Goal: Task Accomplishment & Management: Use online tool/utility

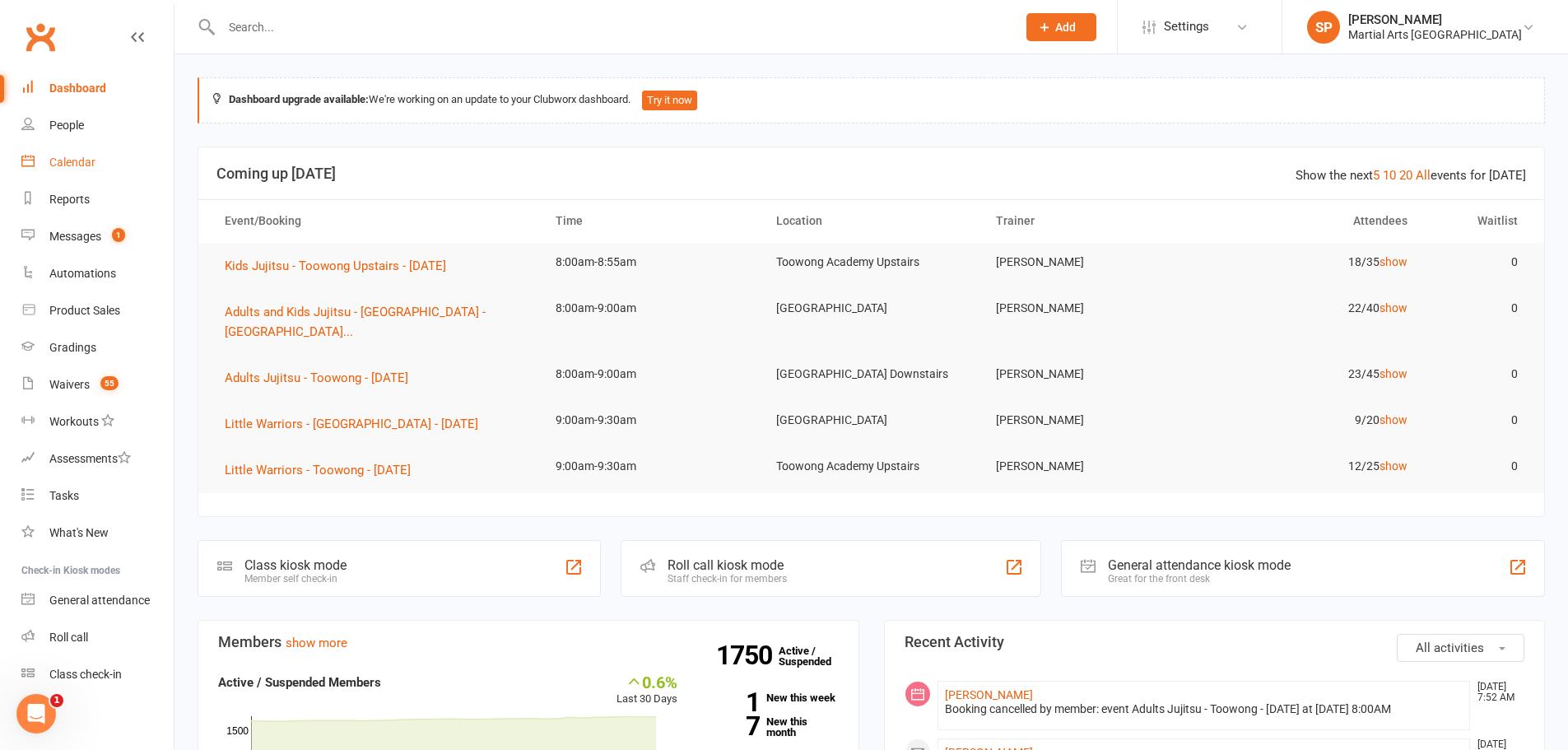
click at [79, 159] on div "Calendar" at bounding box center [72, 162] width 46 height 13
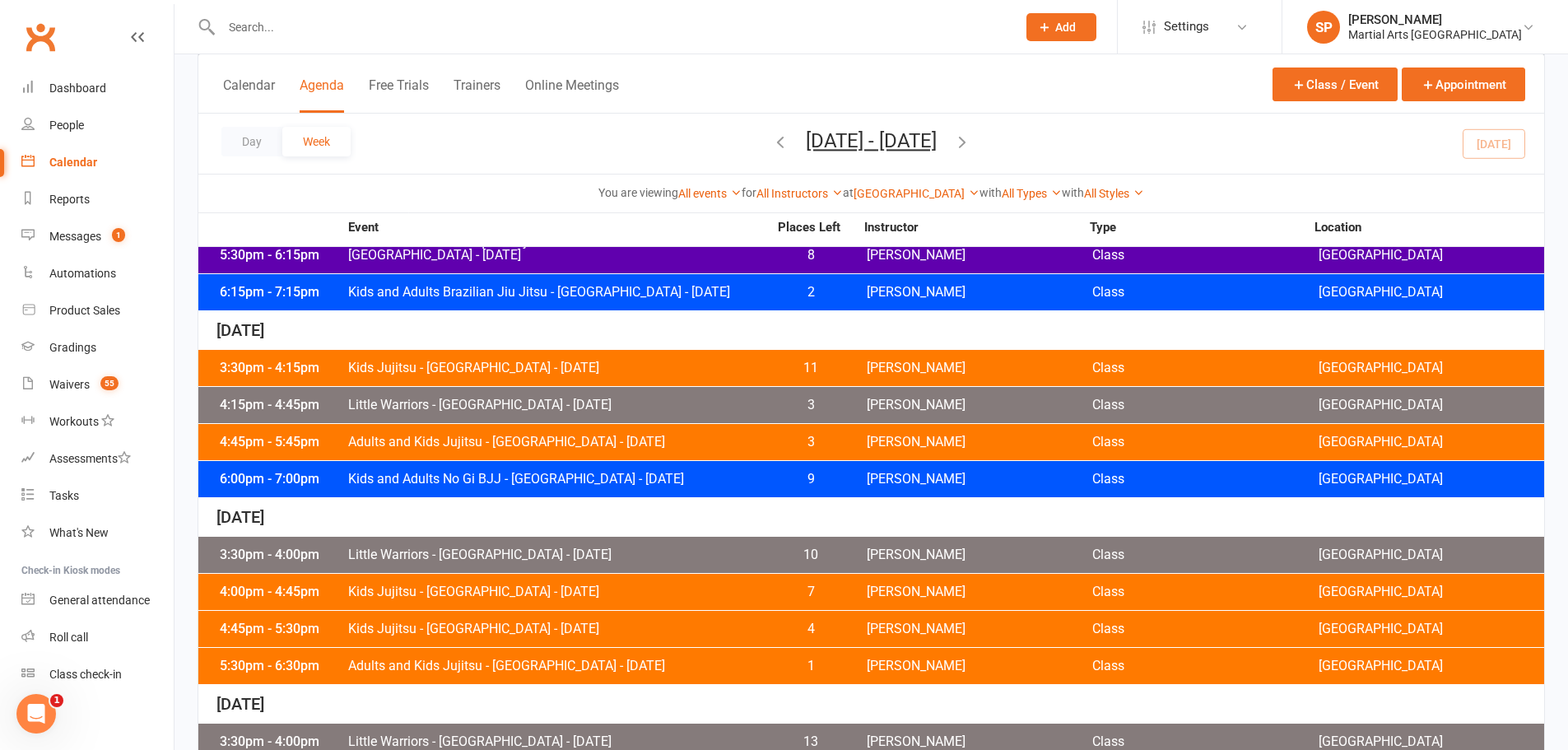
scroll to position [723, 0]
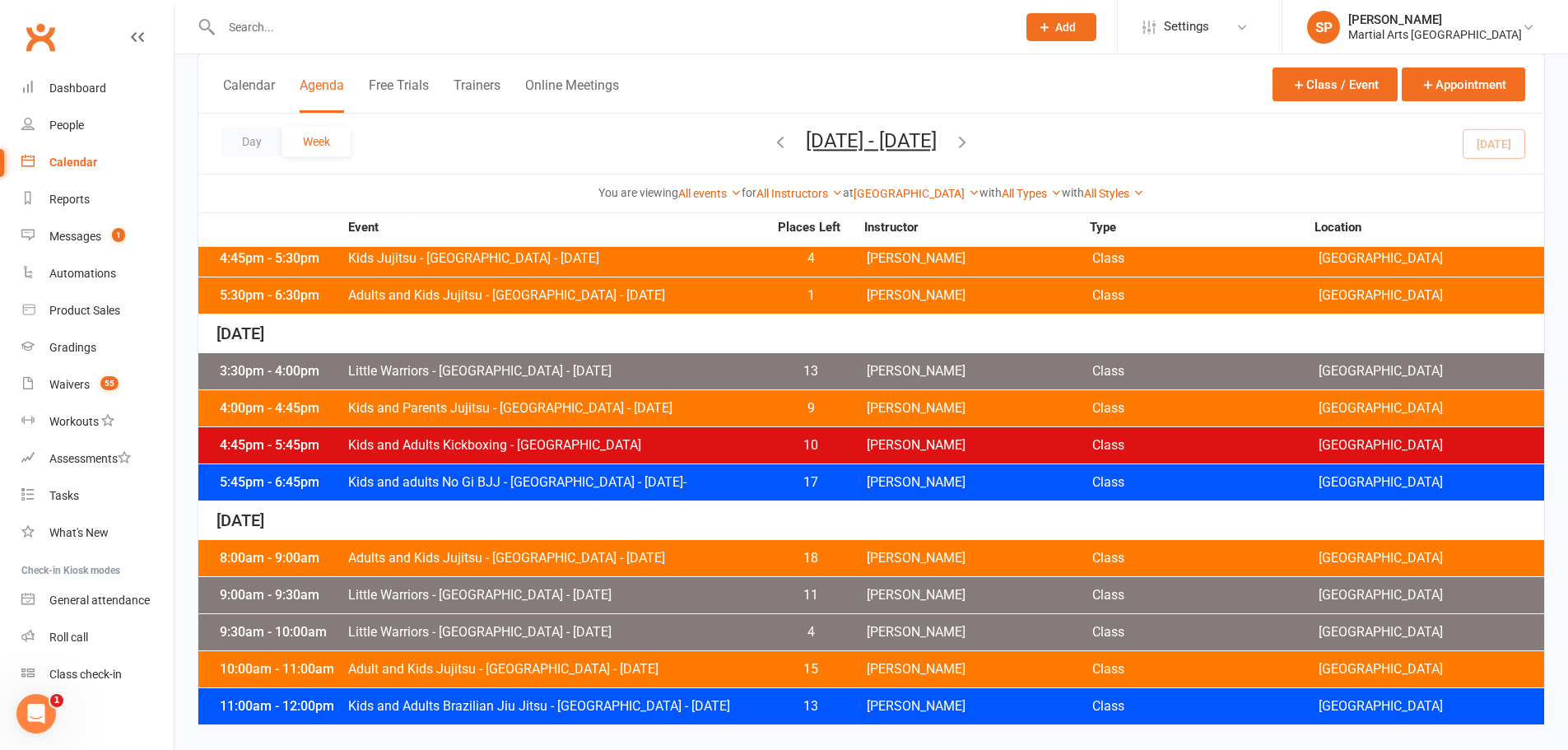
click at [462, 561] on span "Adults and Kids Jujitsu - [GEOGRAPHIC_DATA] - [DATE]" at bounding box center [558, 558] width 421 height 13
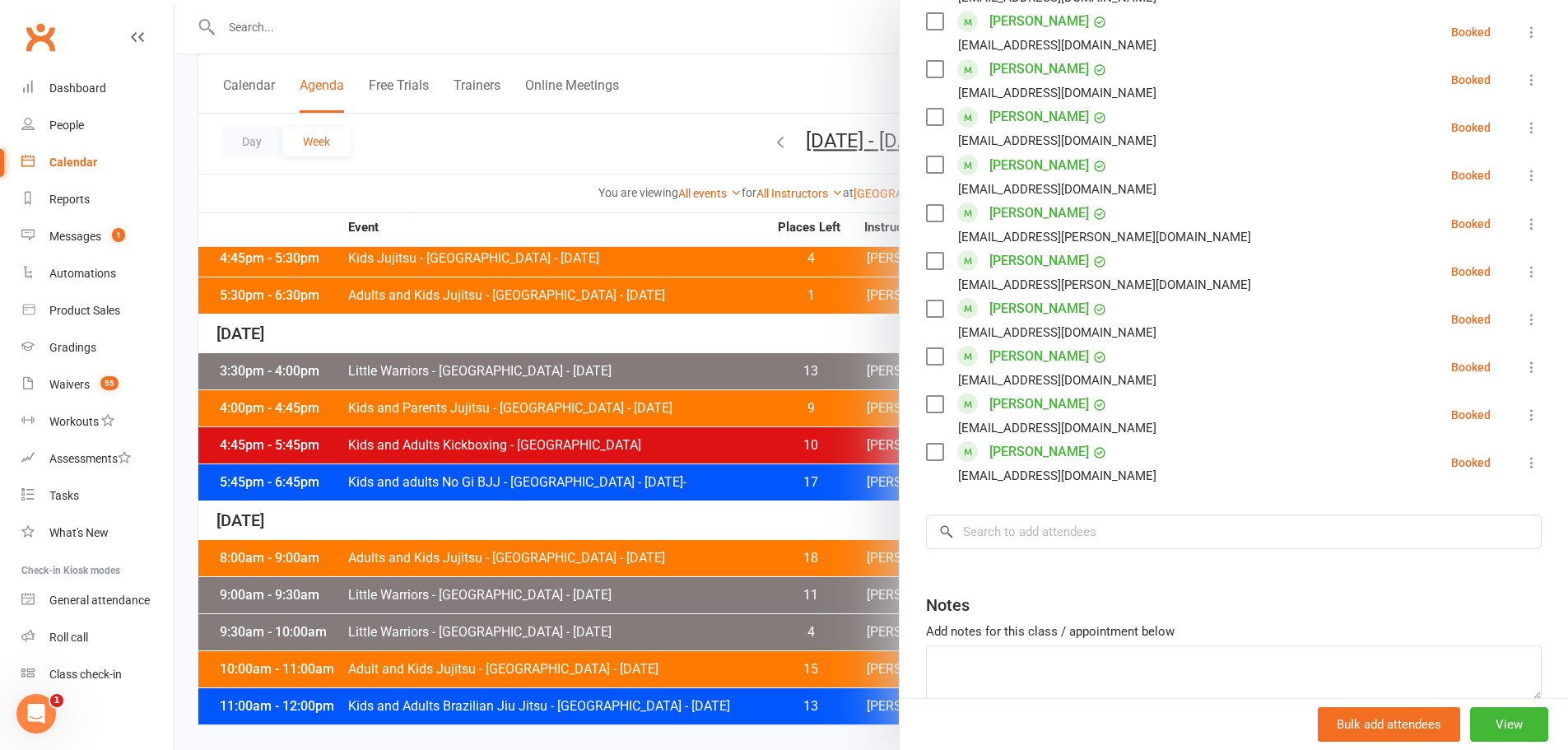
scroll to position [955, 0]
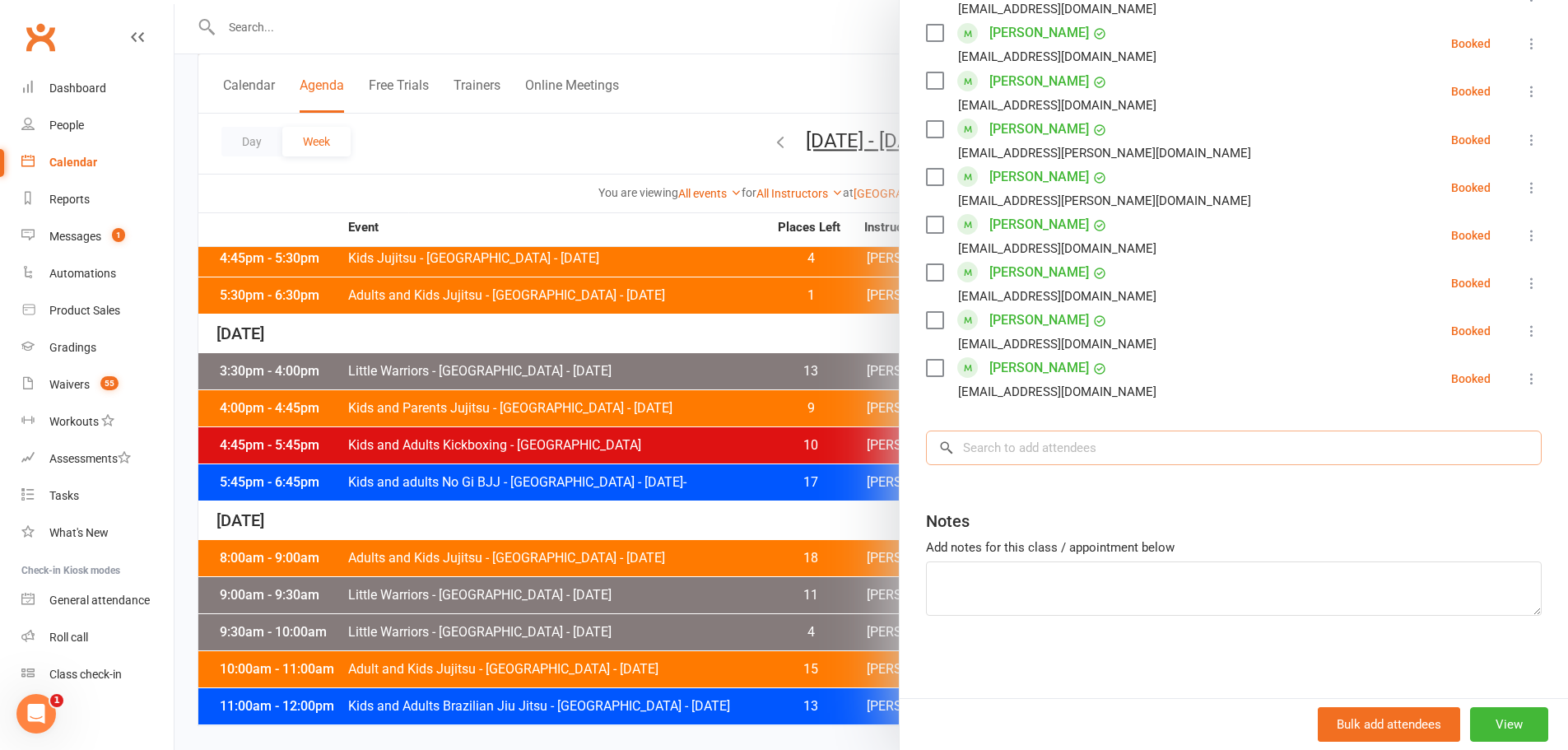
click at [1011, 446] on input "search" at bounding box center [1234, 448] width 615 height 35
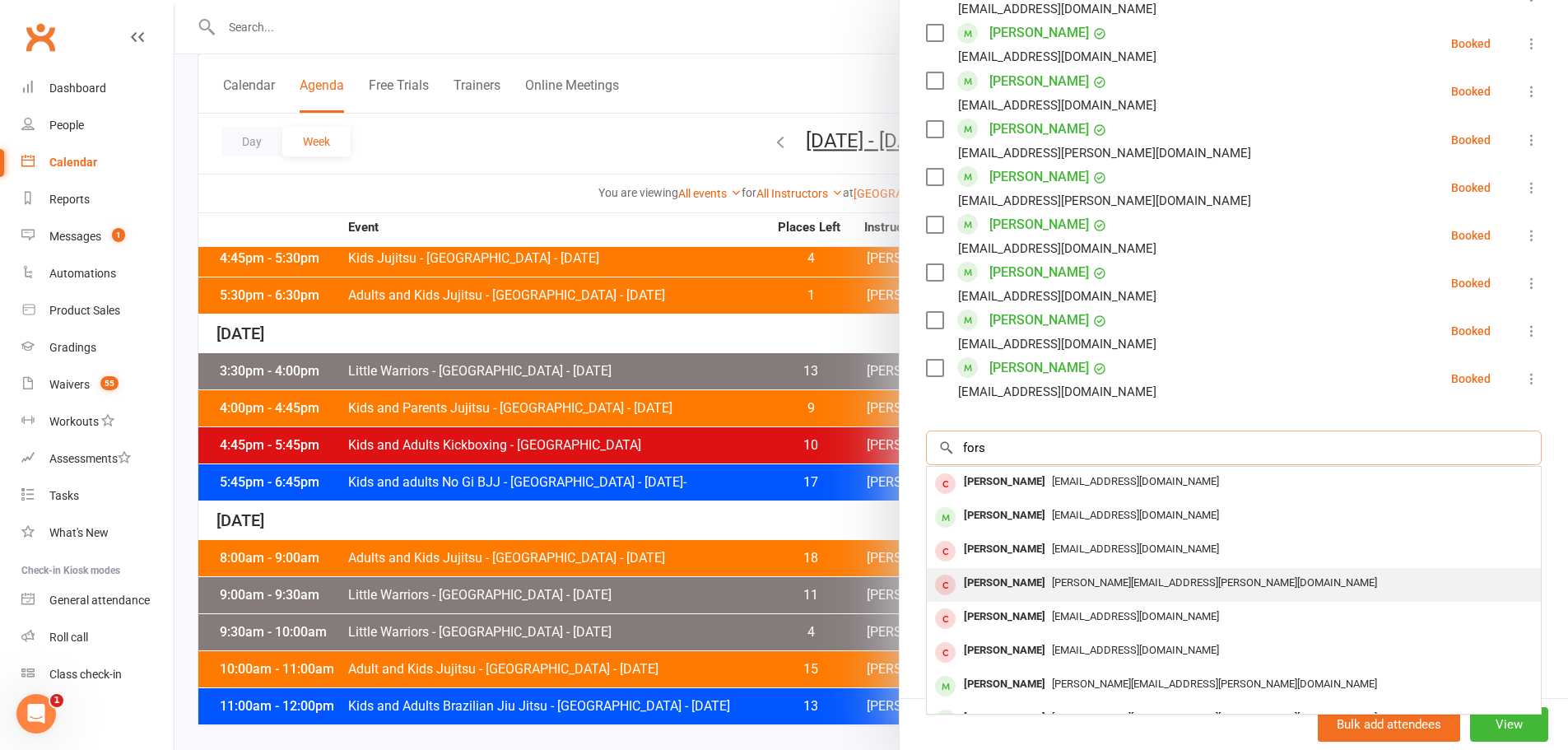
scroll to position [23, 0]
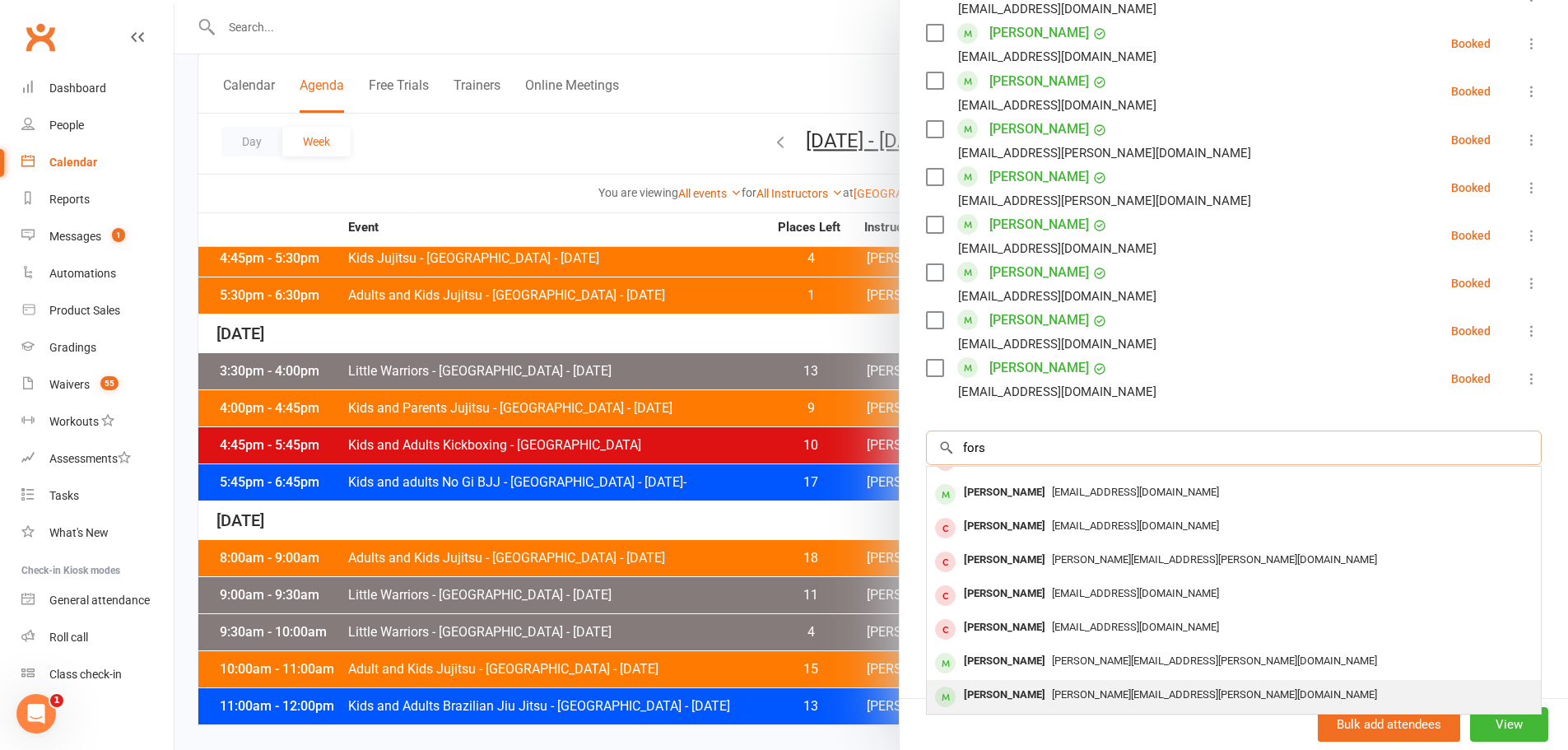
type input "fors"
click at [1052, 694] on span "[PERSON_NAME][EMAIL_ADDRESS][PERSON_NAME][DOMAIN_NAME]" at bounding box center [1214, 694] width 325 height 12
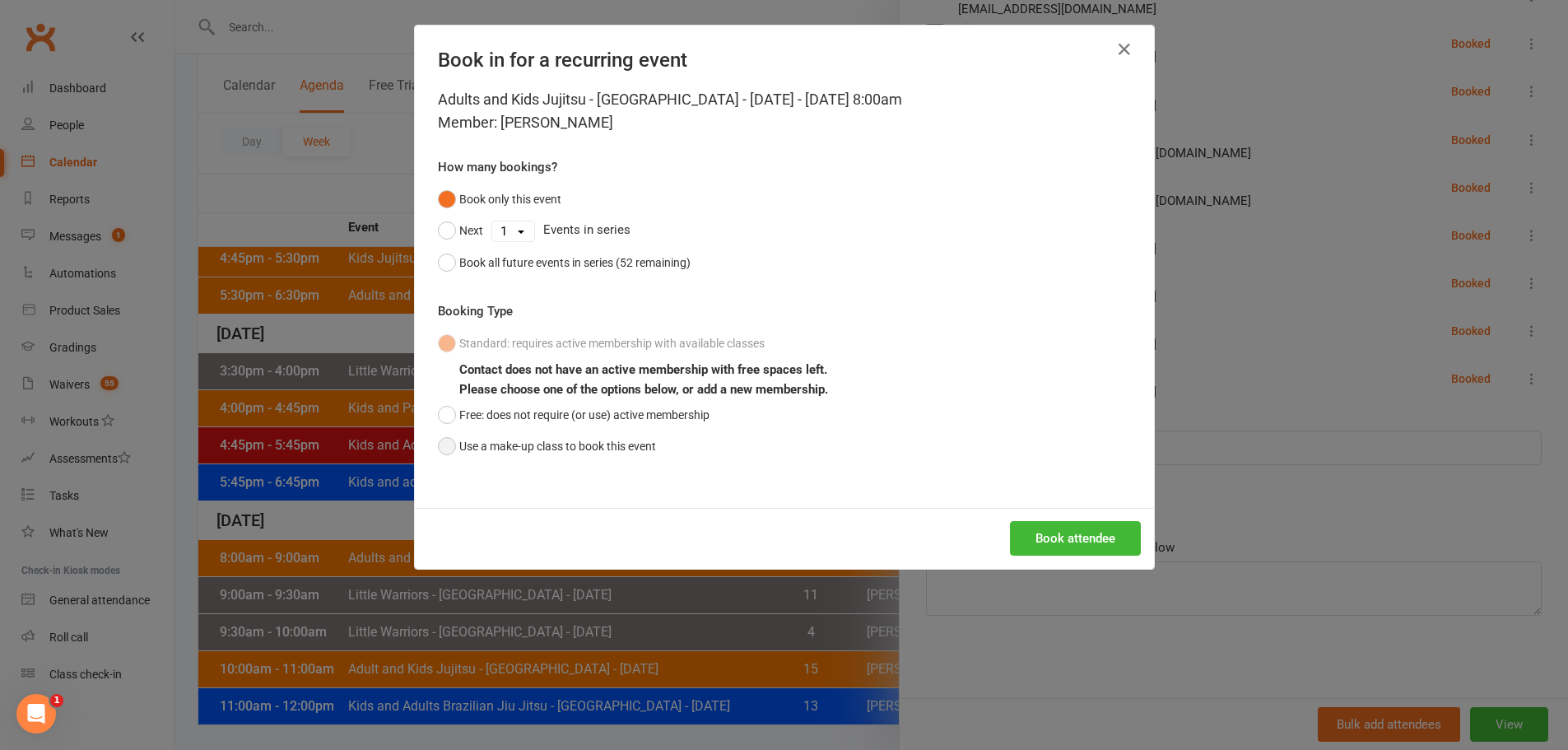
click at [541, 452] on button "Use a make-up class to book this event" at bounding box center [547, 446] width 218 height 31
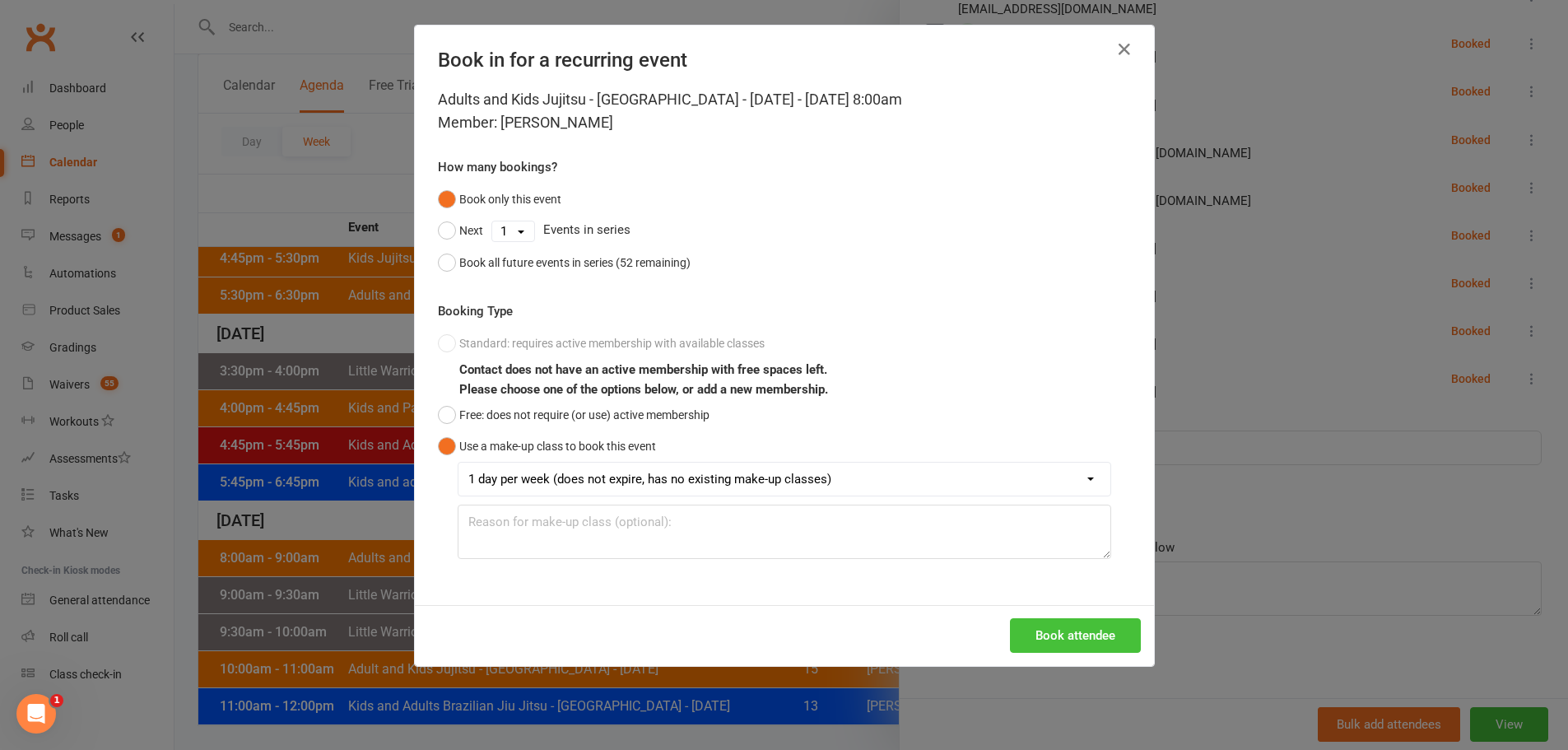
click at [1072, 632] on button "Book attendee" at bounding box center [1075, 636] width 131 height 35
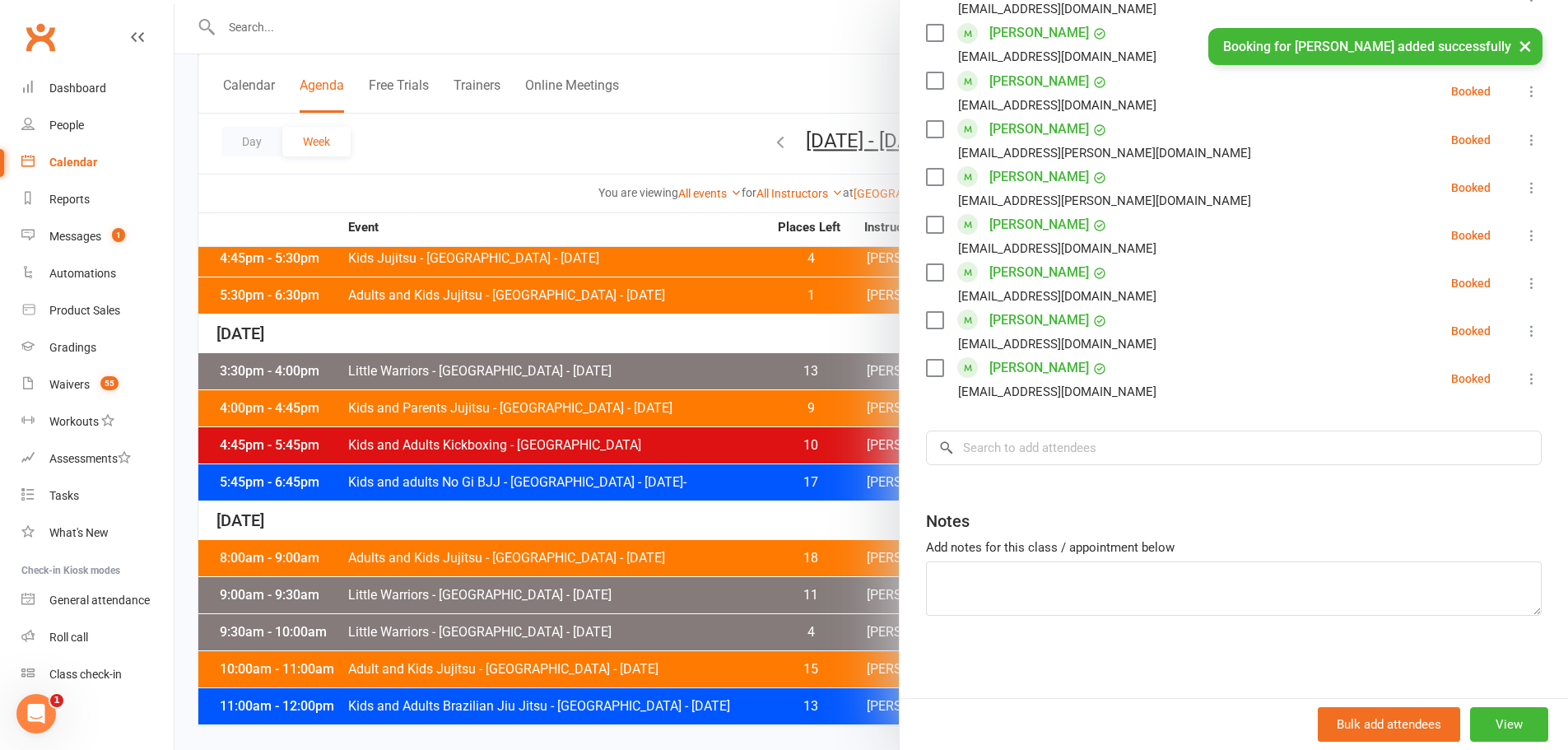
scroll to position [1003, 0]
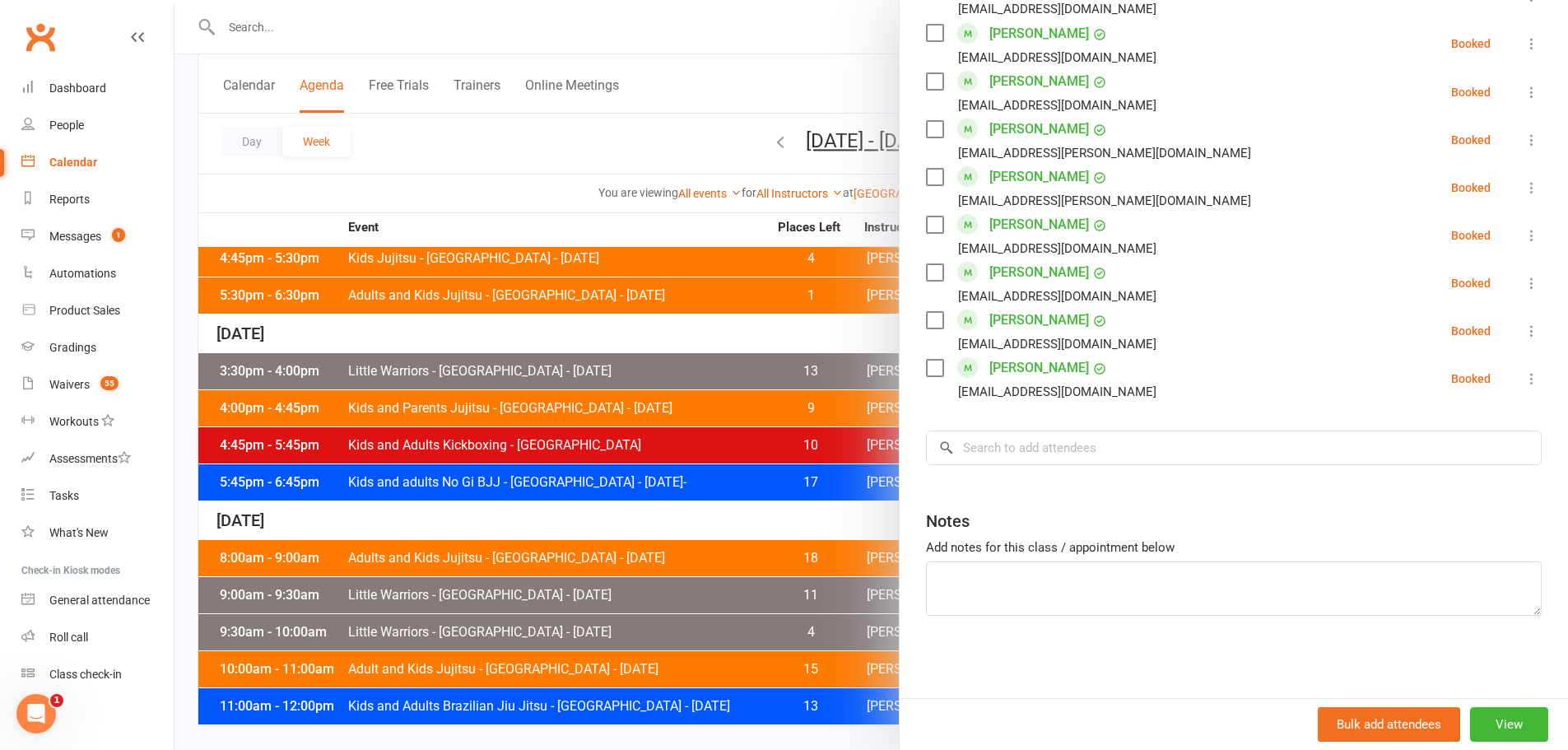
click at [443, 151] on div at bounding box center [871, 375] width 1393 height 750
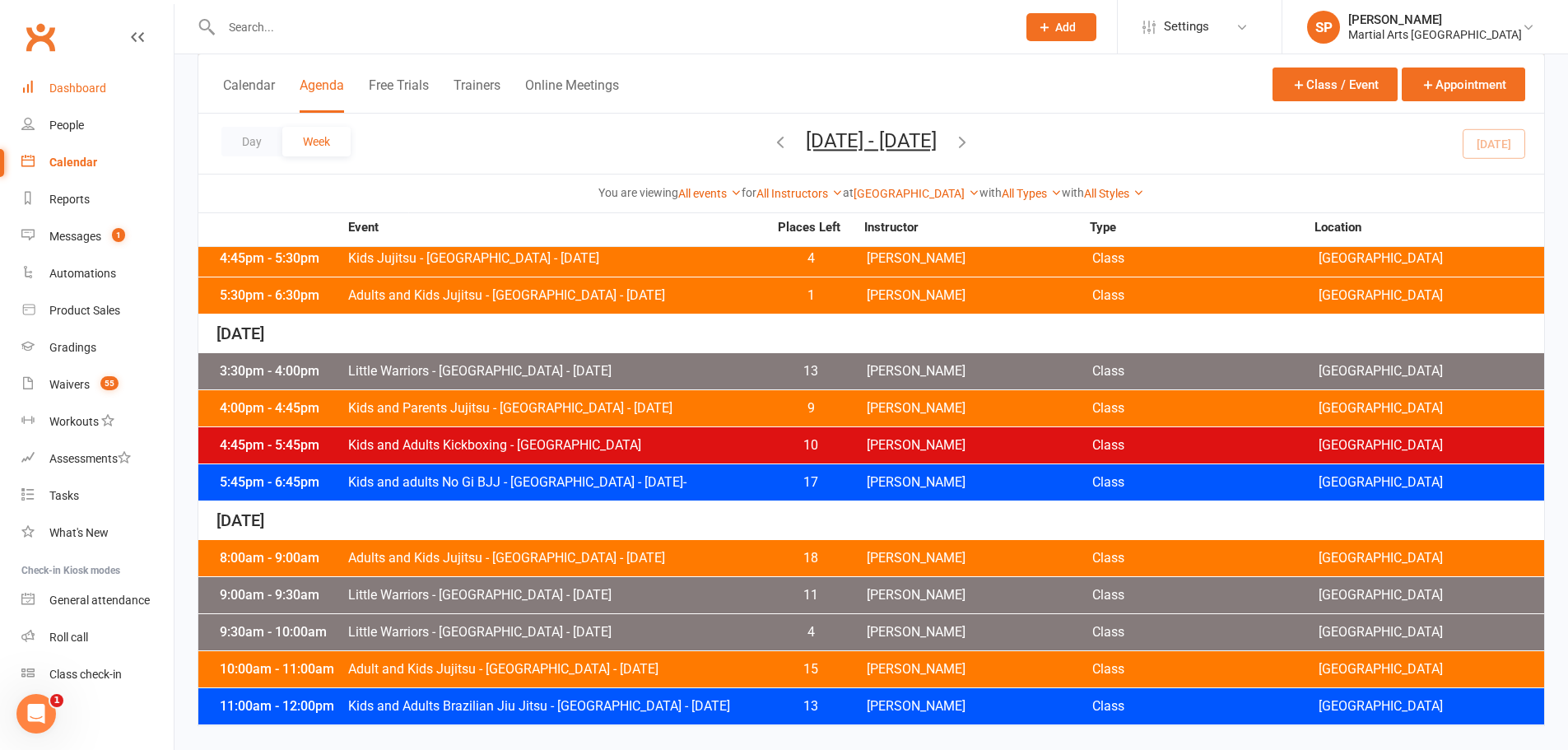
drag, startPoint x: 53, startPoint y: 96, endPoint x: 288, endPoint y: 56, distance: 238.4
click at [53, 96] on link "Dashboard" at bounding box center [97, 88] width 152 height 37
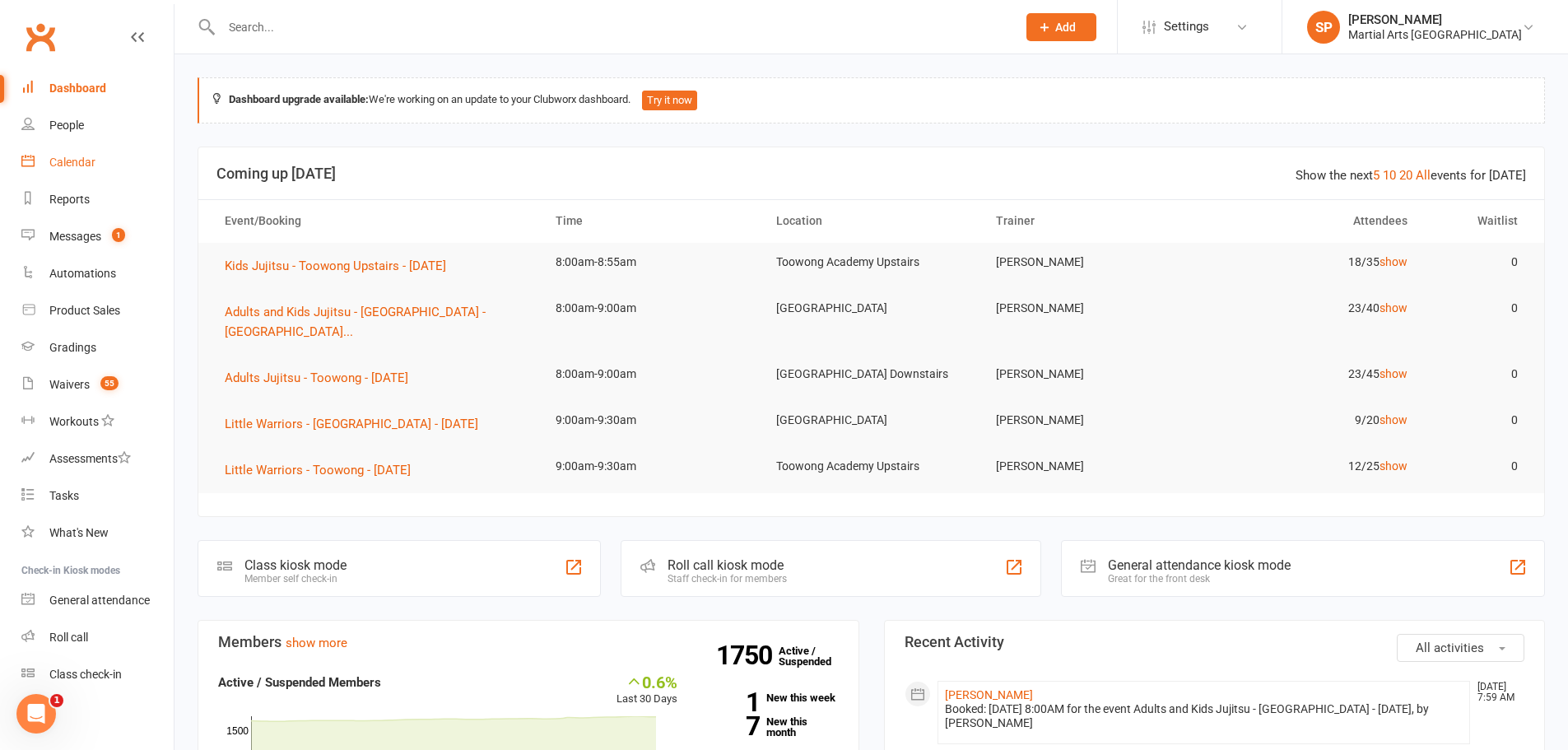
drag, startPoint x: 76, startPoint y: 164, endPoint x: 91, endPoint y: 180, distance: 21.9
click at [76, 164] on div "Calendar" at bounding box center [72, 162] width 46 height 13
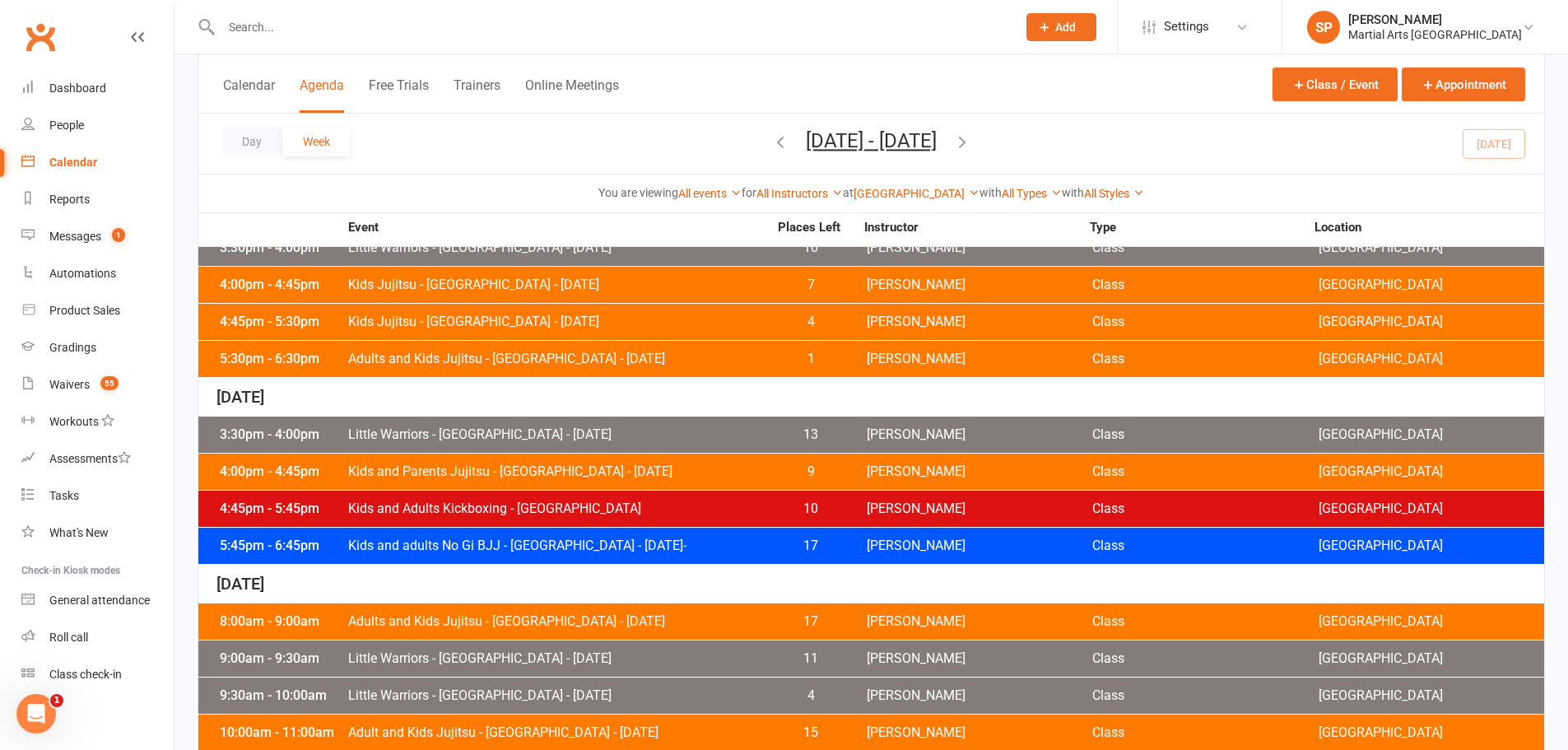
scroll to position [723, 0]
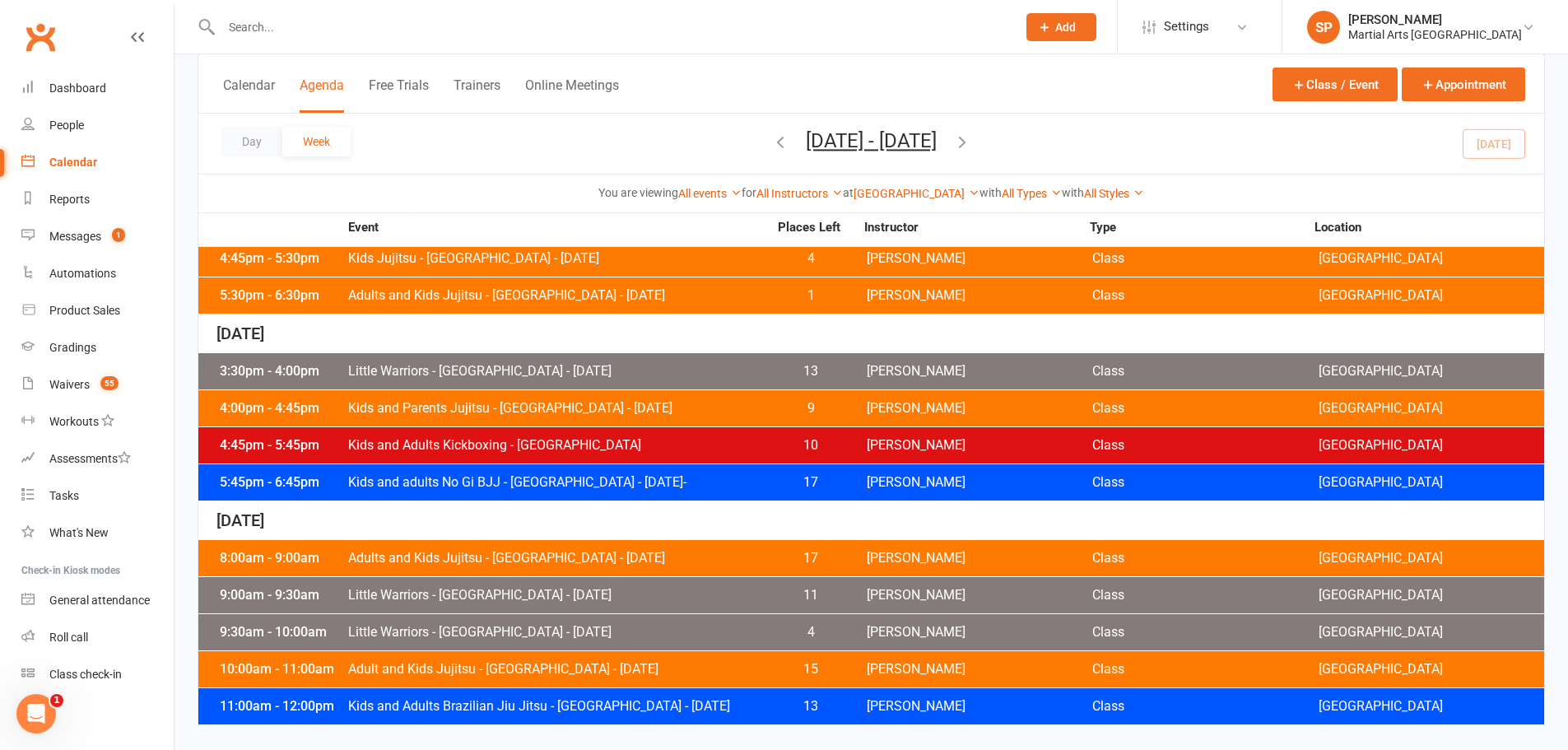
click at [660, 555] on span "Adults and Kids Jujitsu - [GEOGRAPHIC_DATA] - [DATE]" at bounding box center [558, 558] width 421 height 13
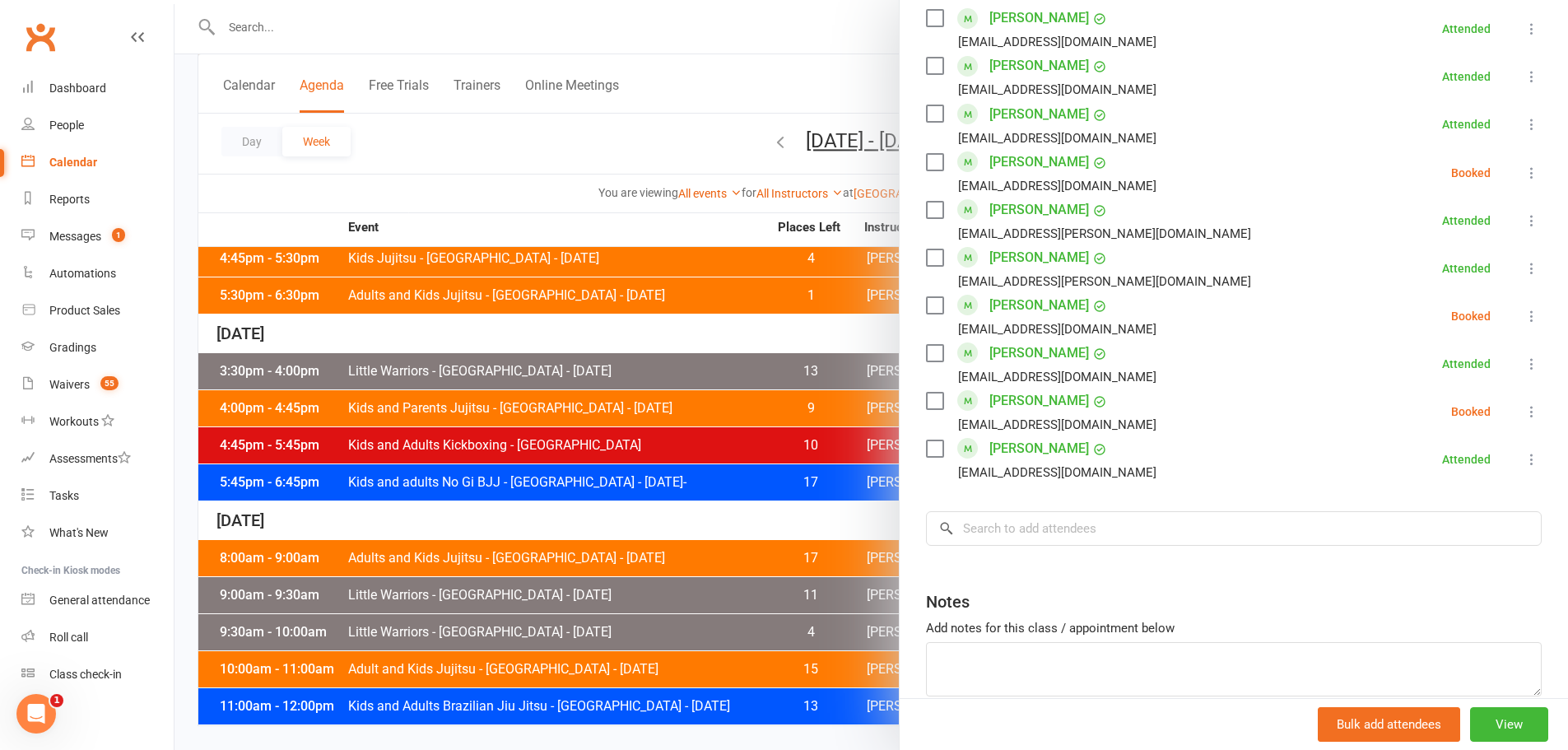
scroll to position [1003, 0]
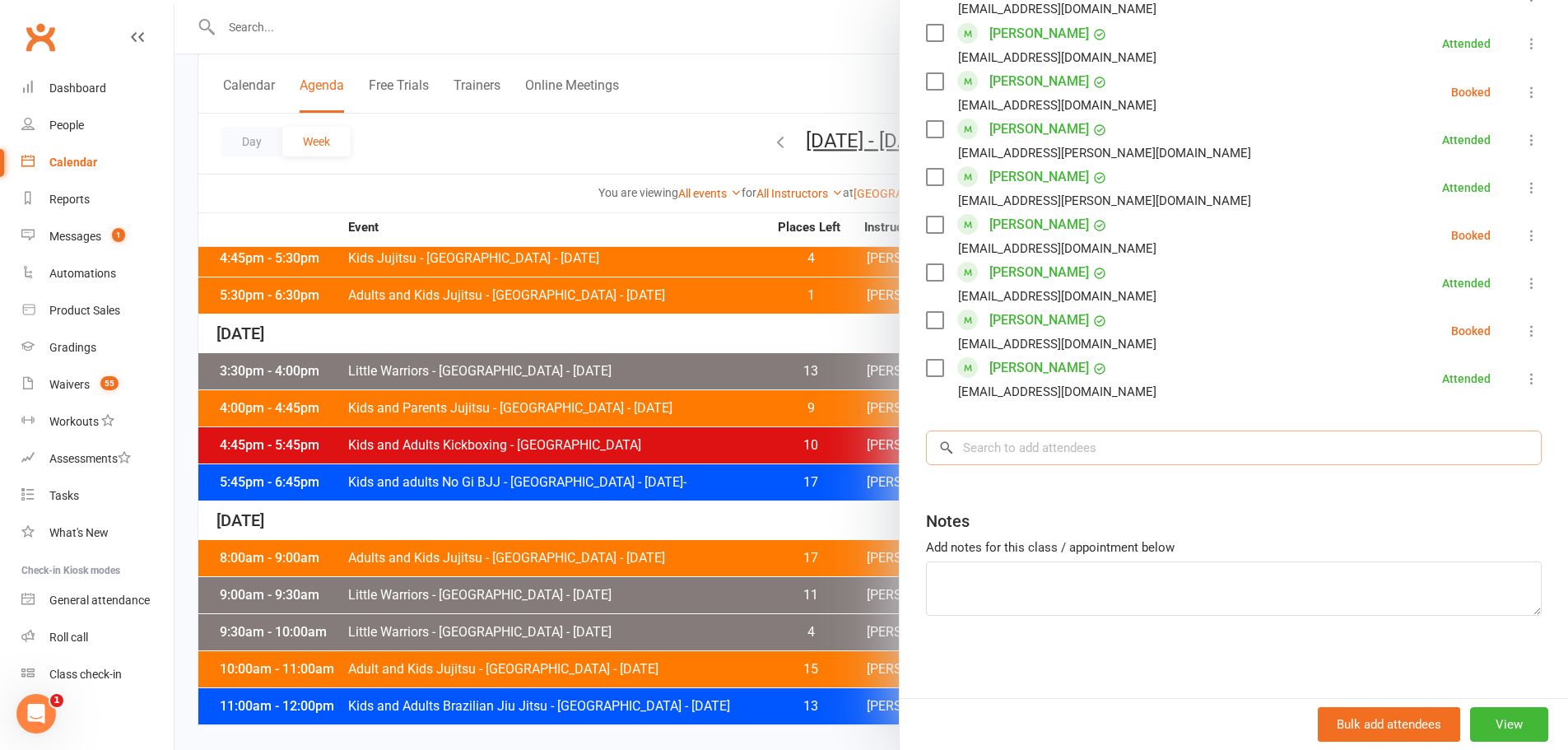
click at [990, 447] on input "search" at bounding box center [1234, 448] width 615 height 35
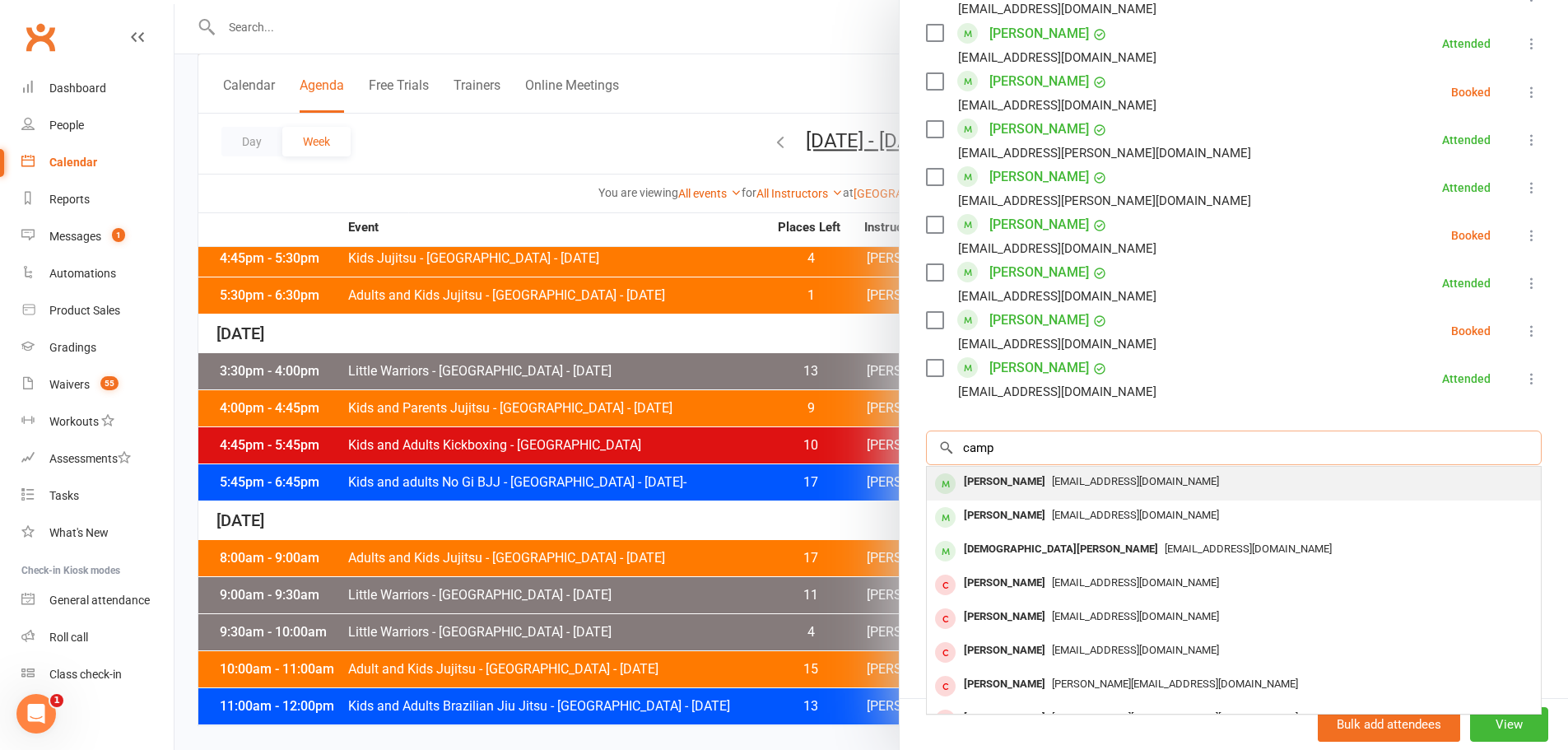
type input "camp"
click at [990, 480] on div "Nick Camp" at bounding box center [1004, 482] width 94 height 24
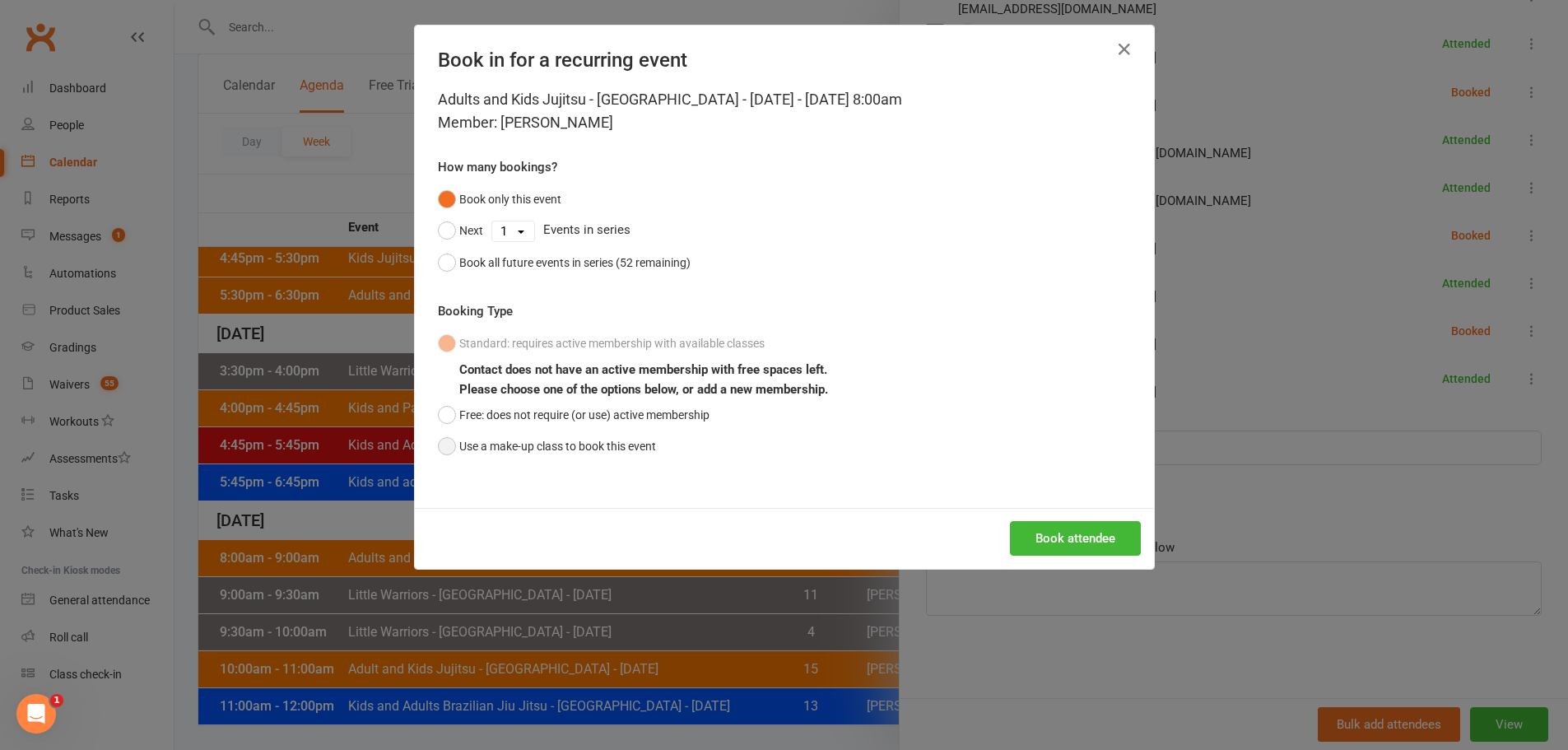
click at [641, 440] on button "Use a make-up class to book this event" at bounding box center [547, 446] width 218 height 31
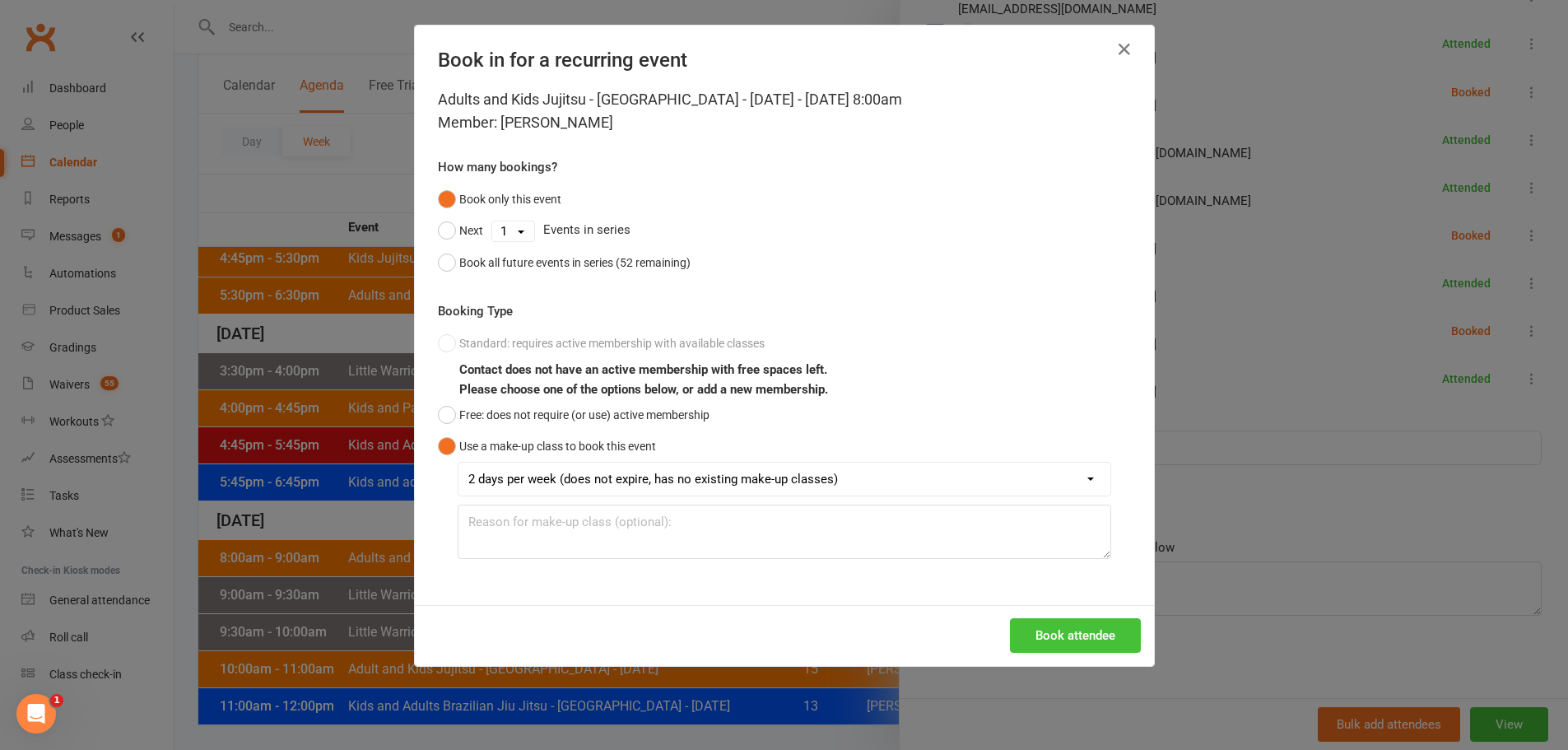
click at [1081, 643] on button "Book attendee" at bounding box center [1075, 636] width 131 height 35
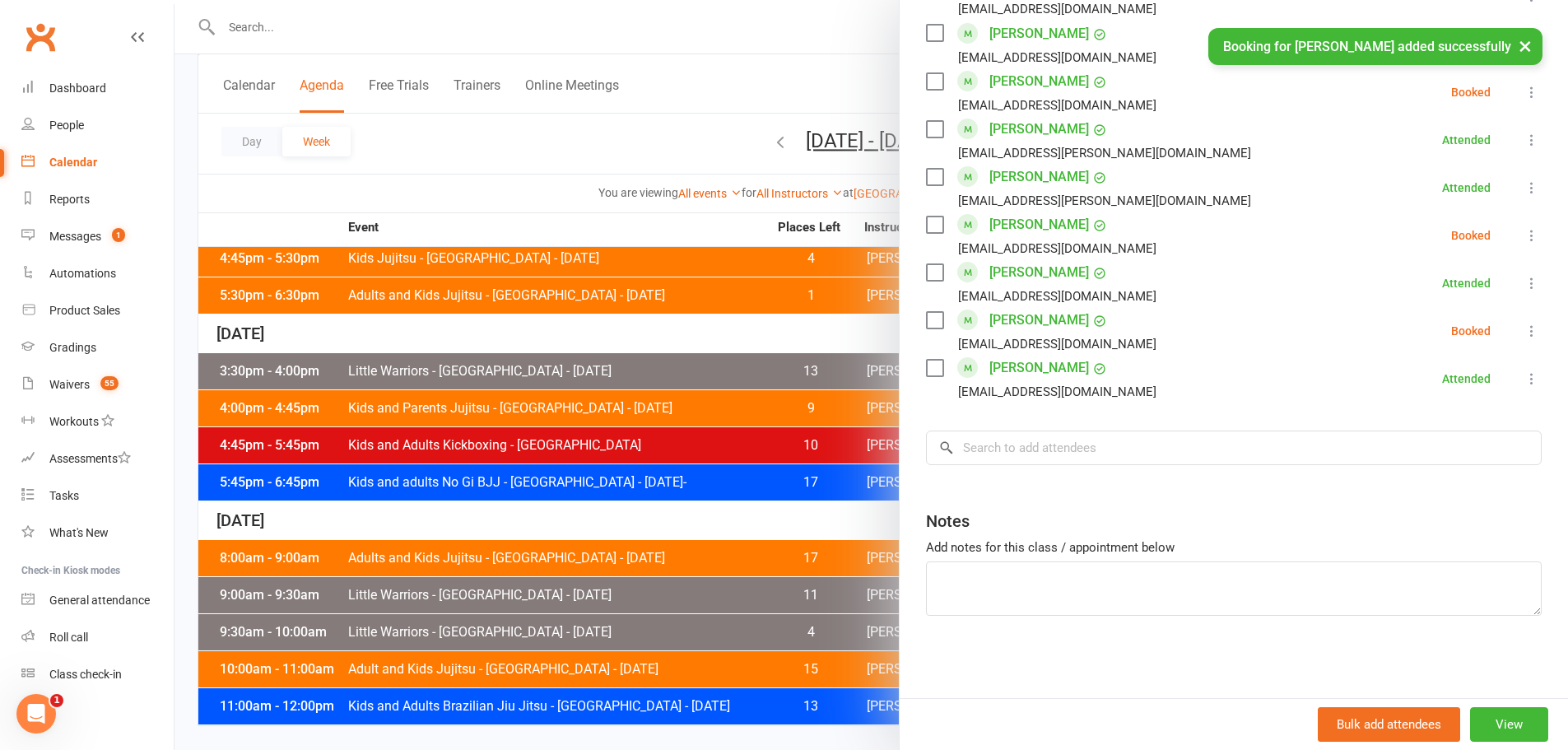
scroll to position [1050, 0]
click at [1006, 446] on input "search" at bounding box center [1234, 448] width 615 height 35
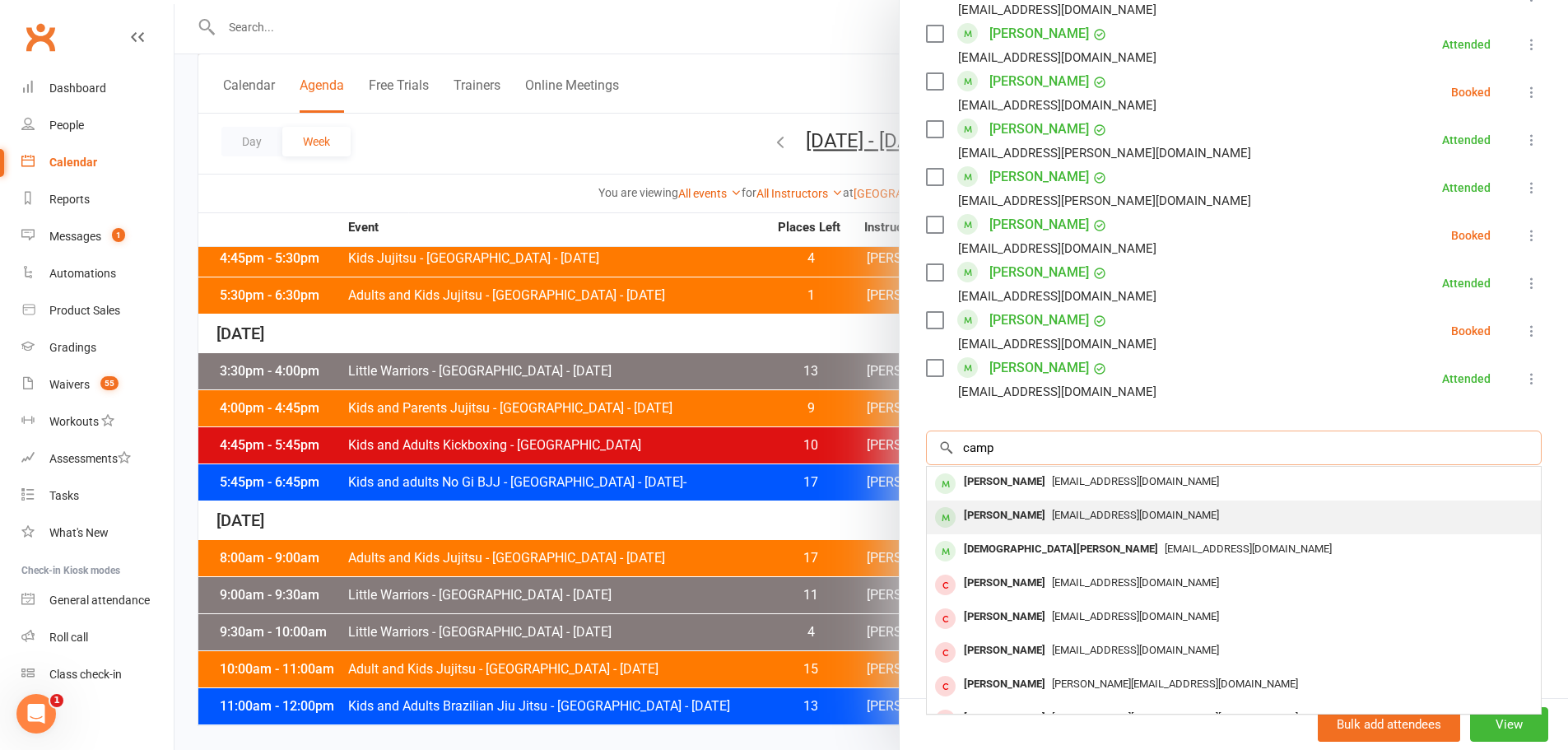
type input "camp"
click at [1014, 520] on div "Lucas Camp" at bounding box center [1004, 516] width 94 height 24
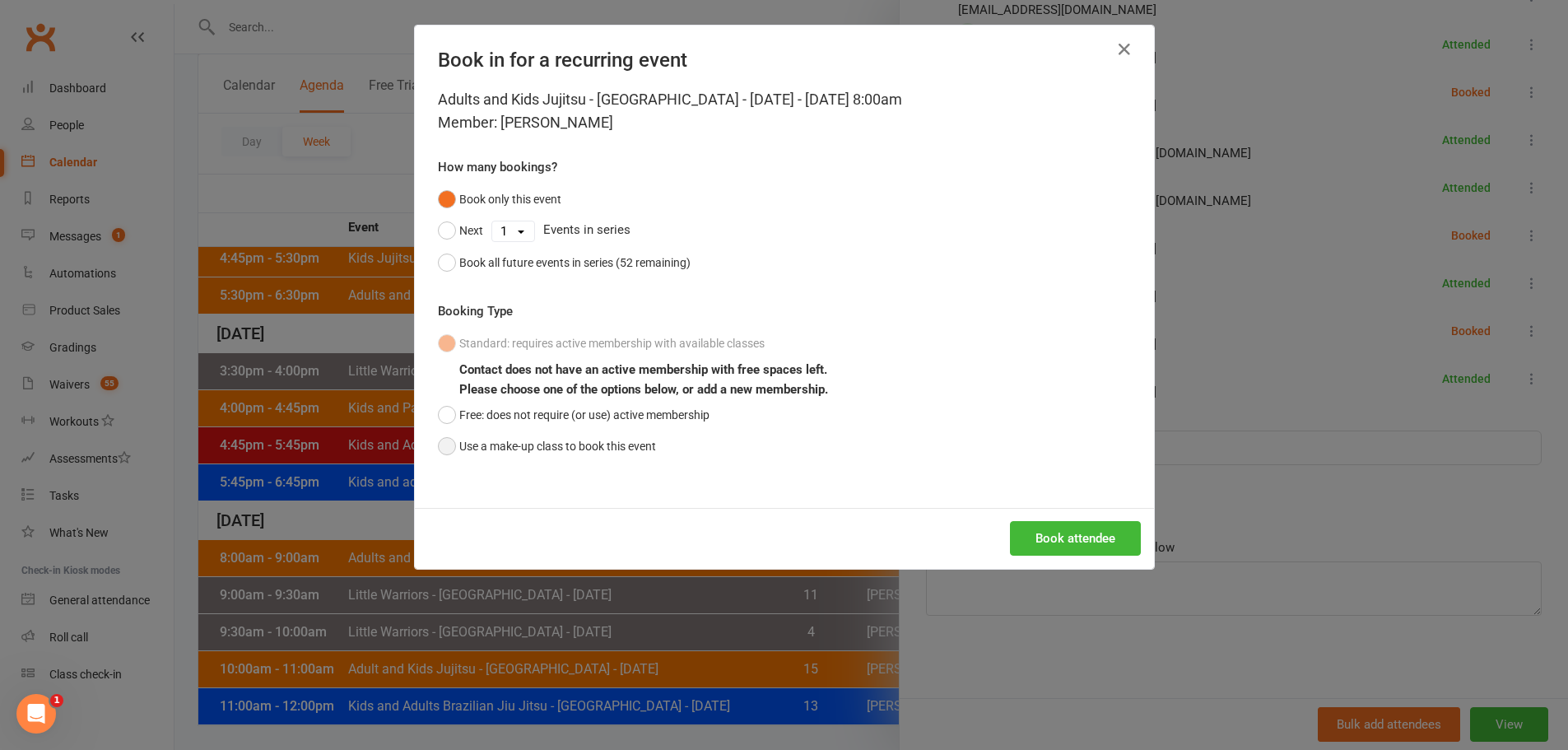
click at [597, 455] on button "Use a make-up class to book this event" at bounding box center [547, 446] width 218 height 31
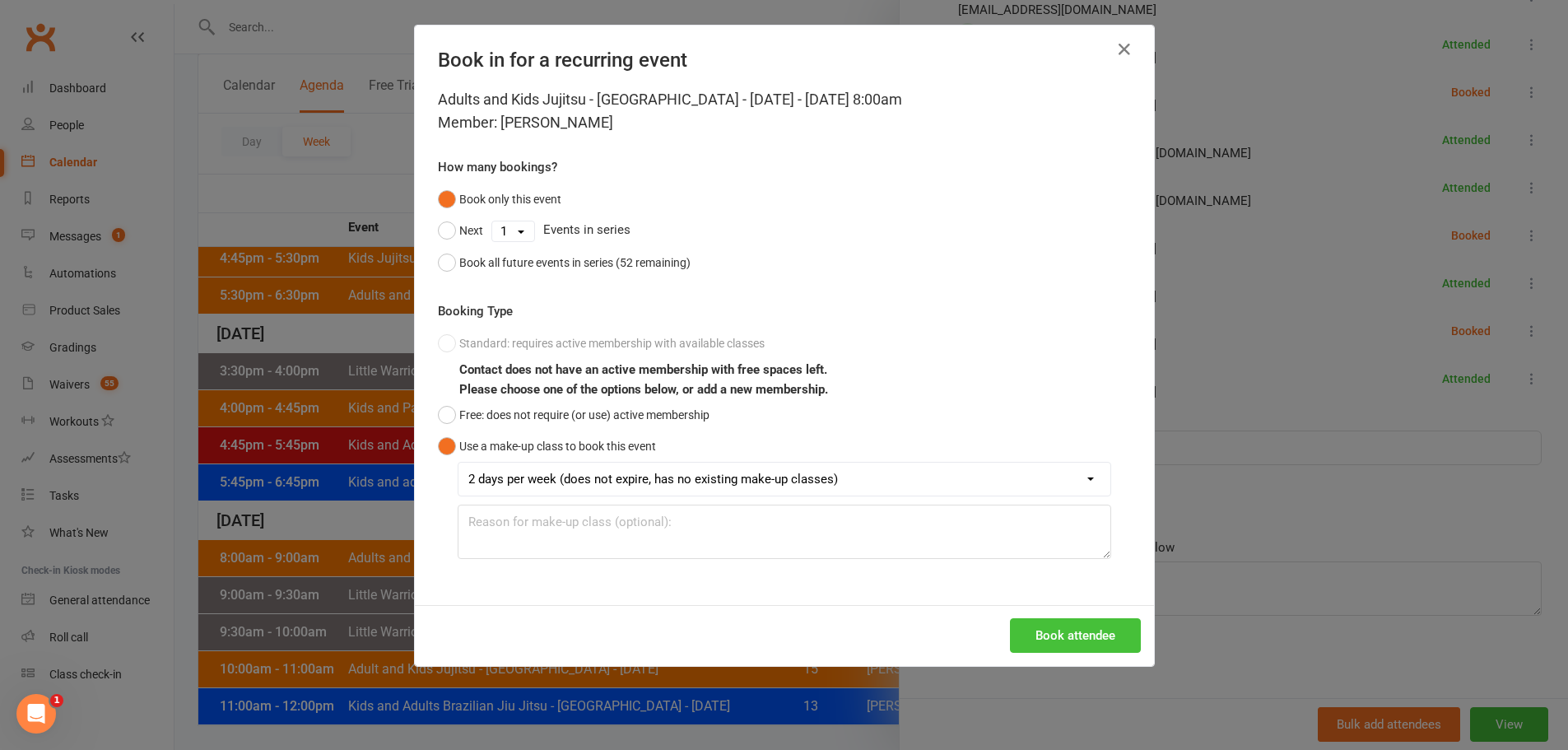
click at [1061, 630] on button "Book attendee" at bounding box center [1075, 636] width 131 height 35
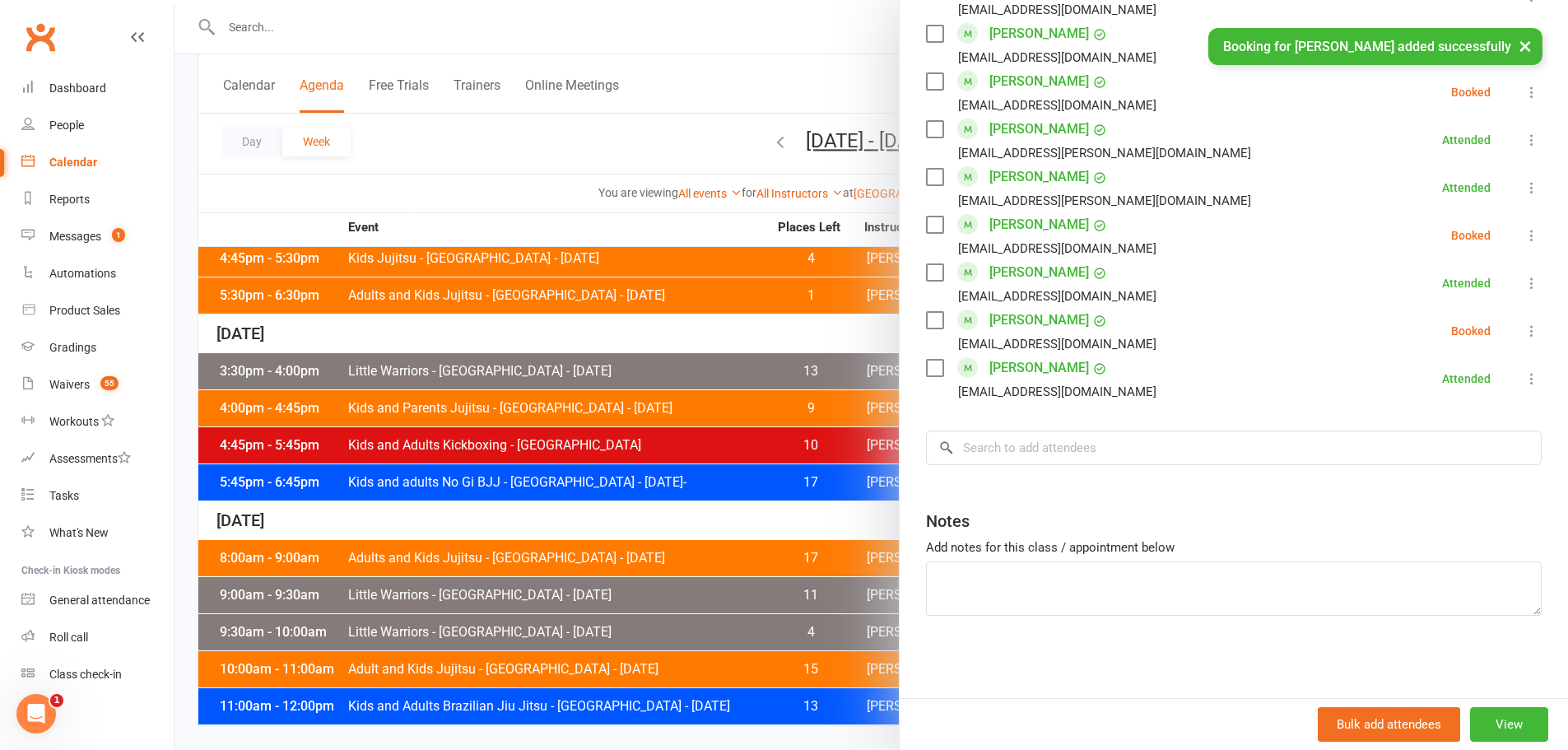
scroll to position [1099, 0]
click at [1009, 451] on input "search" at bounding box center [1234, 448] width 615 height 35
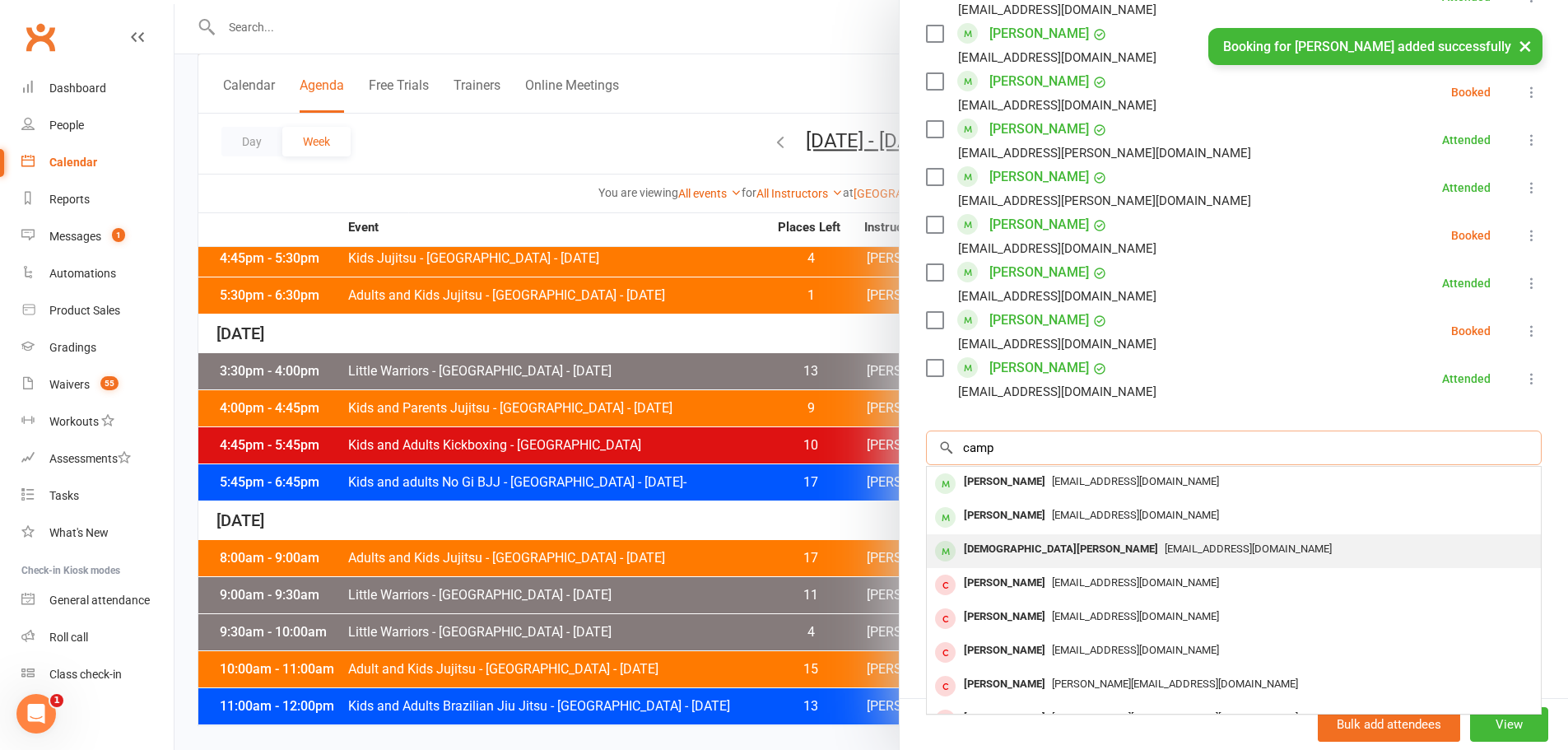
type input "camp"
click at [993, 552] on div "Matthew Camp" at bounding box center [1061, 549] width 208 height 24
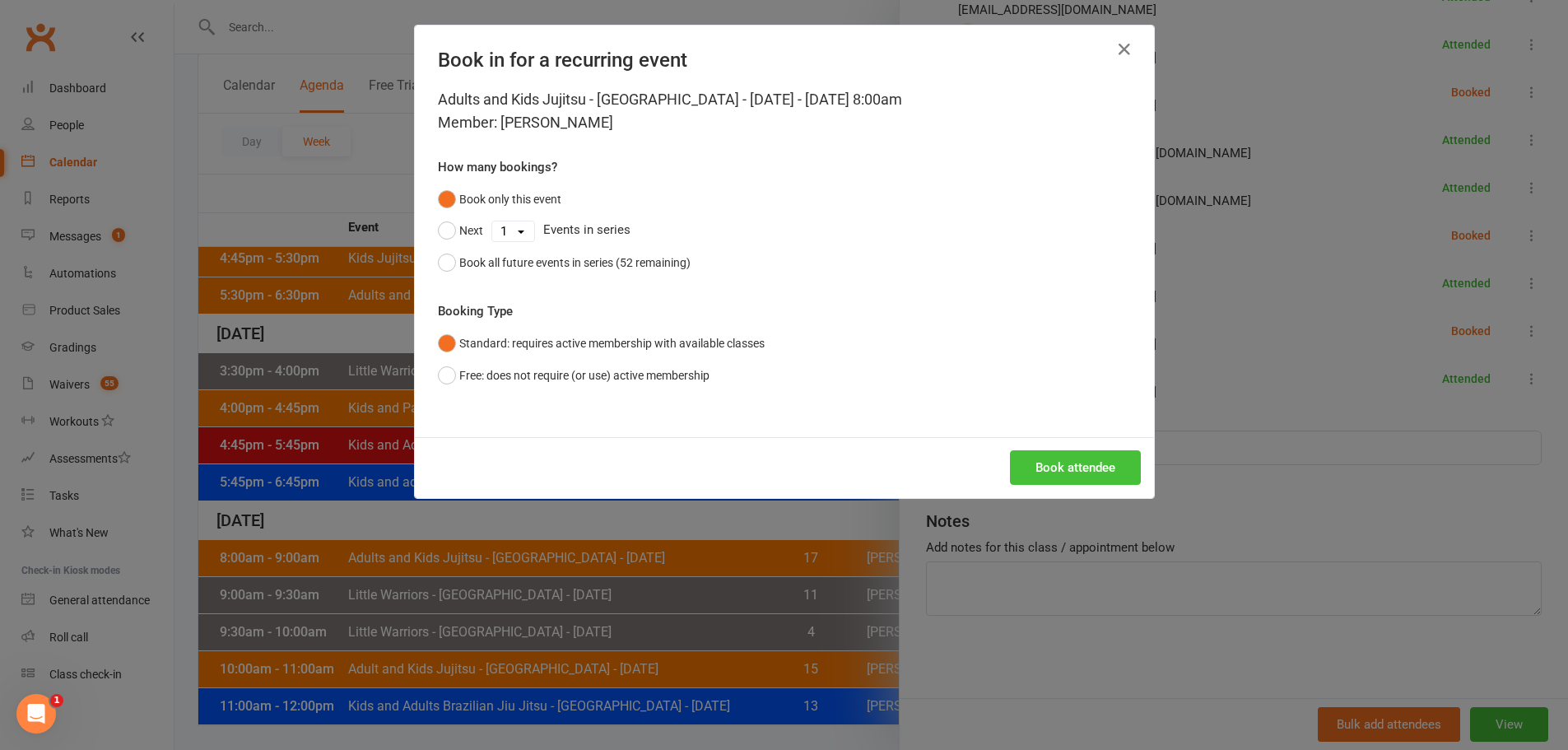
click at [1076, 455] on button "Book attendee" at bounding box center [1075, 468] width 131 height 35
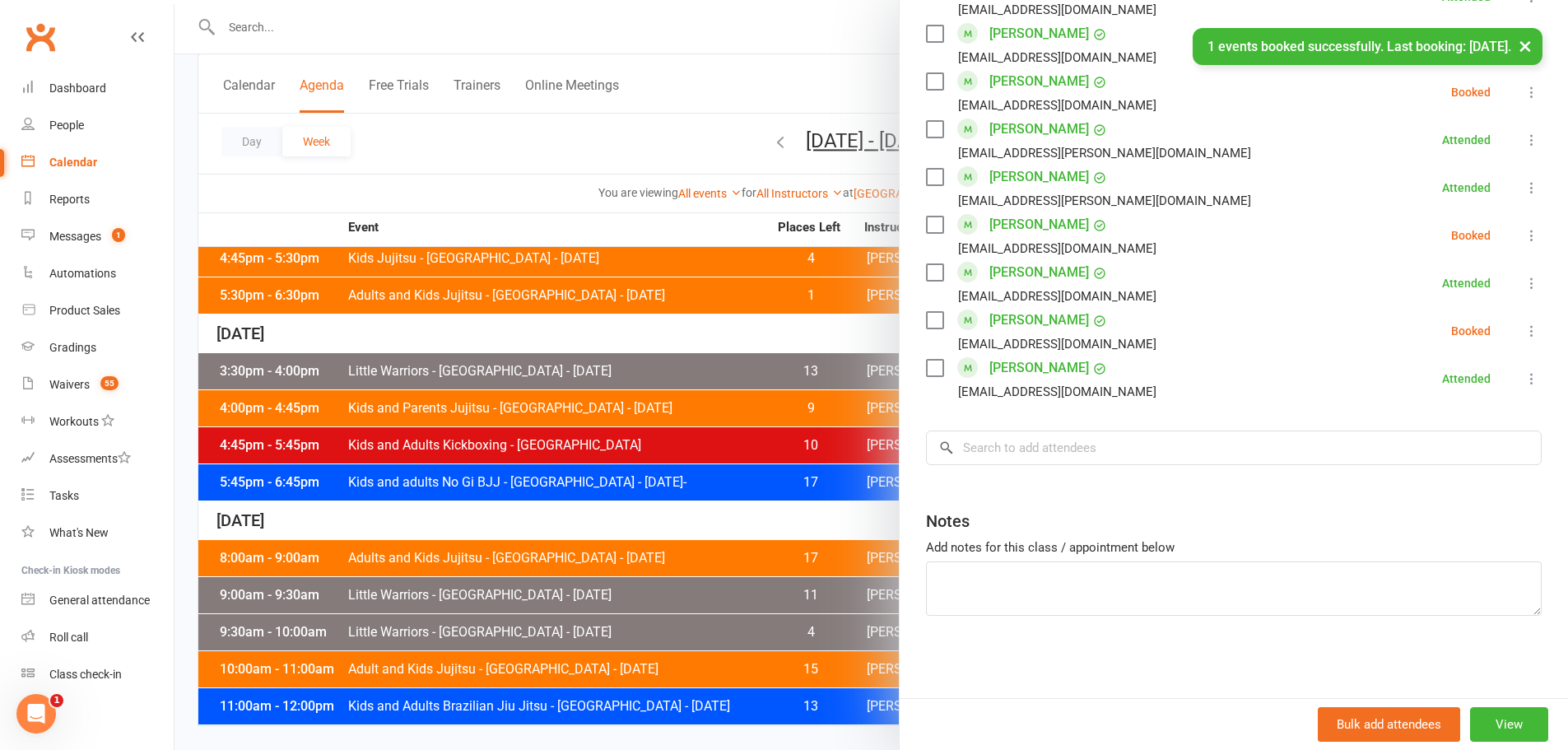
scroll to position [1147, 0]
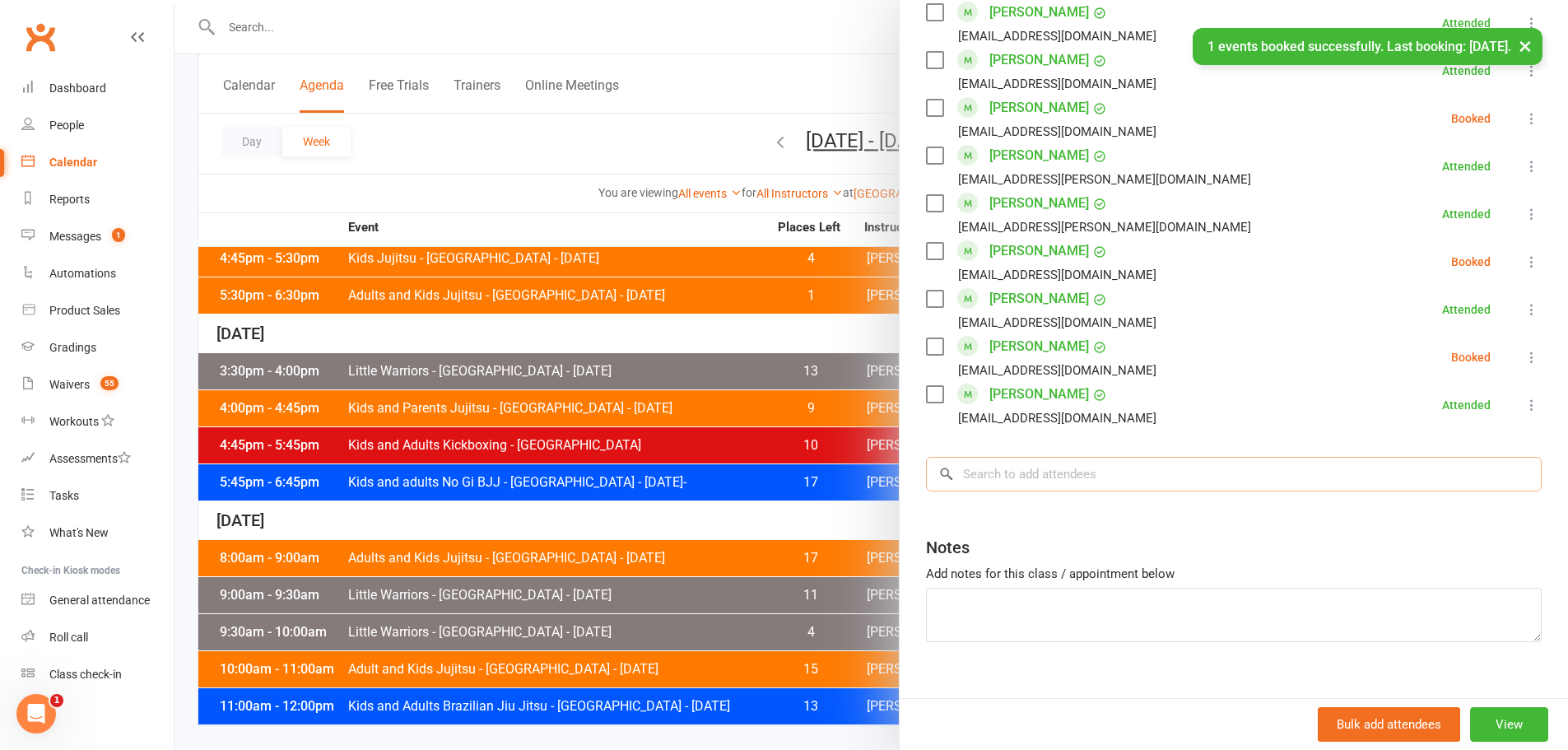
click at [1063, 457] on input "search" at bounding box center [1234, 474] width 615 height 35
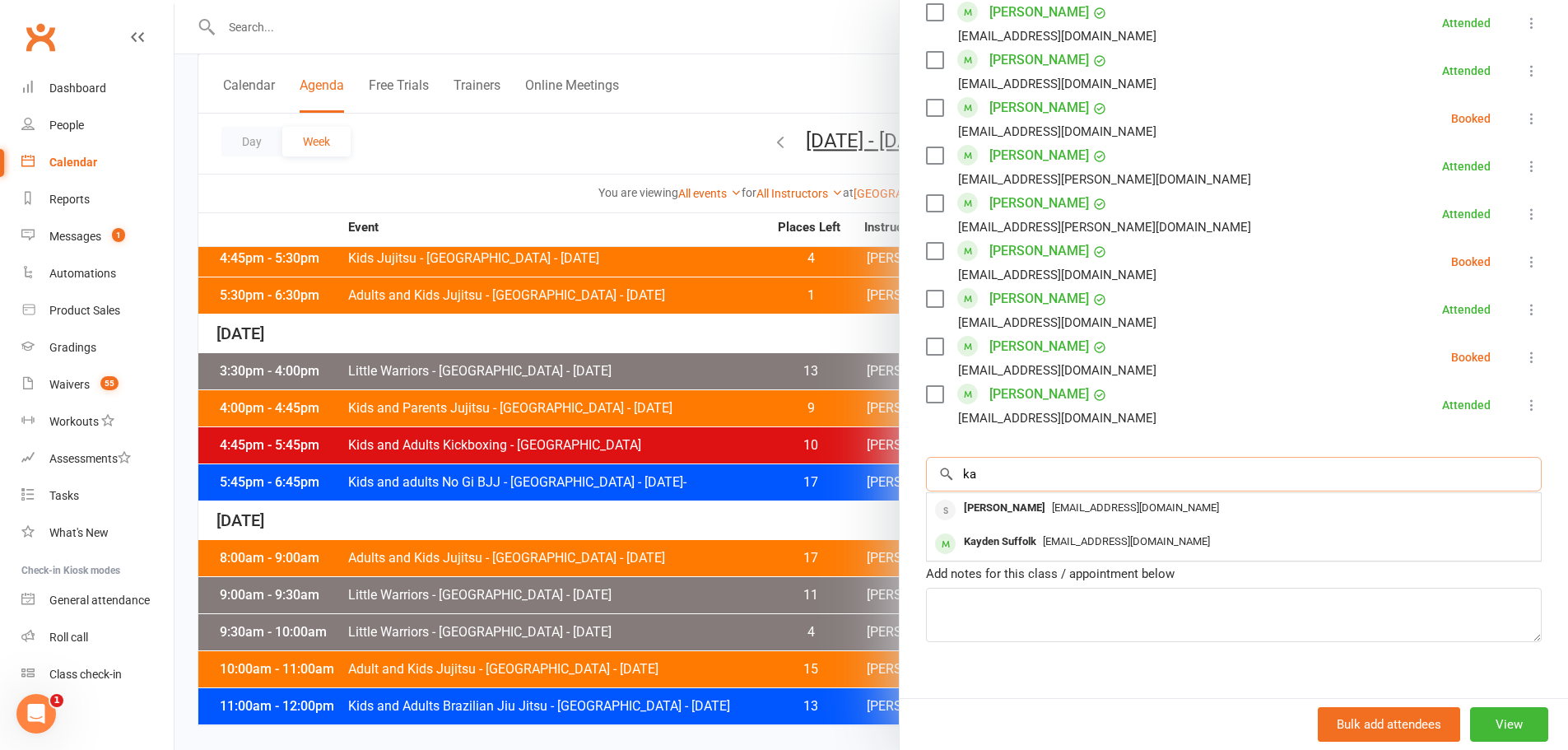
type input "k"
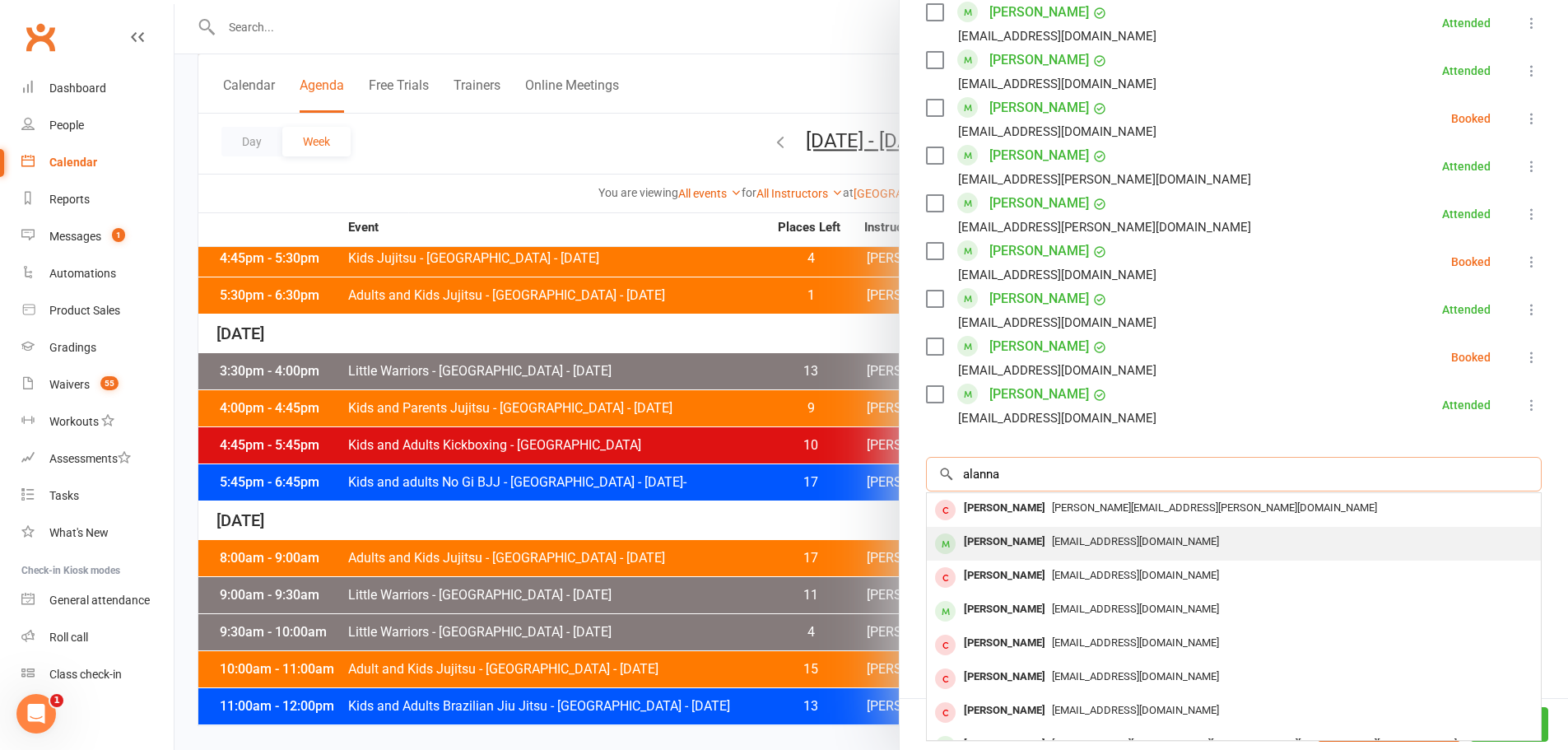
type input "alanna"
click at [996, 530] on div "Alanna Finn" at bounding box center [1004, 541] width 94 height 24
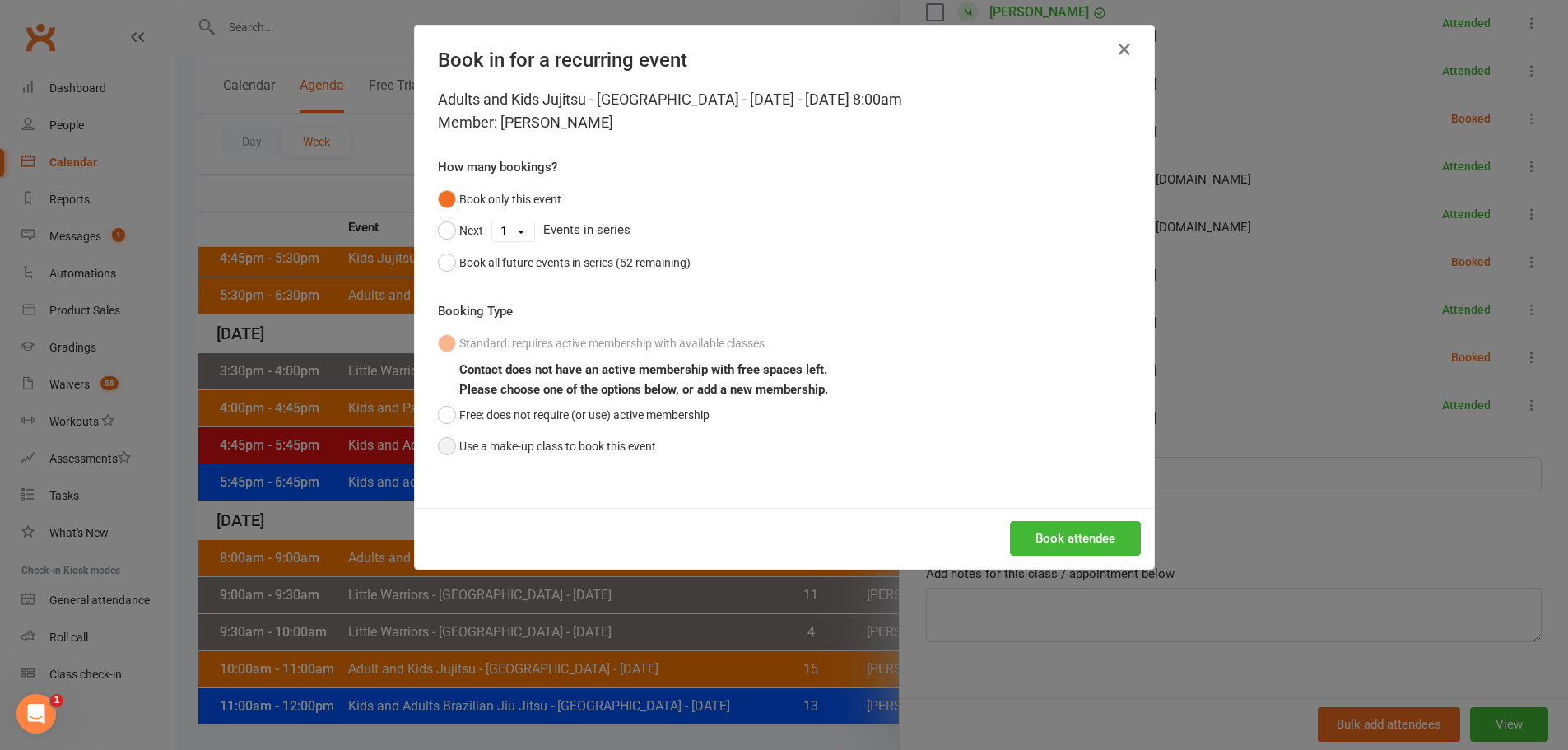
click at [608, 454] on button "Use a make-up class to book this event" at bounding box center [547, 446] width 218 height 31
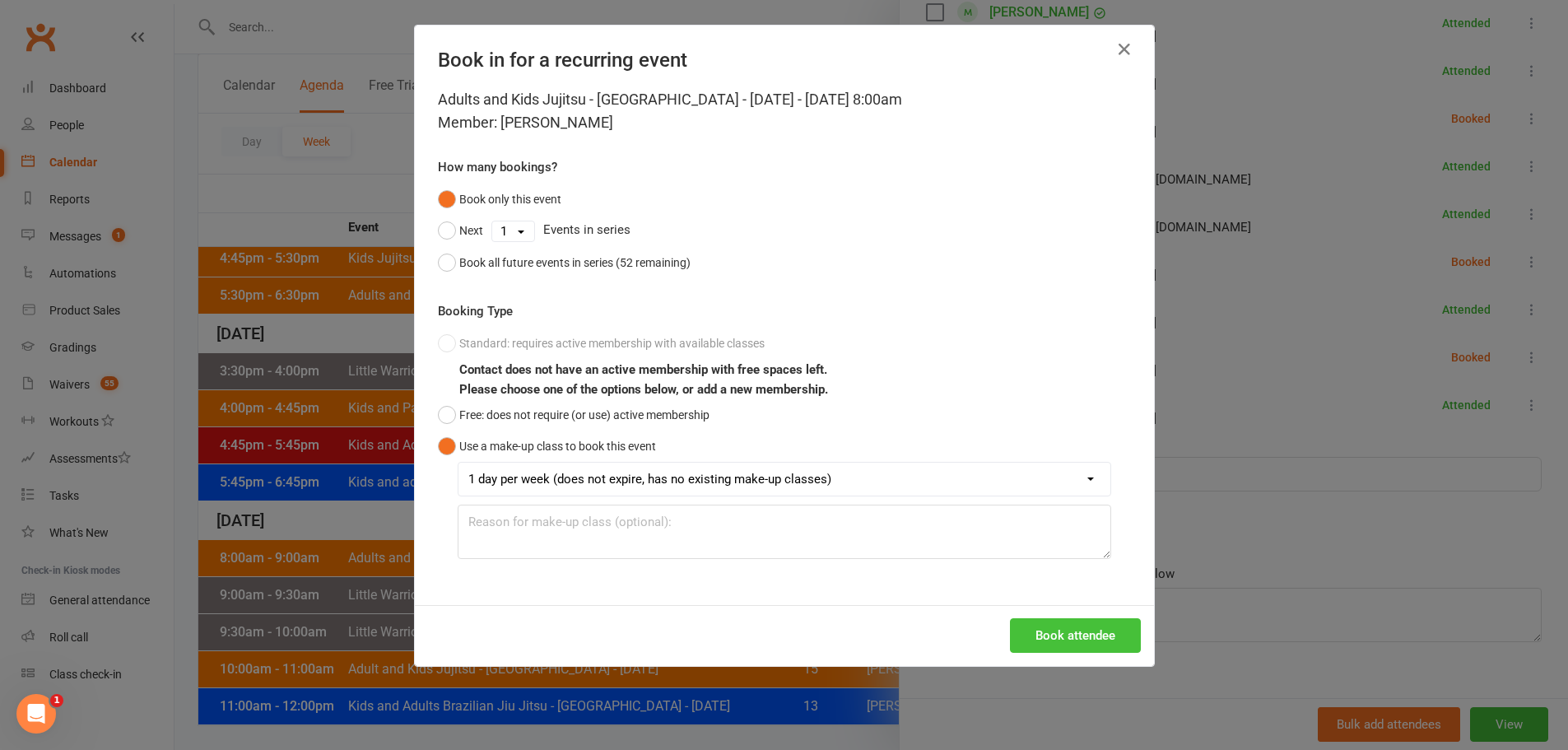
click at [1050, 633] on button "Book attendee" at bounding box center [1075, 636] width 131 height 35
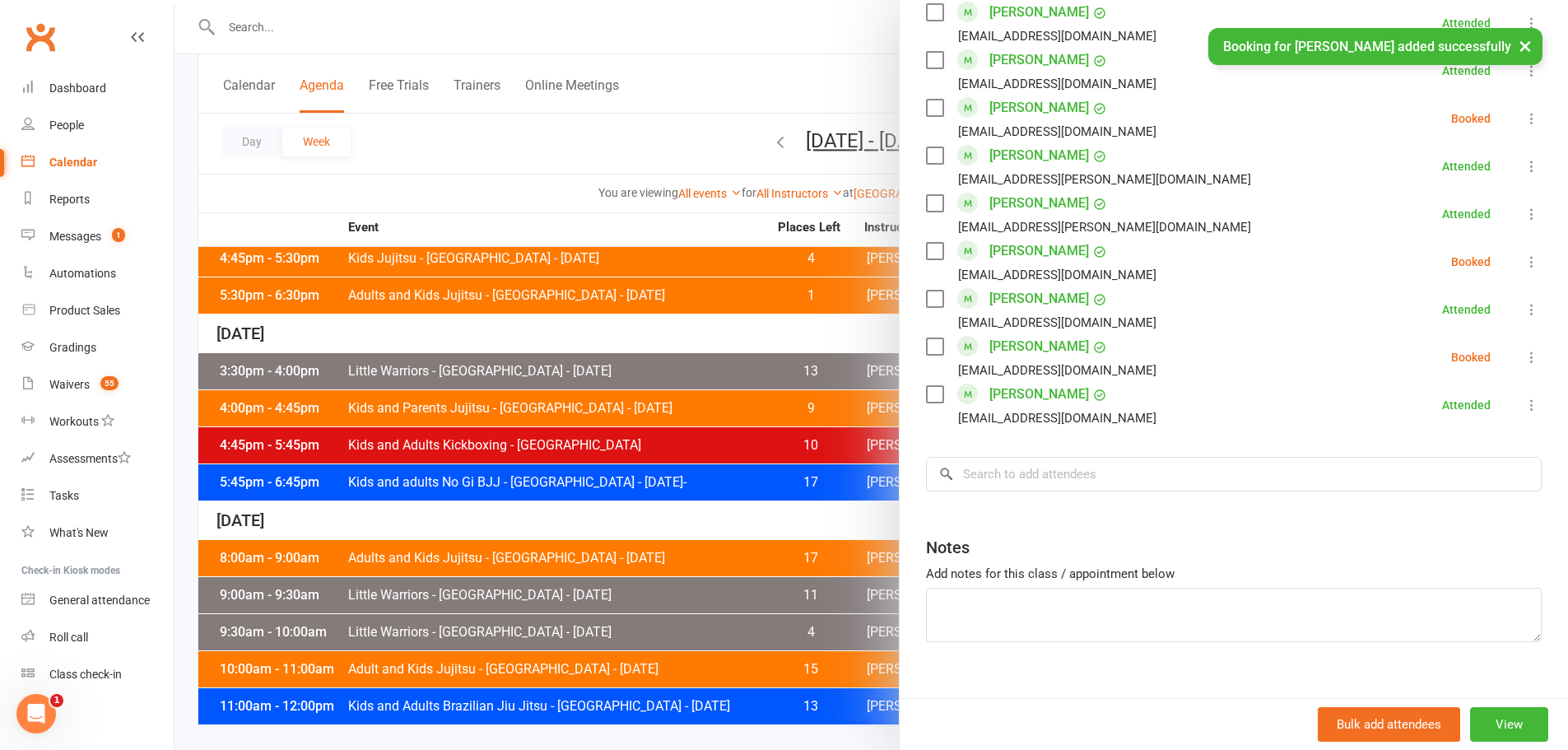
scroll to position [1194, 0]
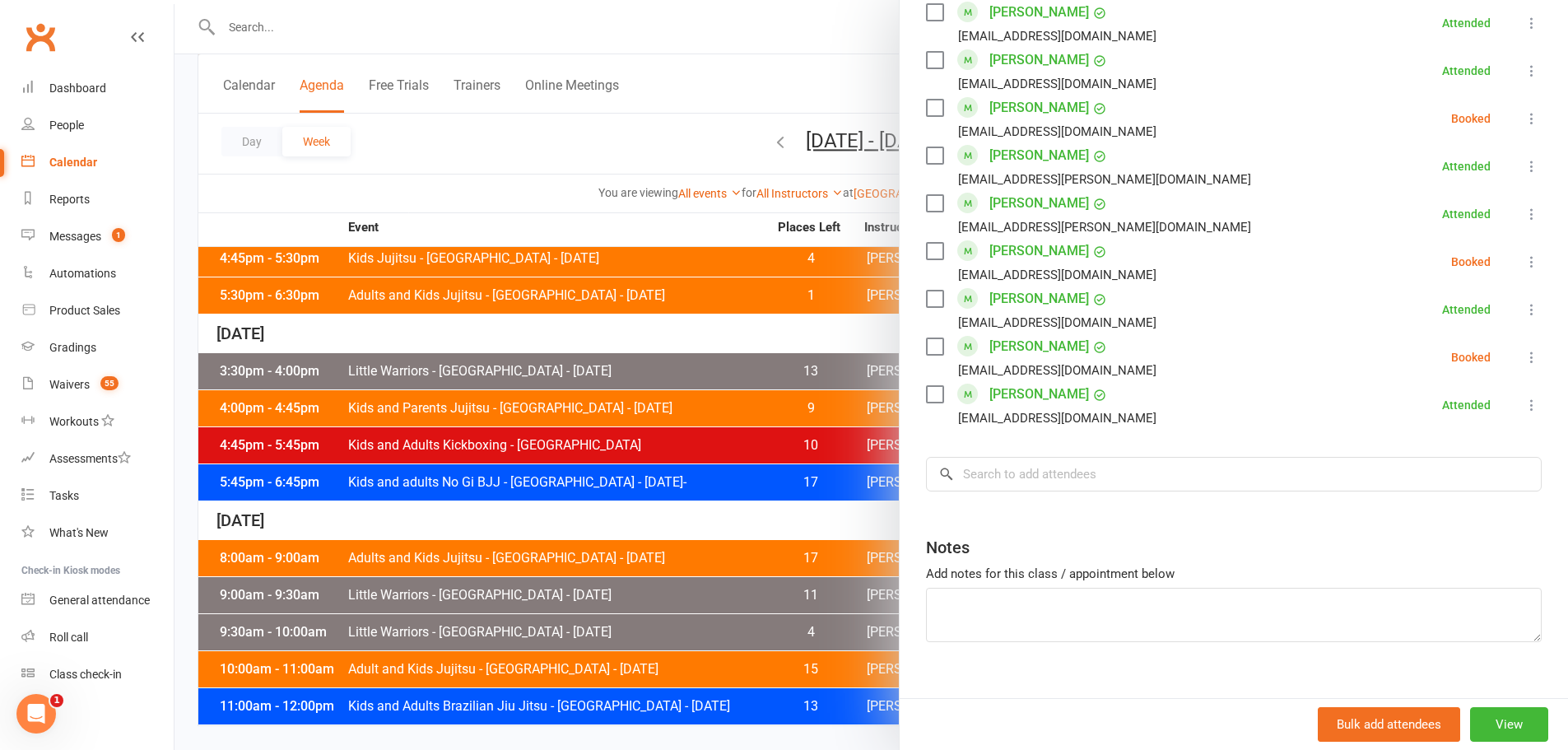
click at [1524, 349] on icon at bounding box center [1531, 357] width 16 height 16
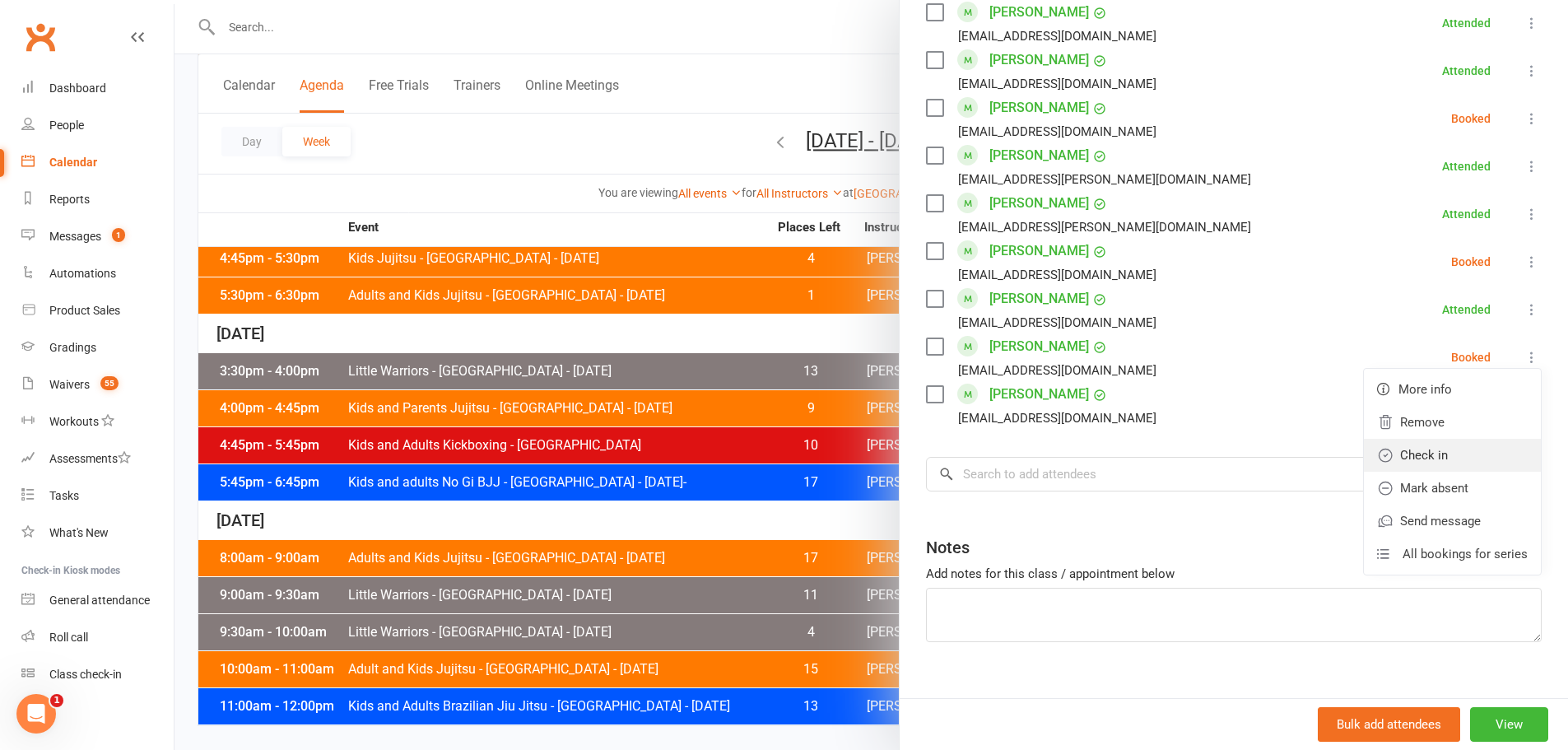
click at [1420, 439] on link "Check in" at bounding box center [1452, 455] width 177 height 33
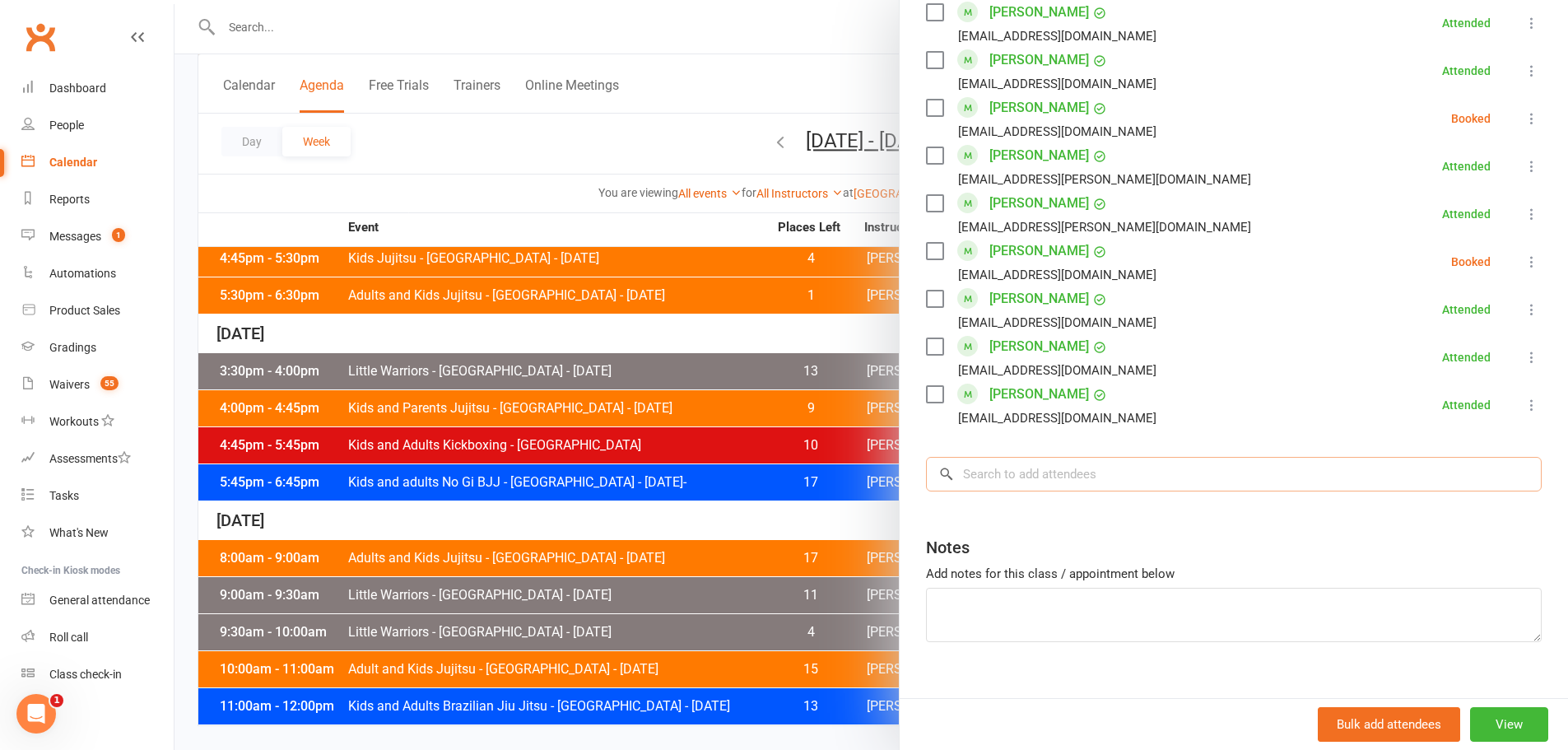
click at [1079, 457] on input "search" at bounding box center [1234, 474] width 615 height 35
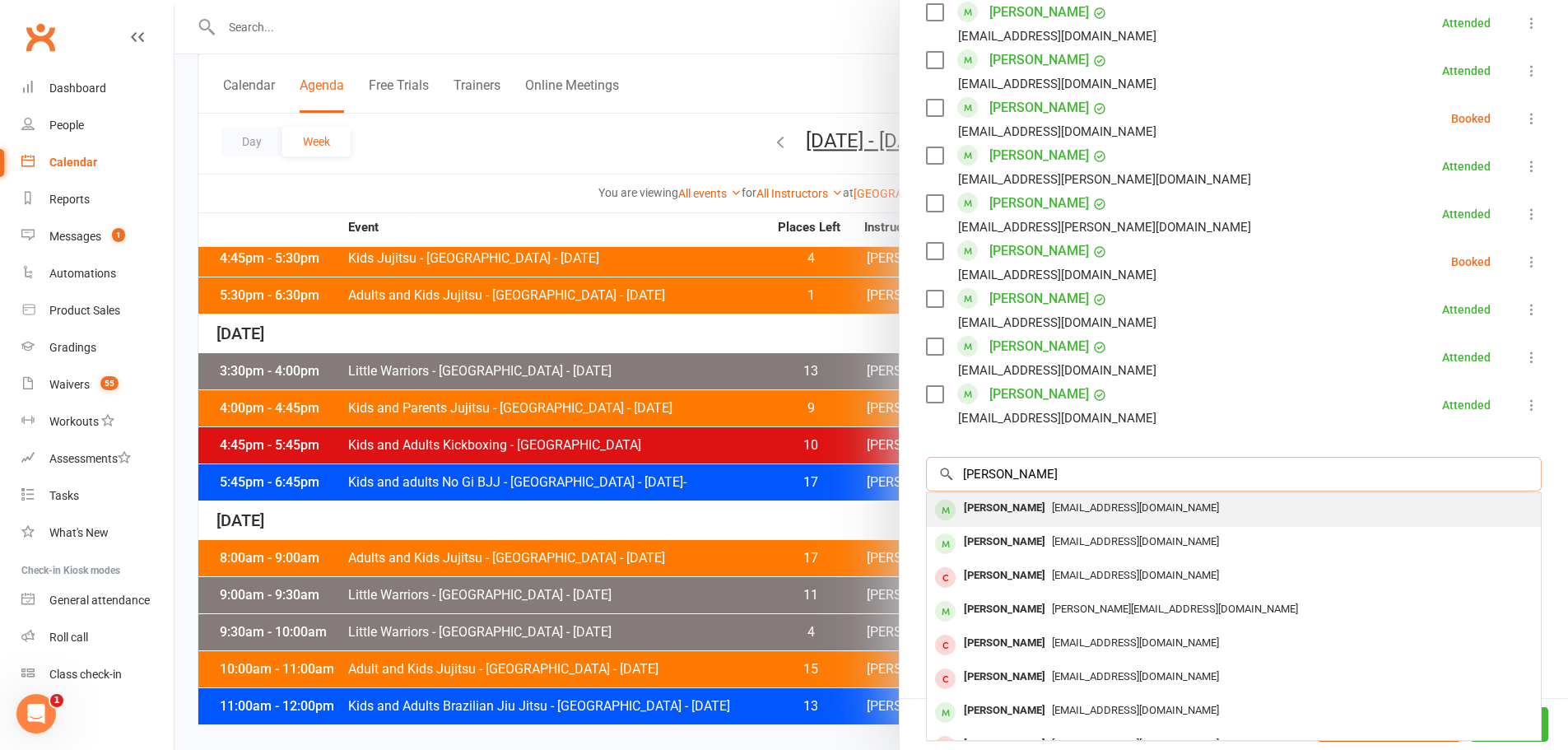
type input "ruby farr"
click at [1043, 497] on div "ruby010305@gmail.com" at bounding box center [1234, 508] width 600 height 24
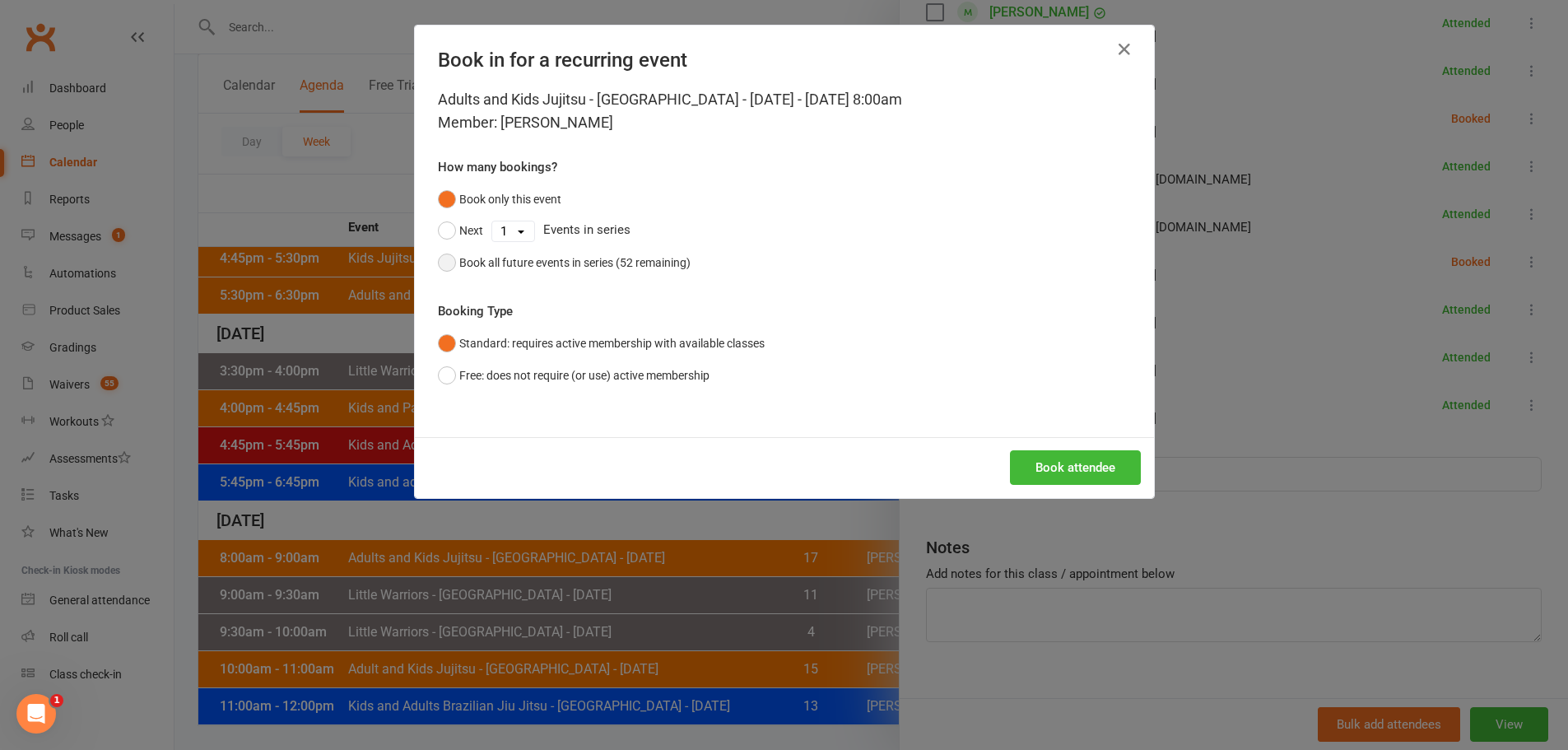
click at [619, 272] on div "Book all future events in series (52 remaining)" at bounding box center [574, 263] width 231 height 18
click at [1064, 469] on button "Book attendee" at bounding box center [1075, 468] width 131 height 35
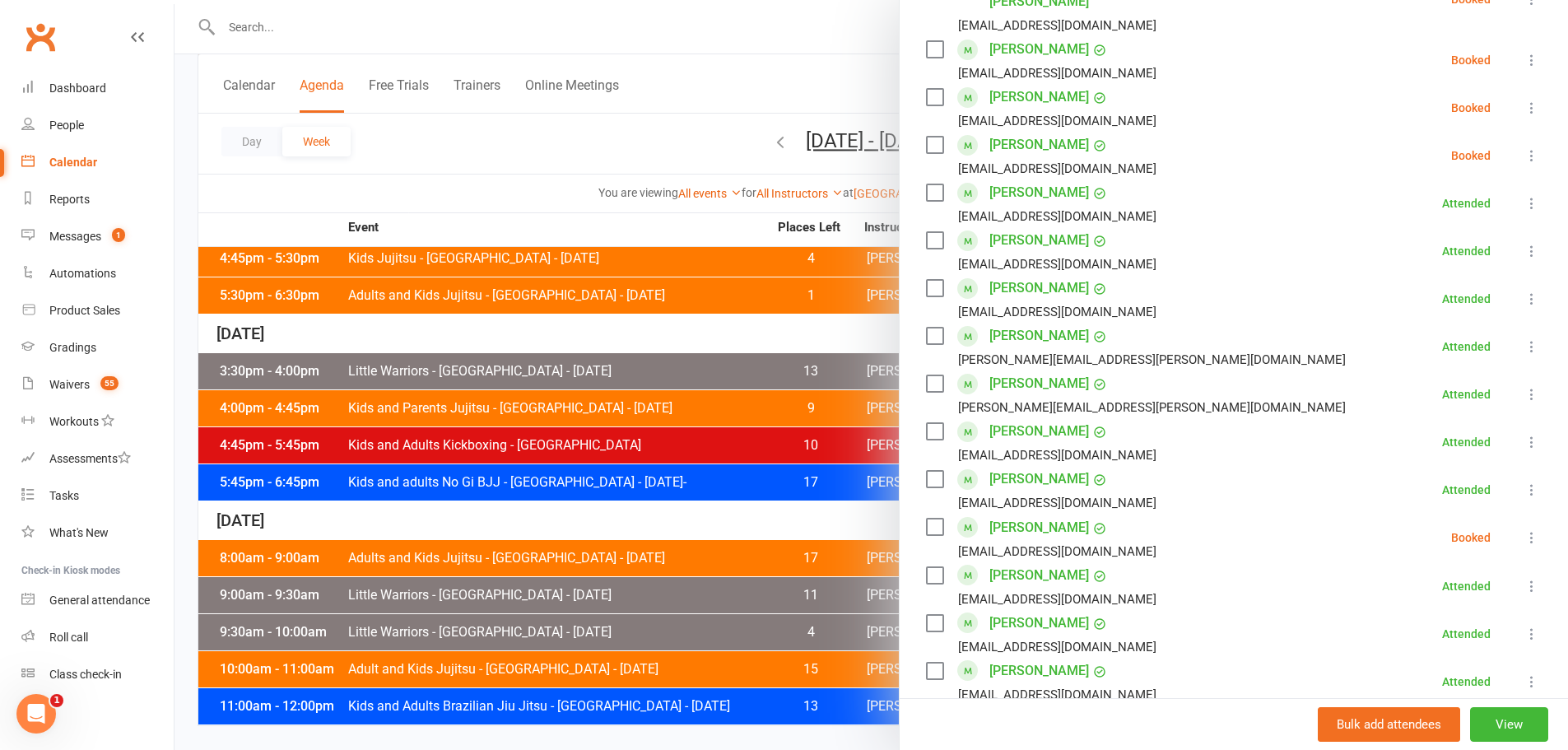
scroll to position [501, 0]
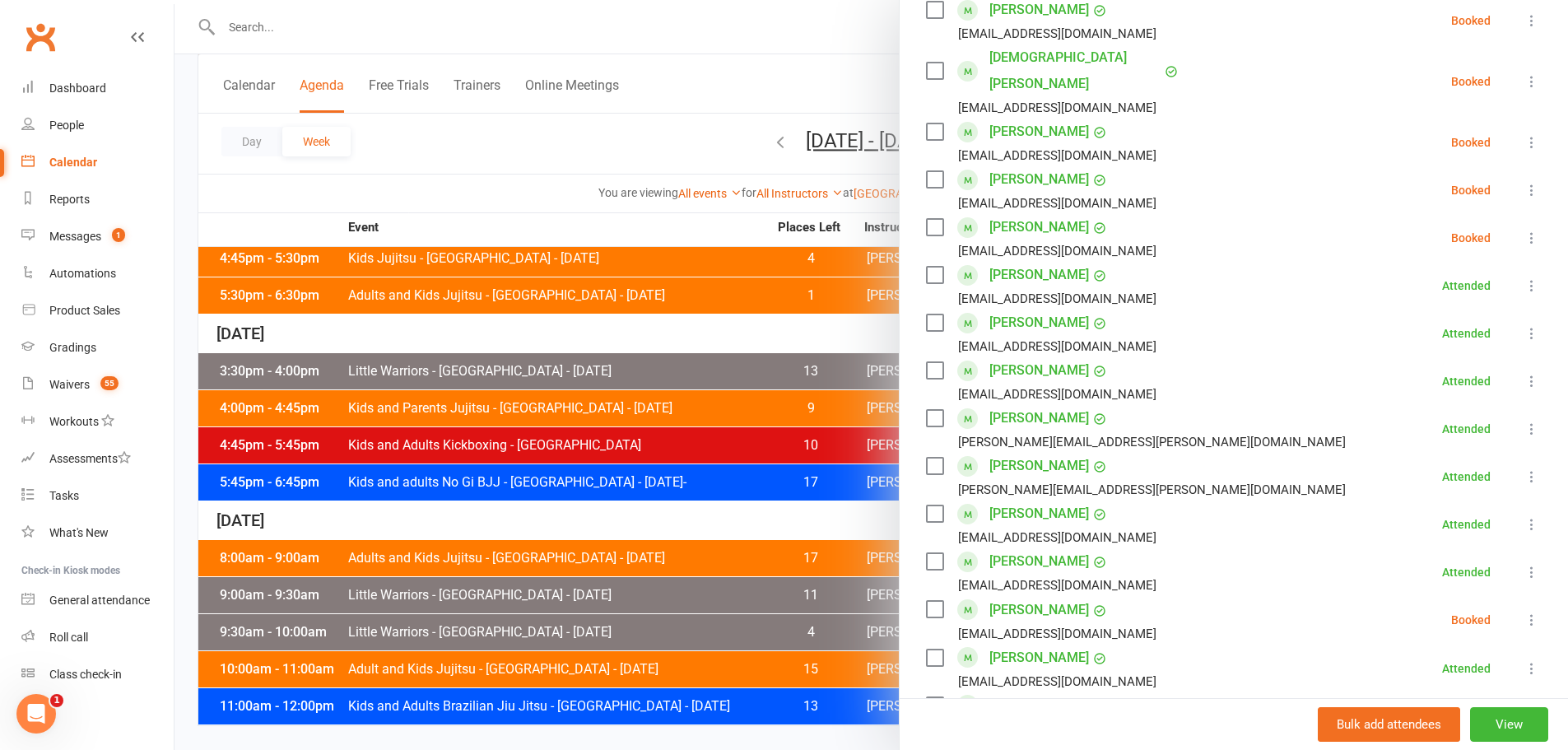
click at [1524, 182] on icon at bounding box center [1531, 190] width 16 height 16
click at [1398, 272] on link "Check in" at bounding box center [1452, 288] width 177 height 33
click at [1524, 230] on icon at bounding box center [1531, 237] width 16 height 16
click at [1423, 319] on link "Check in" at bounding box center [1452, 335] width 177 height 33
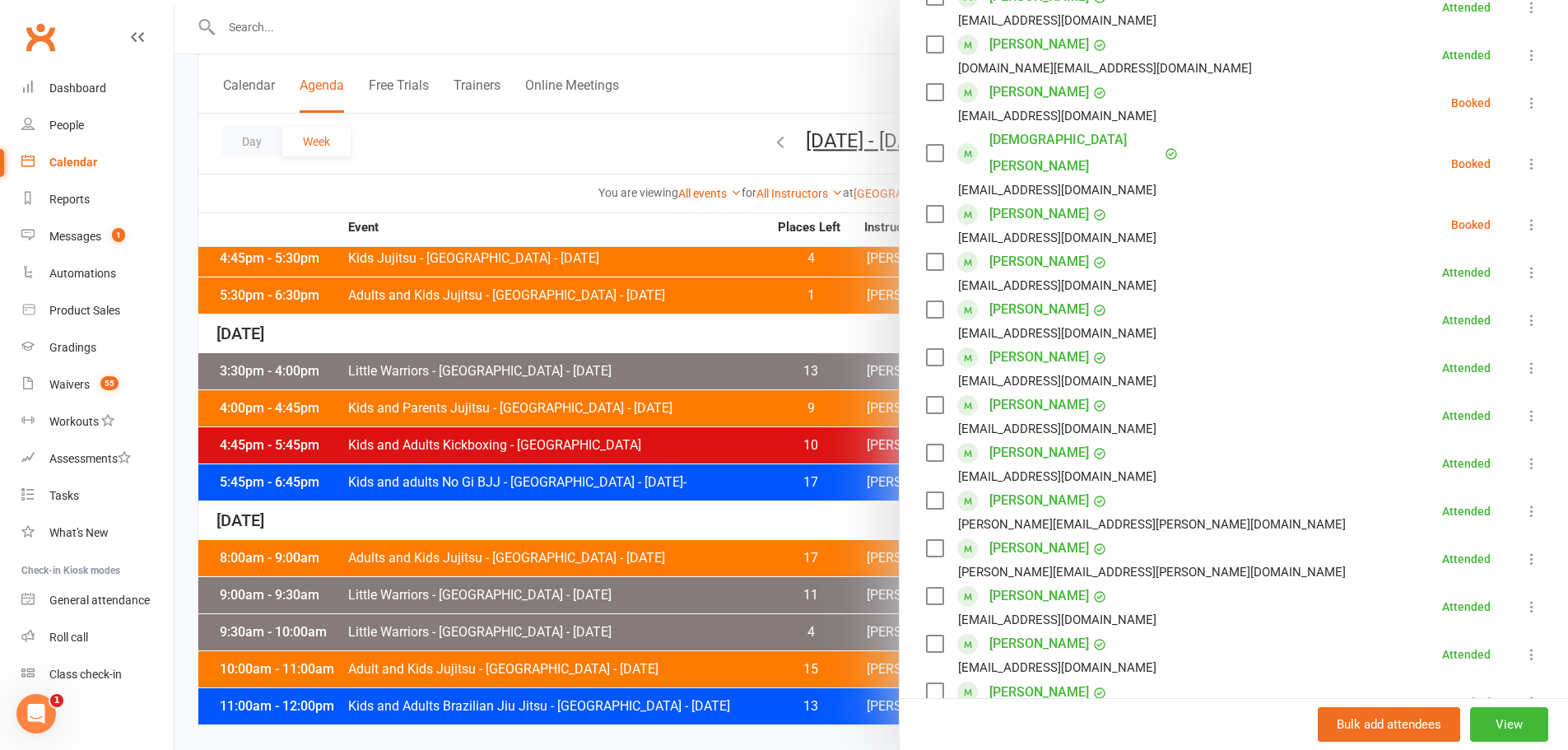
scroll to position [336, 0]
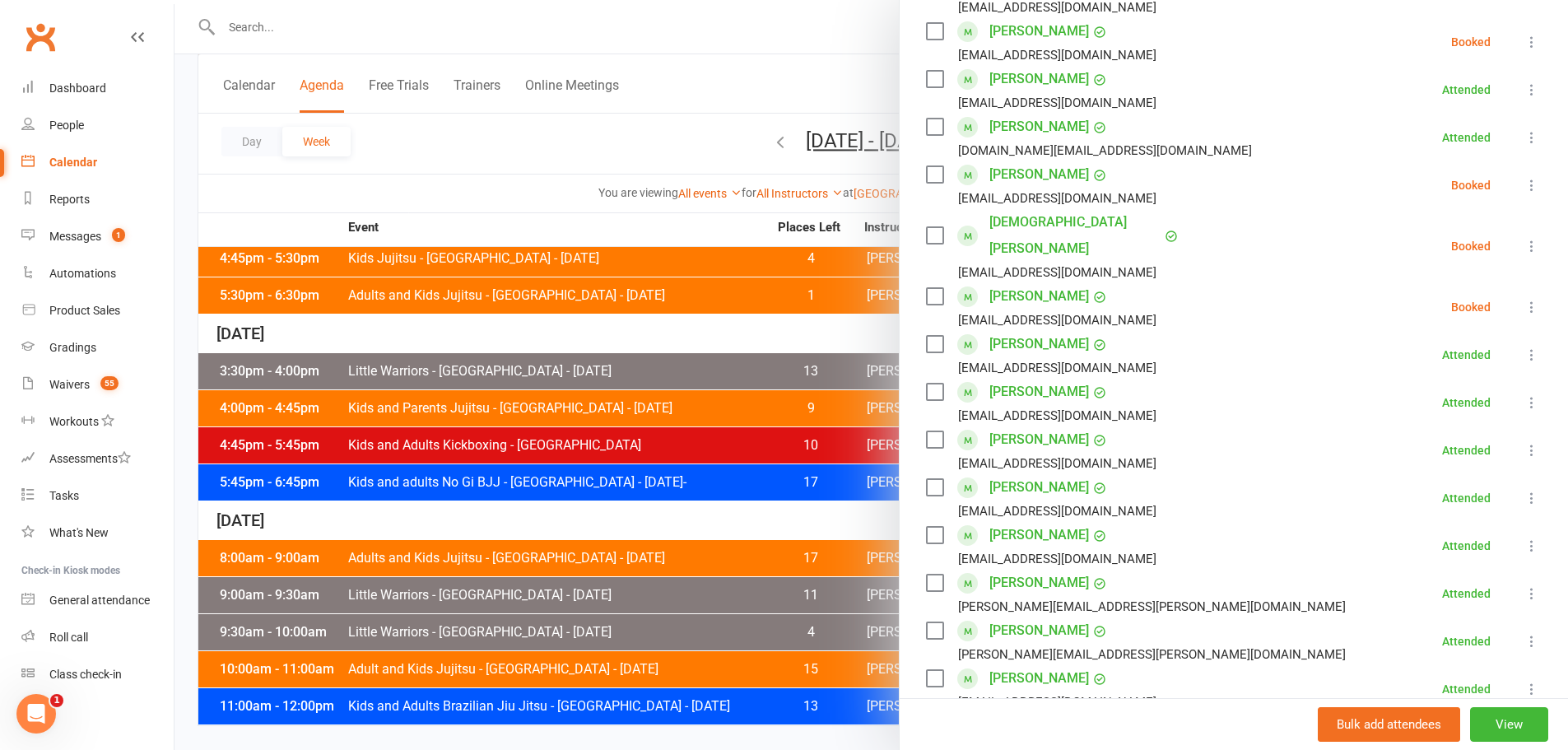
click at [1524, 191] on icon at bounding box center [1531, 184] width 16 height 16
click at [1418, 285] on link "Check in" at bounding box center [1452, 282] width 177 height 33
click at [1524, 238] on icon at bounding box center [1531, 246] width 16 height 16
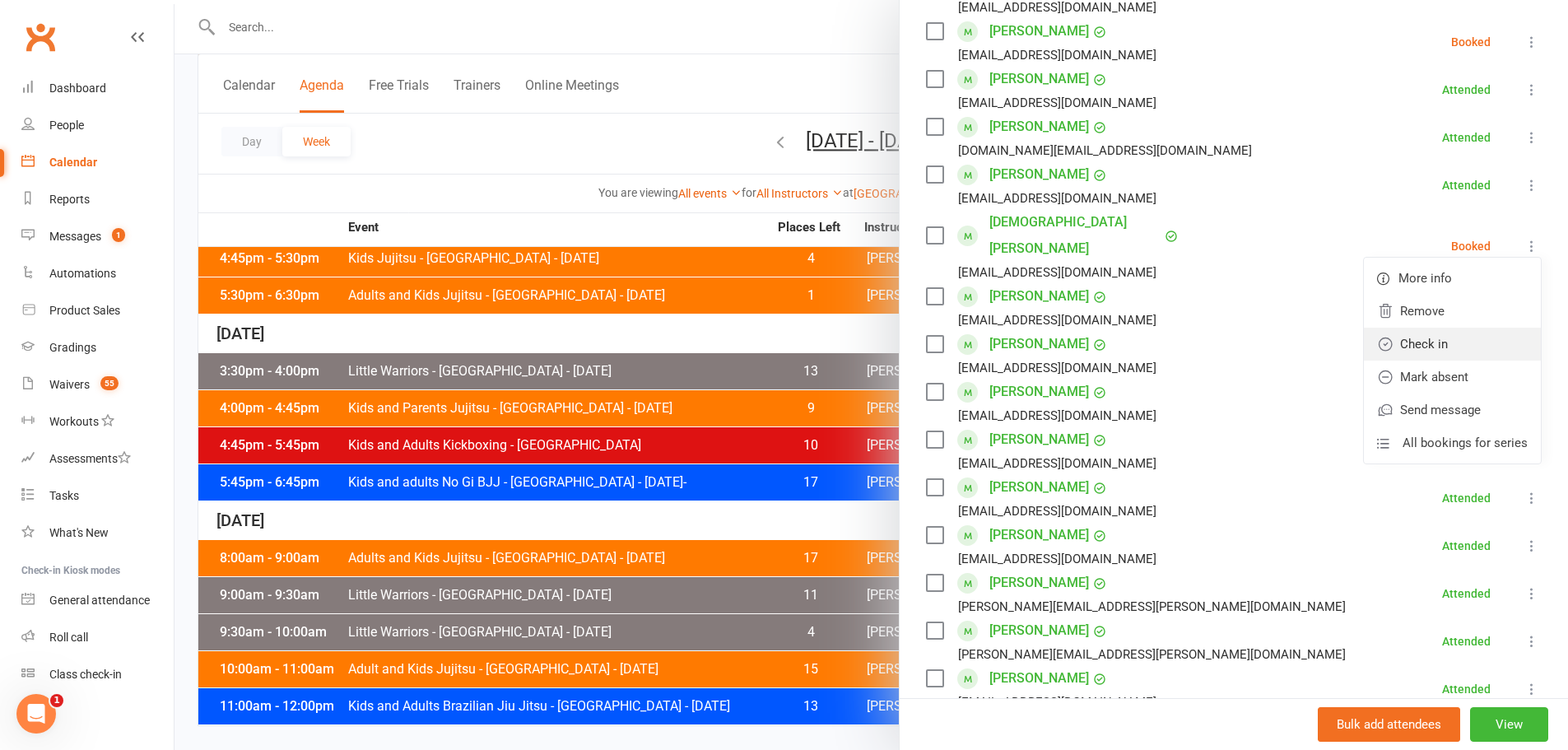
click at [1414, 331] on link "Check in" at bounding box center [1452, 344] width 177 height 33
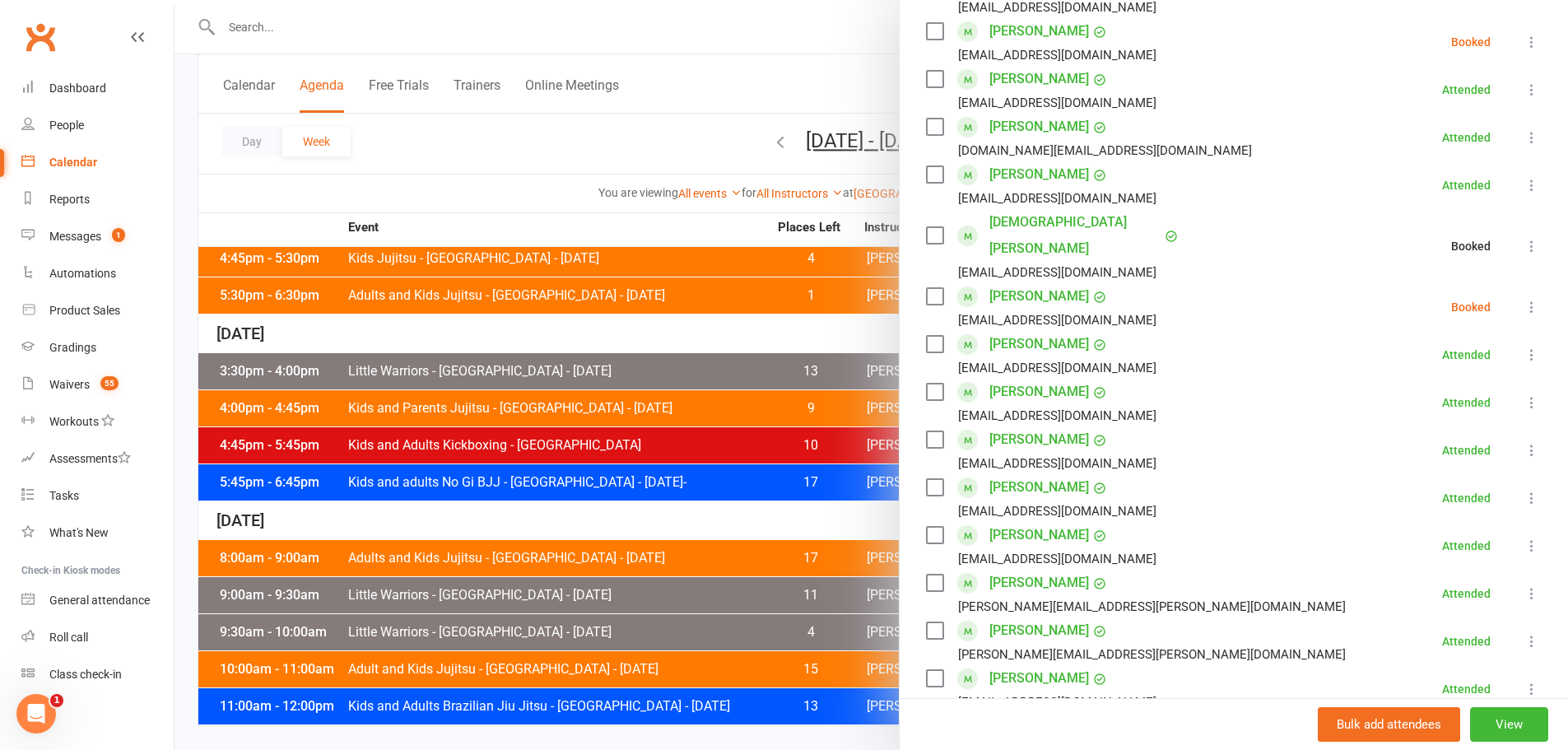
click at [1524, 298] on icon at bounding box center [1531, 306] width 16 height 16
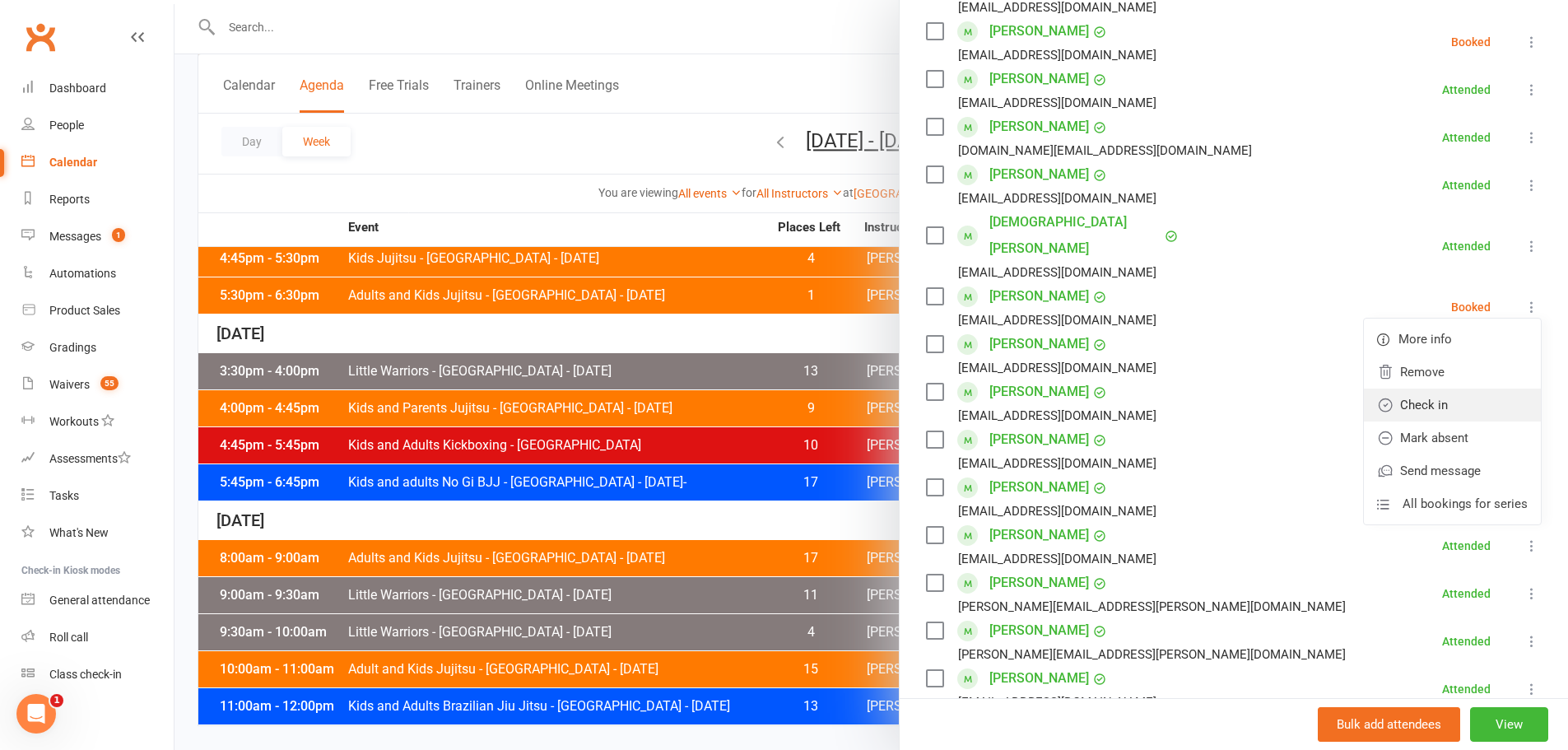
click at [1429, 389] on link "Check in" at bounding box center [1452, 405] width 177 height 33
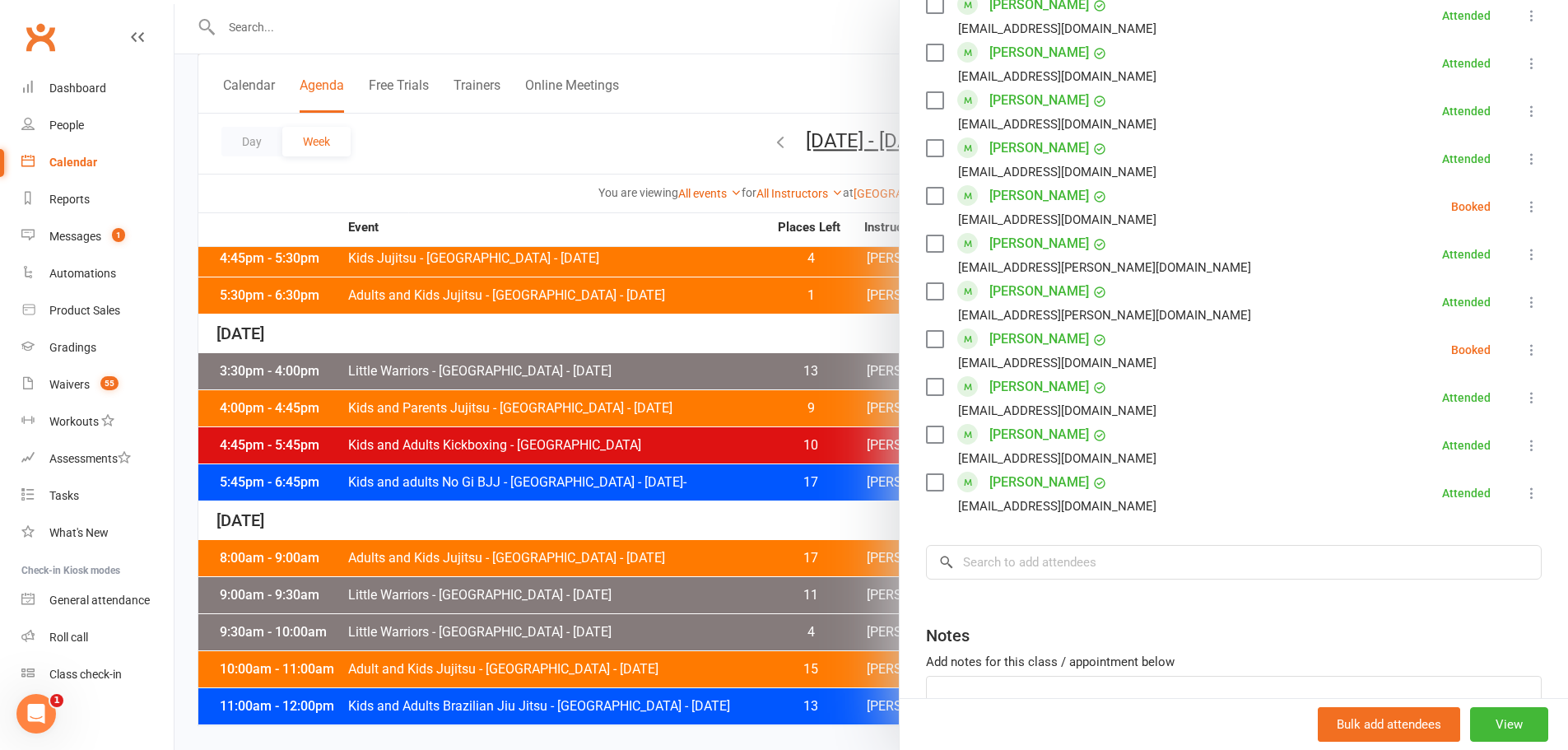
scroll to position [1160, 0]
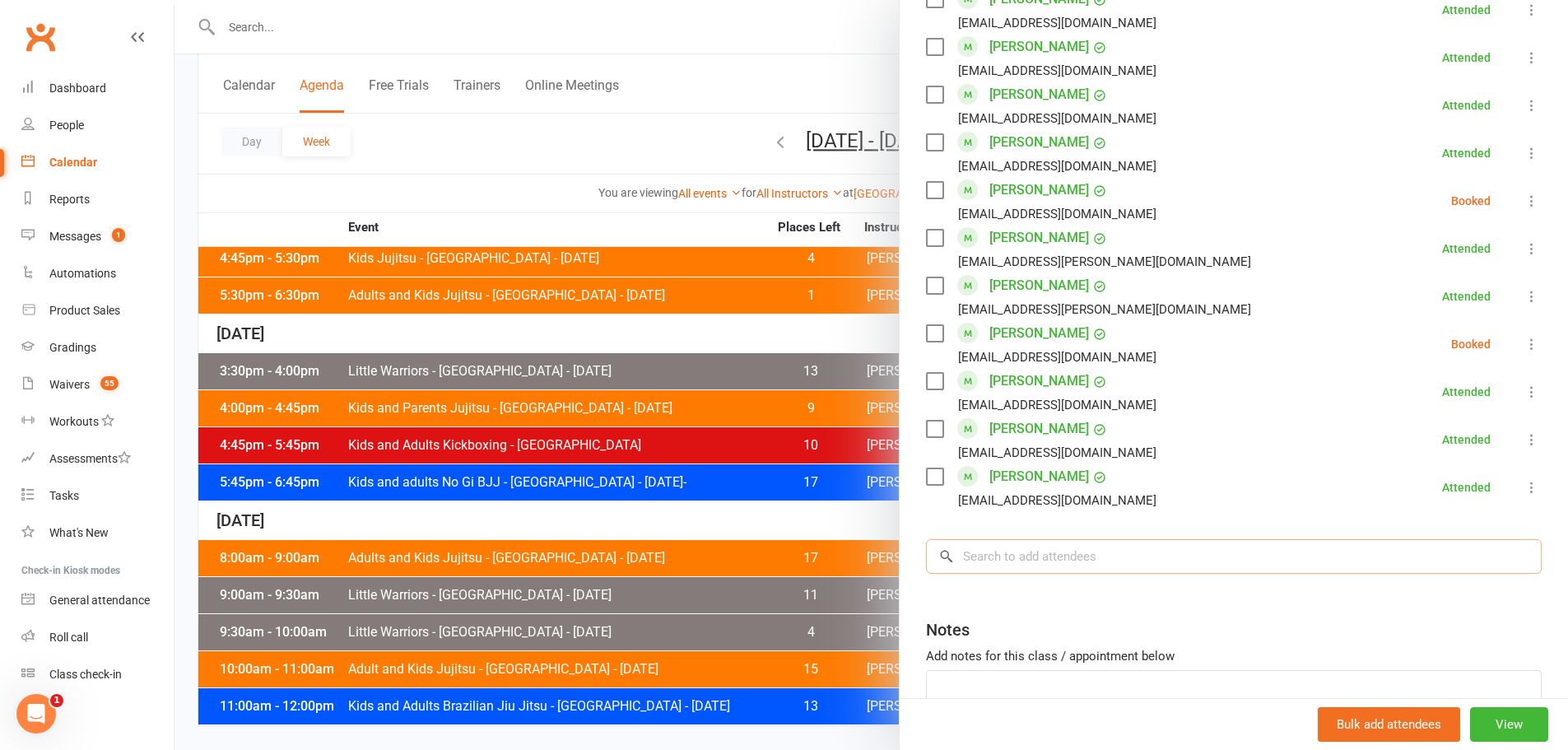
click at [1024, 539] on input "search" at bounding box center [1234, 556] width 615 height 35
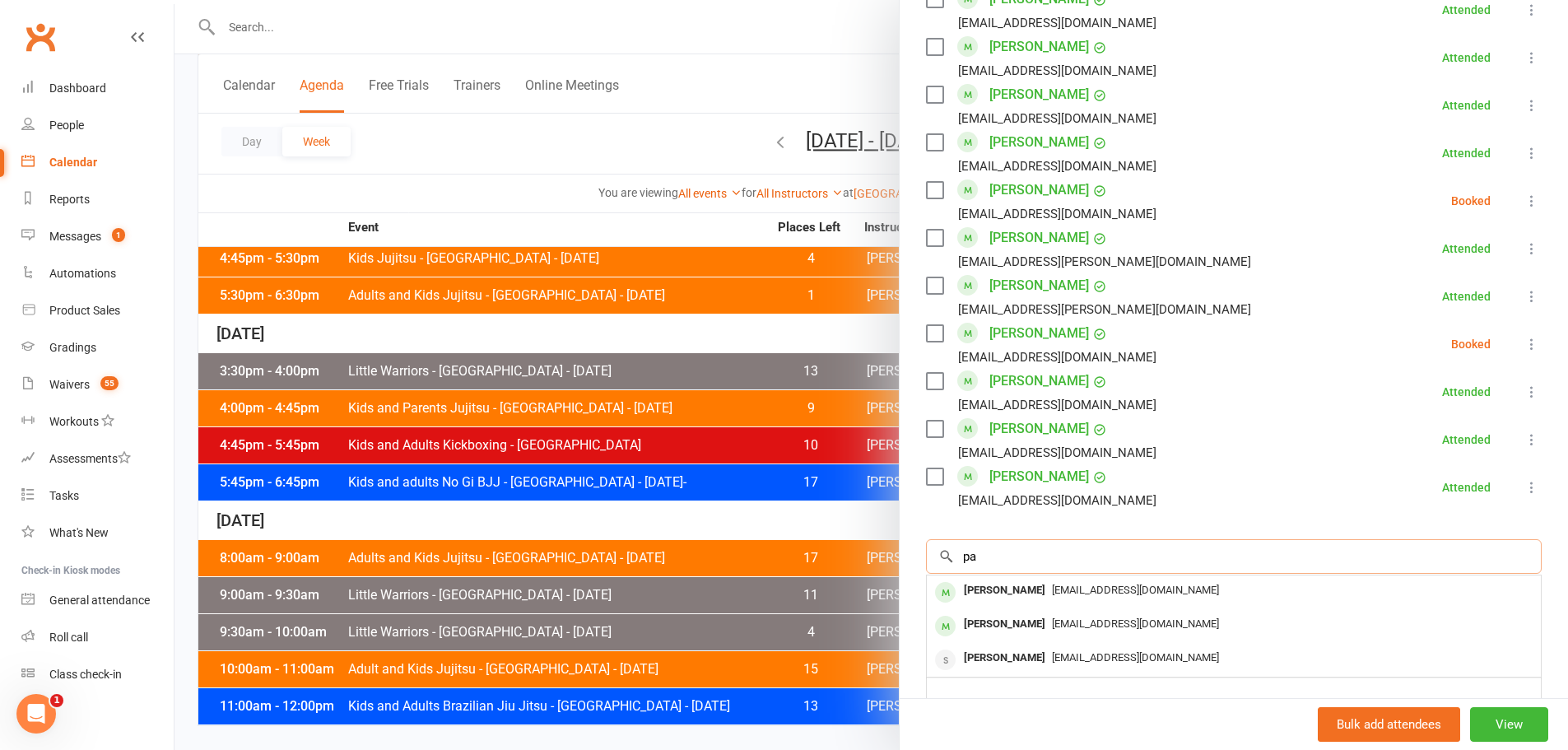
type input "p"
type input "suani"
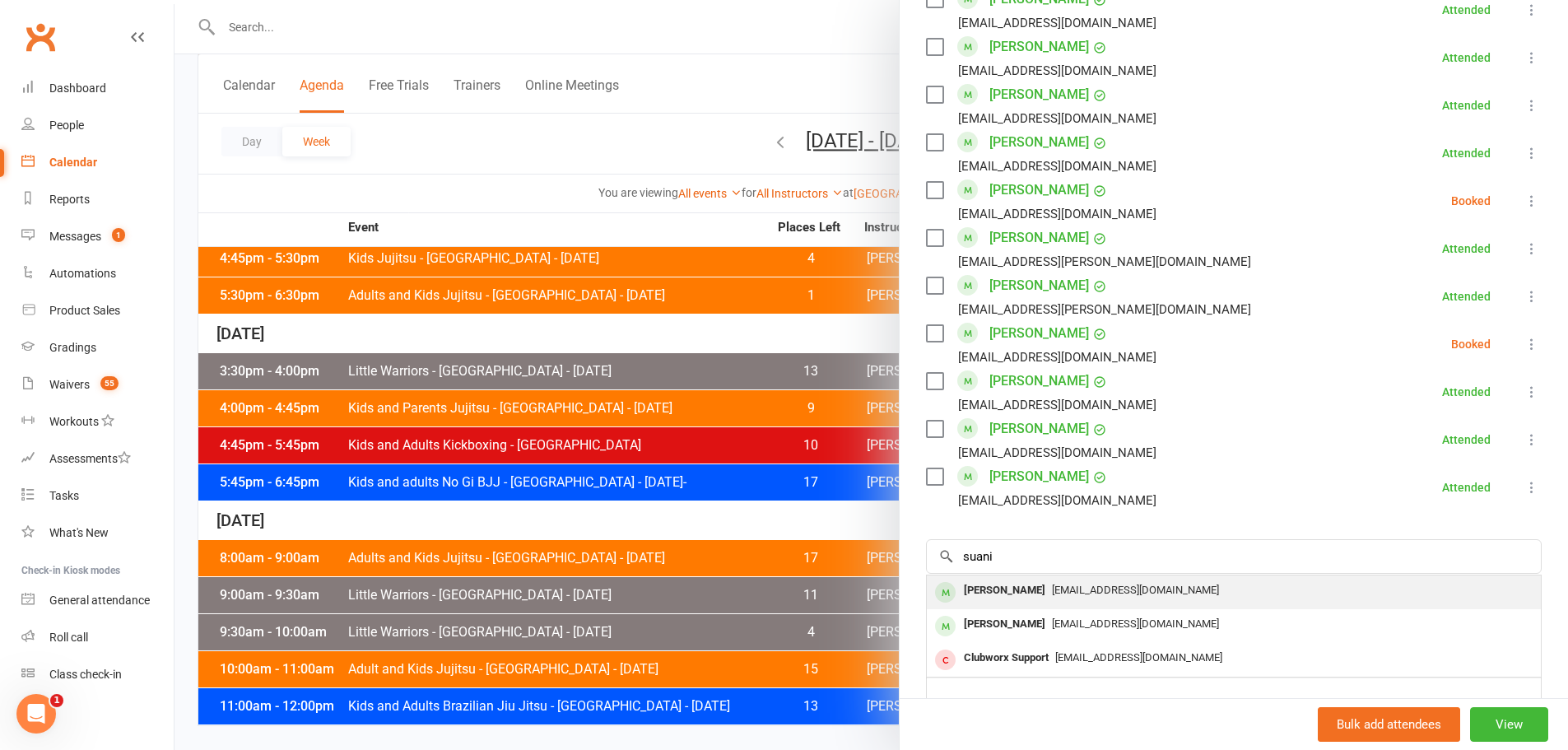
click at [1024, 579] on div "Panaki Suaniu" at bounding box center [1004, 590] width 94 height 24
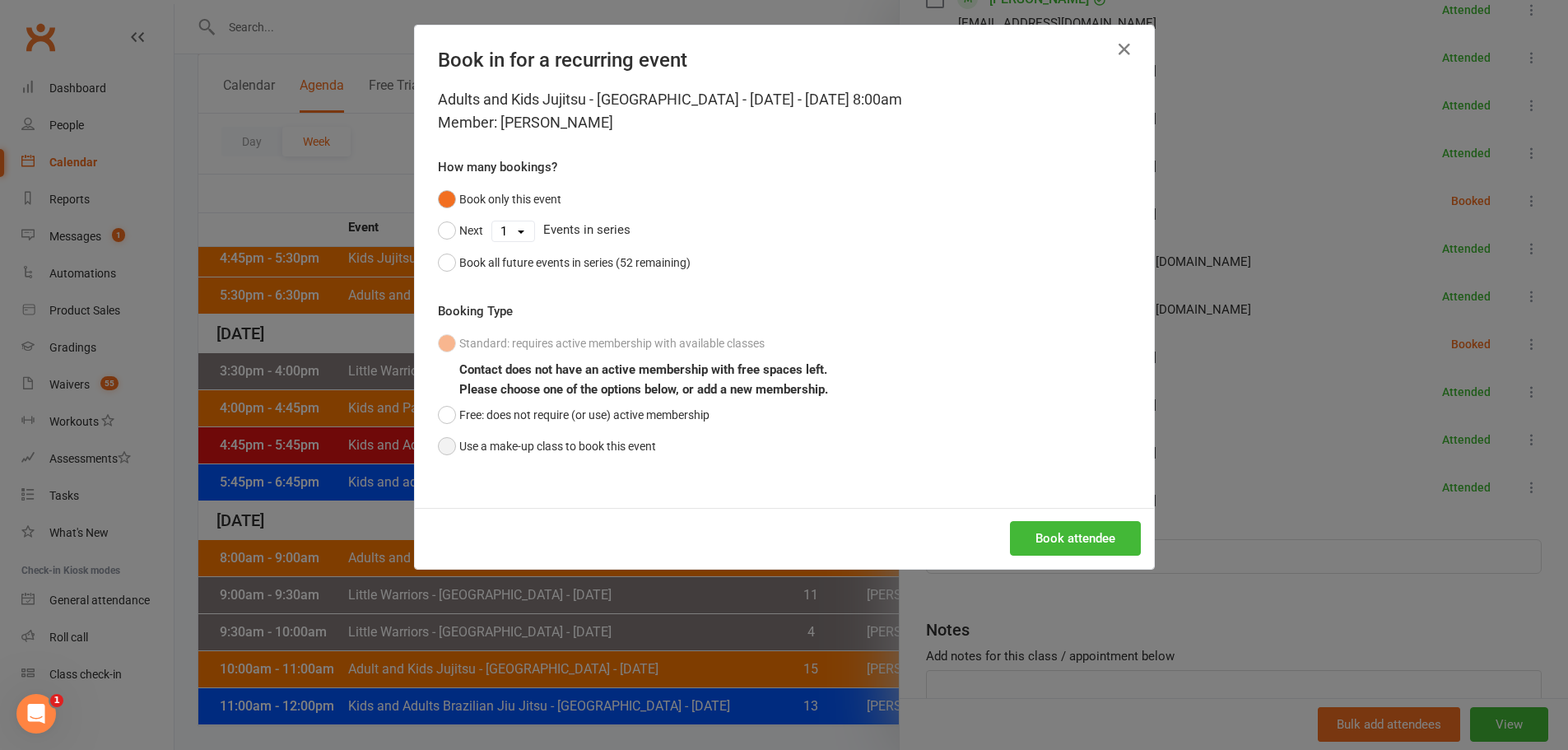
drag, startPoint x: 554, startPoint y: 450, endPoint x: 577, endPoint y: 453, distance: 23.2
click at [562, 449] on button "Use a make-up class to book this event" at bounding box center [547, 446] width 218 height 31
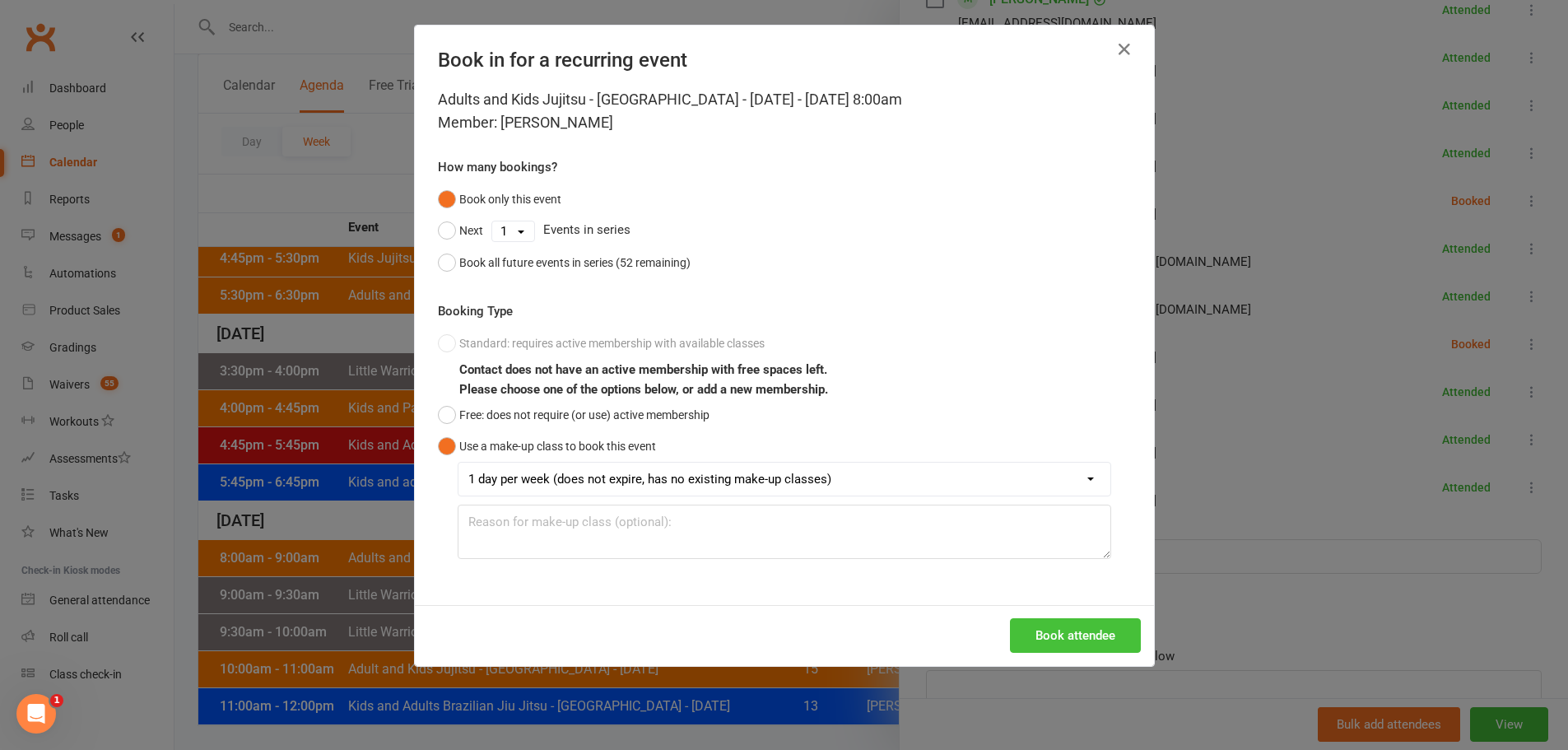
click at [1067, 637] on button "Book attendee" at bounding box center [1075, 636] width 131 height 35
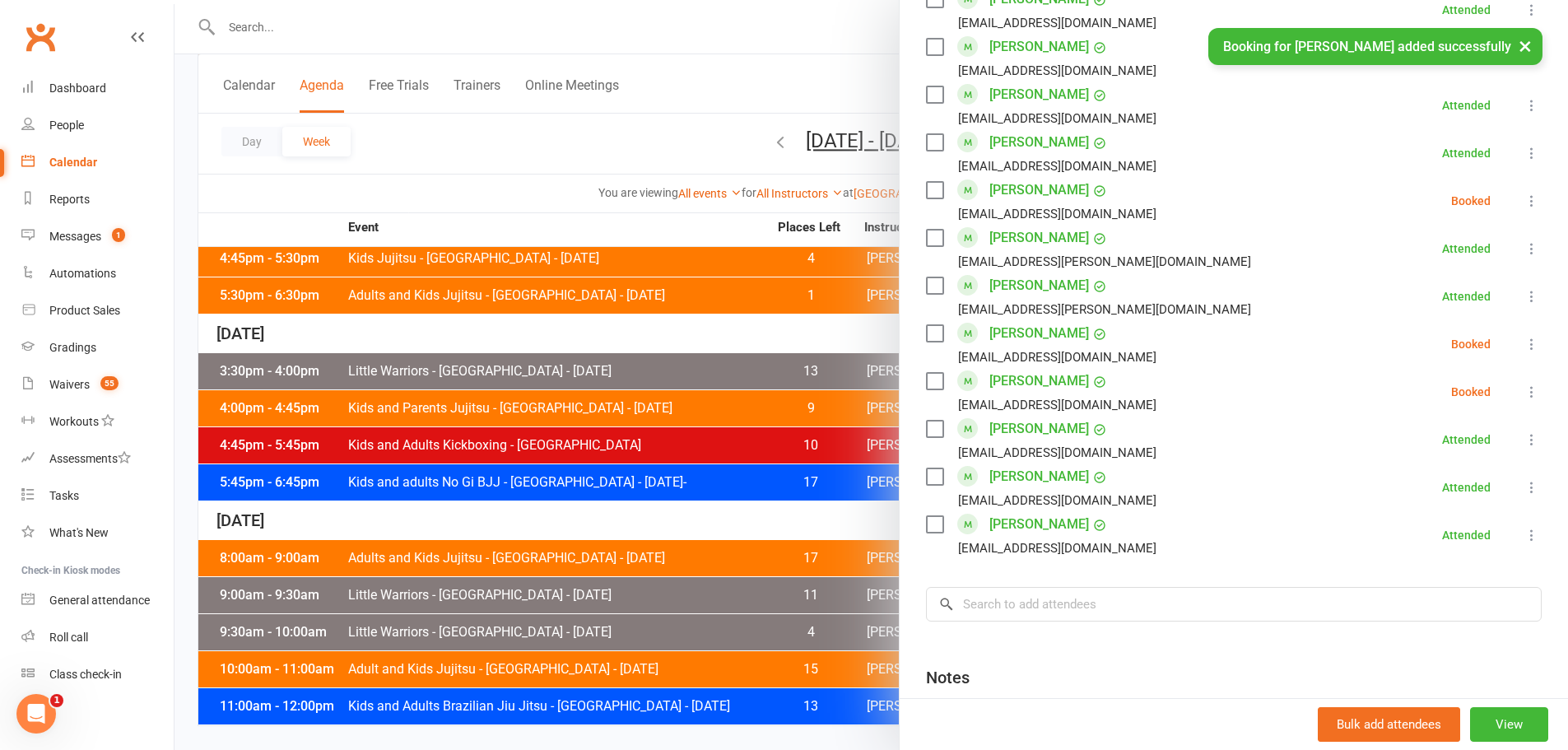
click at [1524, 384] on icon at bounding box center [1531, 391] width 16 height 16
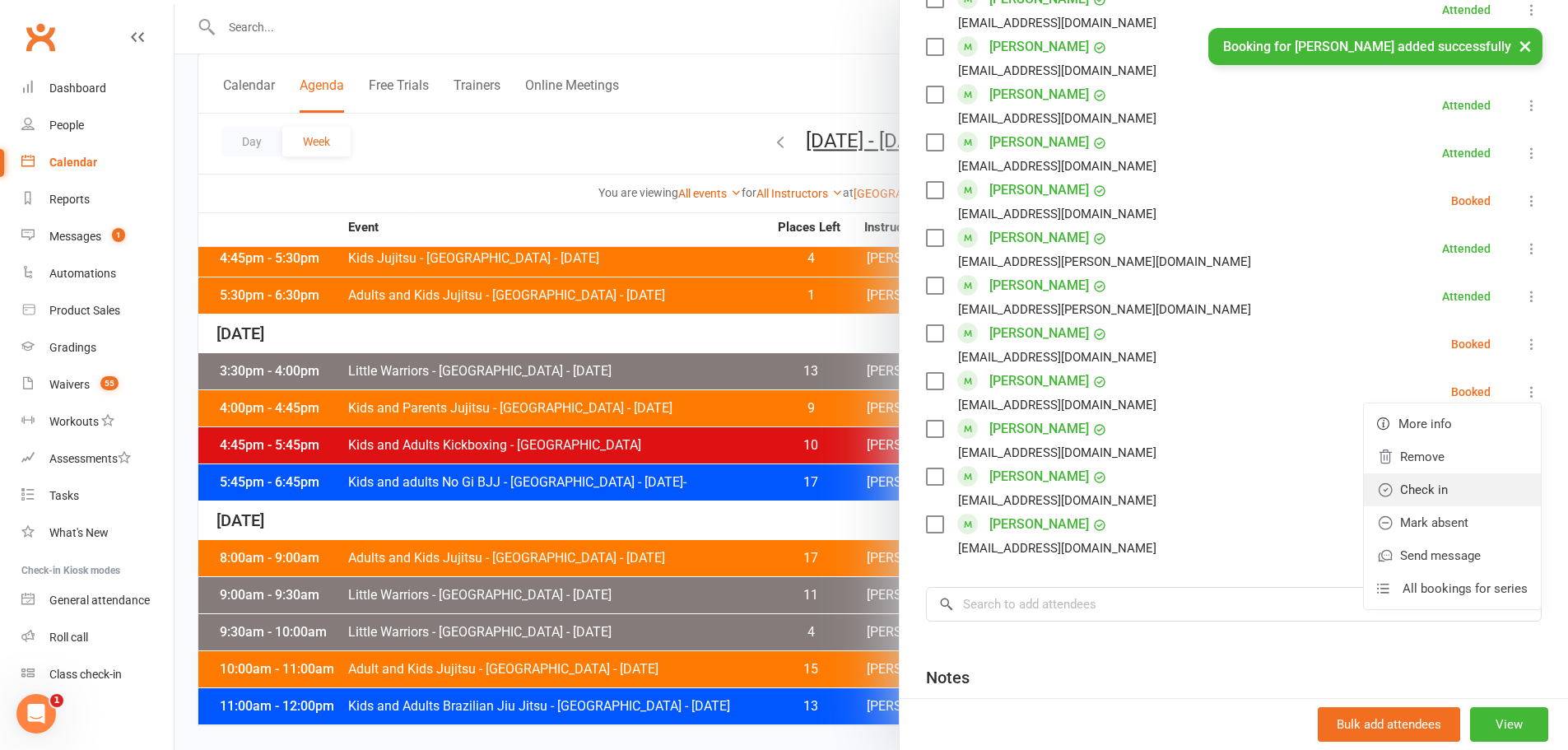
click at [1411, 473] on link "Check in" at bounding box center [1452, 489] width 177 height 33
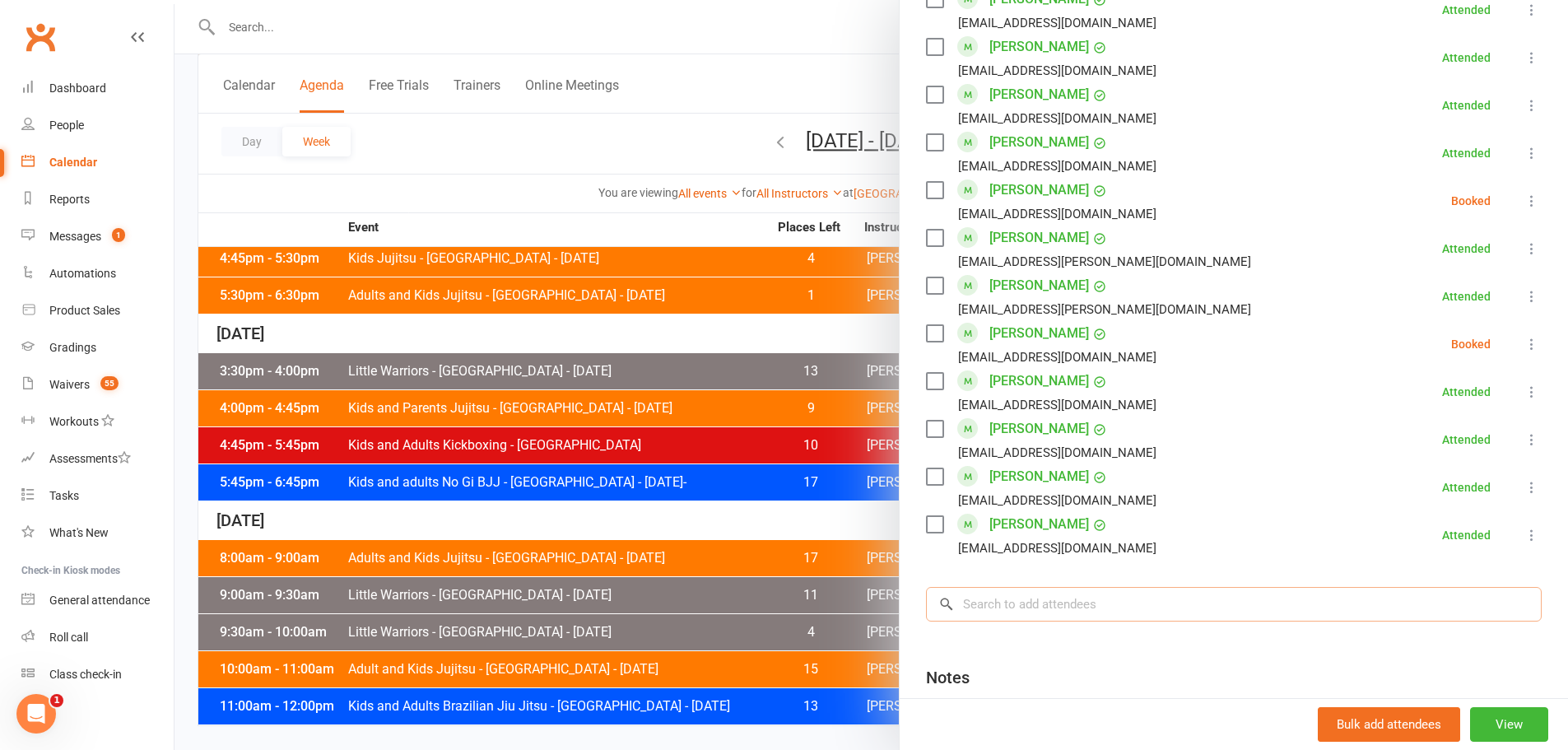
click at [1075, 588] on input "search" at bounding box center [1234, 605] width 615 height 35
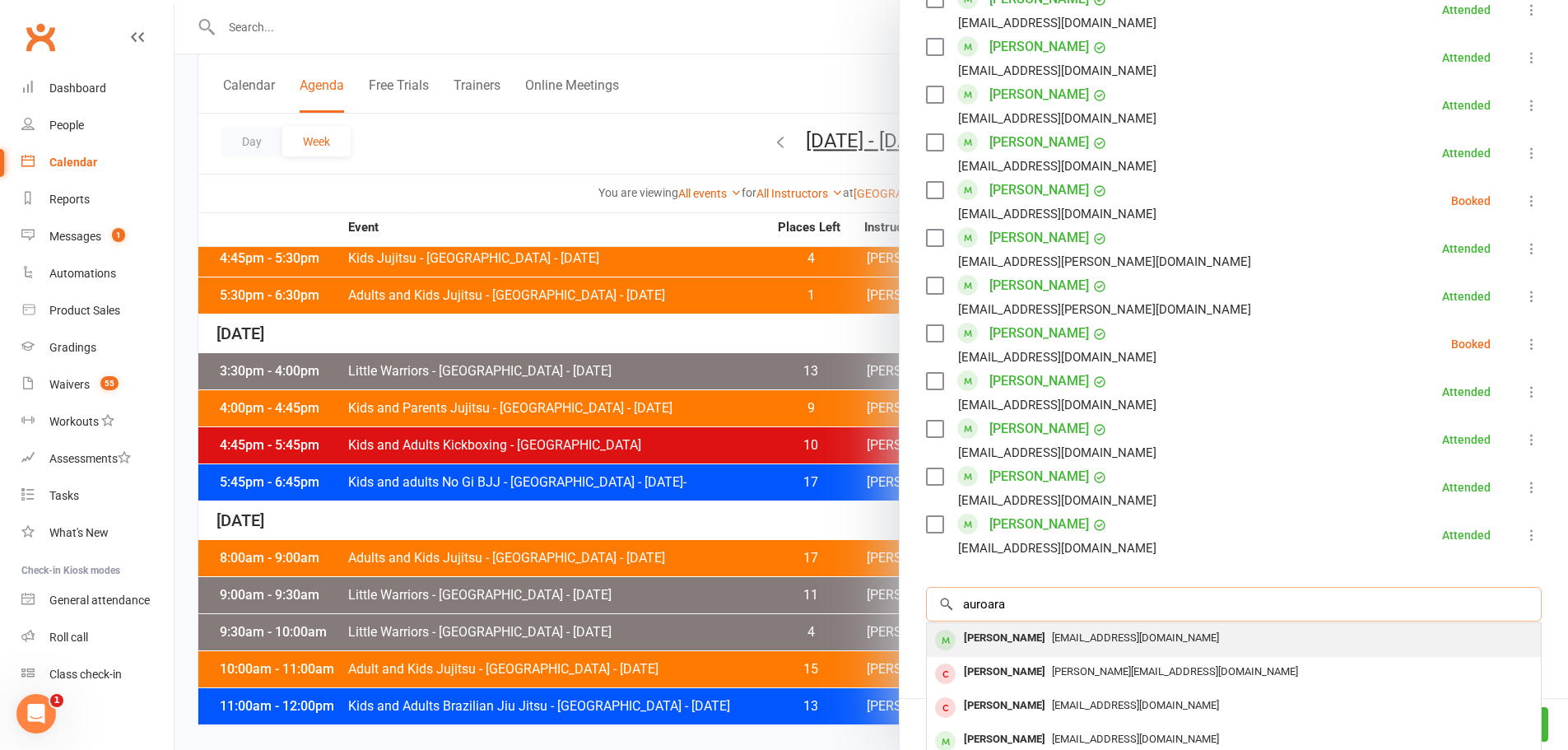
type input "auroara"
click at [1009, 626] on div "Aurora Tran" at bounding box center [1004, 638] width 94 height 24
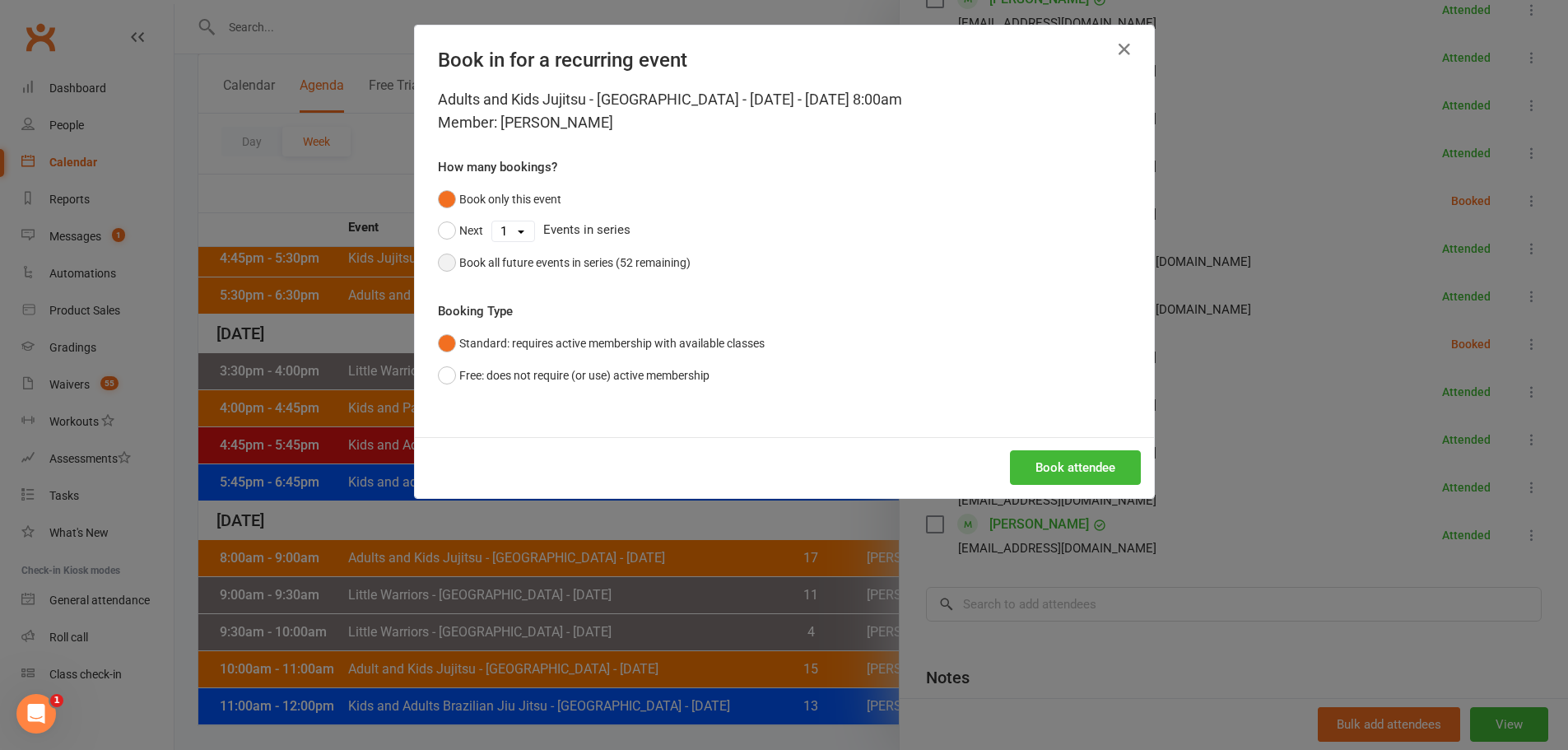
click at [636, 273] on button "Book all future events in series (52 remaining)" at bounding box center [565, 263] width 253 height 31
click at [1077, 464] on button "Book attendee" at bounding box center [1075, 468] width 131 height 35
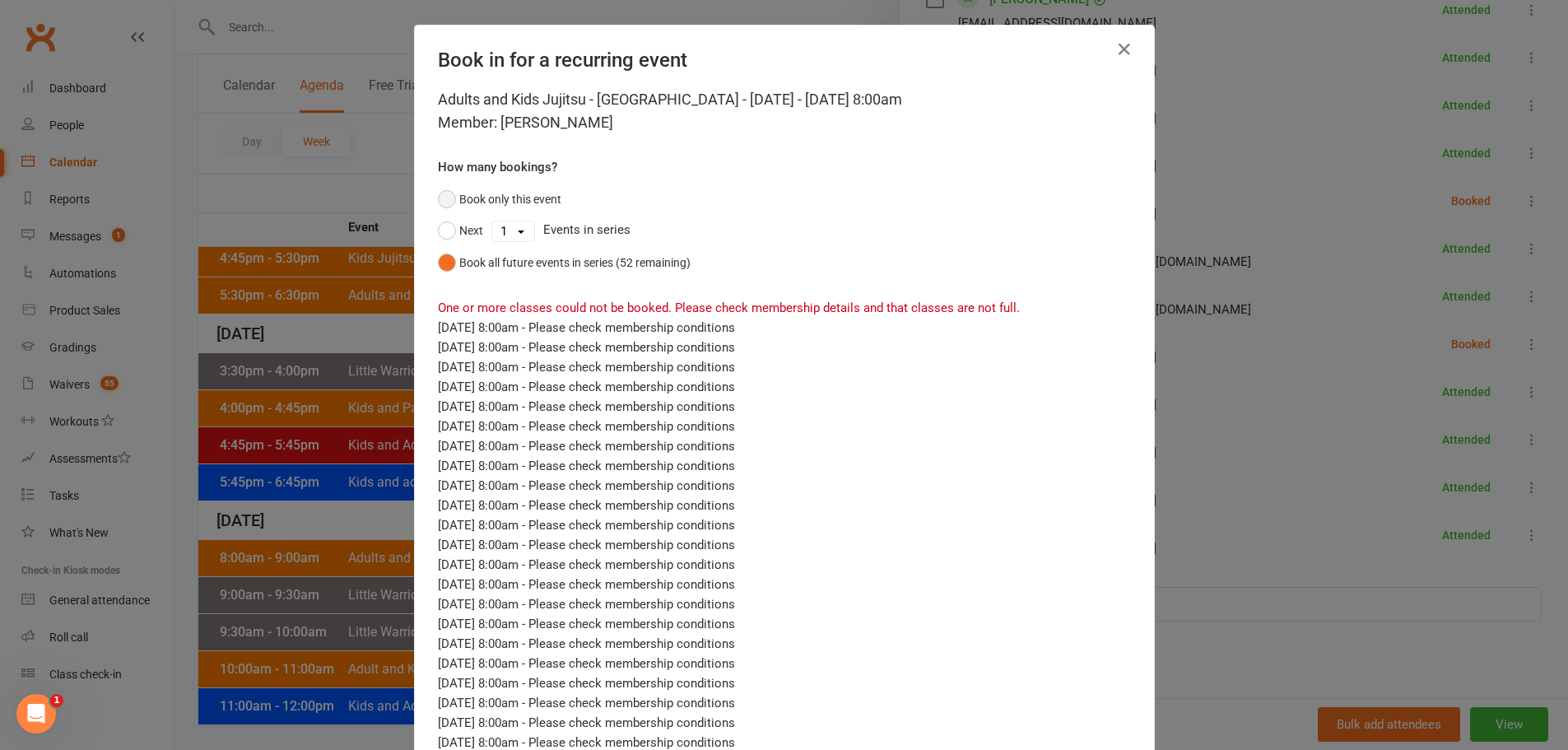
click at [441, 196] on button "Book only this event" at bounding box center [499, 198] width 124 height 31
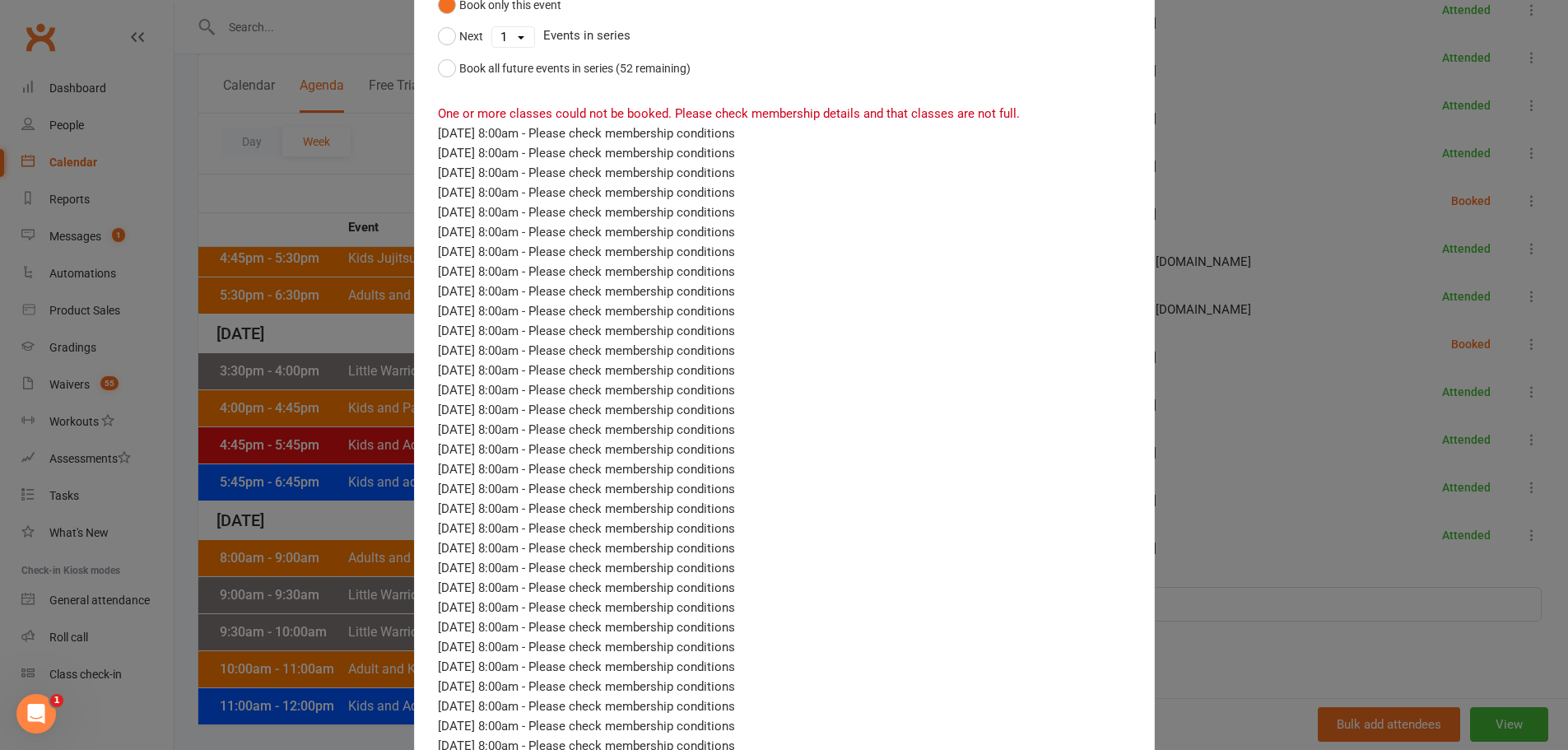
scroll to position [486, 0]
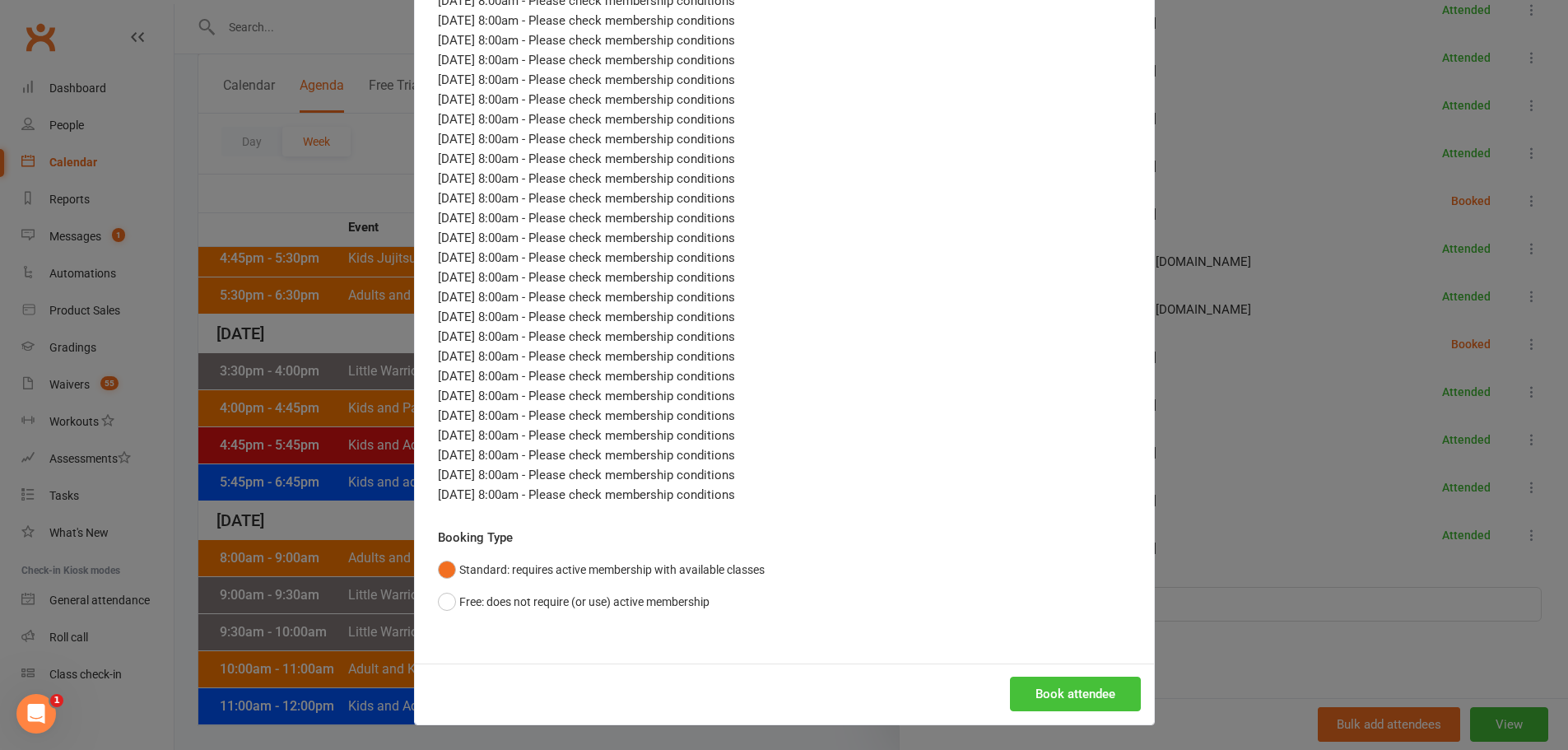
click at [1086, 703] on button "Book attendee" at bounding box center [1075, 694] width 131 height 35
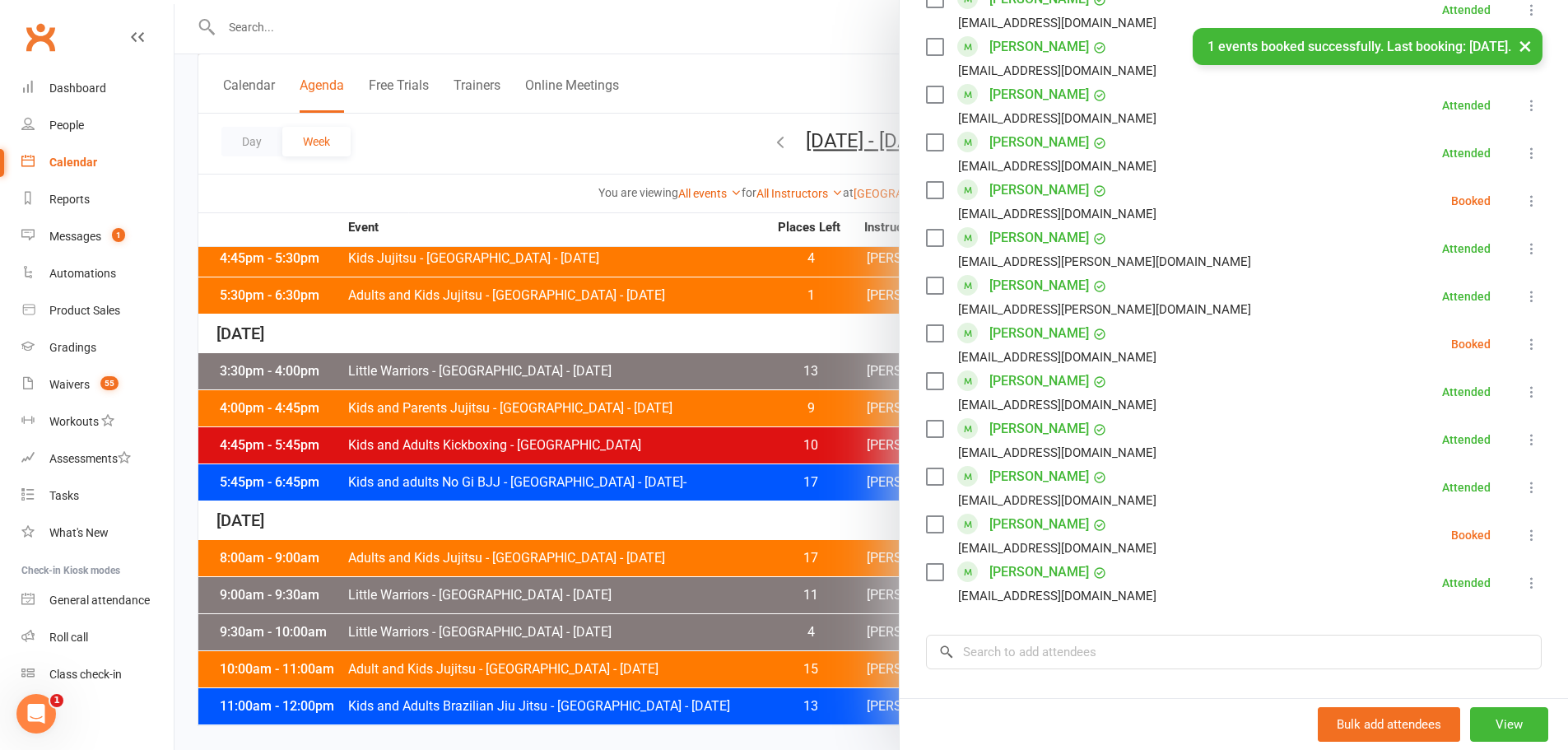
click at [1524, 527] on icon at bounding box center [1531, 535] width 16 height 16
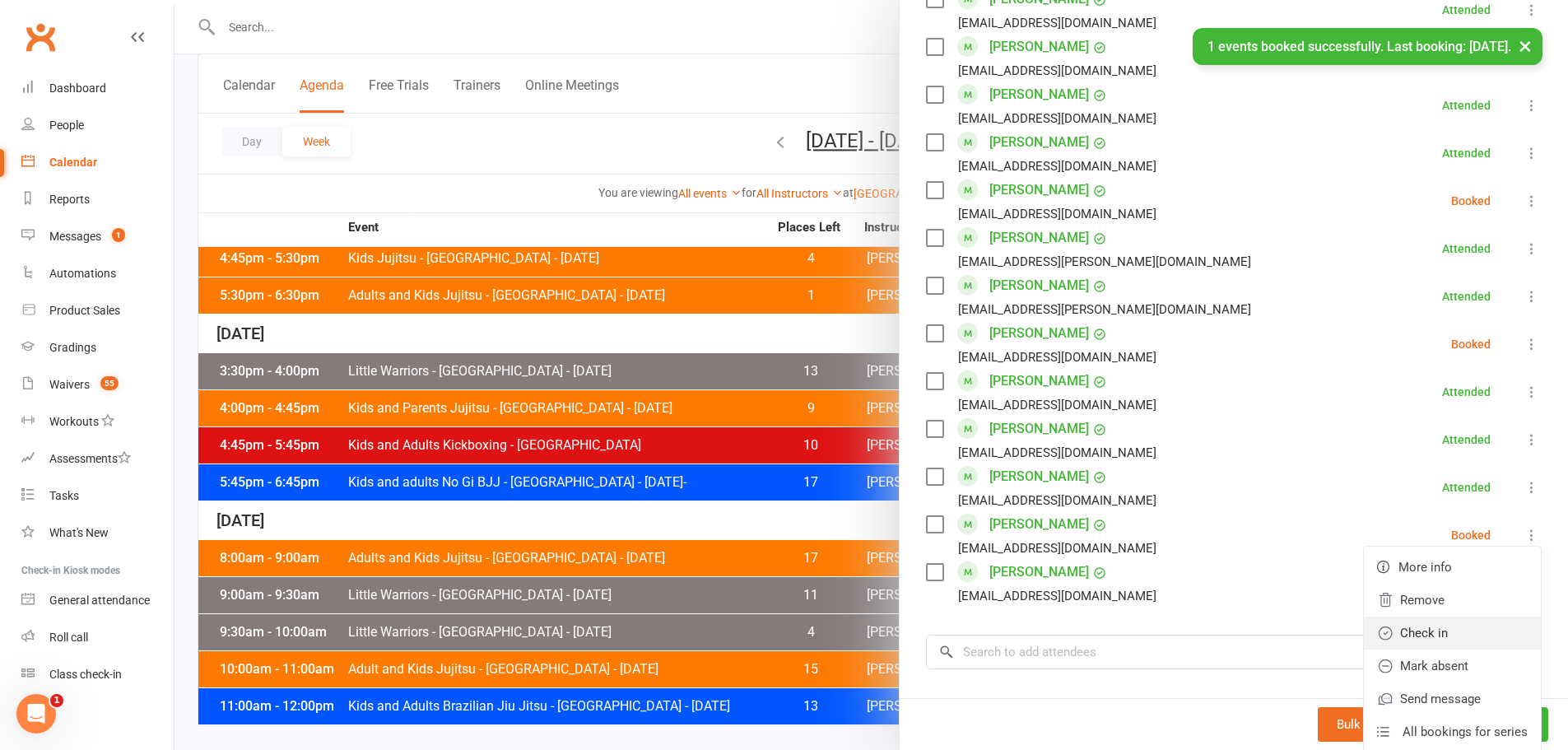
click at [1411, 617] on link "Check in" at bounding box center [1452, 633] width 177 height 33
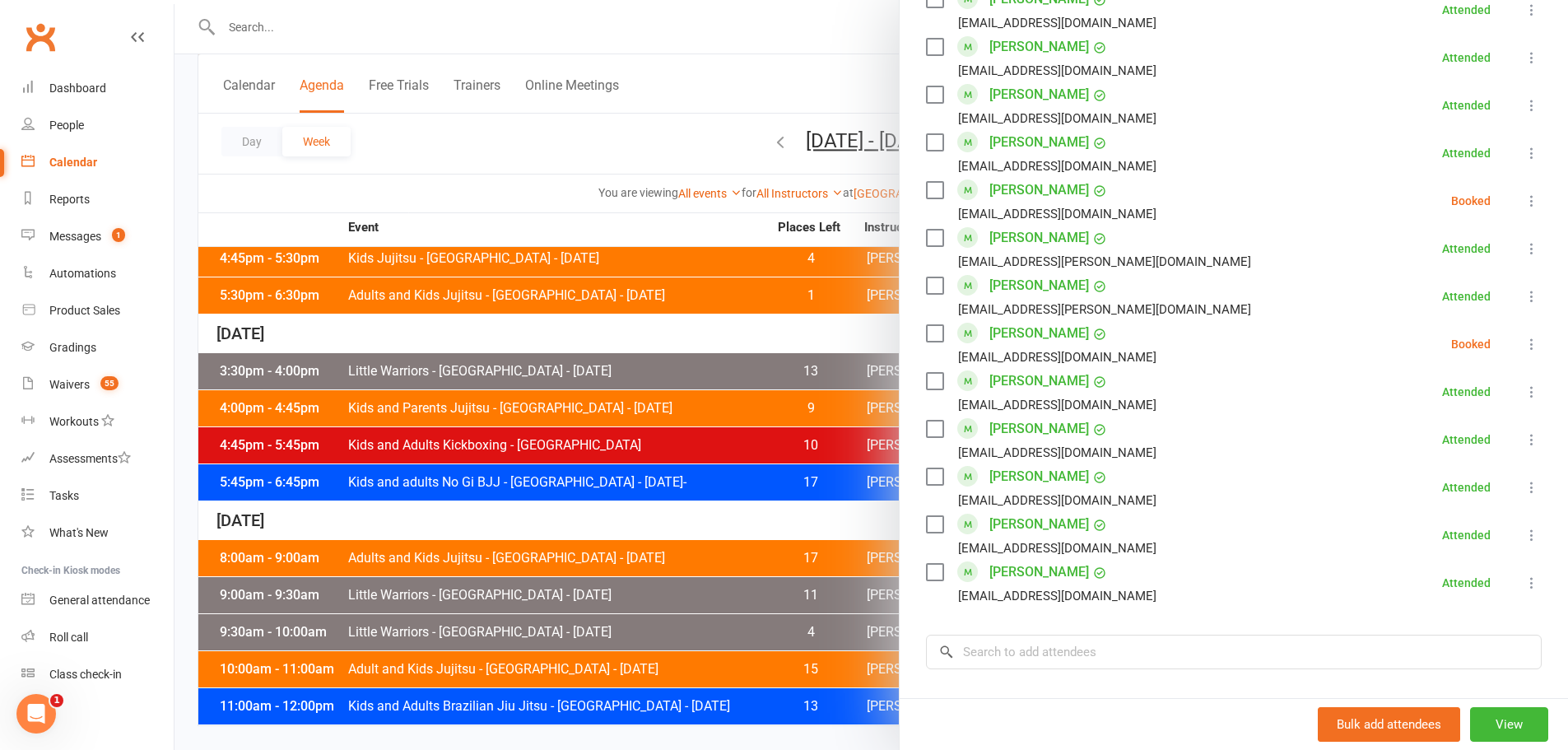
click at [1524, 336] on icon at bounding box center [1531, 344] width 16 height 16
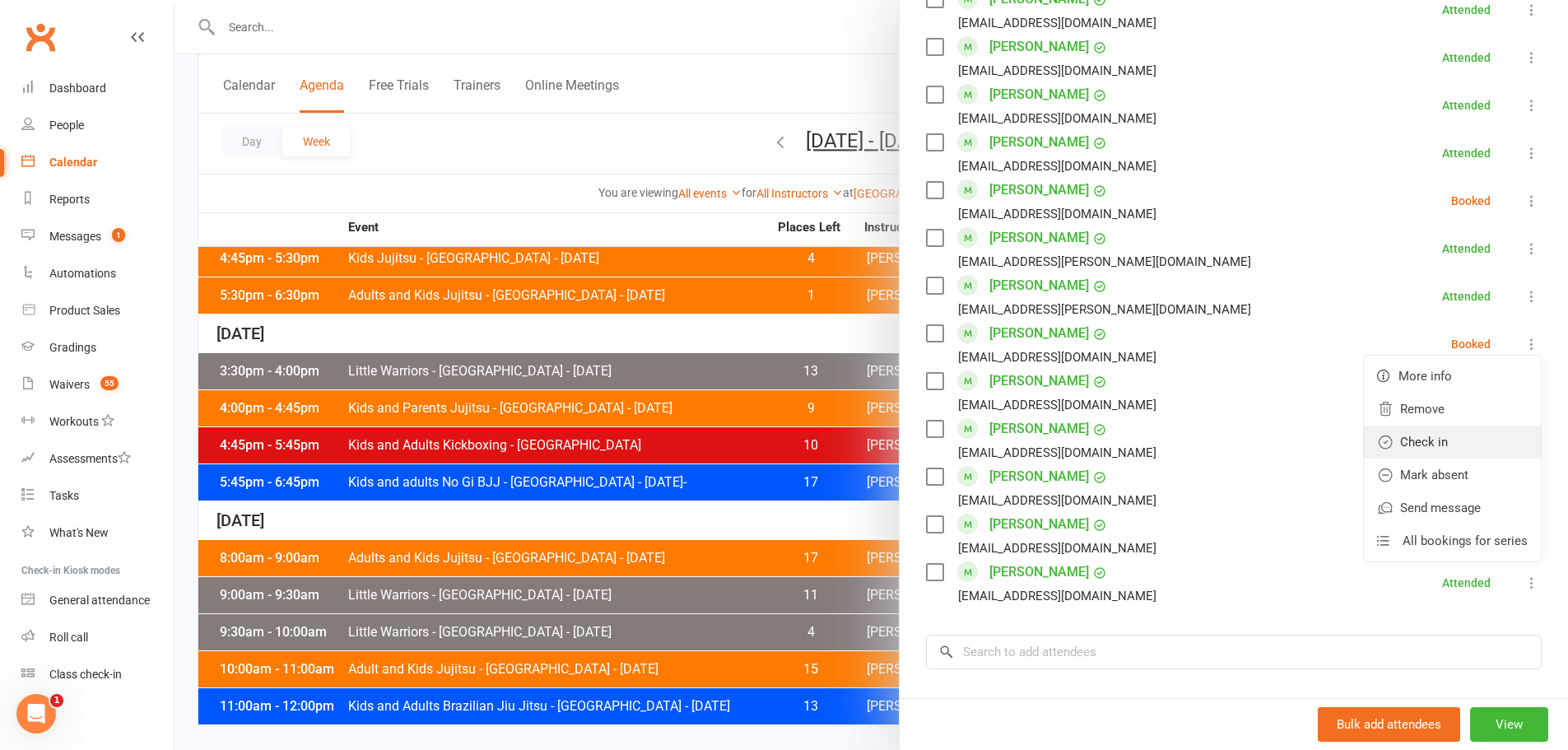
click at [1413, 426] on link "Check in" at bounding box center [1452, 442] width 177 height 33
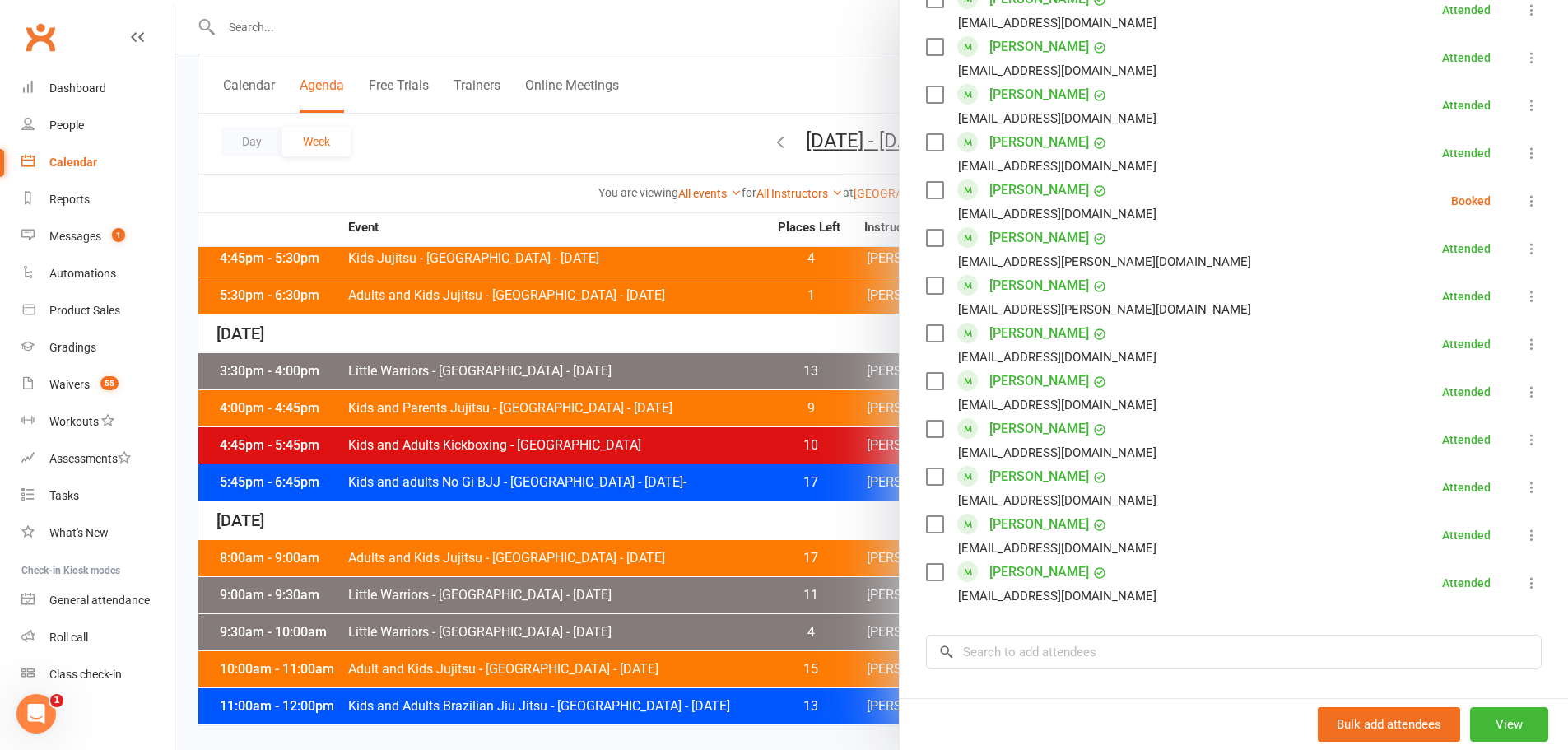
click at [1524, 193] on icon at bounding box center [1531, 200] width 16 height 16
click at [1408, 282] on link "Check in" at bounding box center [1452, 298] width 177 height 33
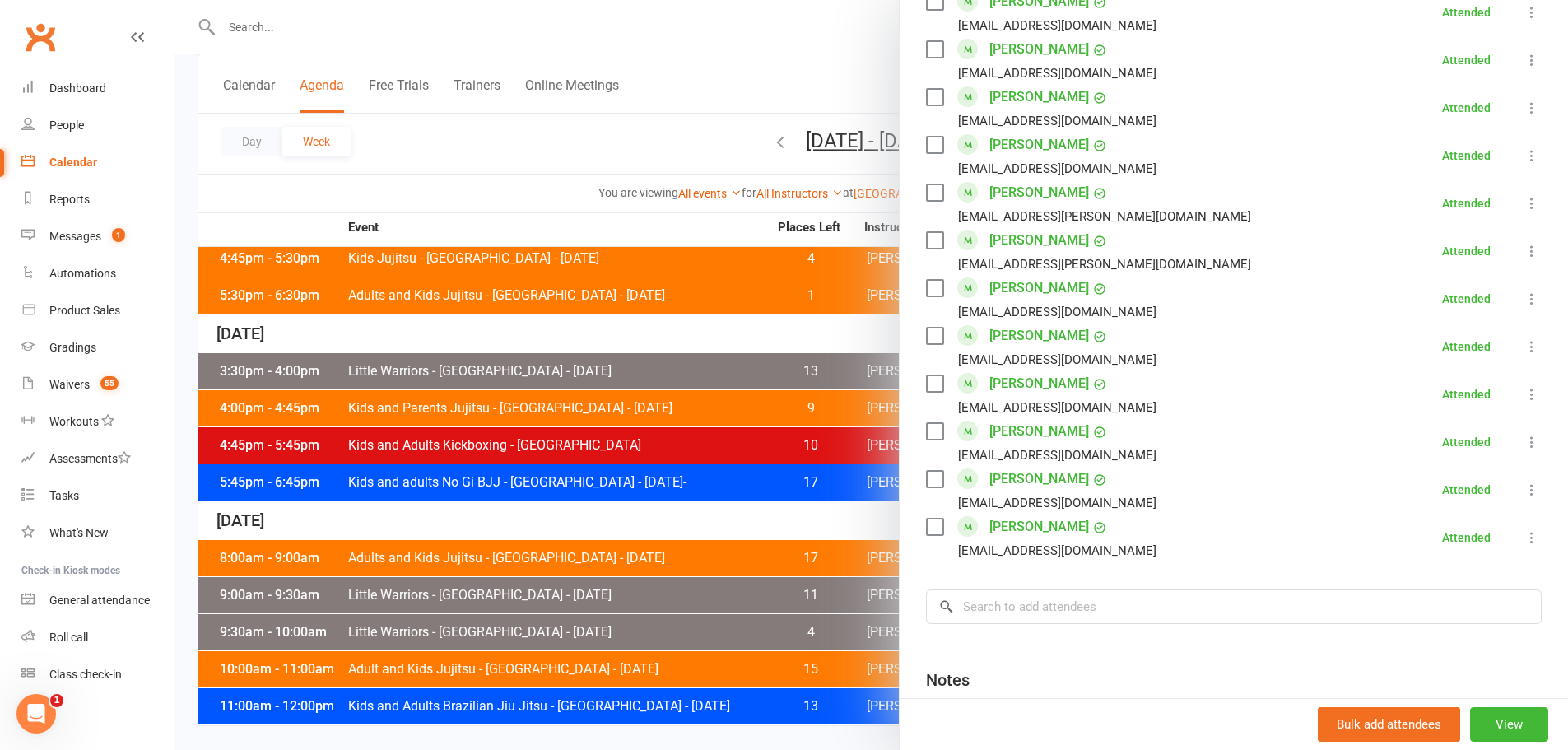
scroll to position [1242, 0]
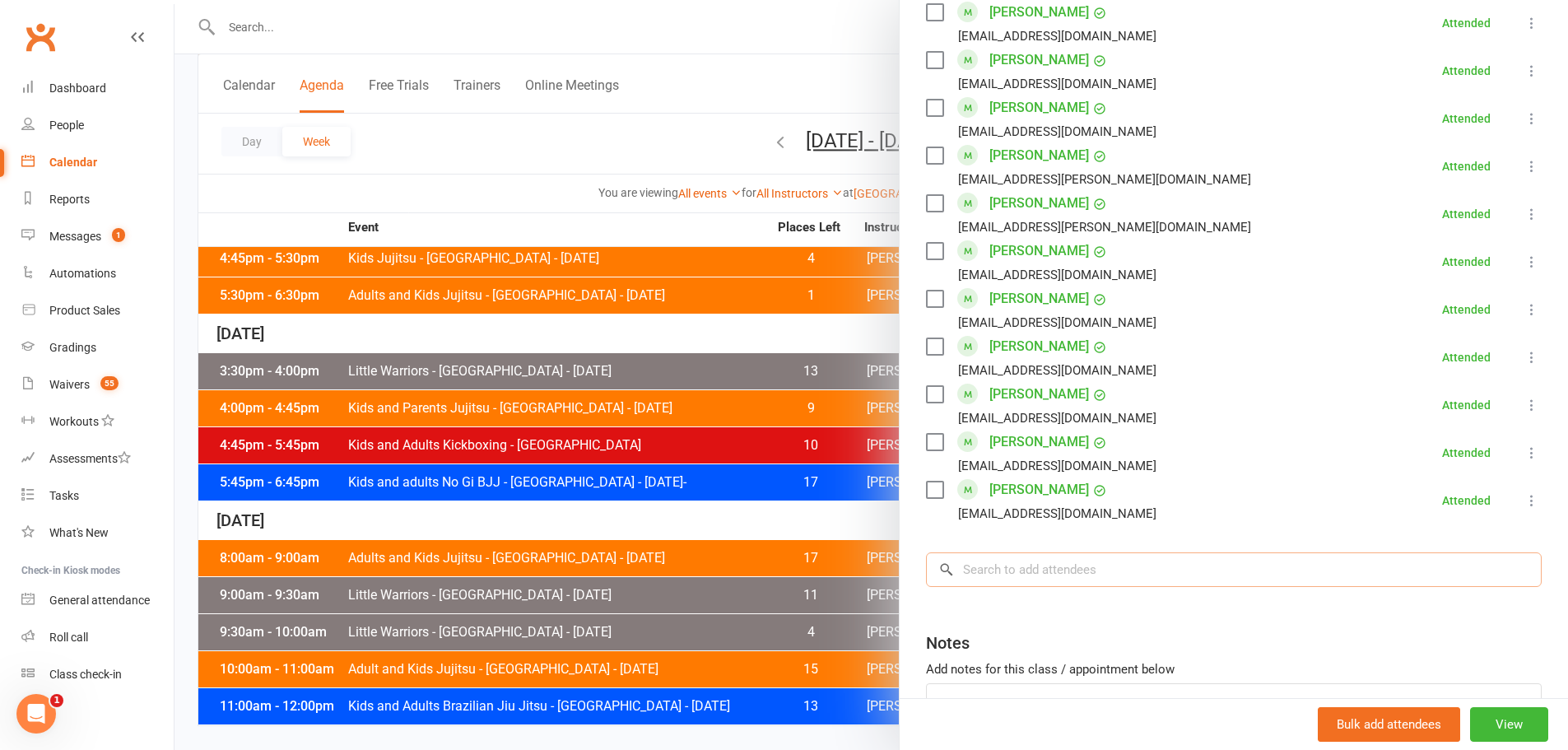
drag, startPoint x: 1001, startPoint y: 528, endPoint x: 1019, endPoint y: 550, distance: 28.4
click at [1006, 553] on input "search" at bounding box center [1234, 570] width 615 height 35
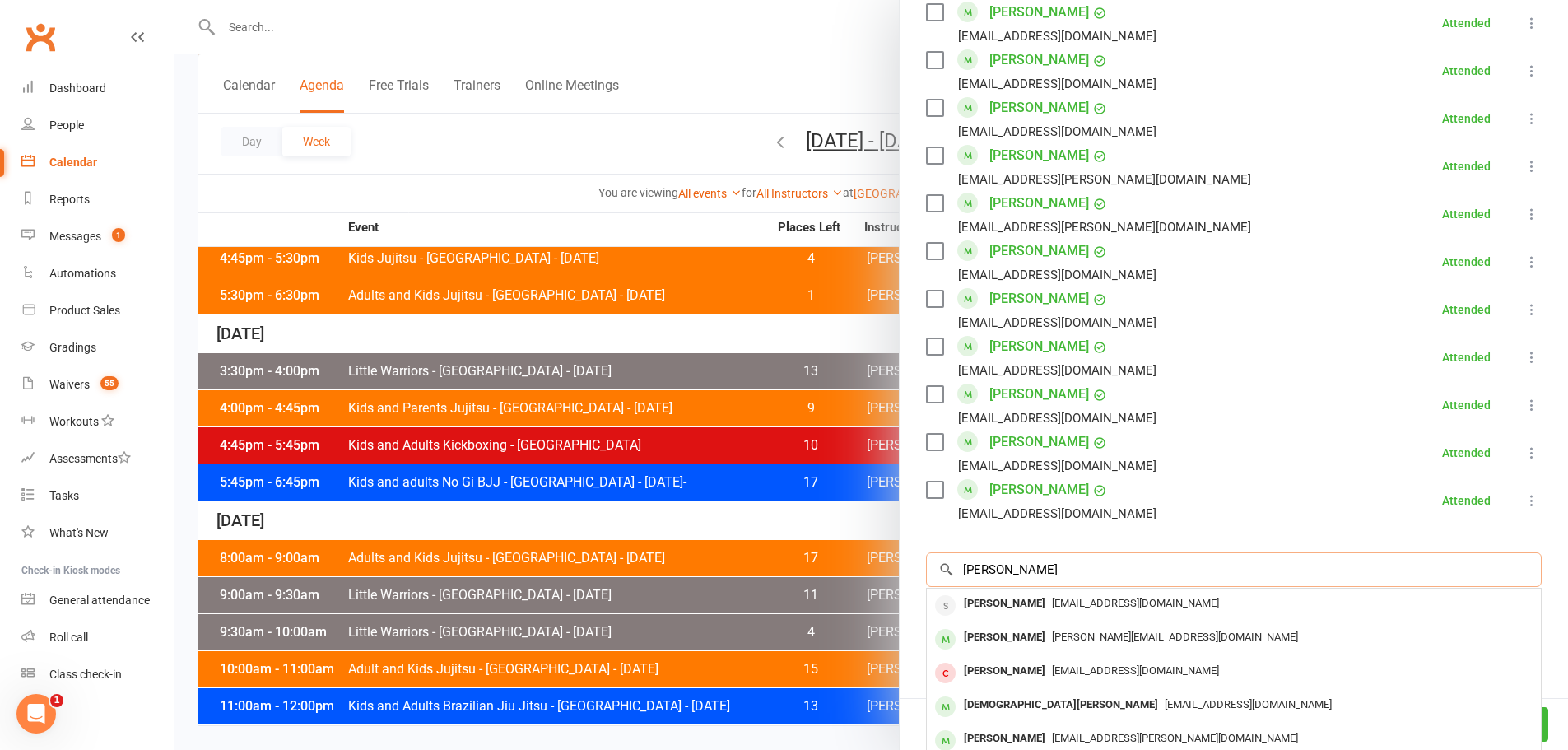
type input "matthew full"
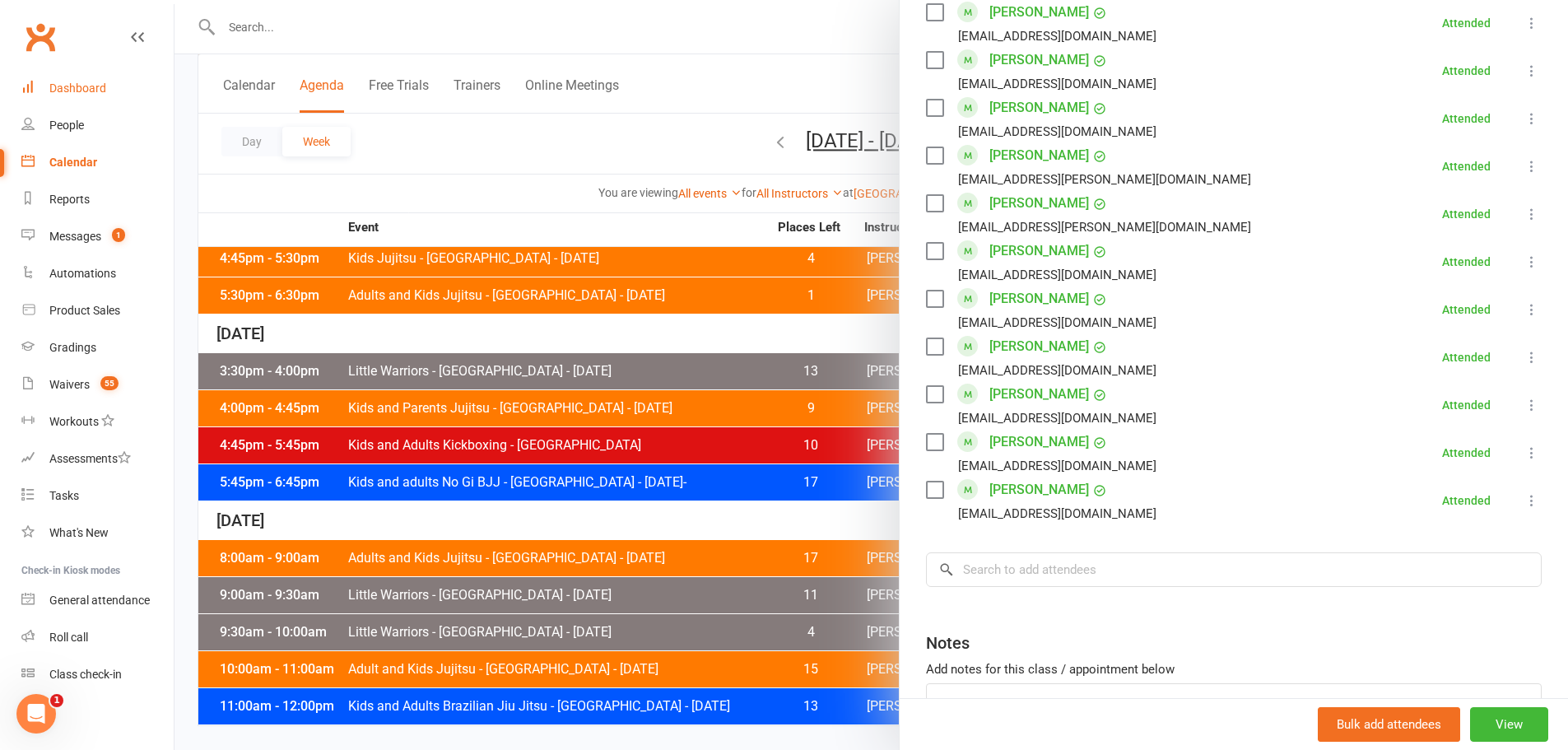
click at [107, 88] on link "Dashboard" at bounding box center [97, 88] width 152 height 37
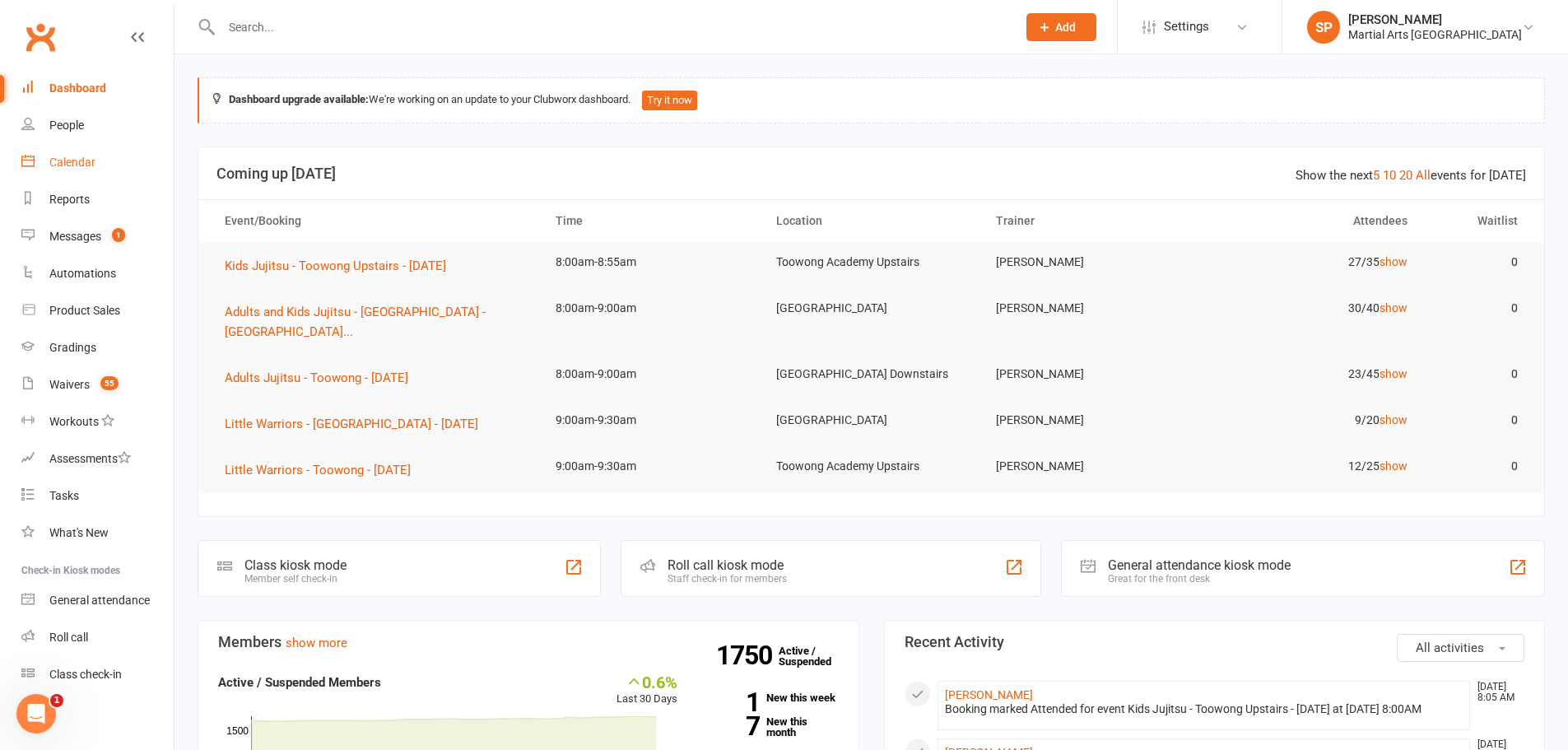
click at [65, 157] on div "Calendar" at bounding box center [72, 162] width 46 height 13
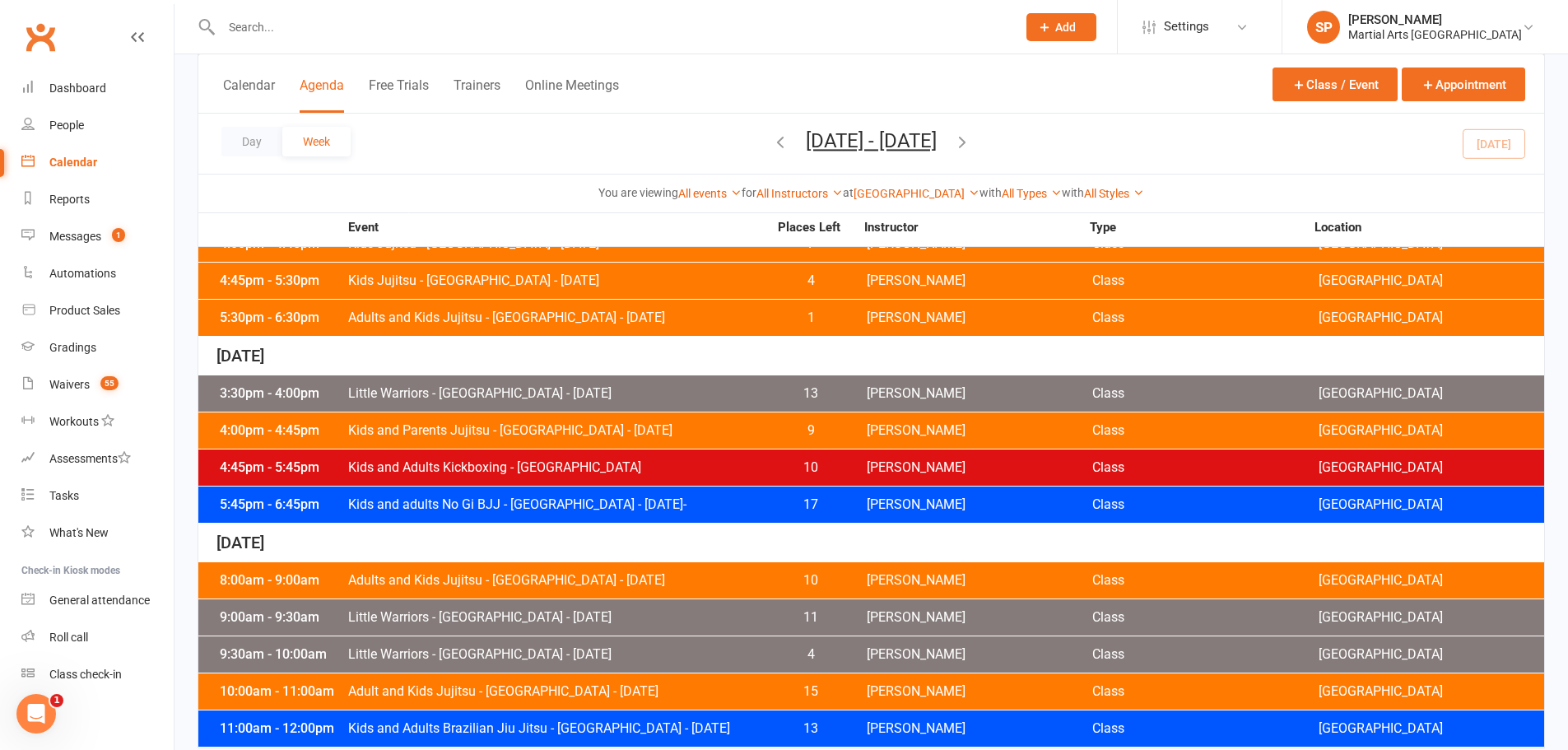
scroll to position [723, 0]
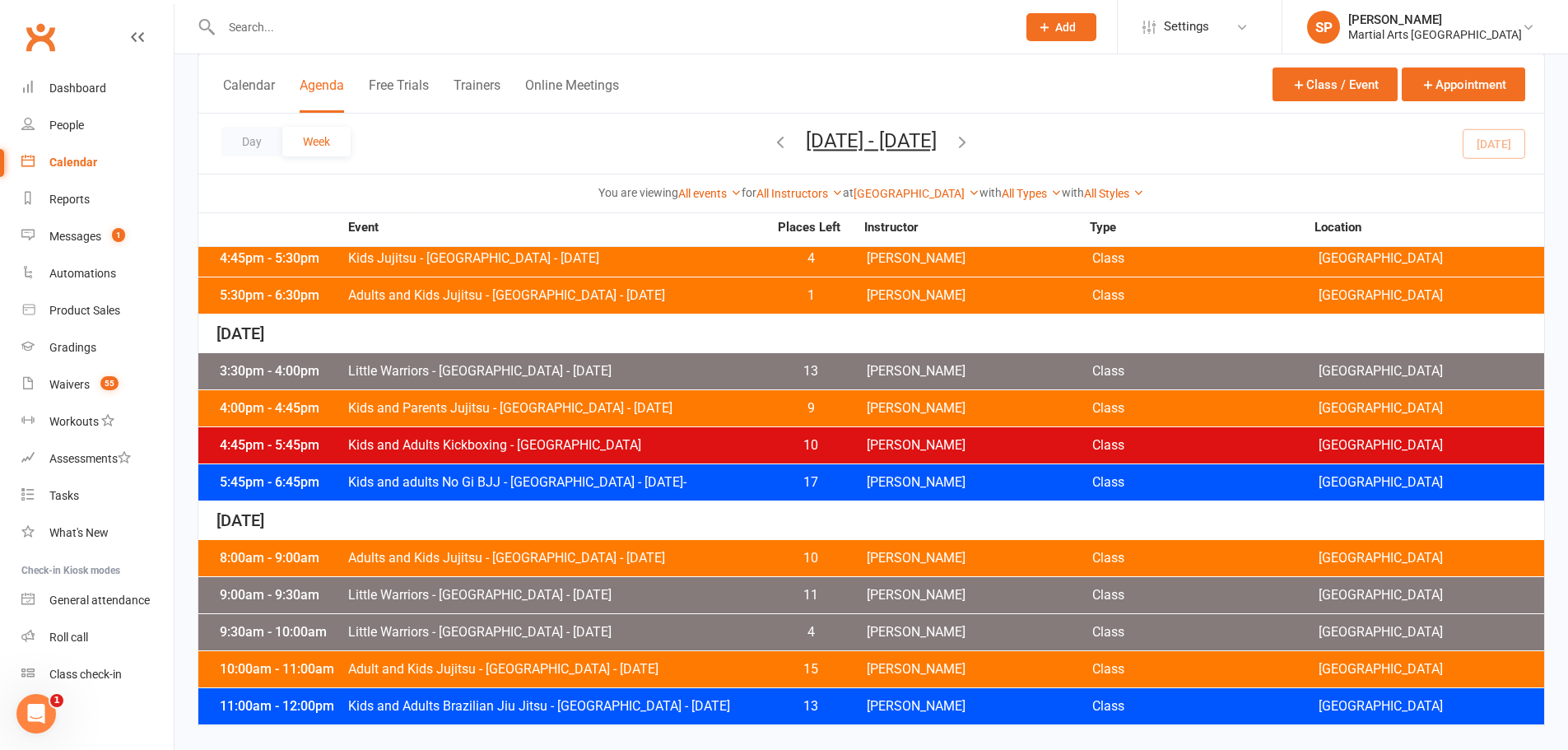
click at [592, 600] on span "Little Warriors - Jamboree Heights - Saturday" at bounding box center [558, 595] width 421 height 13
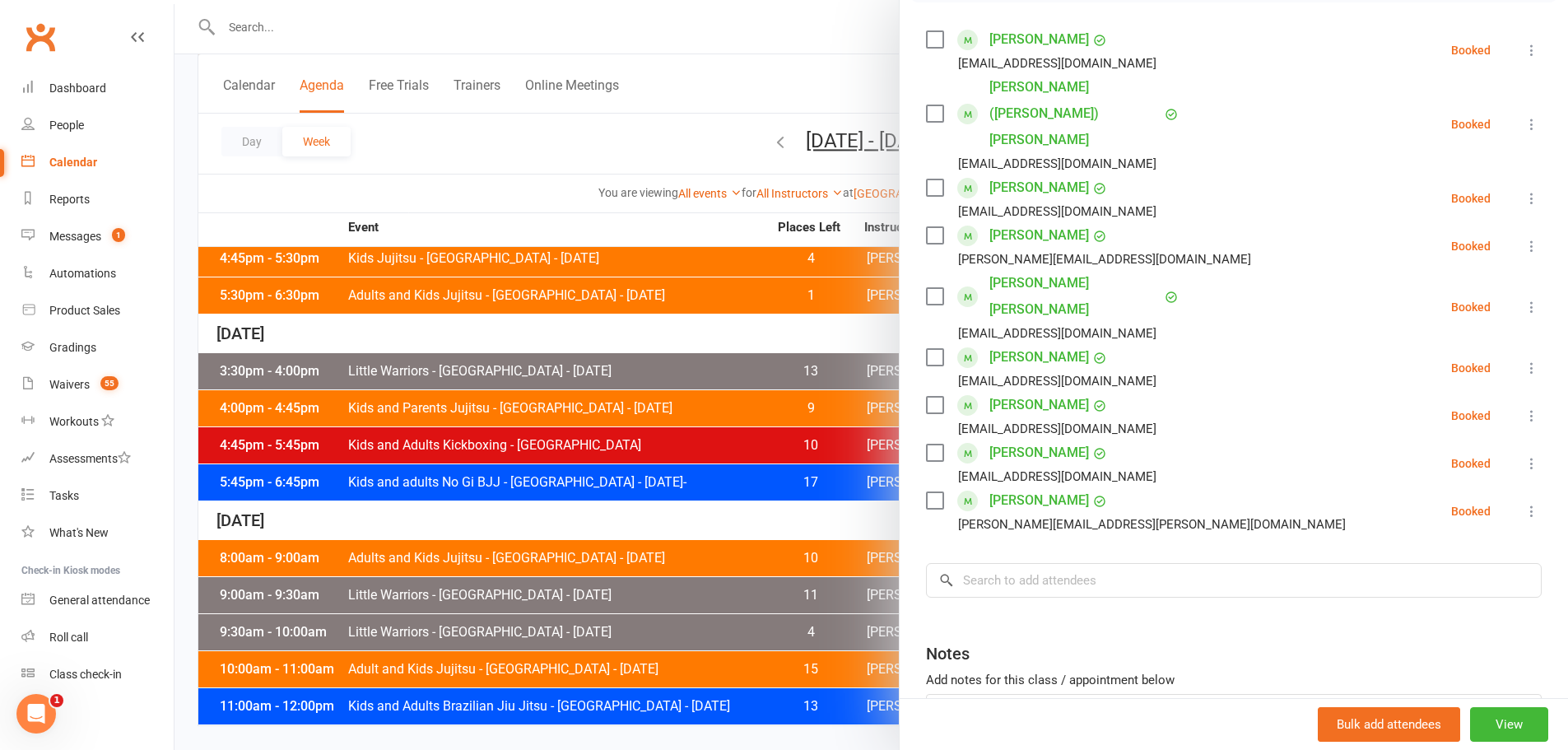
scroll to position [330, 0]
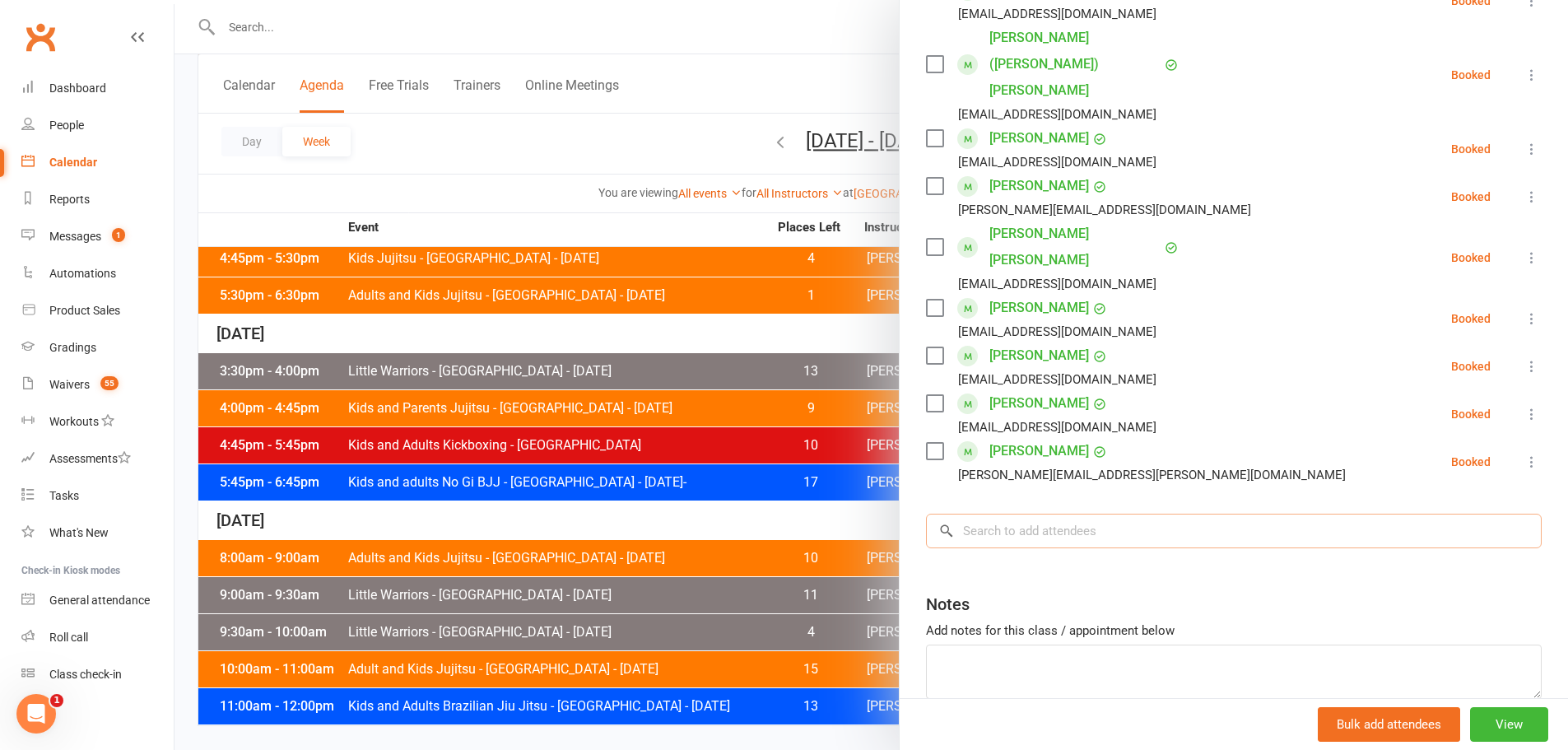
click at [1026, 514] on input "search" at bounding box center [1234, 531] width 615 height 35
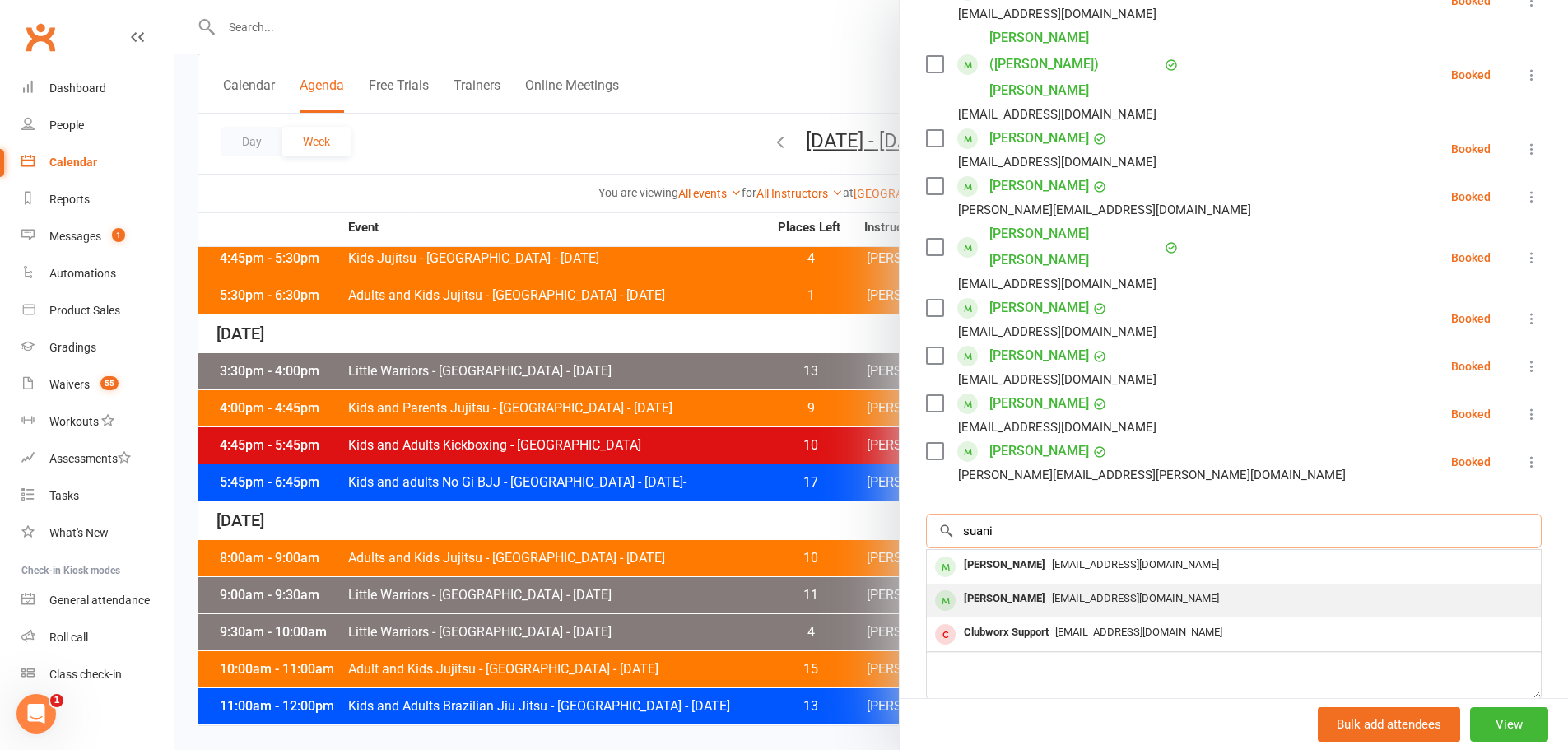
type input "suani"
click at [1015, 588] on div "Kristiano Suaniu" at bounding box center [1004, 599] width 94 height 24
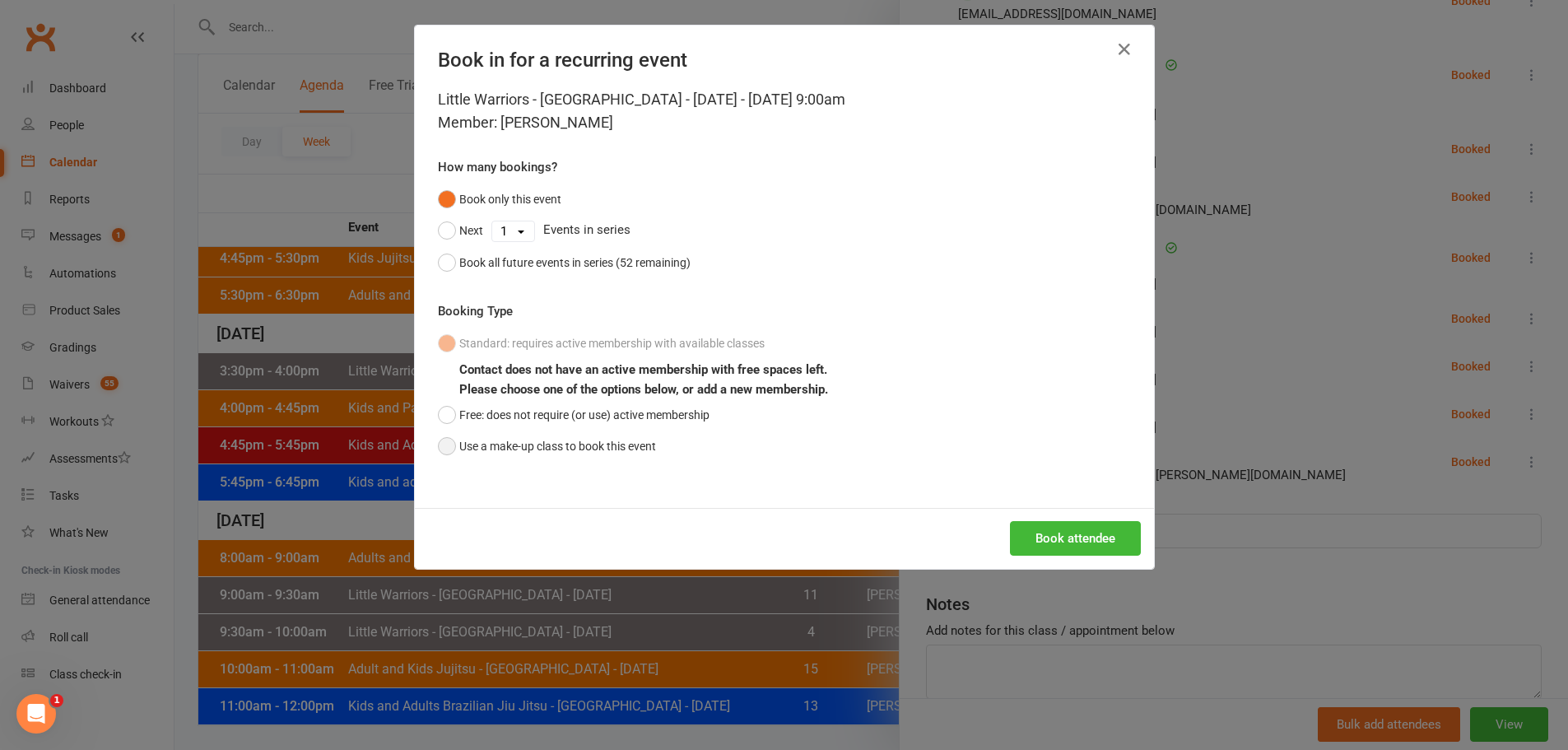
click at [630, 445] on button "Use a make-up class to book this event" at bounding box center [547, 446] width 218 height 31
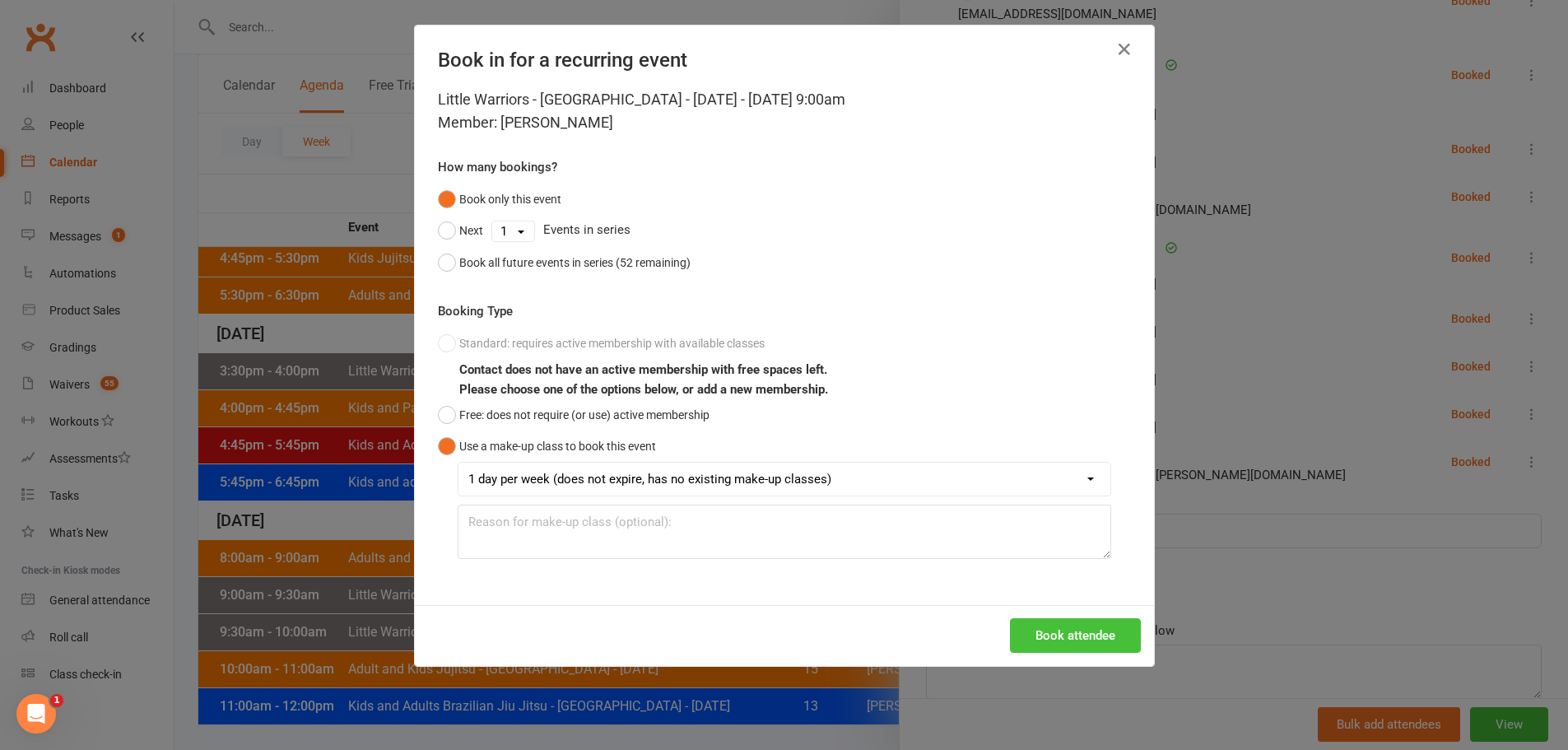
click at [1023, 624] on button "Book attendee" at bounding box center [1075, 636] width 131 height 35
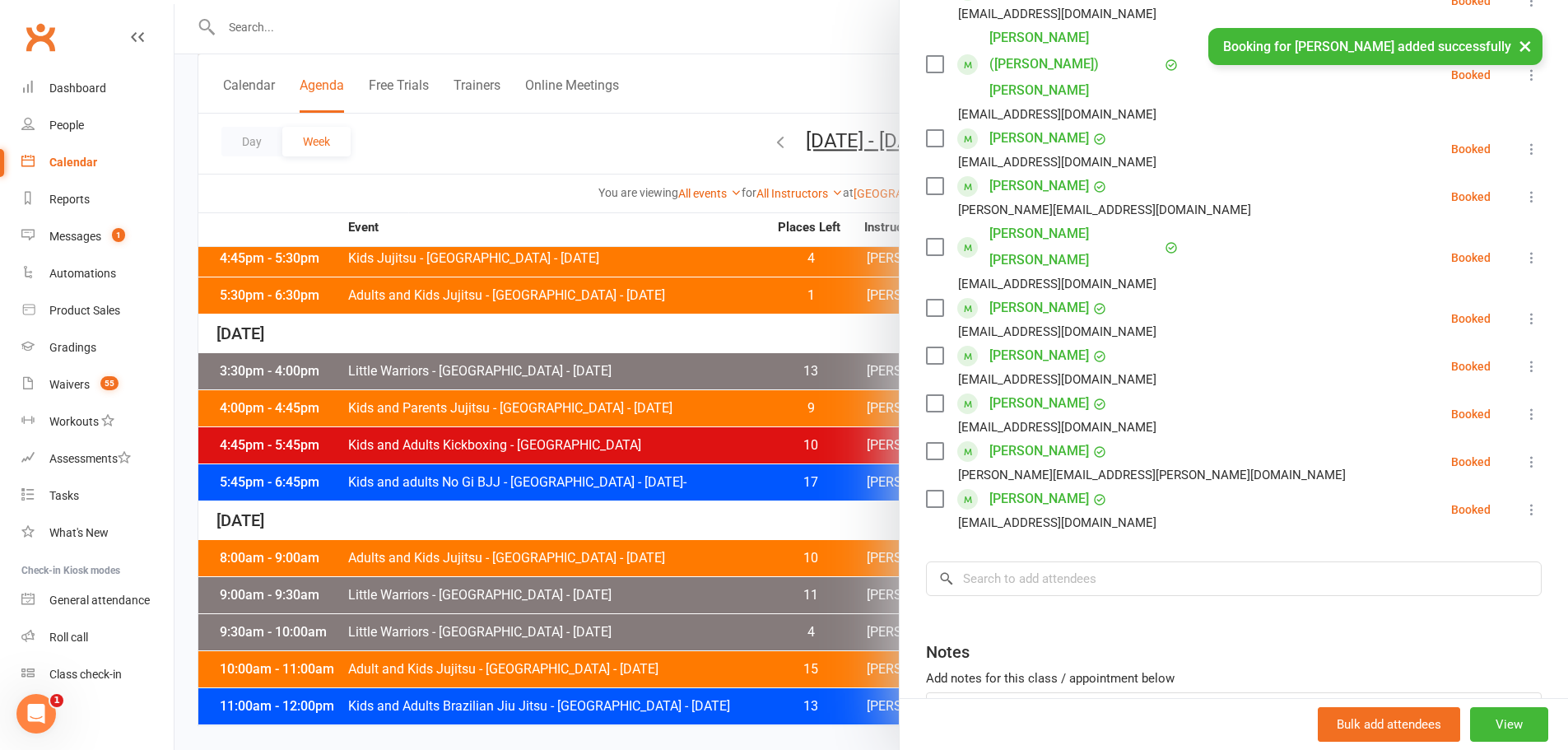
click at [1524, 502] on icon at bounding box center [1531, 509] width 16 height 16
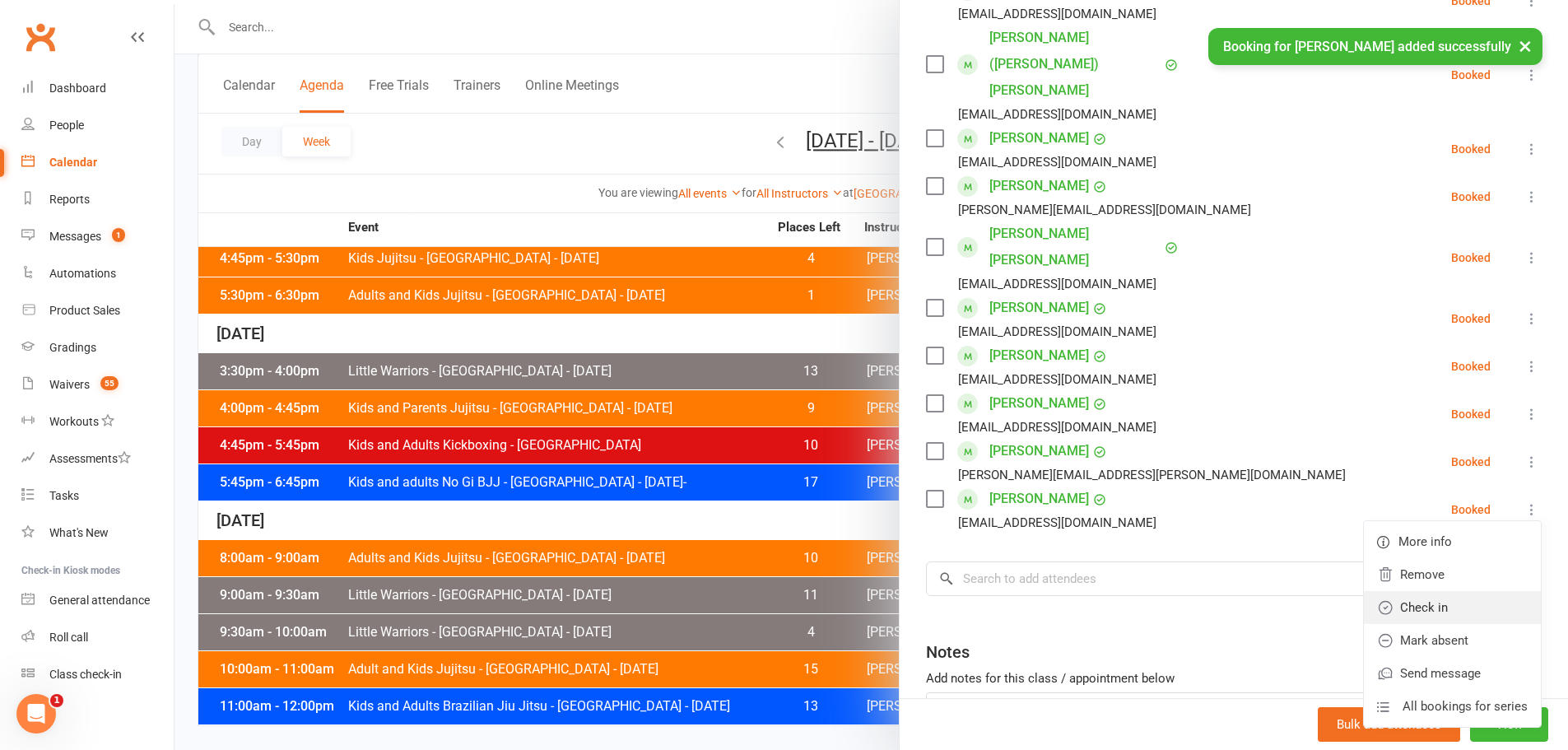
click at [1420, 591] on link "Check in" at bounding box center [1452, 607] width 177 height 33
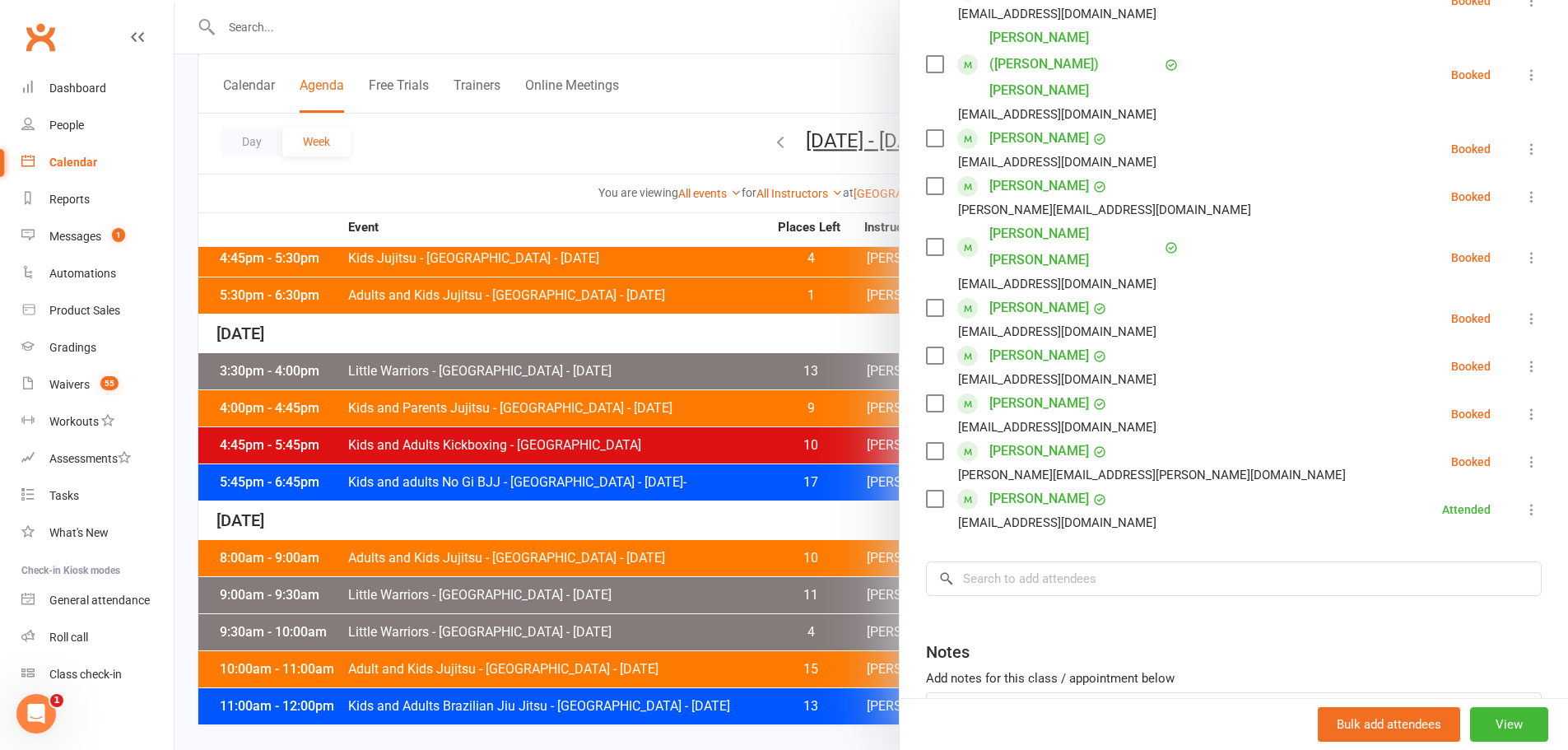
click at [1524, 406] on icon at bounding box center [1531, 414] width 16 height 16
click at [1408, 496] on link "Check in" at bounding box center [1452, 512] width 177 height 33
click at [517, 209] on div at bounding box center [871, 375] width 1393 height 750
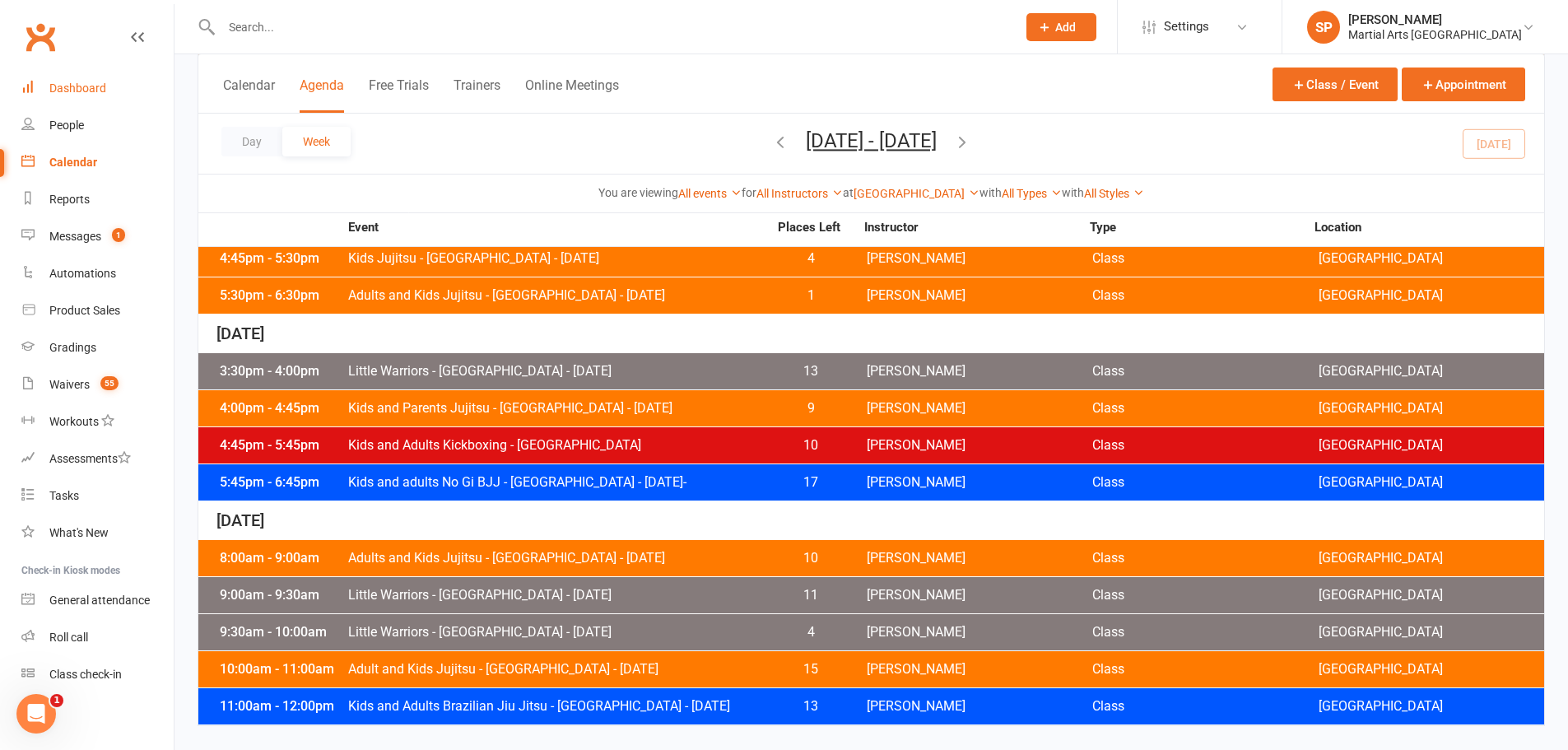
click at [93, 86] on div "Dashboard" at bounding box center [77, 88] width 57 height 13
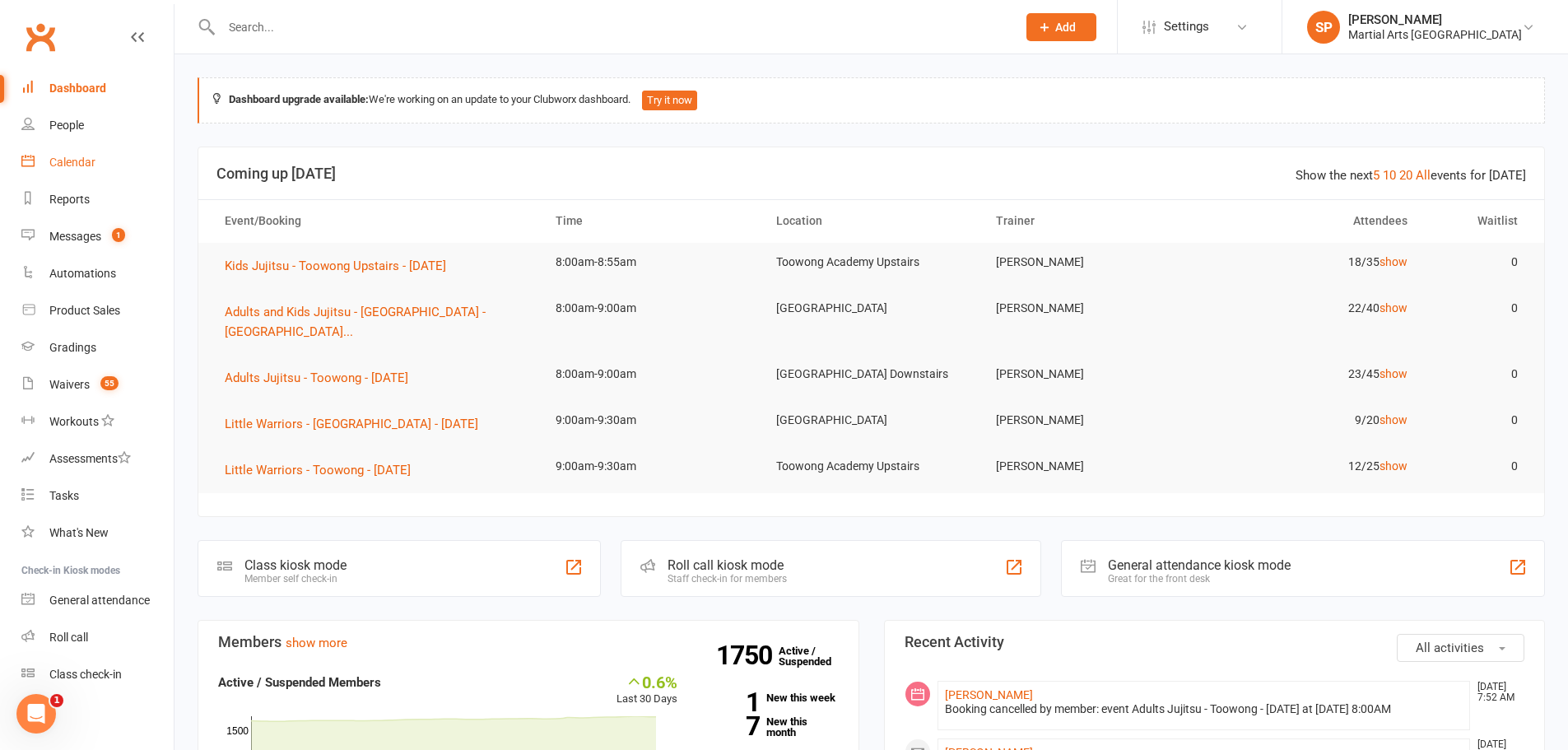
drag, startPoint x: 59, startPoint y: 158, endPoint x: 106, endPoint y: 172, distance: 49.0
click at [60, 157] on div "Calendar" at bounding box center [72, 162] width 46 height 13
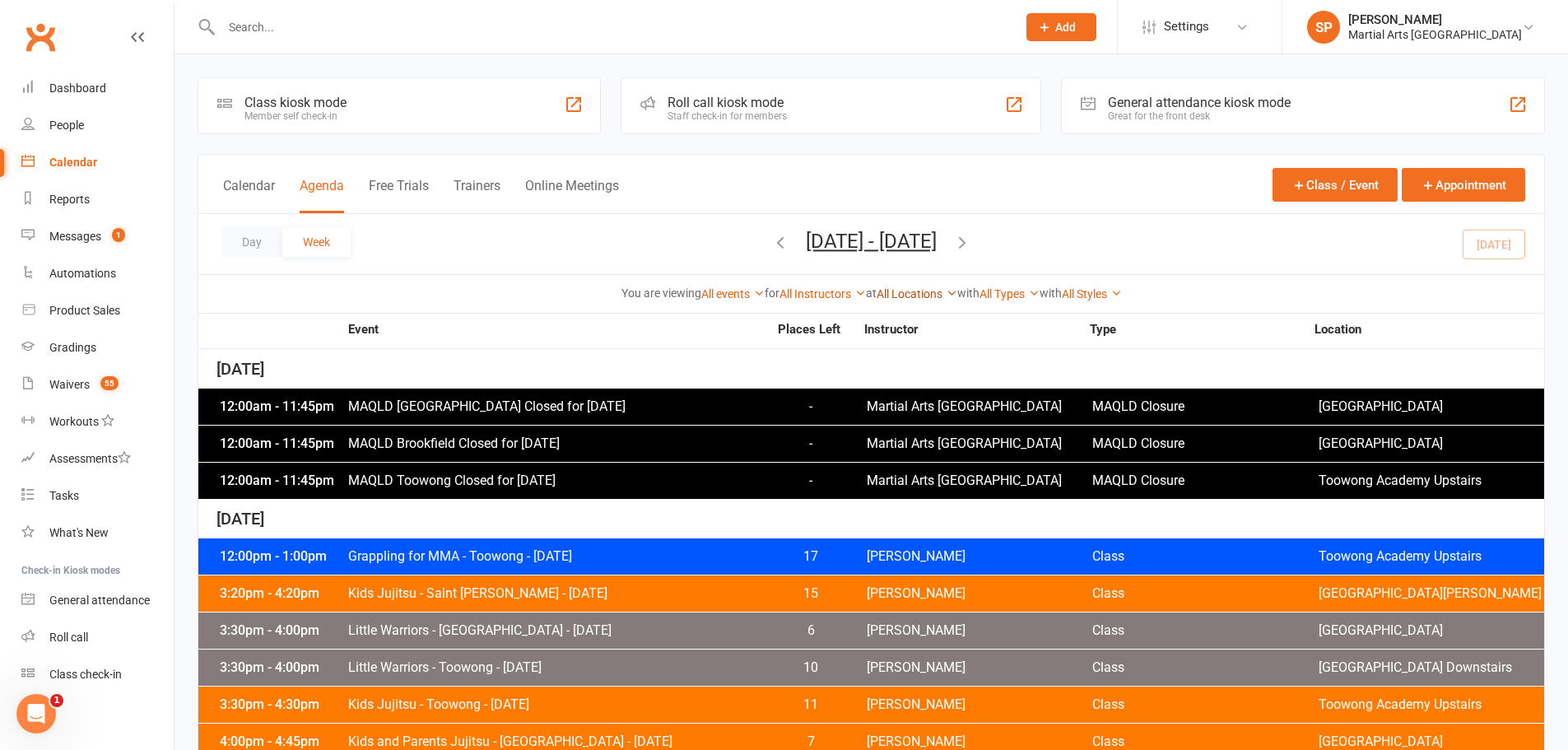
click at [896, 296] on link "All Locations" at bounding box center [916, 294] width 80 height 13
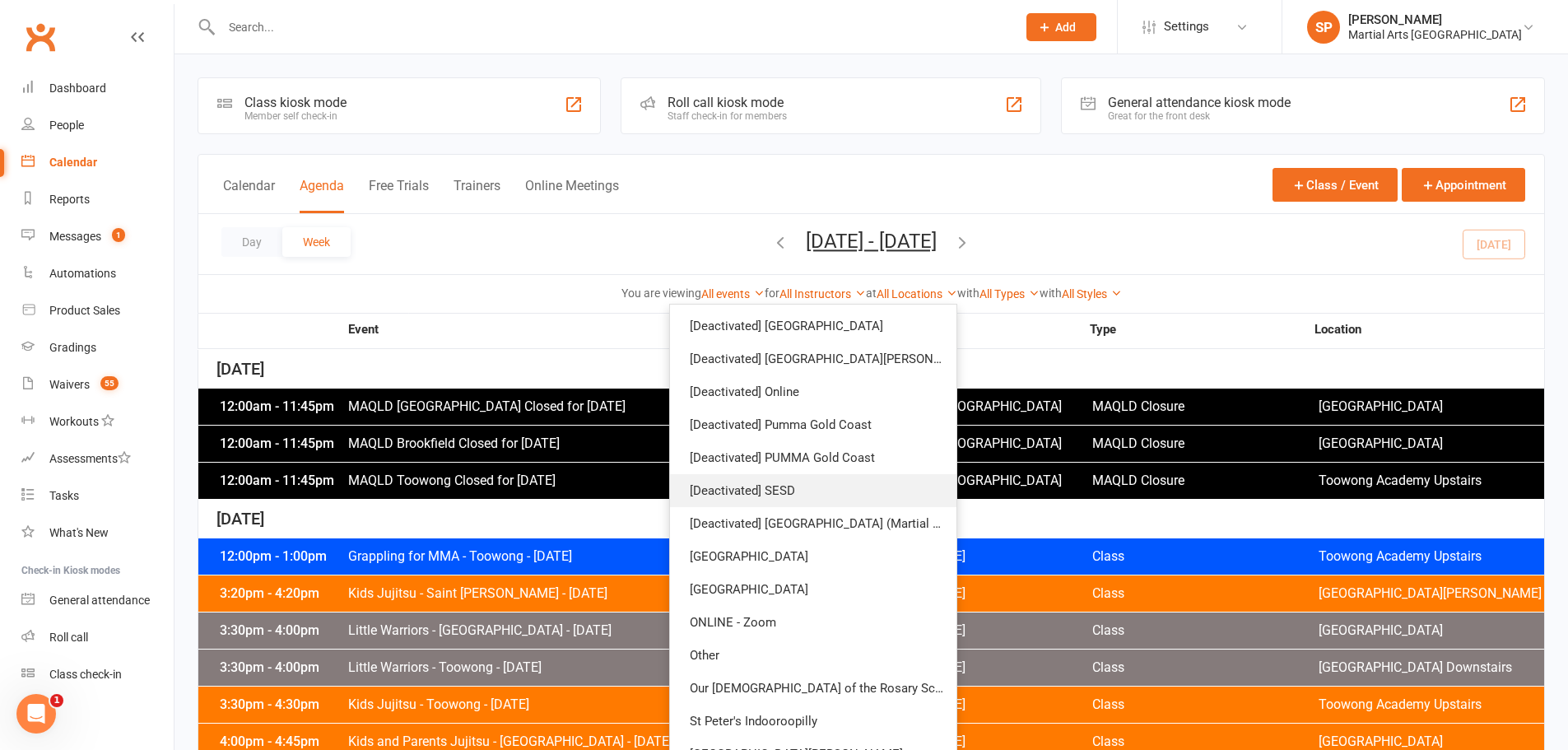
scroll to position [164, 0]
click at [798, 586] on link "[GEOGRAPHIC_DATA]" at bounding box center [813, 588] width 286 height 33
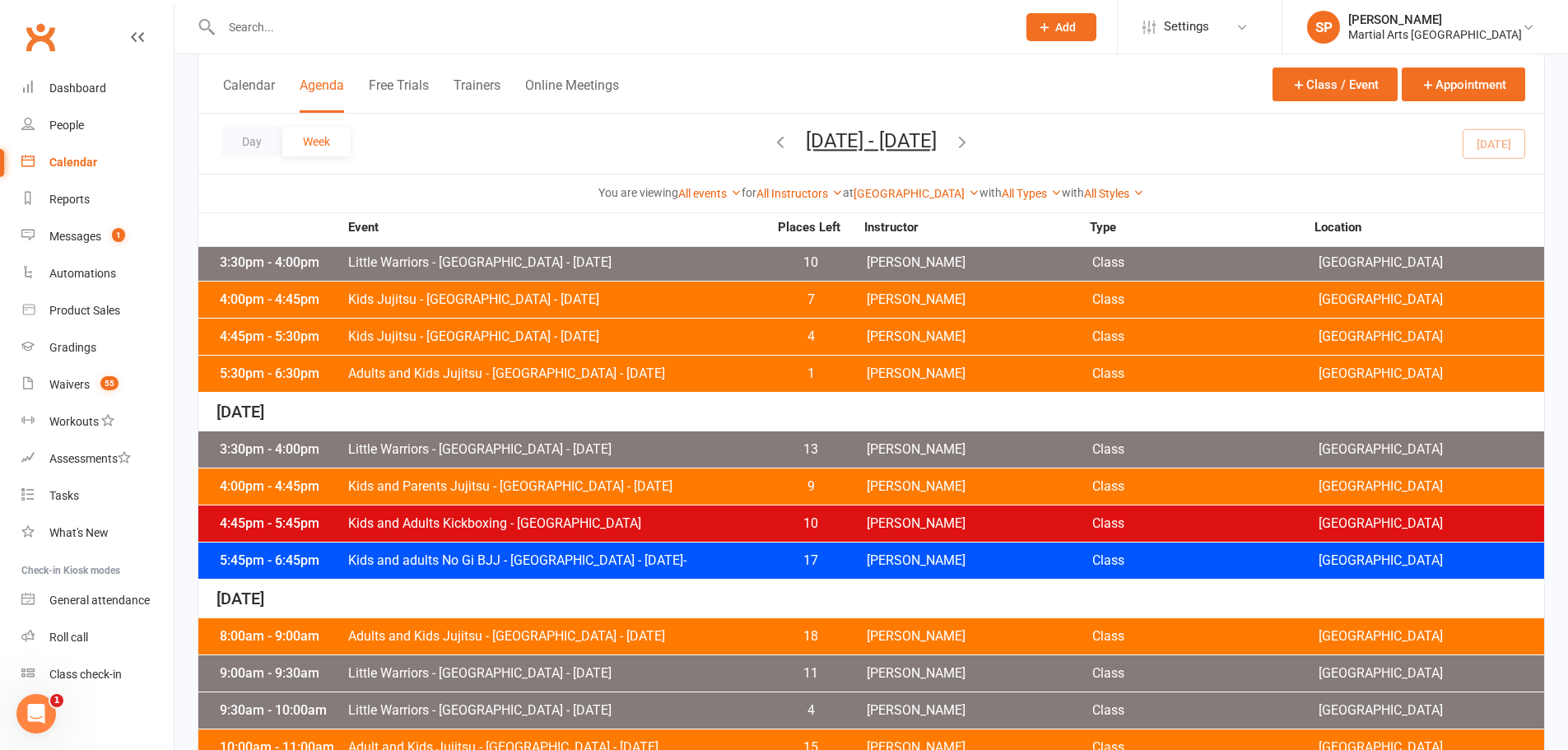
scroll to position [723, 0]
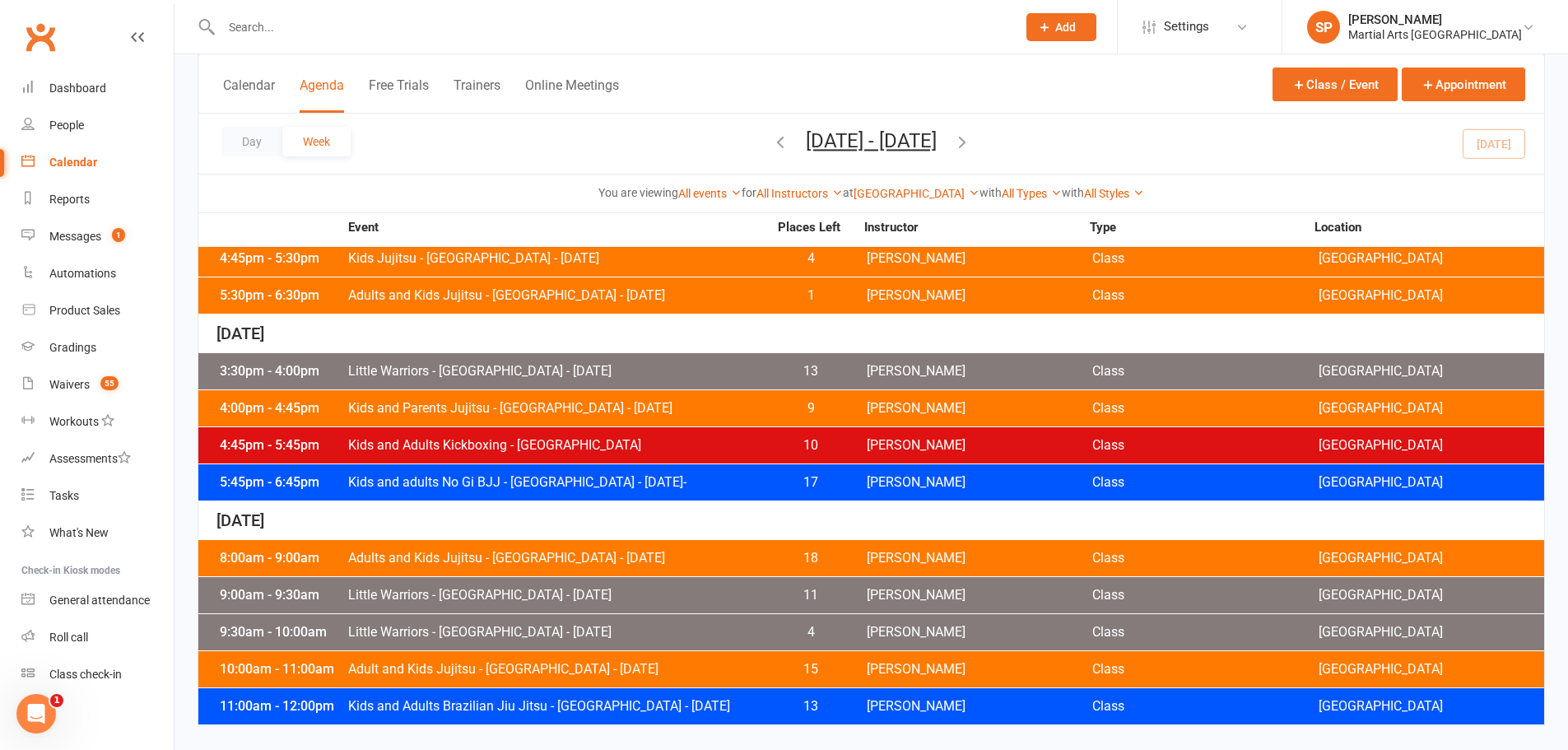
click at [528, 554] on span "Adults and Kids Jujitsu - Jamboree Heights - Saturday" at bounding box center [558, 558] width 421 height 13
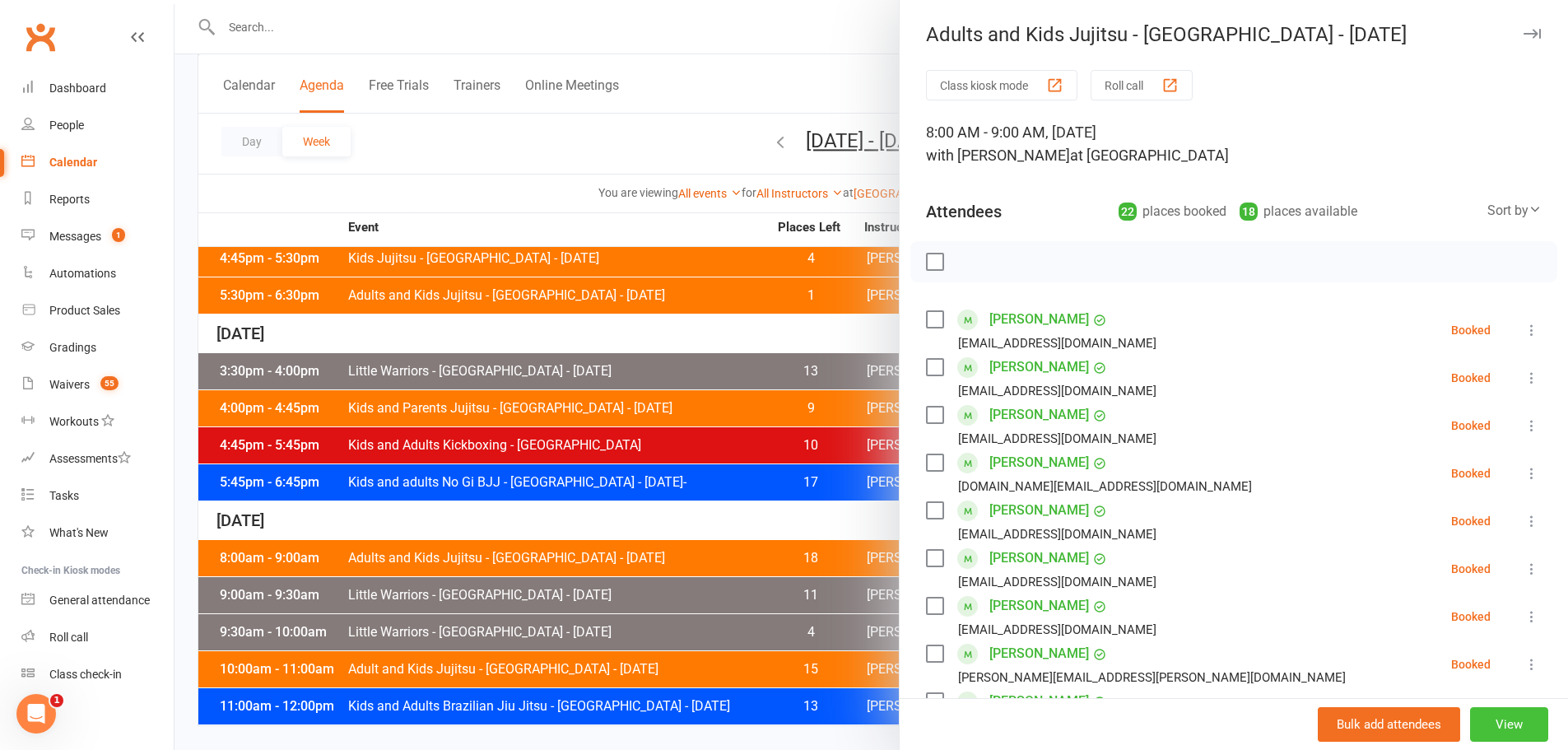
click at [1486, 734] on button "View" at bounding box center [1509, 724] width 78 height 35
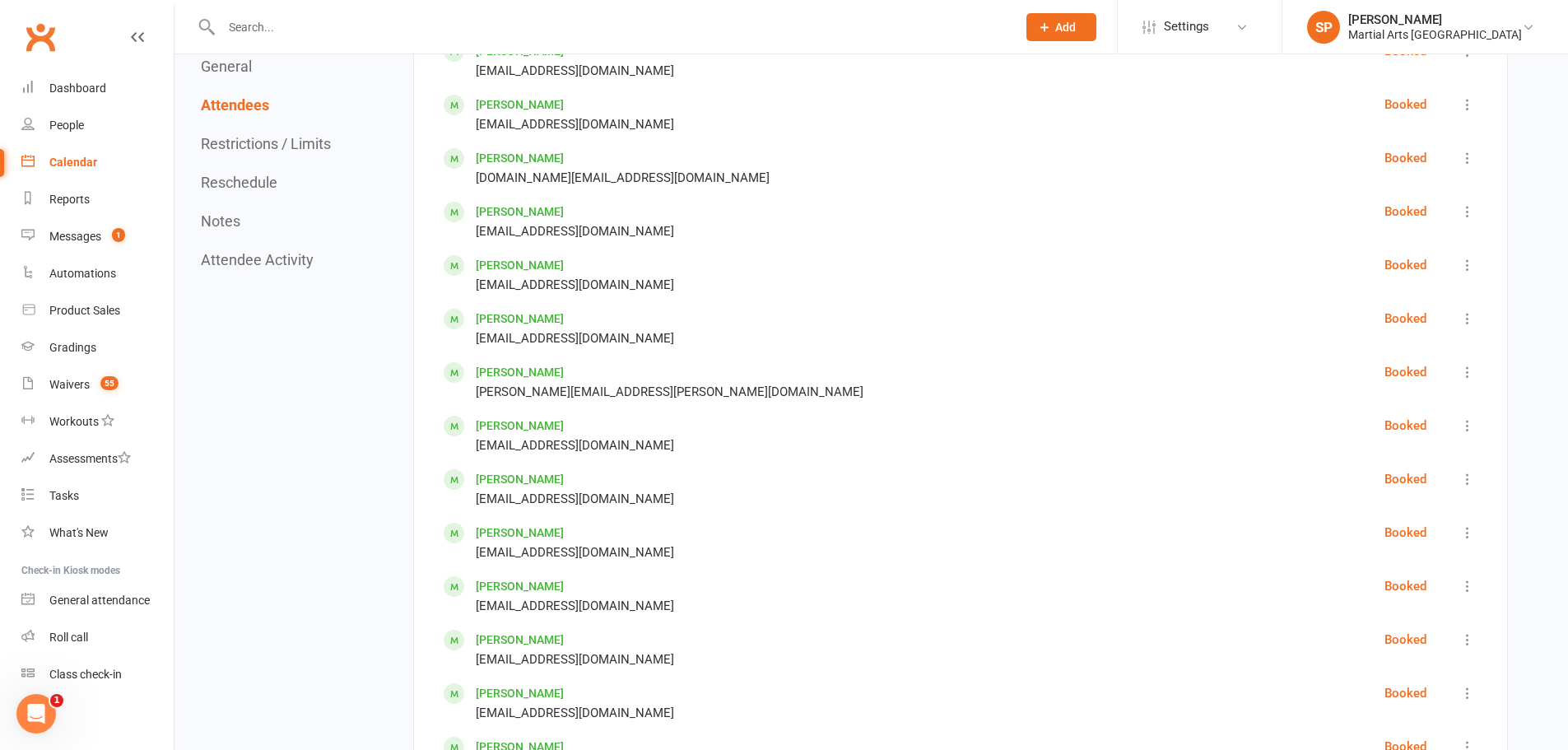
scroll to position [988, 0]
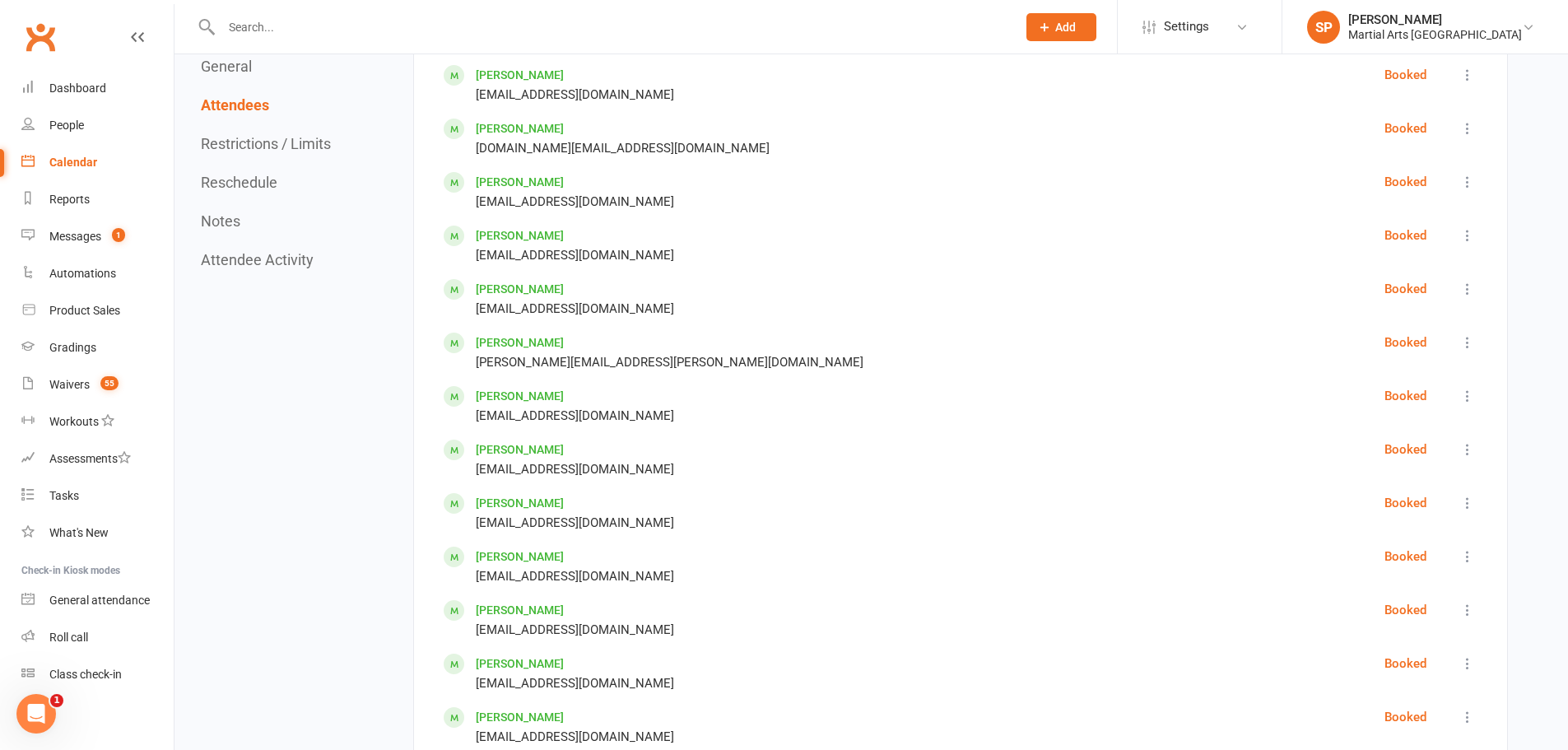
click at [1468, 398] on icon at bounding box center [1467, 396] width 16 height 16
click at [1382, 481] on span "Check in" at bounding box center [1362, 481] width 48 height 20
click at [1460, 454] on icon at bounding box center [1467, 449] width 16 height 16
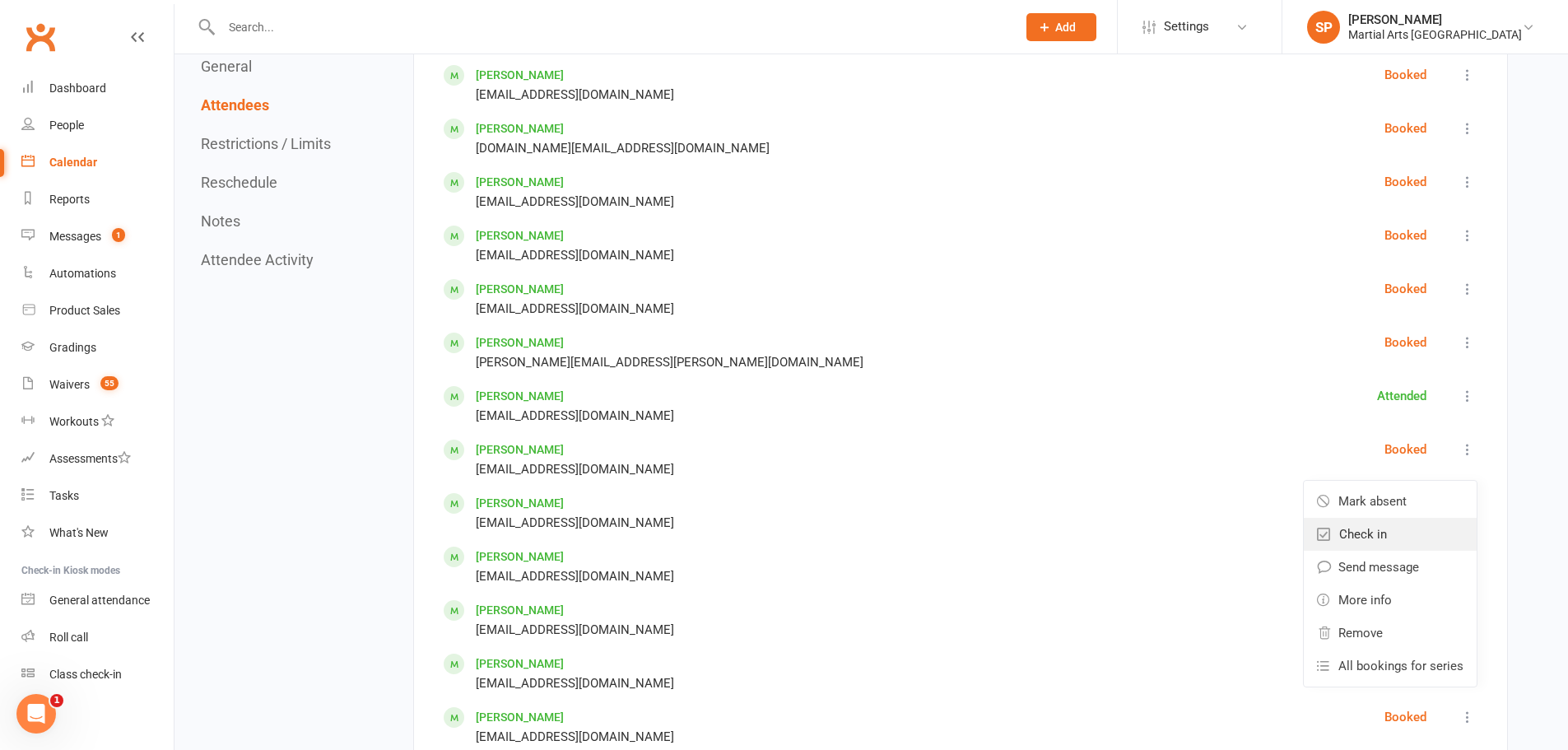
click at [1387, 536] on span "Check in" at bounding box center [1362, 534] width 48 height 20
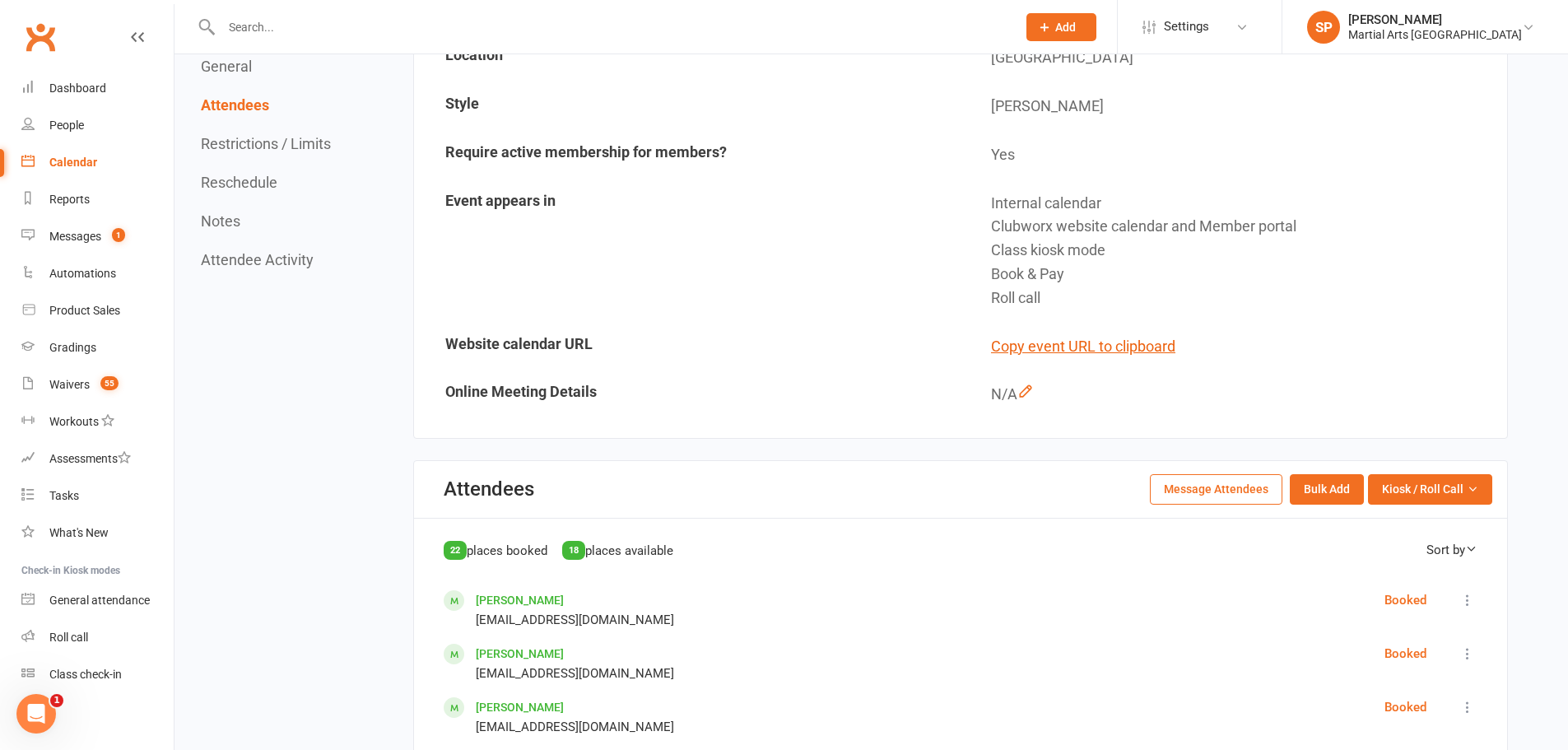
scroll to position [330, 0]
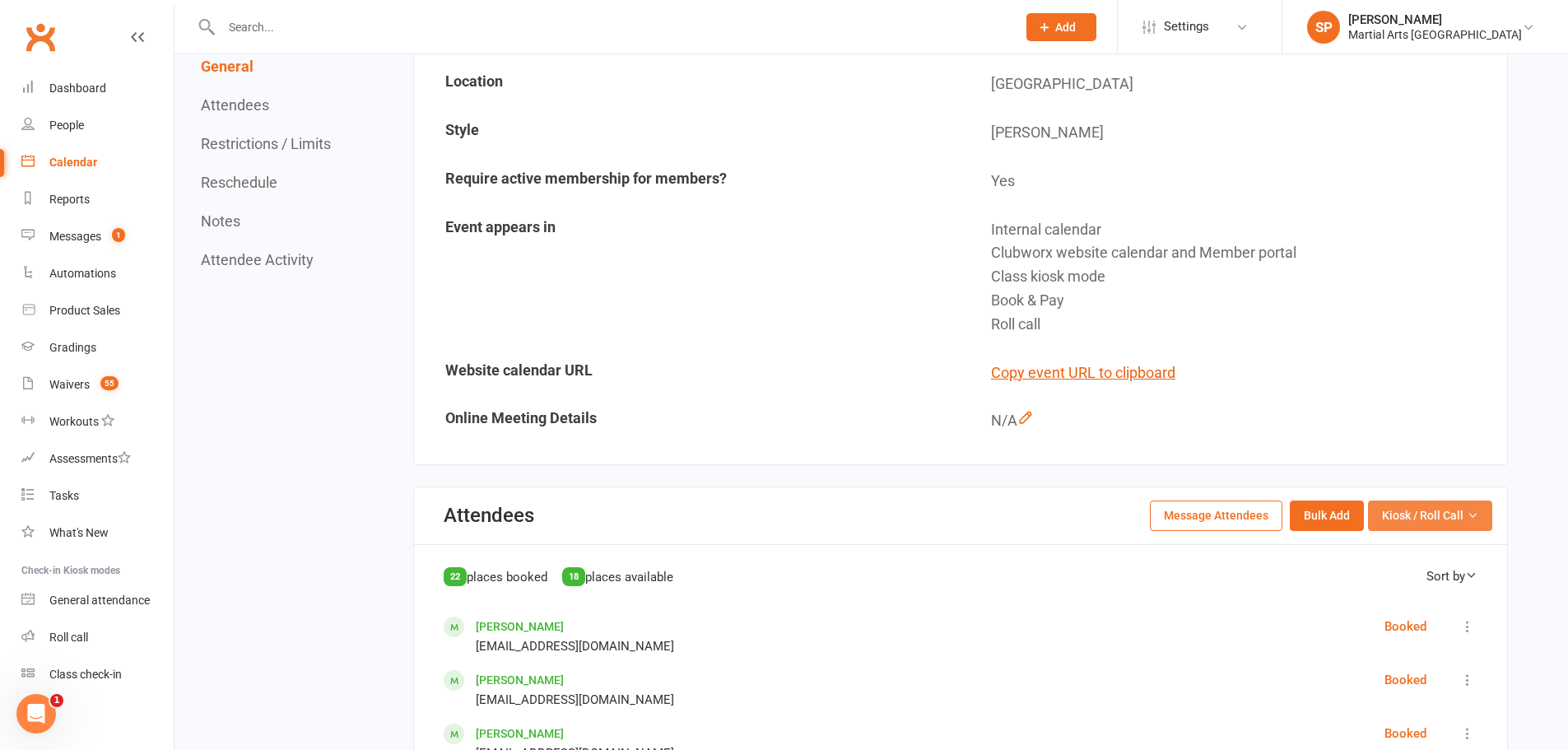
click at [1434, 524] on span "Kiosk / Roll Call" at bounding box center [1423, 515] width 81 height 18
click at [1408, 584] on link "Enter Roll Call" at bounding box center [1409, 586] width 163 height 33
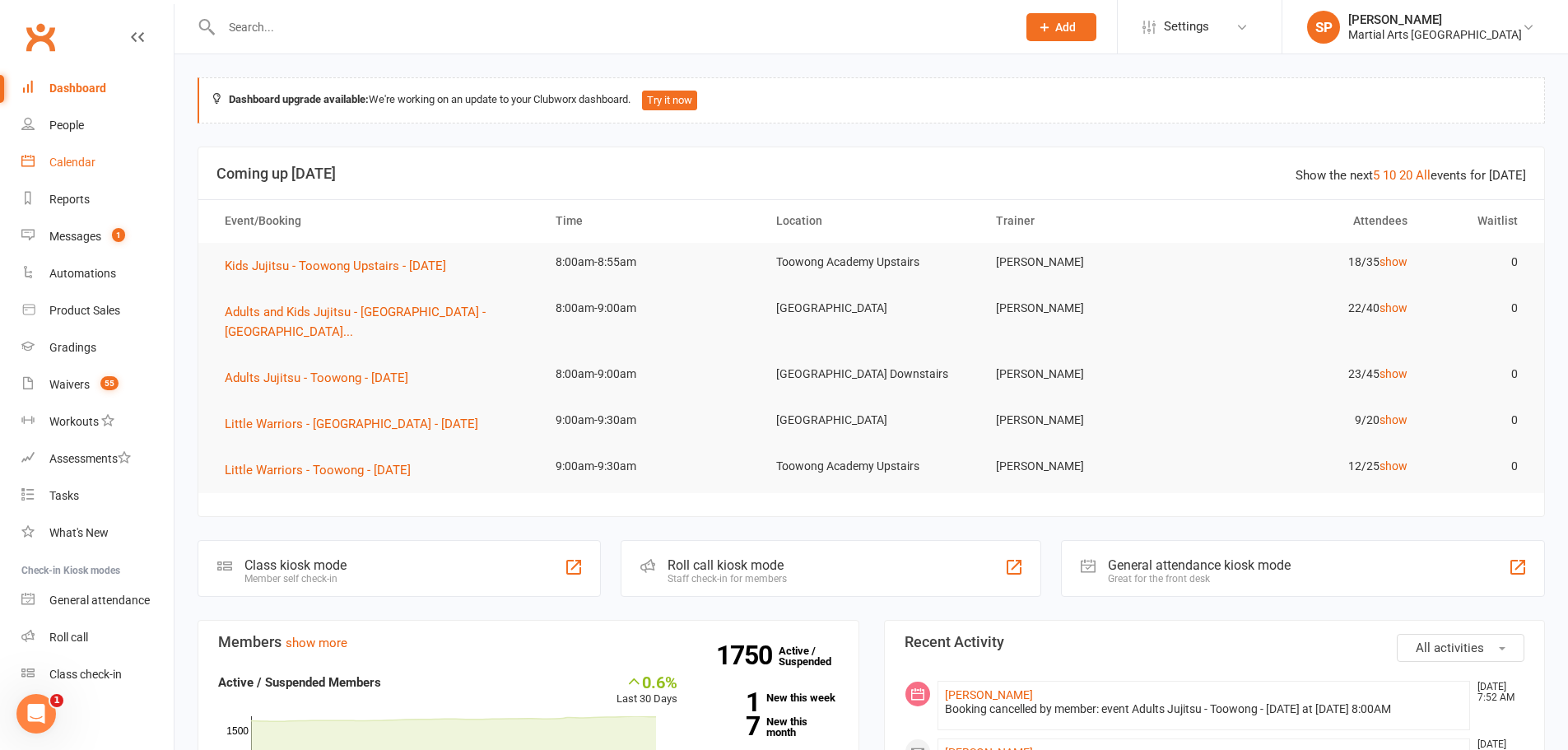
click at [107, 164] on link "Calendar" at bounding box center [97, 162] width 152 height 37
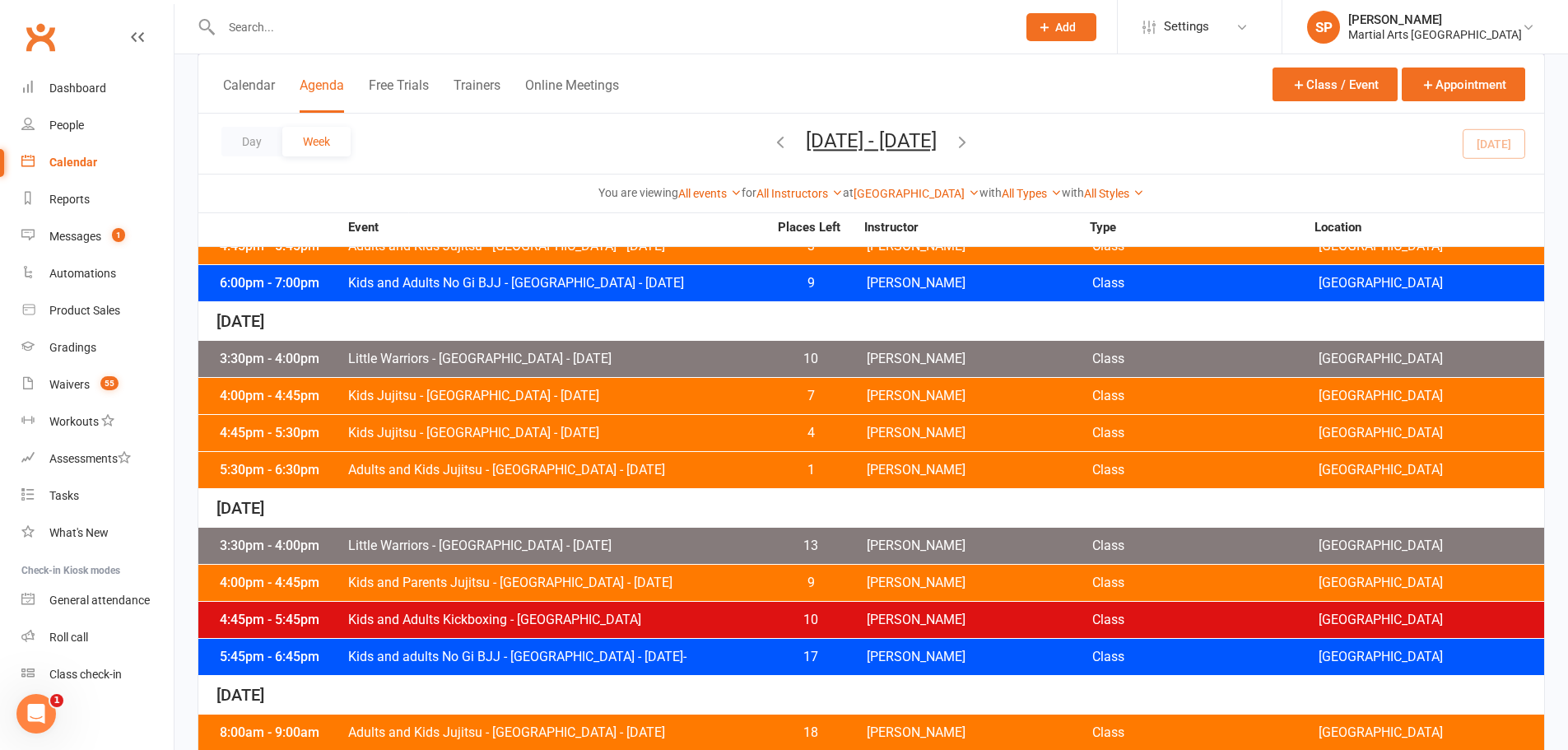
scroll to position [723, 0]
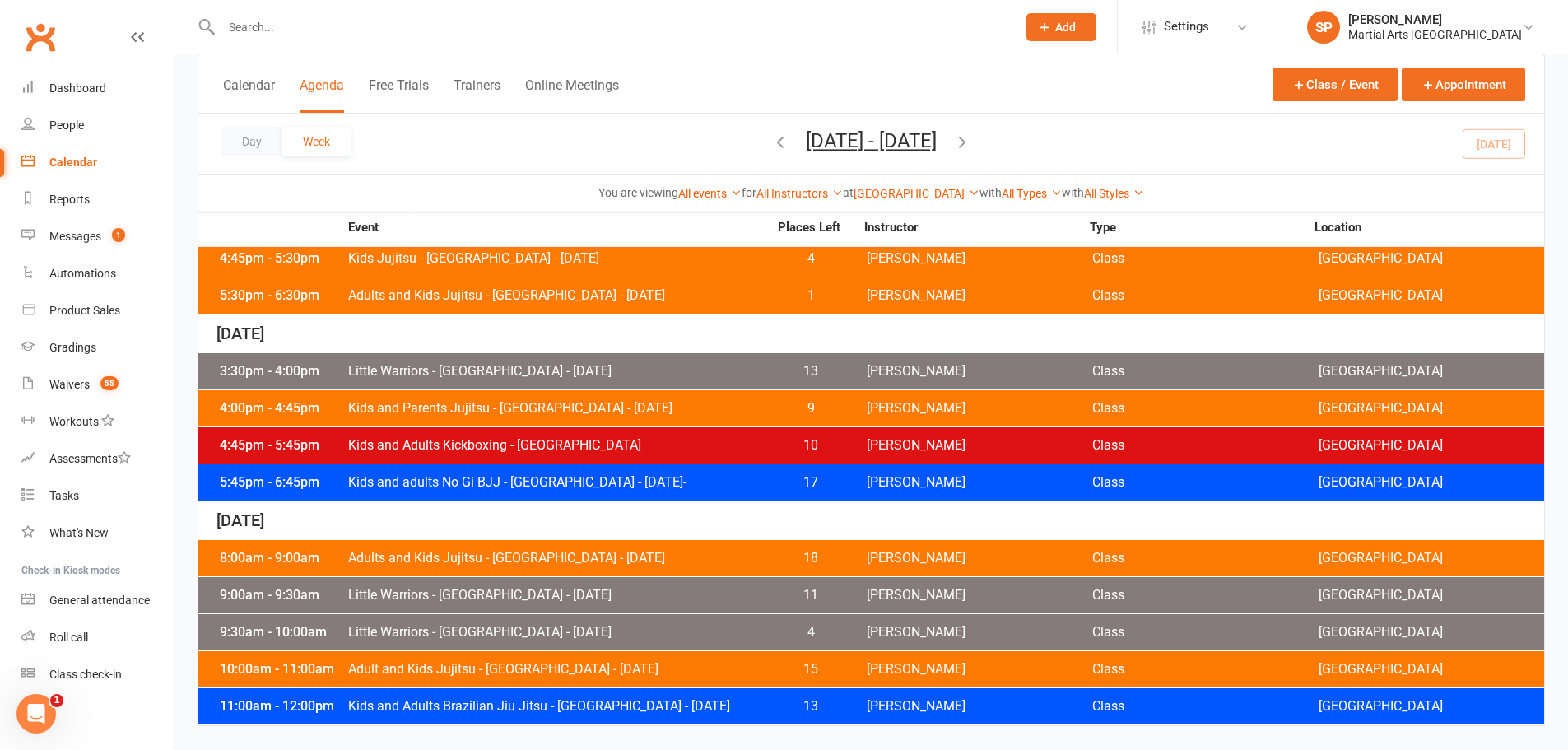
click at [504, 594] on span "Little Warriors - [GEOGRAPHIC_DATA] - [DATE]" at bounding box center [558, 595] width 421 height 13
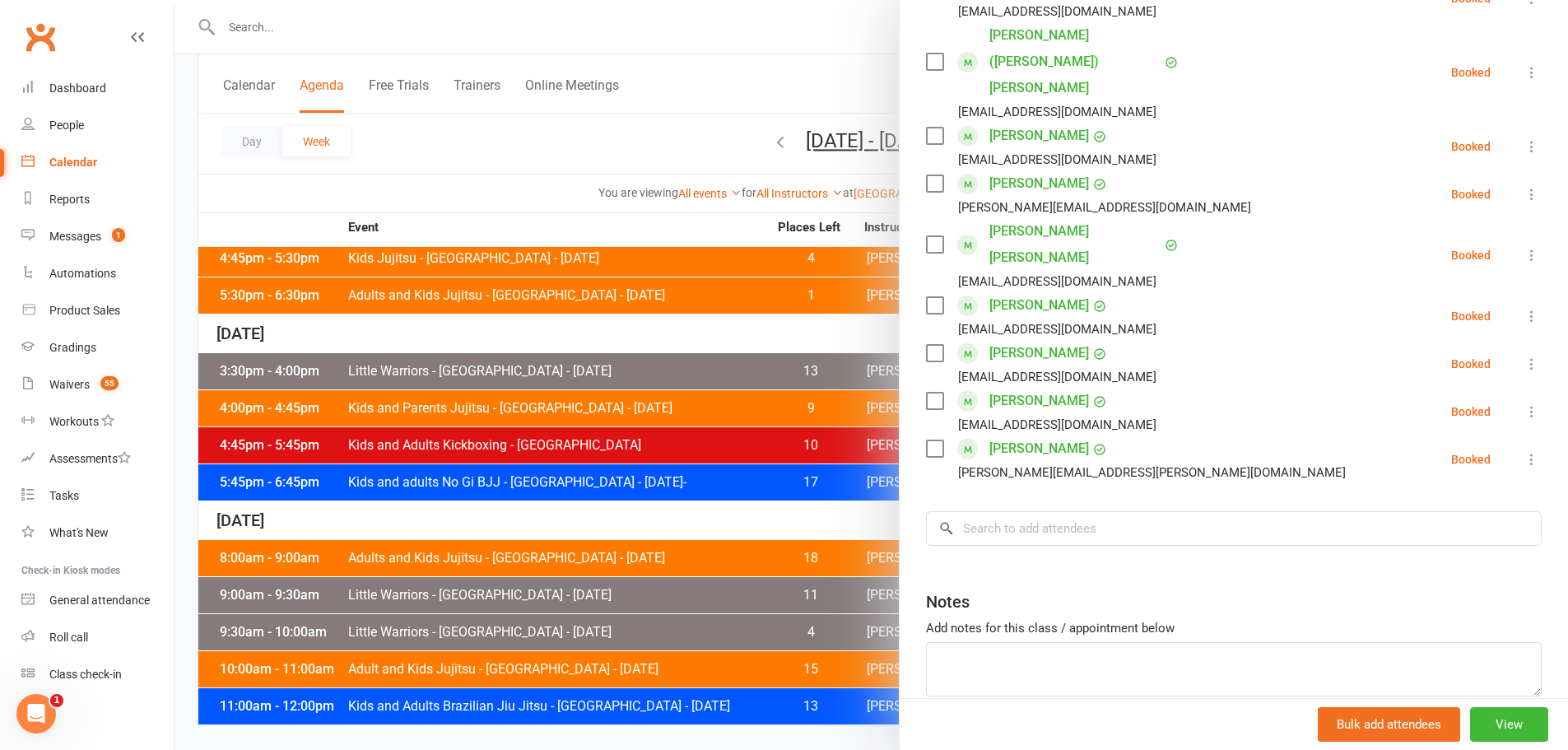
scroll to position [333, 0]
click at [1470, 720] on button "View" at bounding box center [1509, 724] width 78 height 35
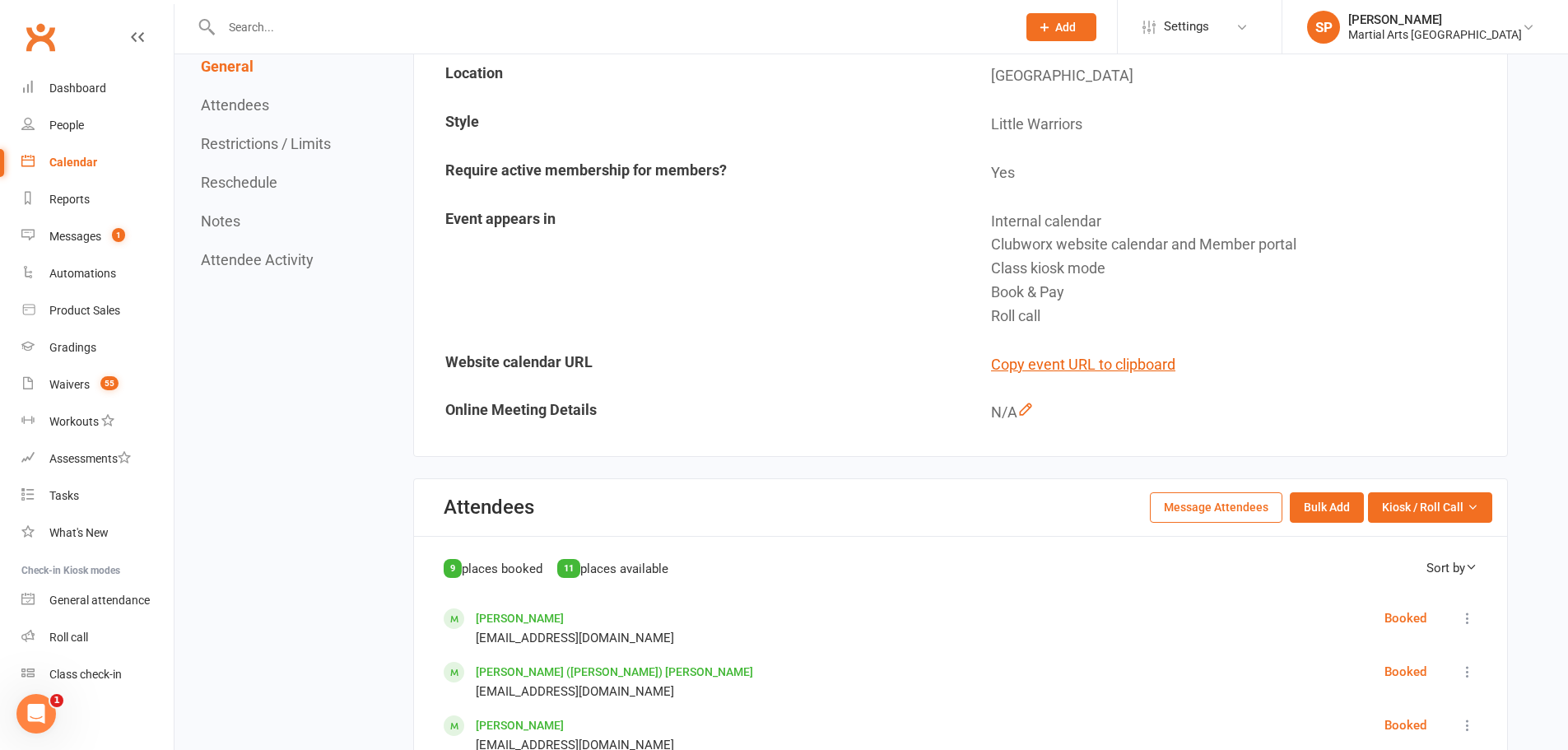
scroll to position [412, 0]
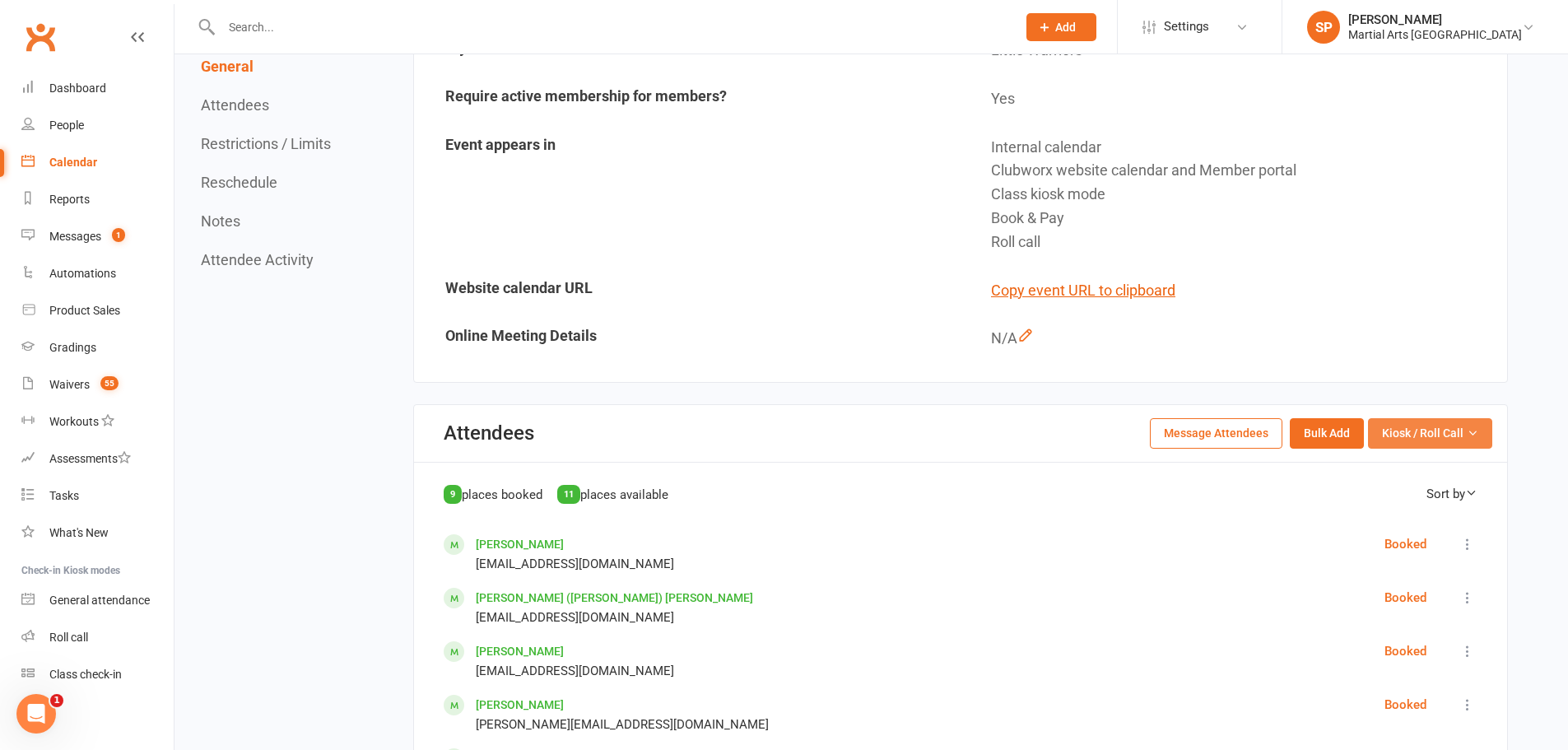
drag, startPoint x: 1468, startPoint y: 440, endPoint x: 1458, endPoint y: 472, distance: 33.5
click at [1468, 440] on button "Kiosk / Roll Call" at bounding box center [1430, 433] width 125 height 29
click at [1448, 508] on link "Enter Roll Call" at bounding box center [1409, 503] width 163 height 33
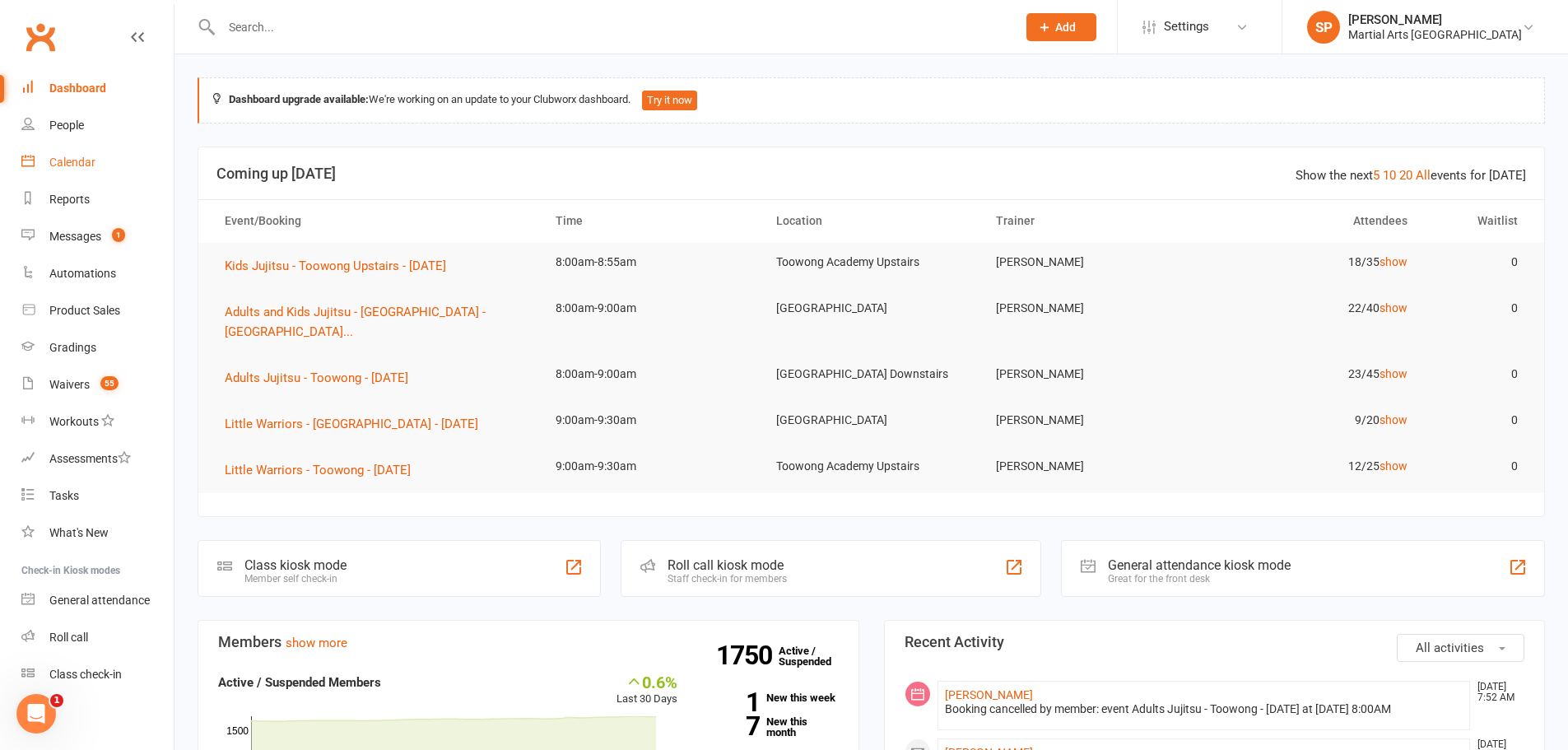
click at [71, 159] on div "Calendar" at bounding box center [72, 162] width 46 height 13
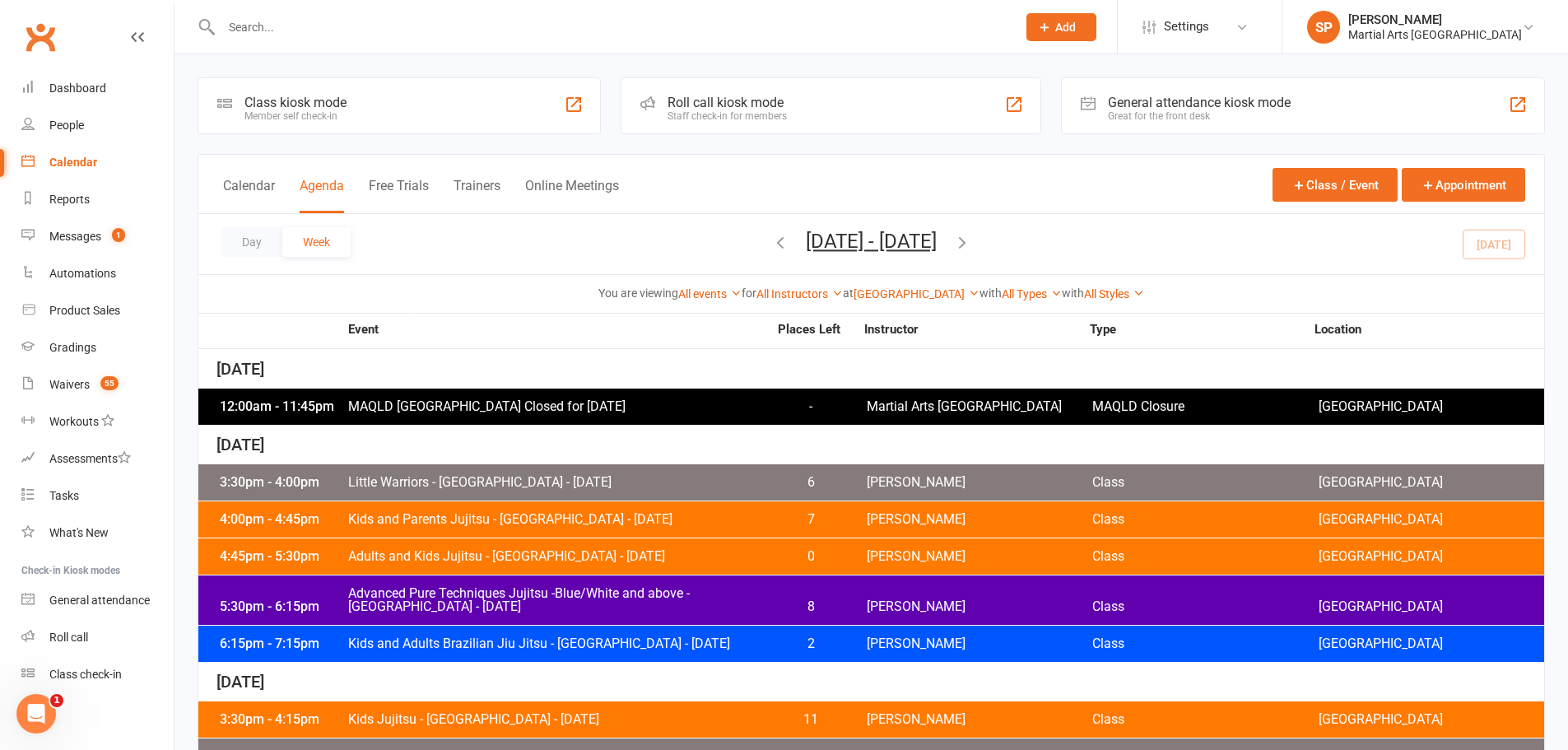
scroll to position [723, 0]
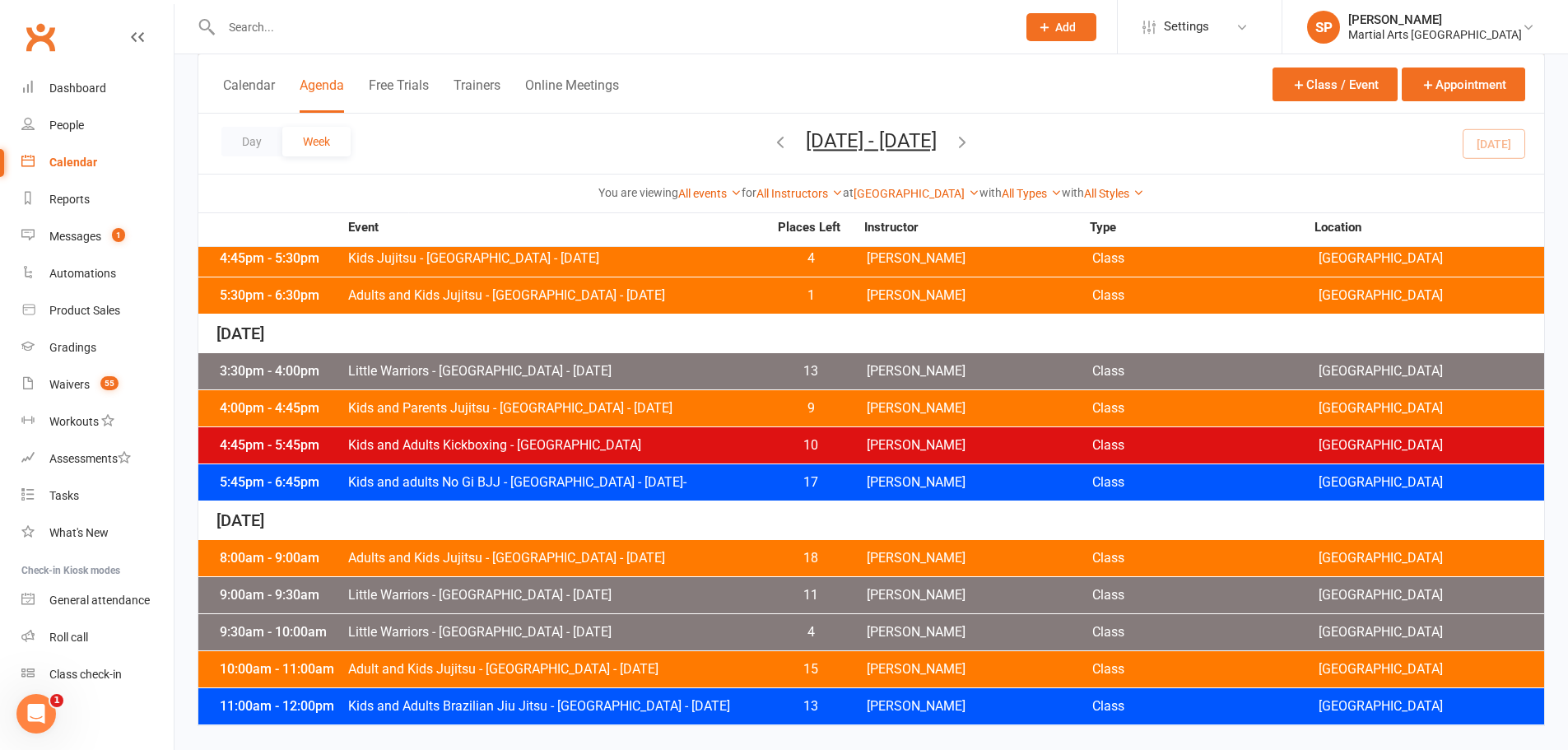
click at [578, 634] on span "Little Warriors - [GEOGRAPHIC_DATA] - [DATE]" at bounding box center [558, 633] width 421 height 13
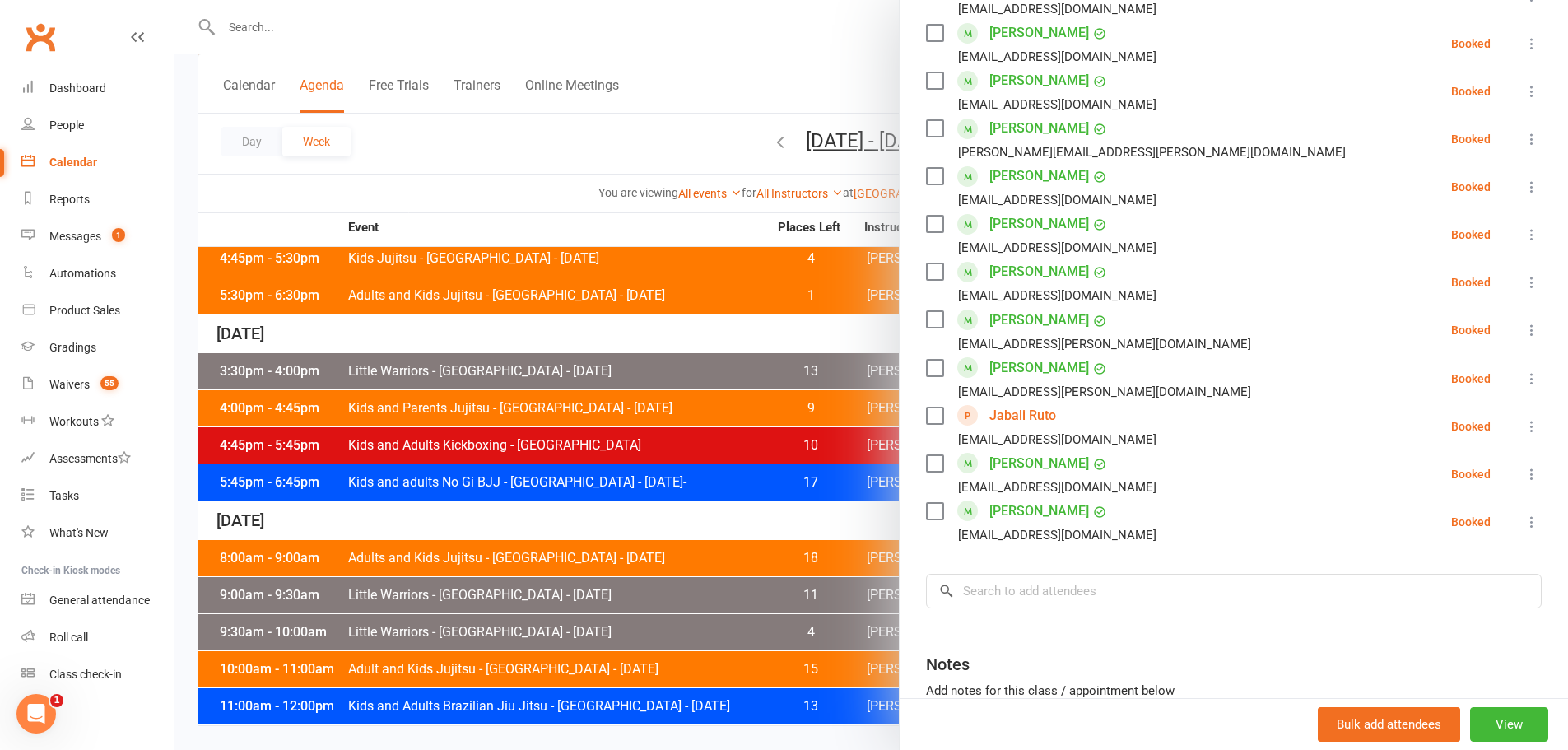
scroll to position [741, 0]
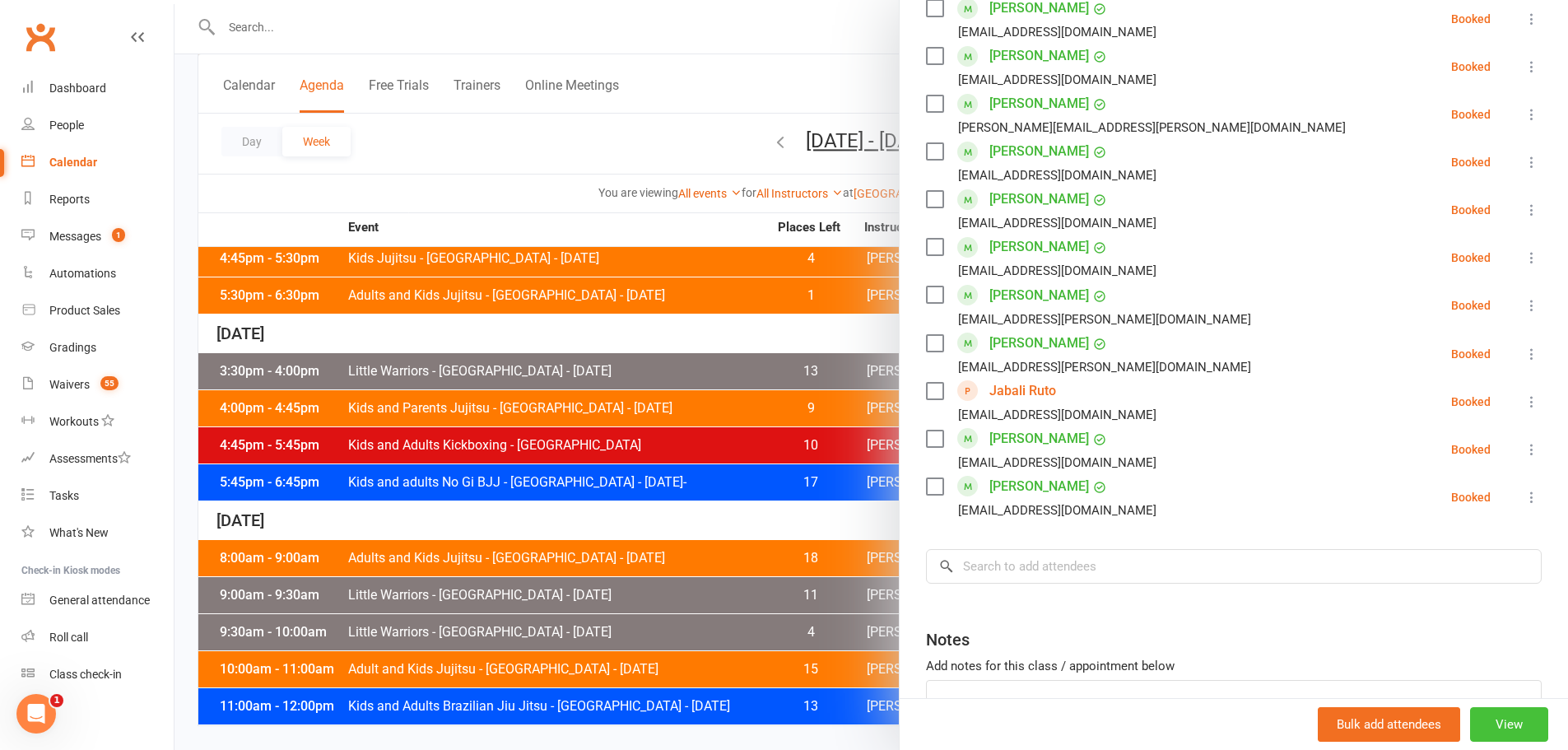
click at [1482, 735] on button "View" at bounding box center [1509, 724] width 78 height 35
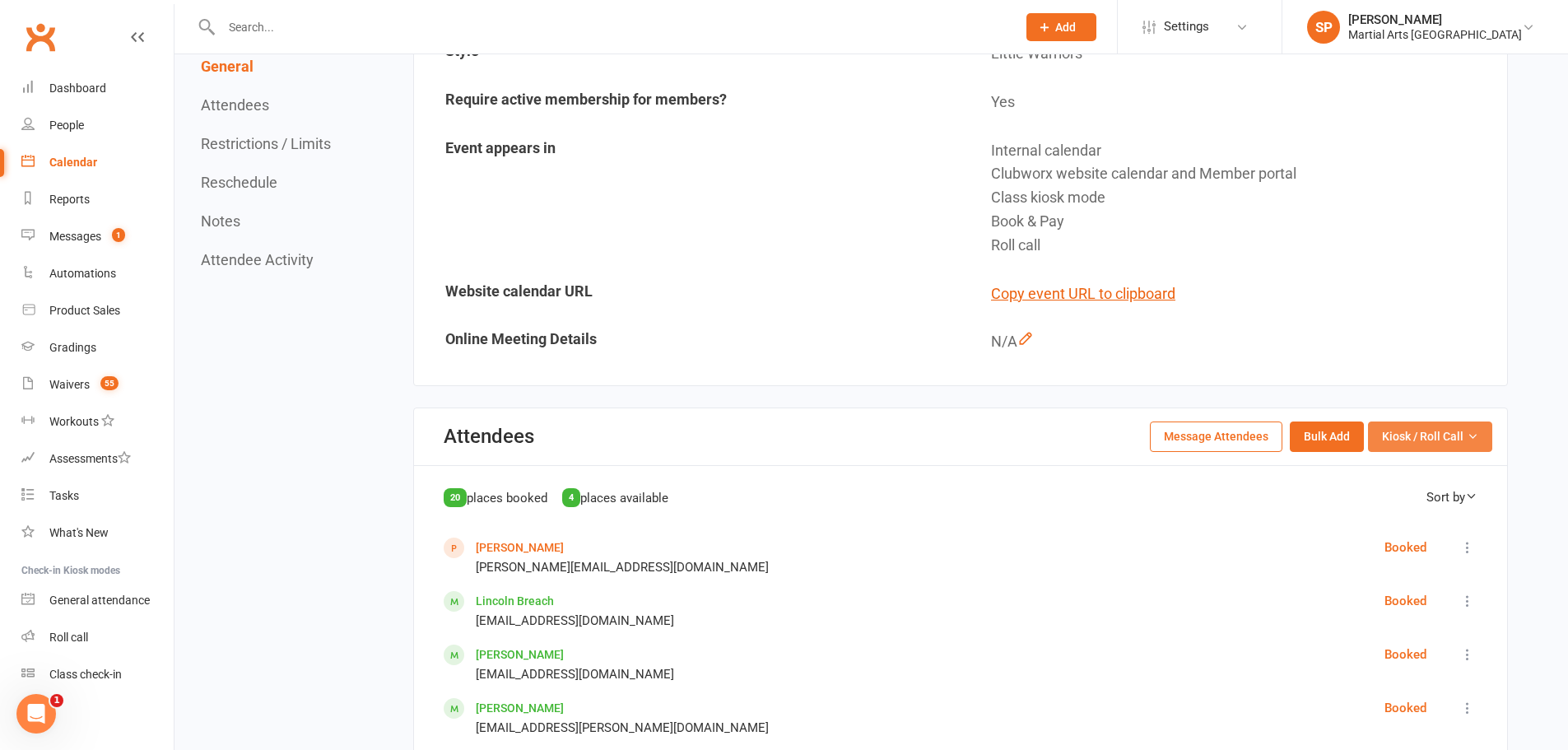
scroll to position [412, 0]
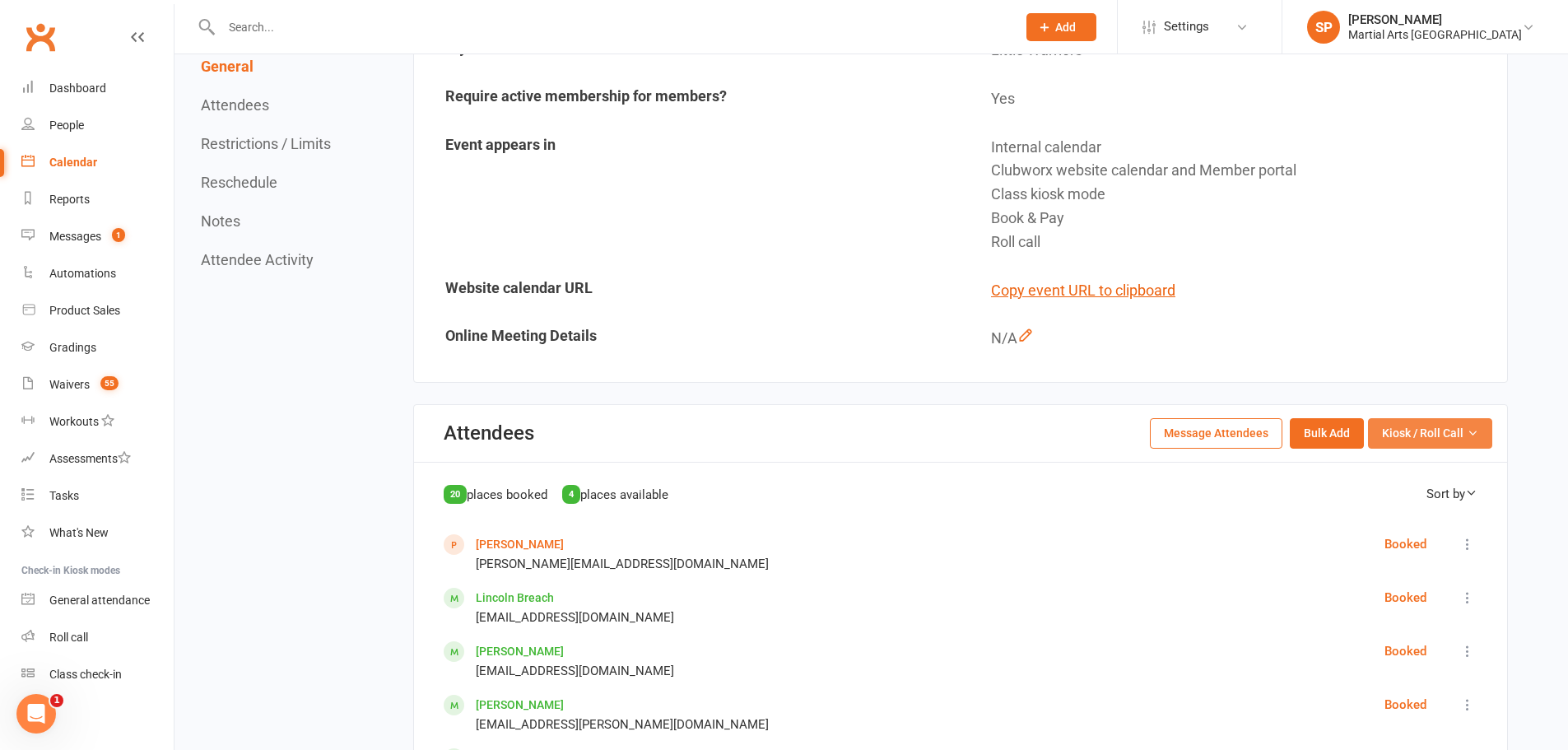
drag, startPoint x: 1453, startPoint y: 445, endPoint x: 1452, endPoint y: 464, distance: 19.0
click at [1453, 445] on button "Kiosk / Roll Call" at bounding box center [1430, 433] width 125 height 29
click at [1440, 503] on link "Enter Roll Call" at bounding box center [1409, 503] width 163 height 33
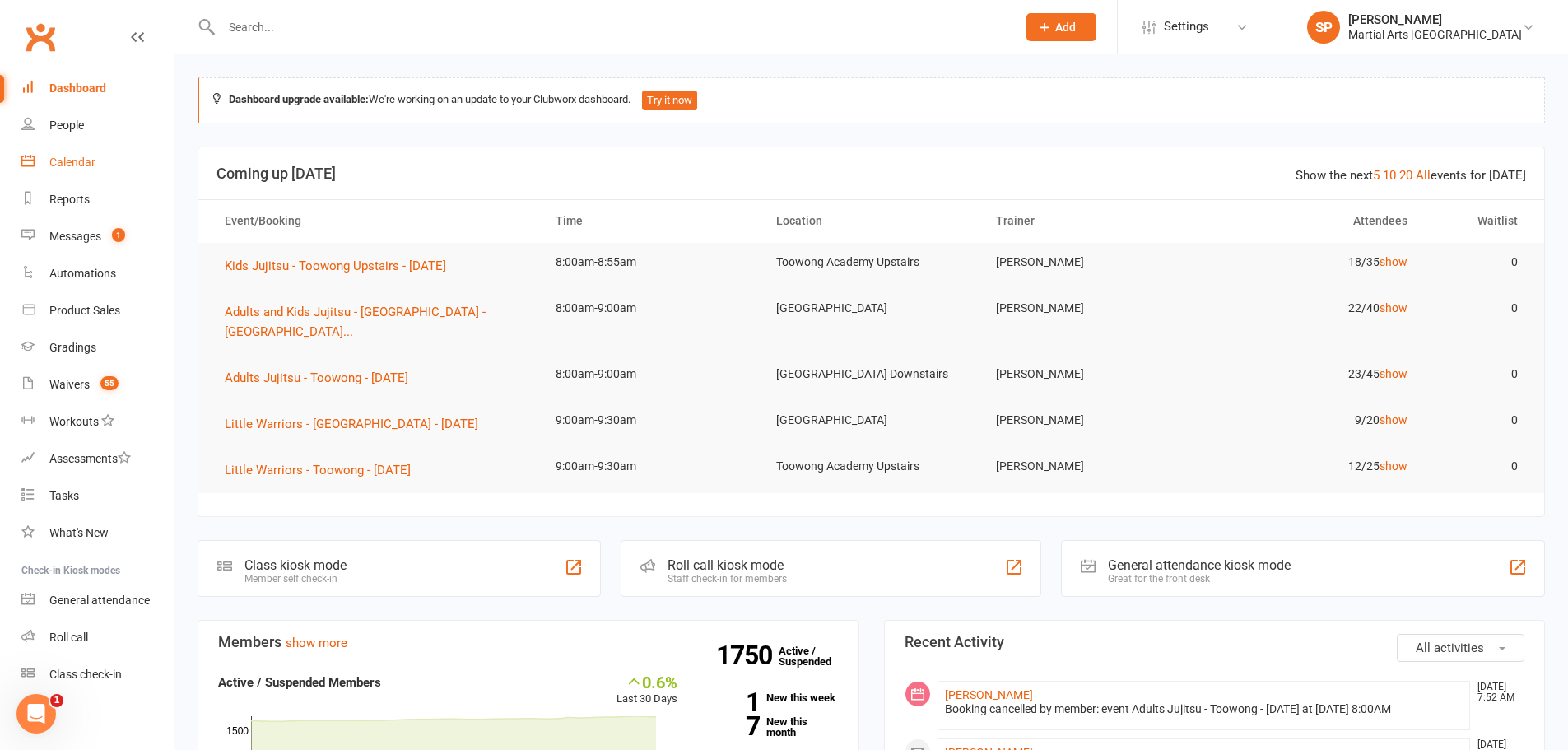
click at [104, 152] on link "Calendar" at bounding box center [97, 162] width 152 height 37
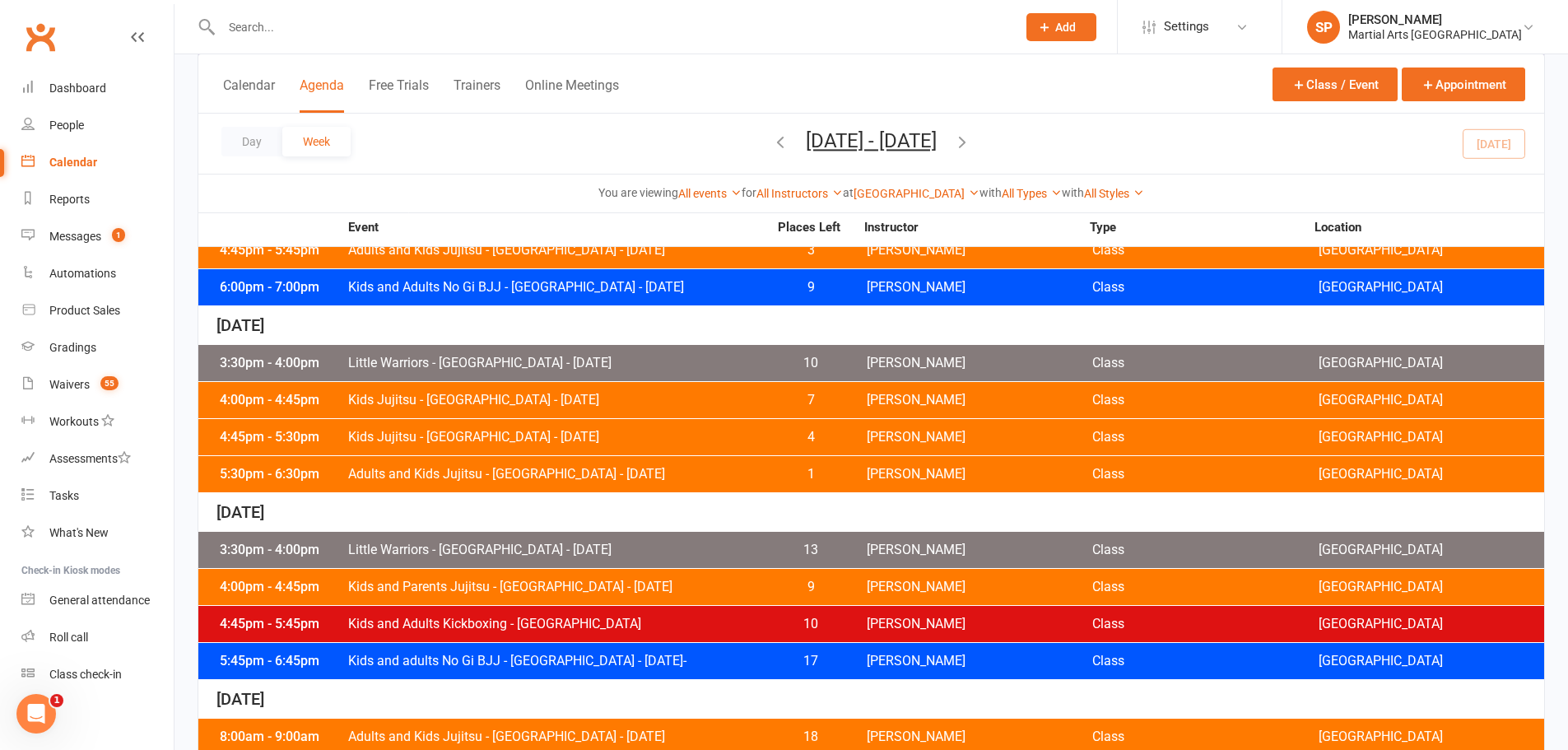
scroll to position [723, 0]
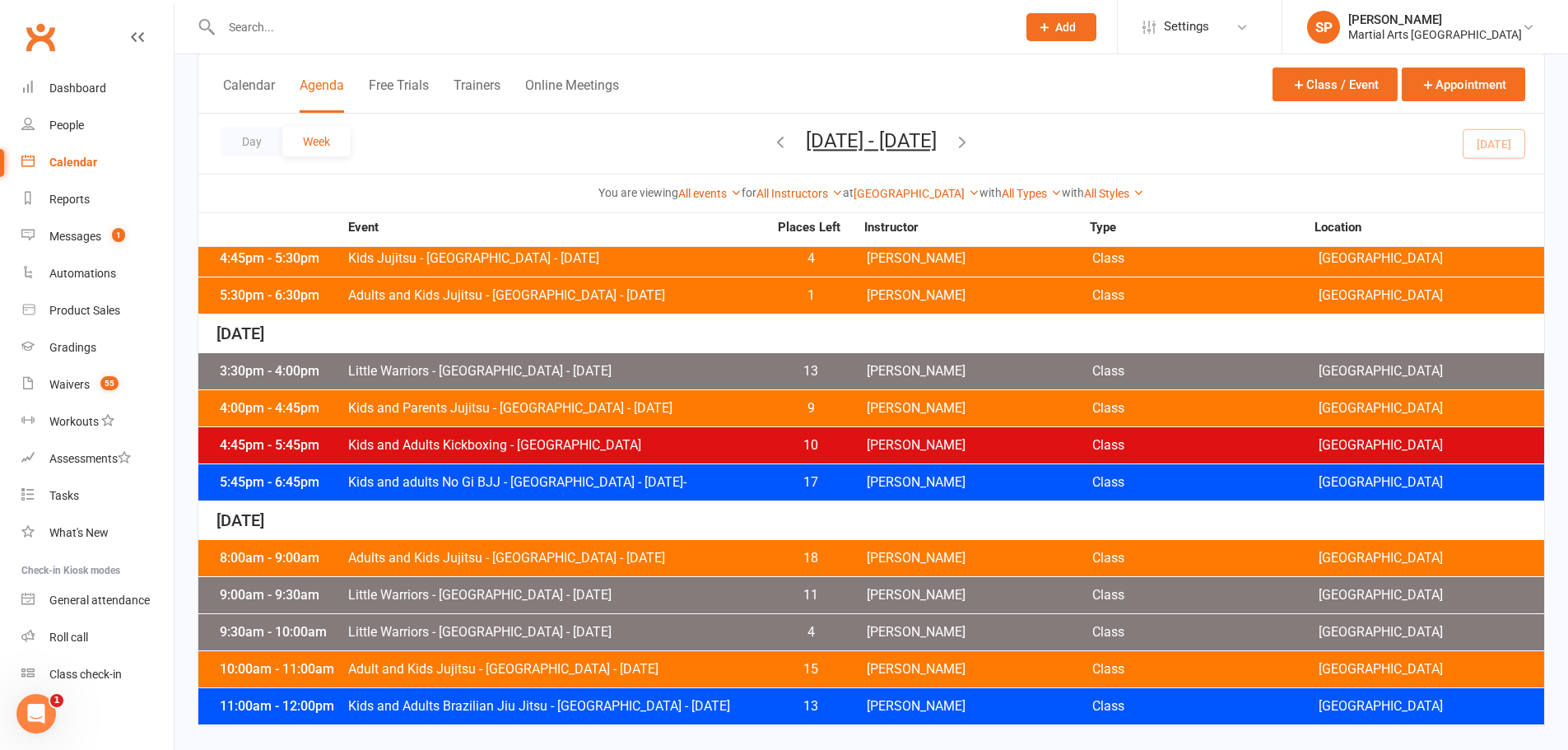
click at [587, 676] on span "Adult and Kids Jujitsu - [GEOGRAPHIC_DATA] - [DATE]" at bounding box center [558, 670] width 421 height 13
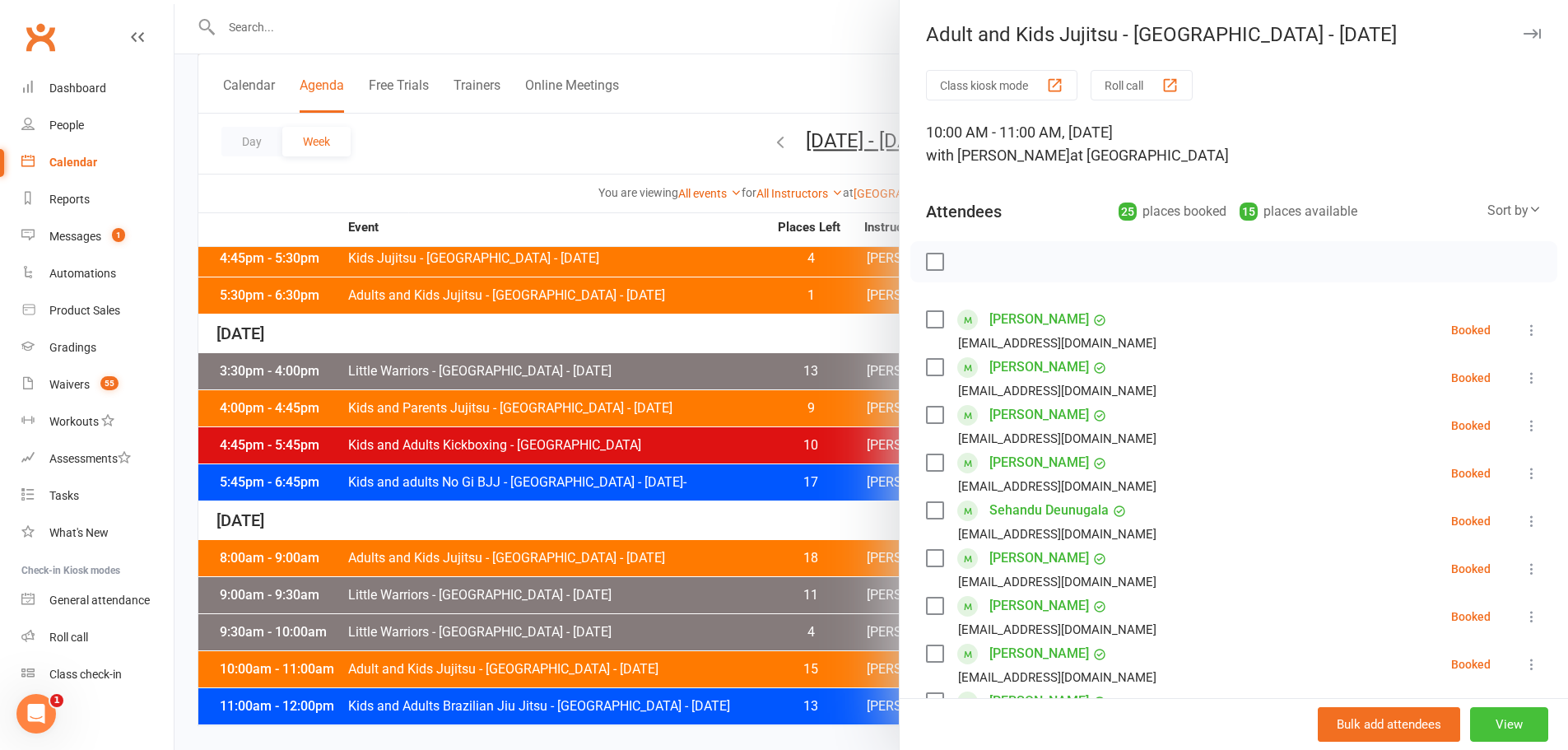
click at [1480, 724] on button "View" at bounding box center [1509, 724] width 78 height 35
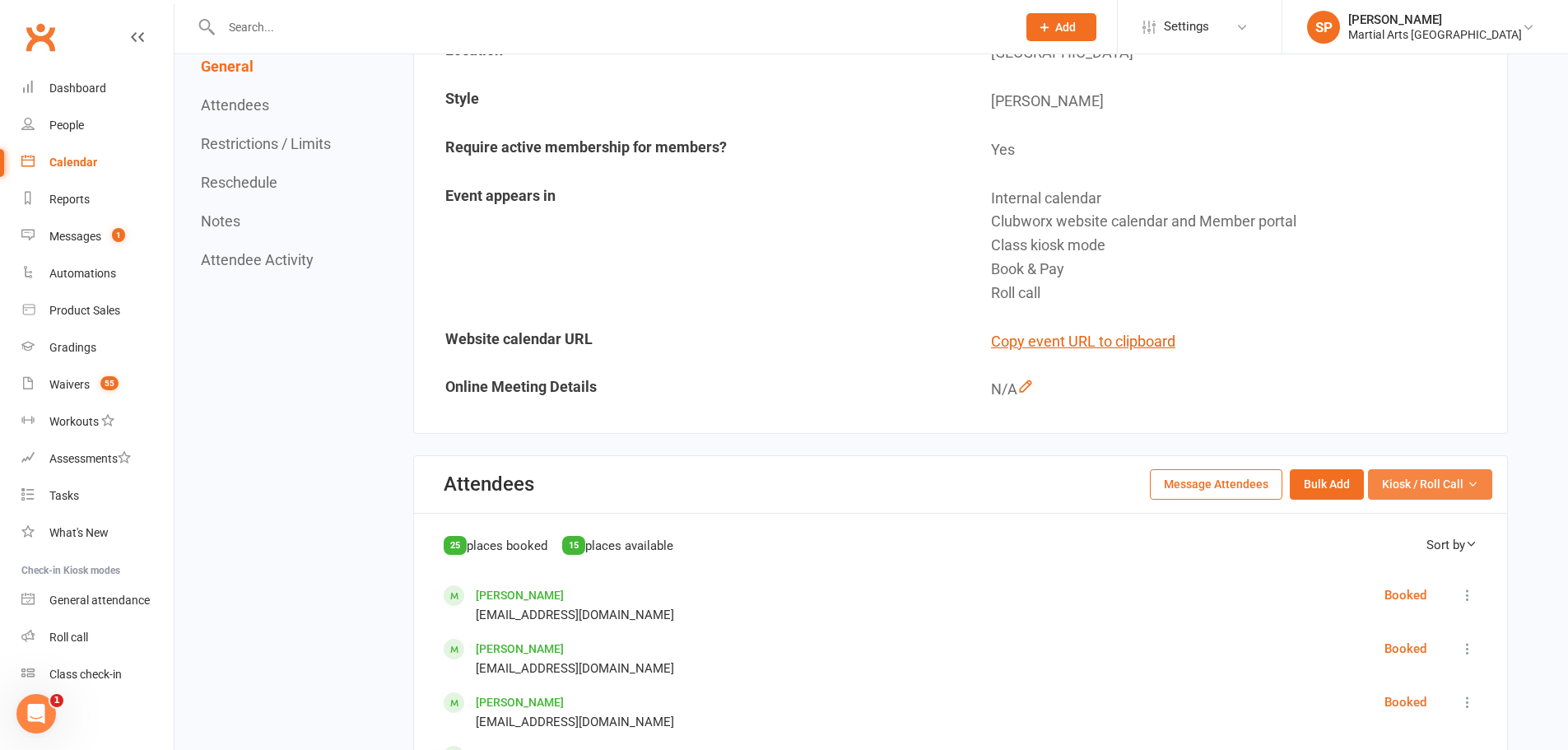
scroll to position [494, 0]
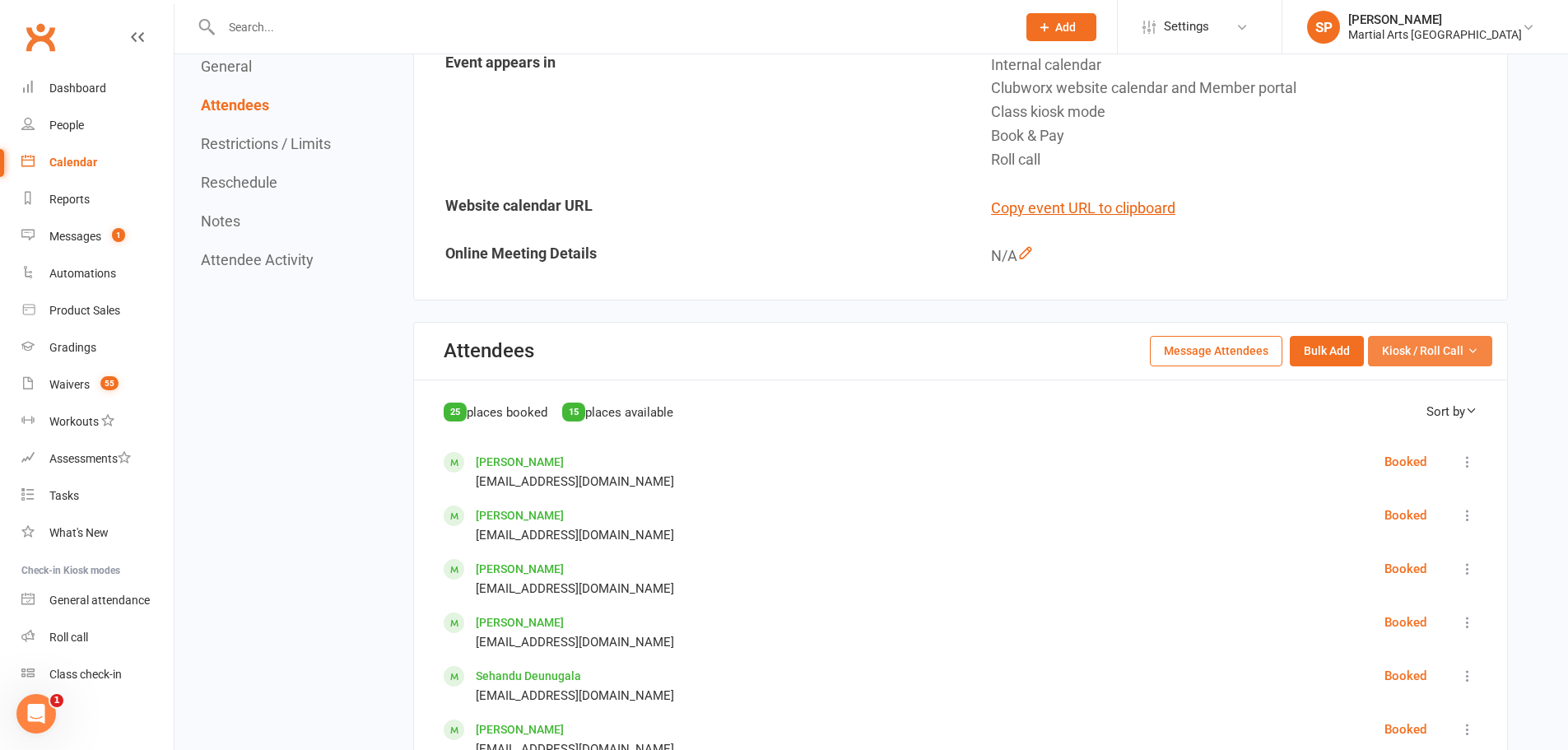
click at [1415, 358] on span "Kiosk / Roll Call" at bounding box center [1423, 350] width 81 height 18
click at [1414, 427] on link "Enter Roll Call" at bounding box center [1409, 421] width 163 height 33
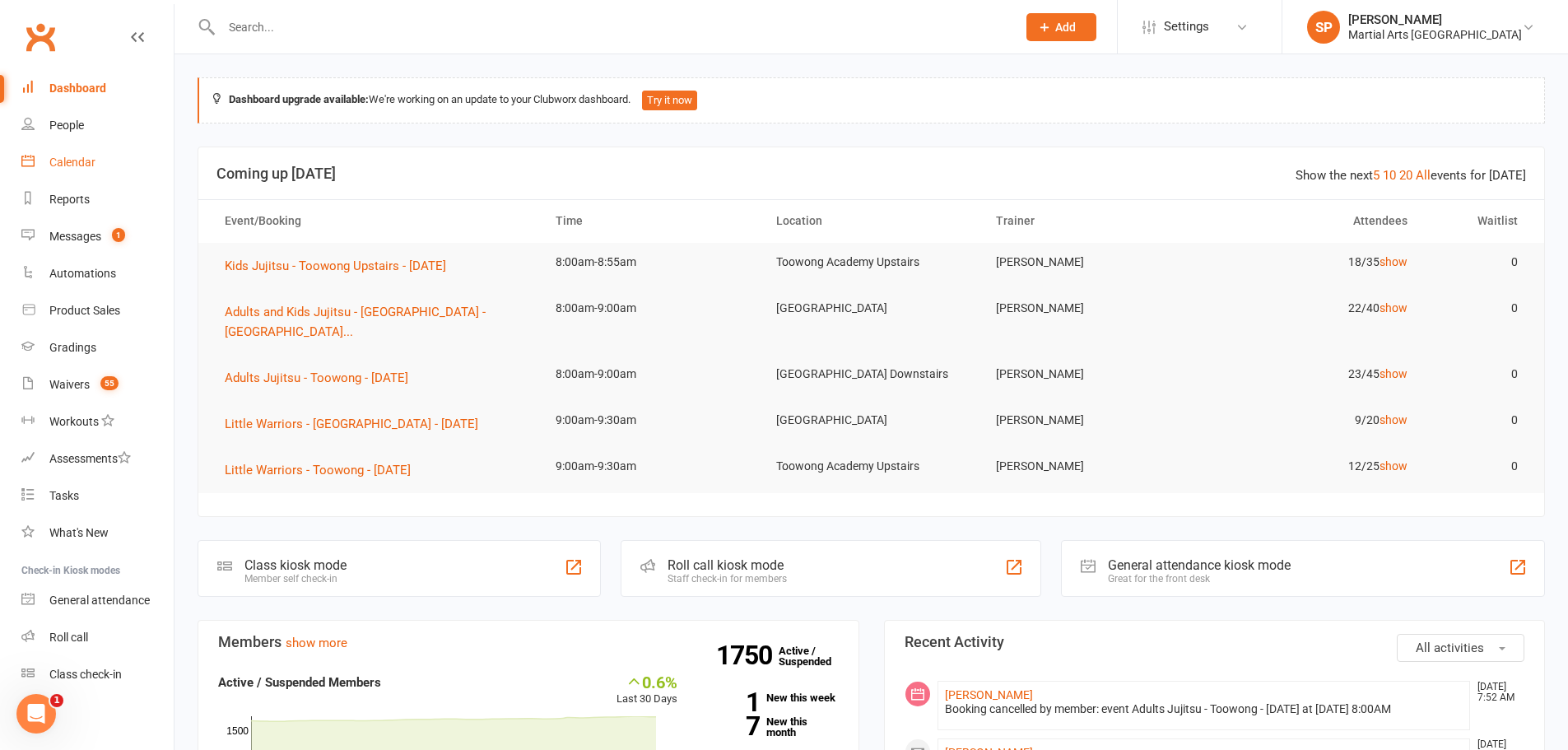
click at [93, 158] on div "Calendar" at bounding box center [72, 162] width 46 height 13
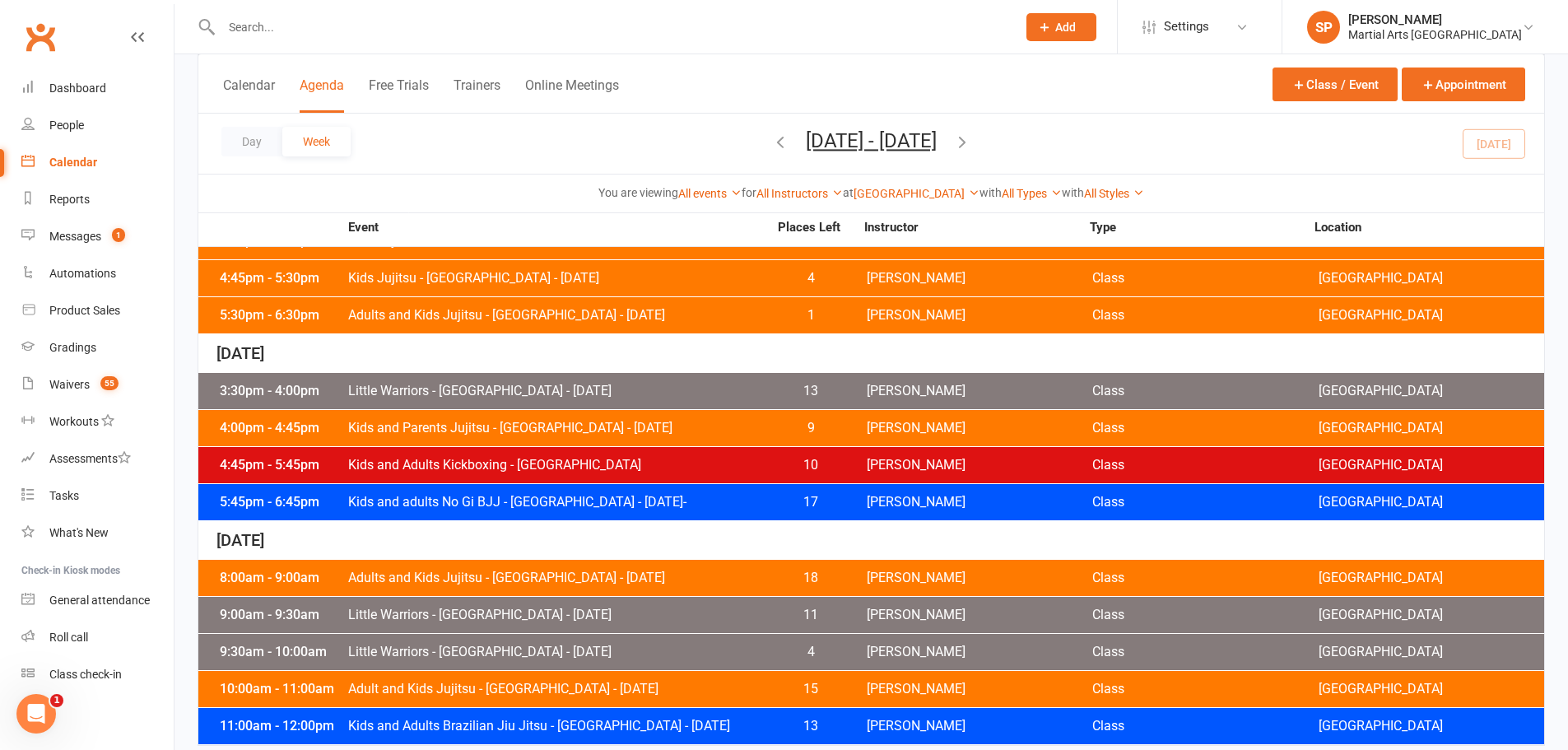
scroll to position [723, 0]
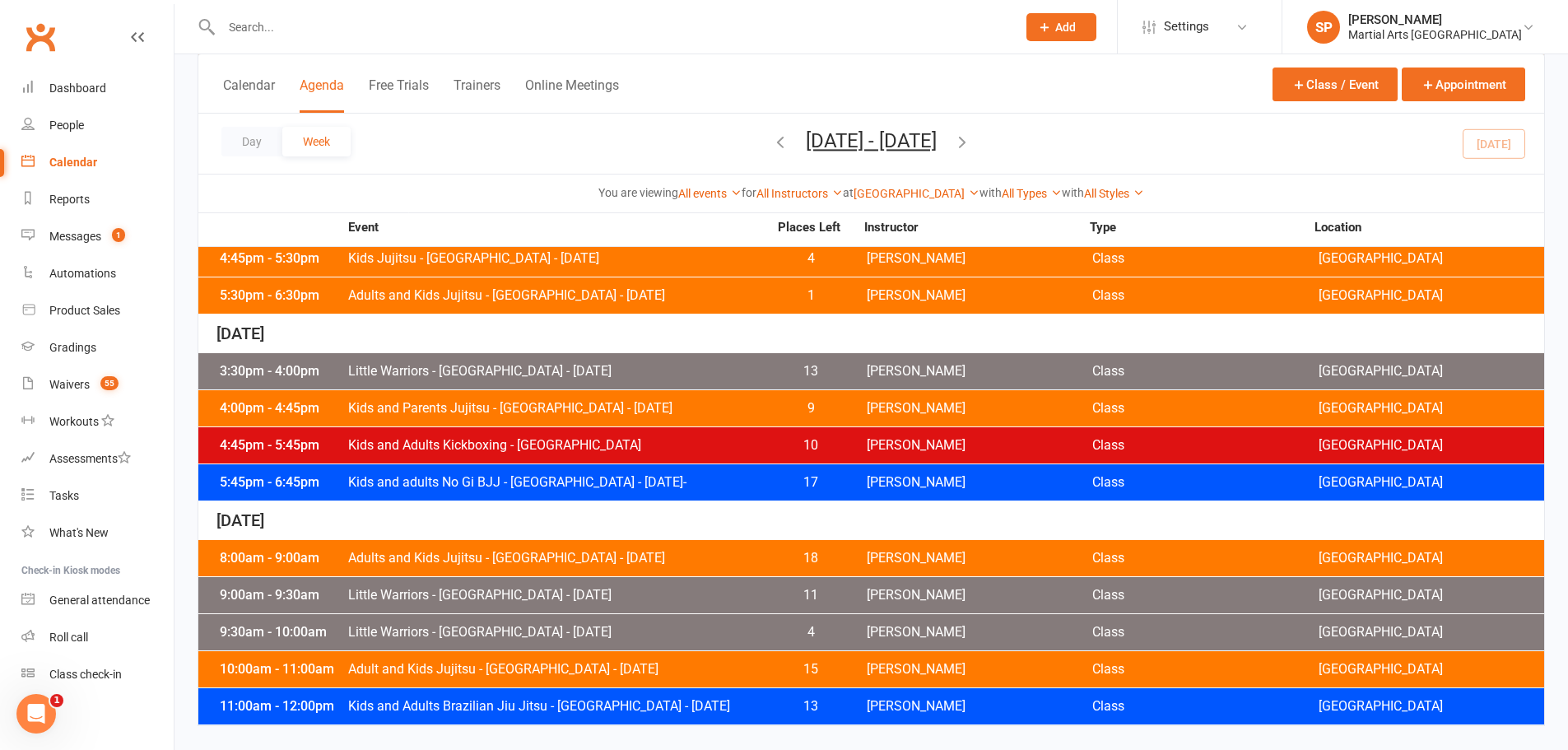
click at [616, 300] on span "Adults and Kids Jujitsu - [GEOGRAPHIC_DATA] - [DATE]" at bounding box center [558, 296] width 421 height 13
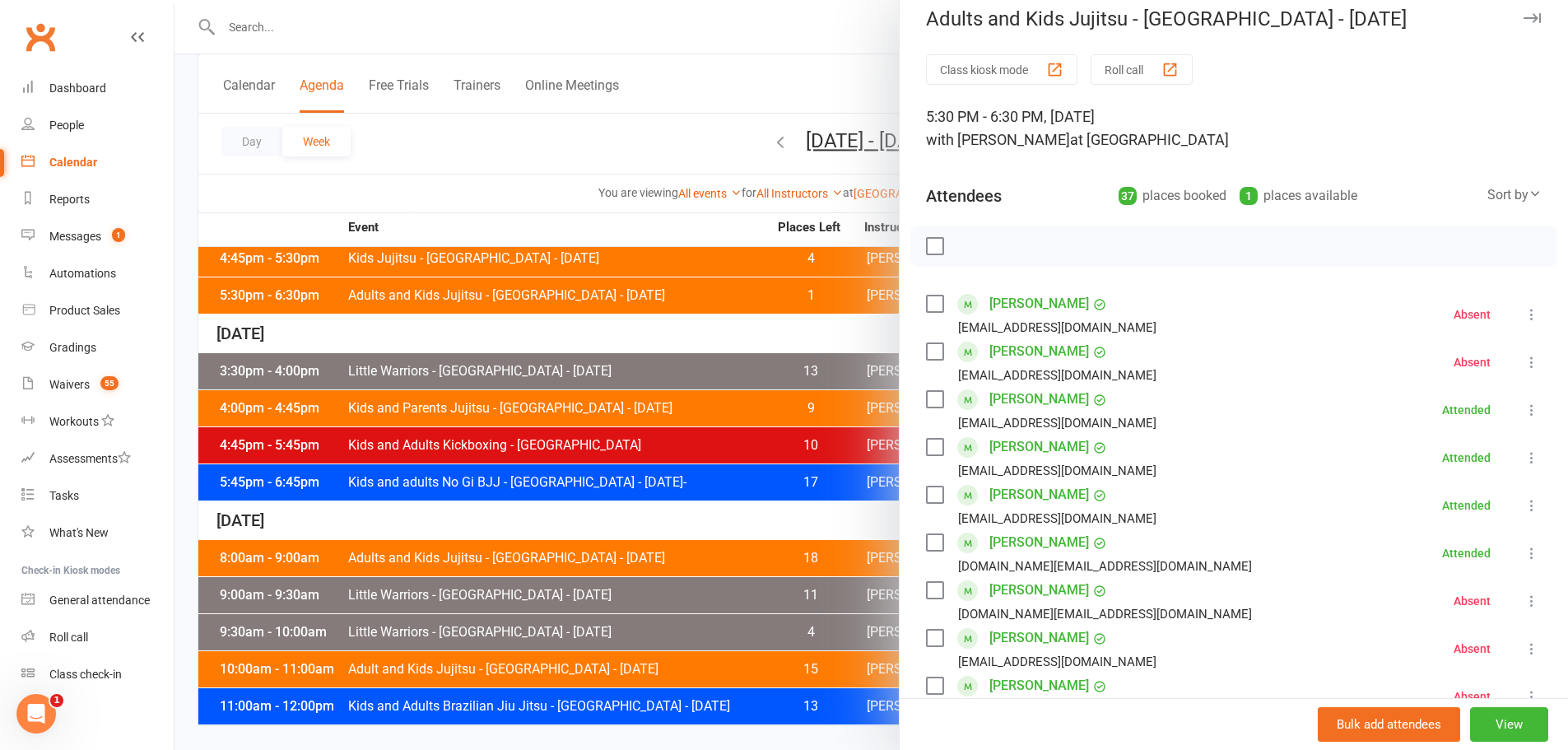
scroll to position [0, 0]
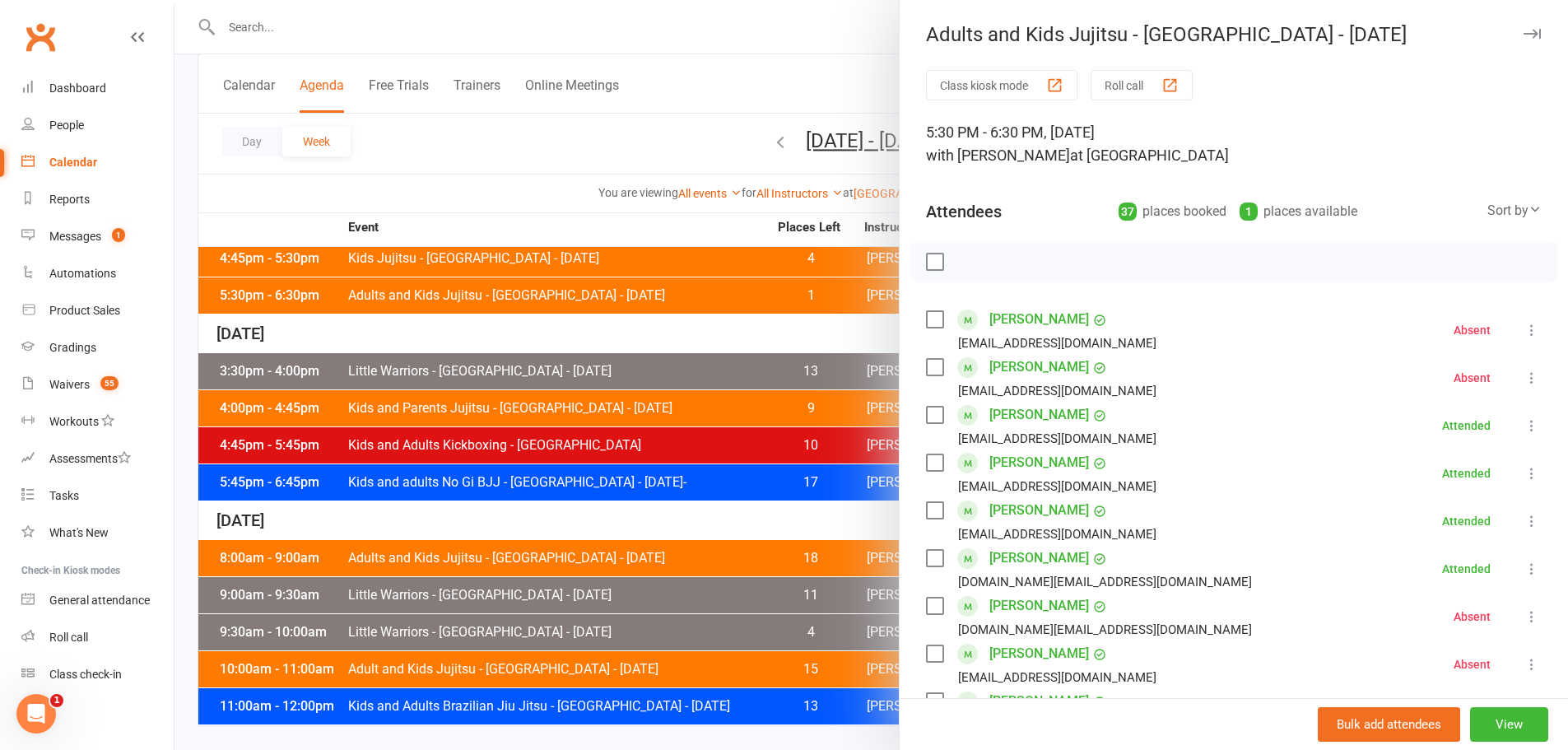
click at [467, 155] on div at bounding box center [871, 375] width 1393 height 750
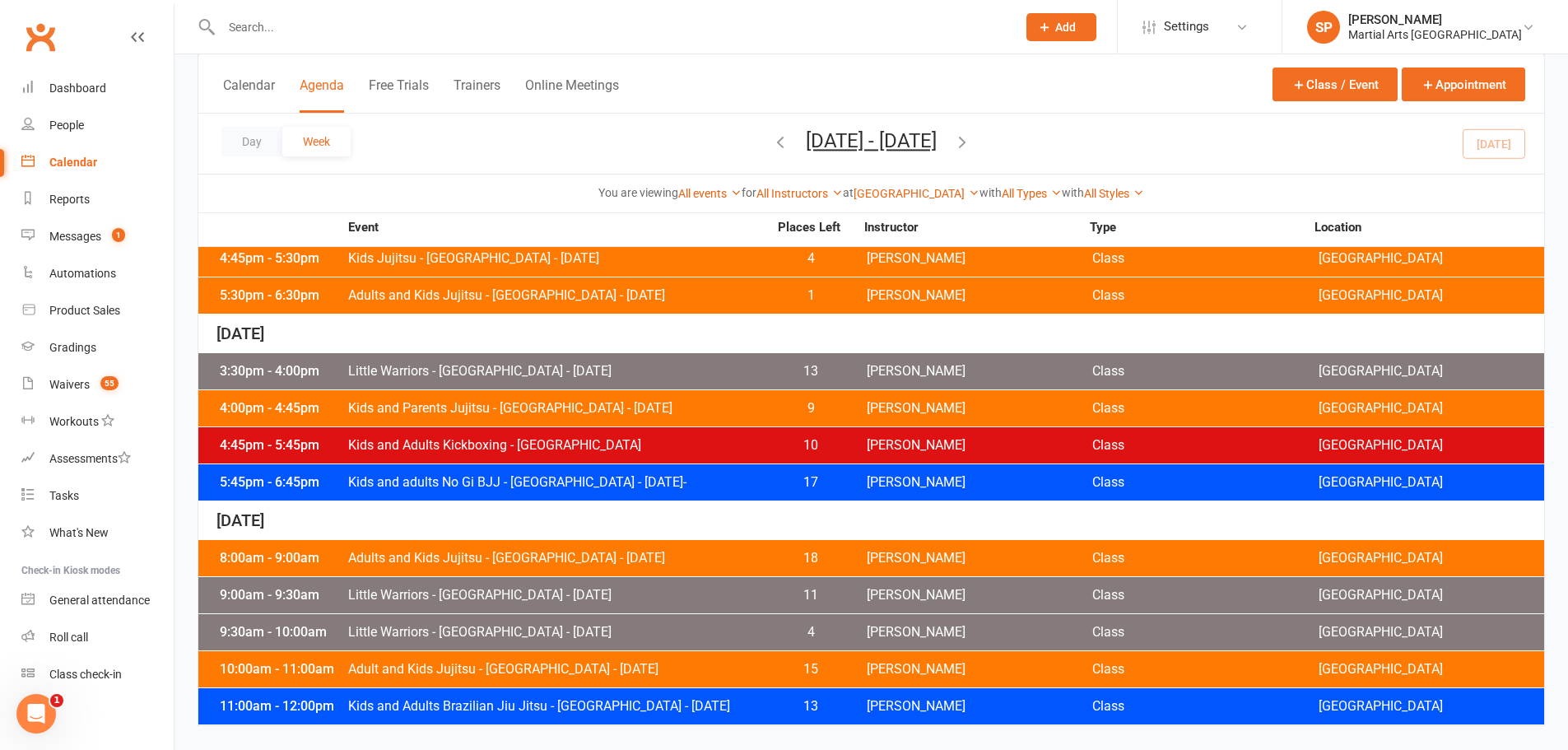
click at [510, 710] on span "Kids and Adults Brazilian Jiu Jitsu - [GEOGRAPHIC_DATA] - [DATE]" at bounding box center [558, 707] width 421 height 13
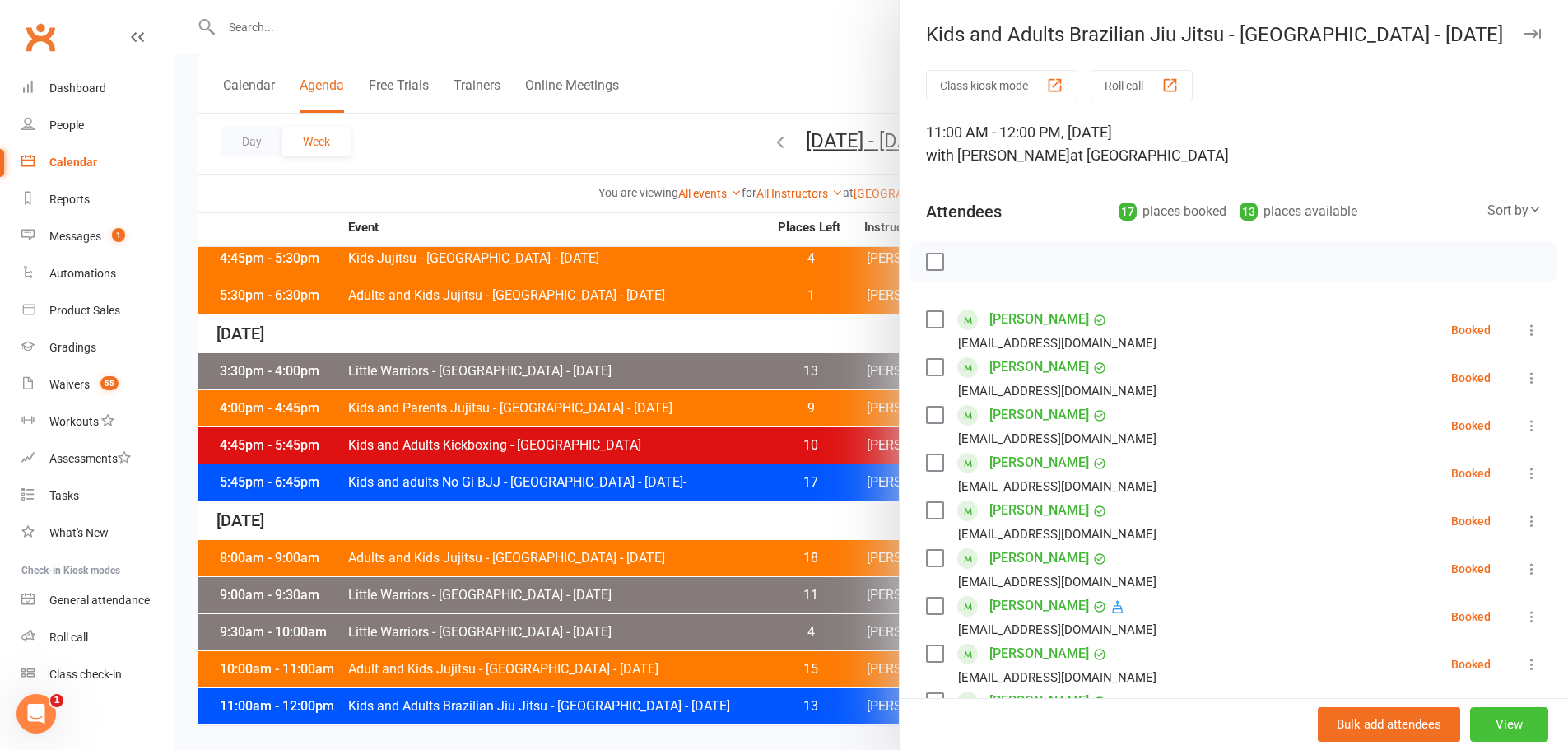
click at [1483, 729] on button "View" at bounding box center [1509, 724] width 78 height 35
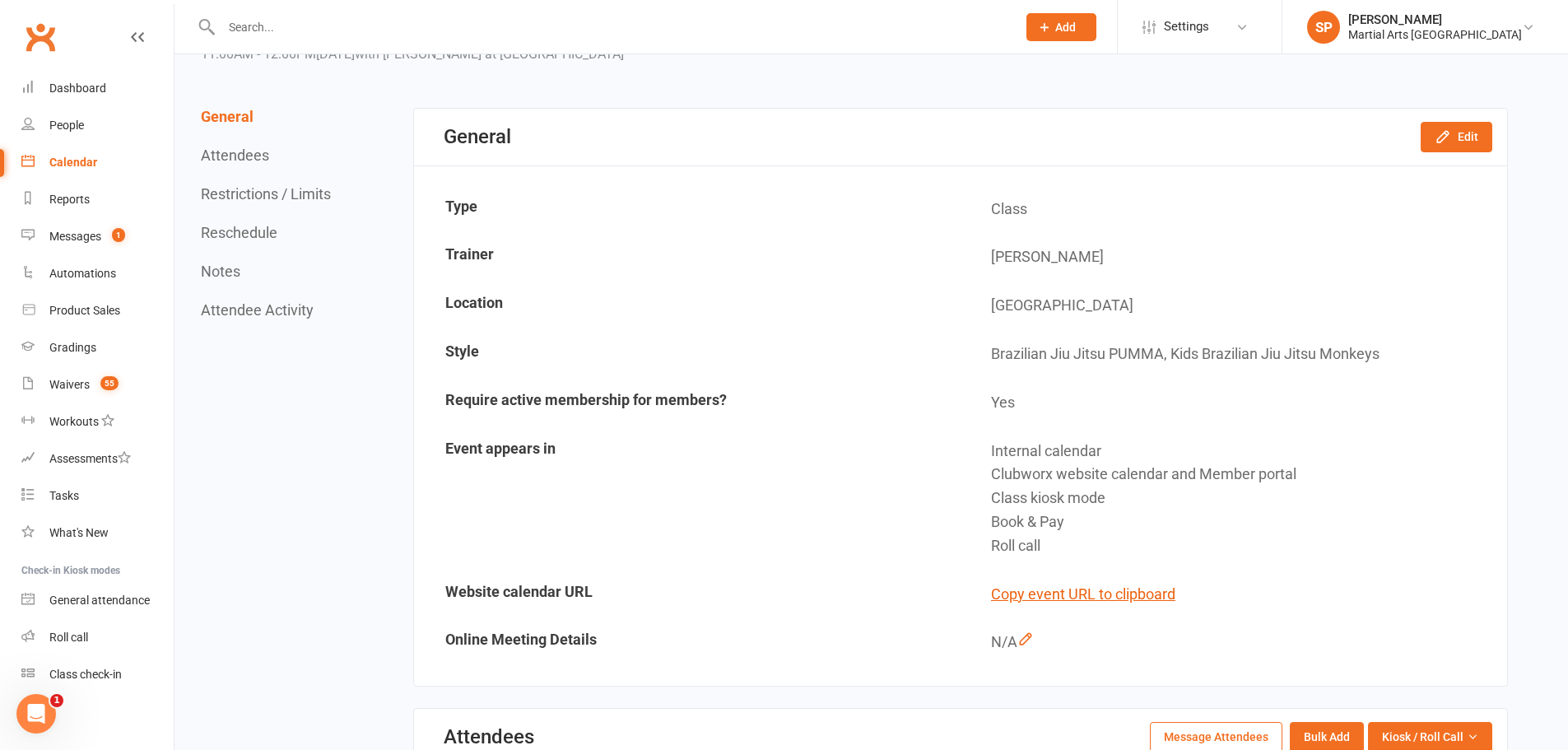
scroll to position [494, 0]
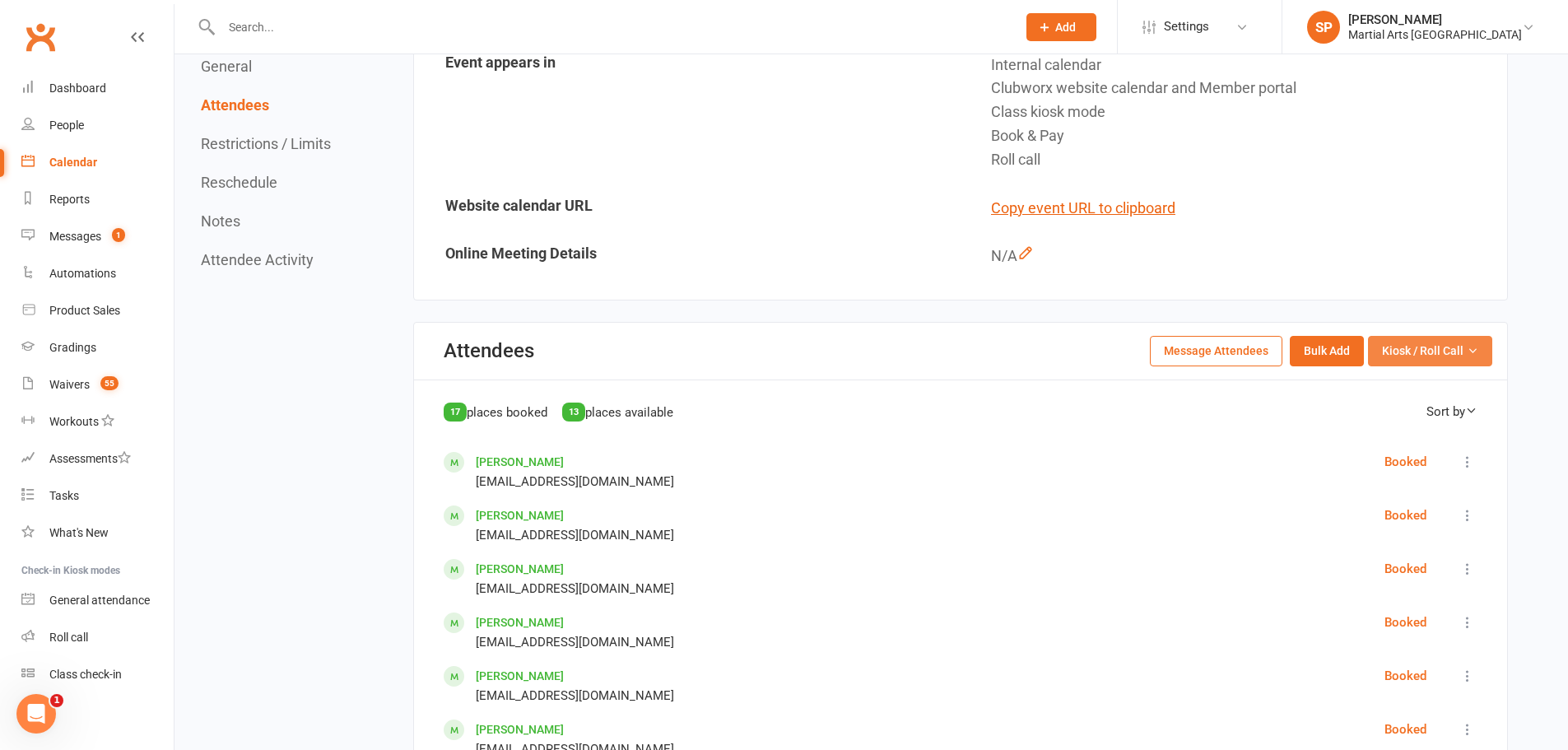
click at [1424, 347] on span "Kiosk / Roll Call" at bounding box center [1423, 350] width 81 height 18
click at [1407, 417] on link "Enter Roll Call" at bounding box center [1409, 421] width 163 height 33
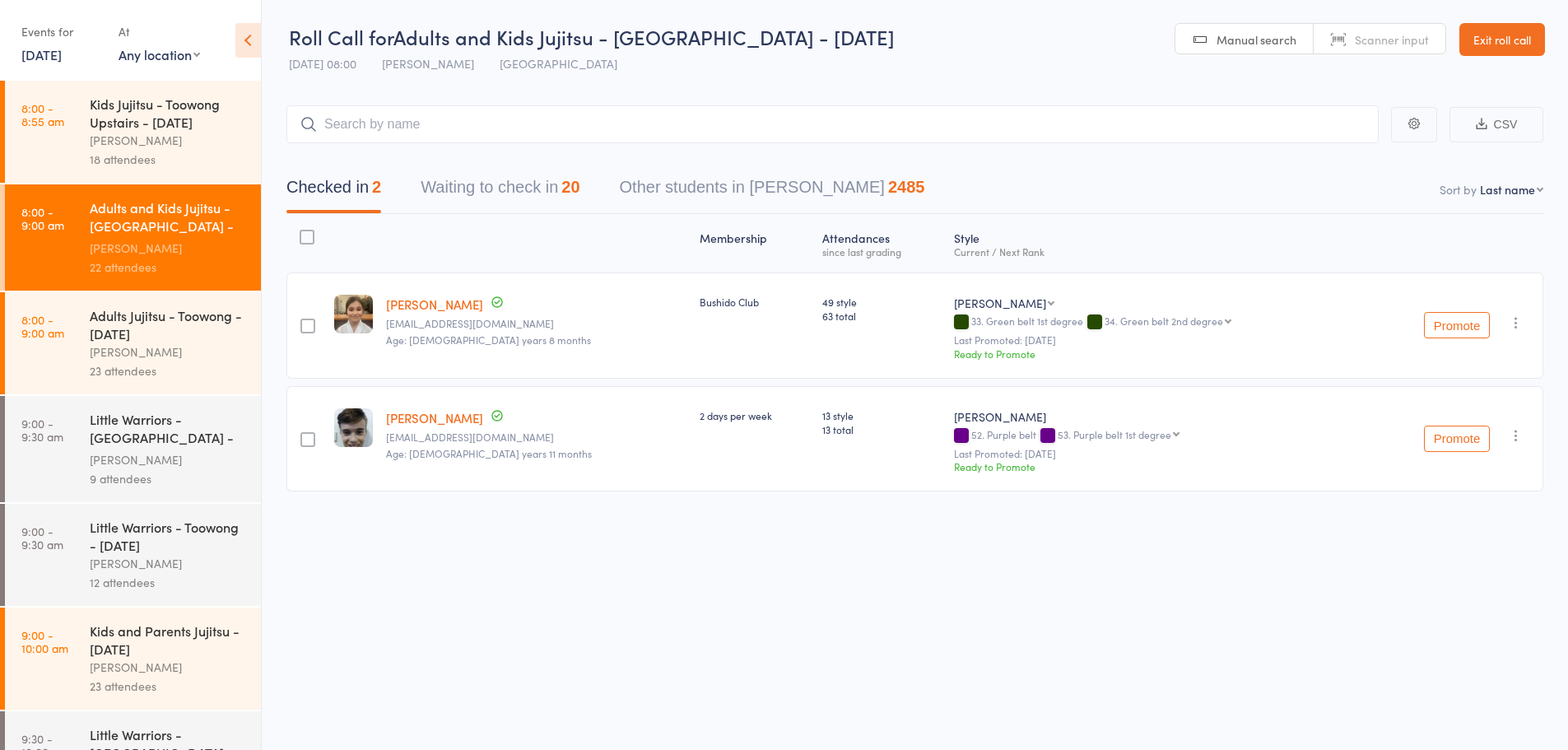
click at [250, 48] on icon at bounding box center [247, 40] width 25 height 35
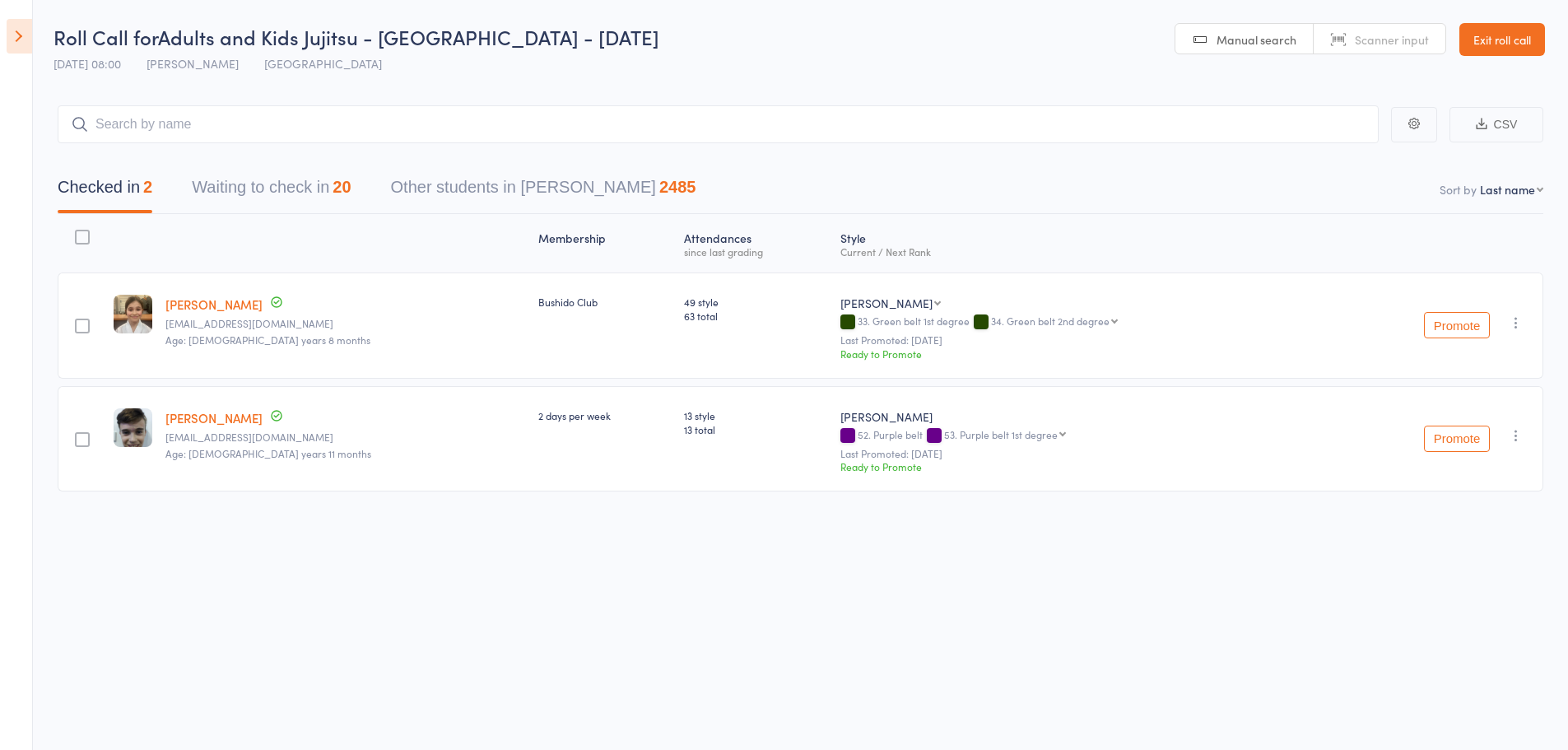
click at [294, 194] on button "Waiting to check in 20" at bounding box center [271, 192] width 159 height 43
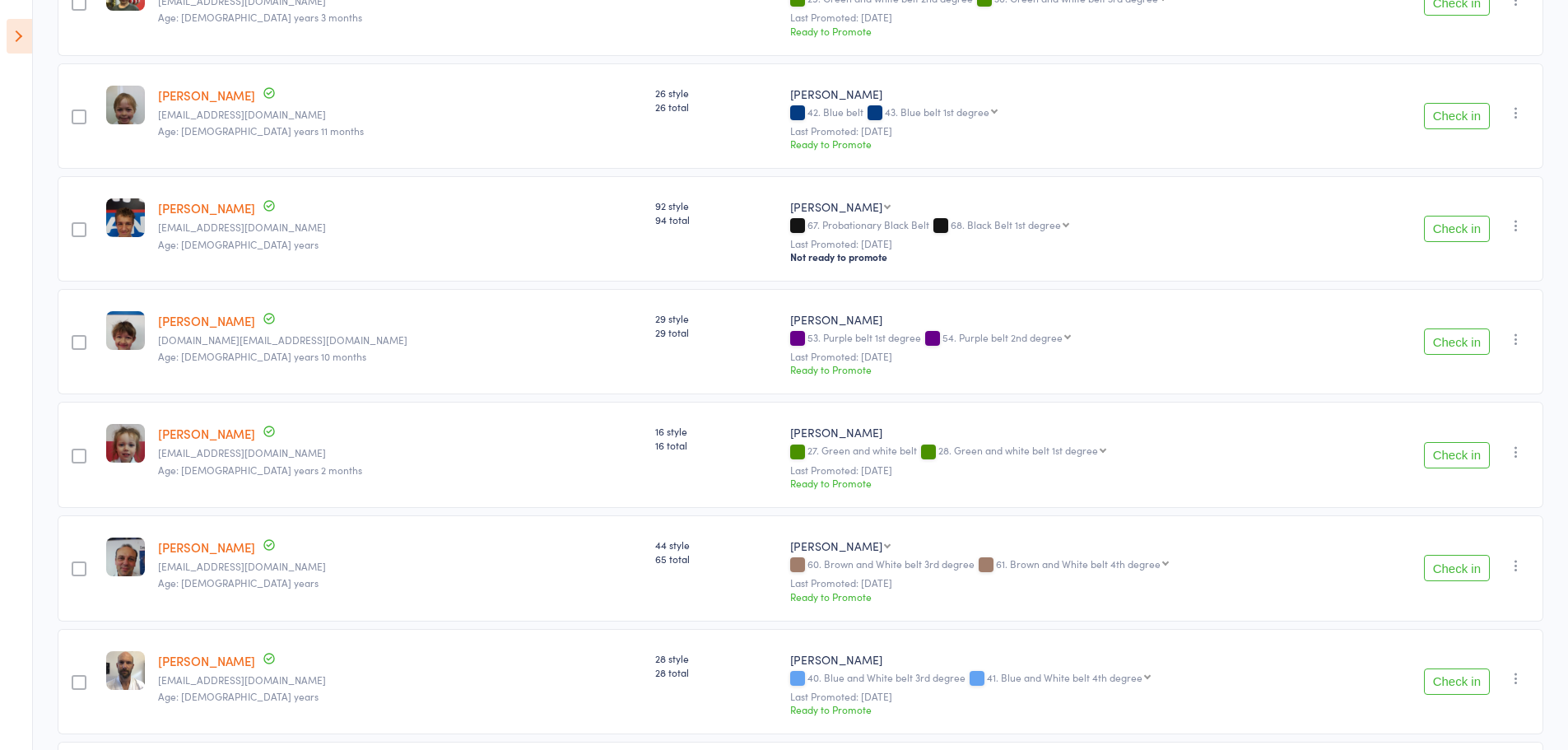
scroll to position [330, 0]
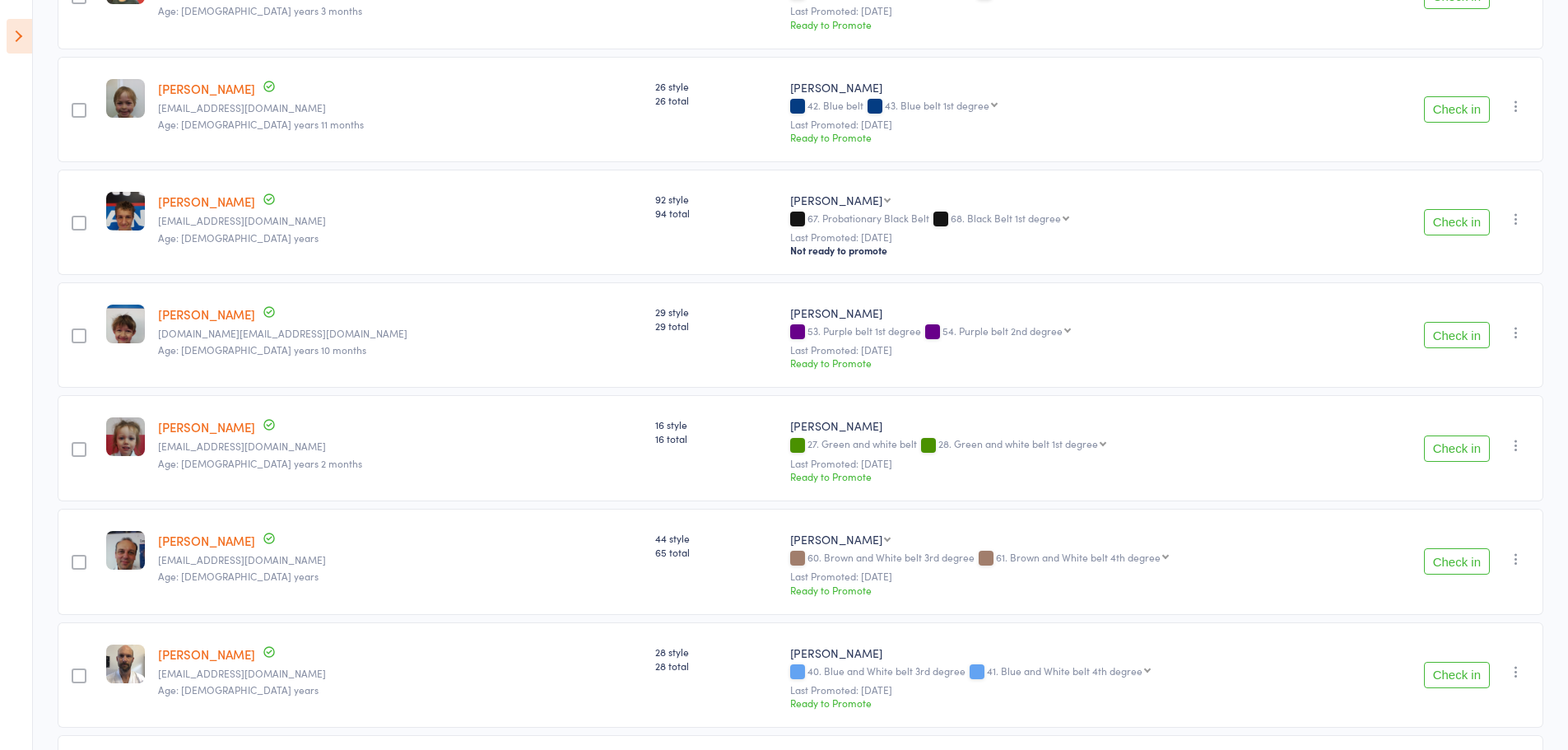
click at [1463, 224] on button "Check in" at bounding box center [1457, 222] width 66 height 26
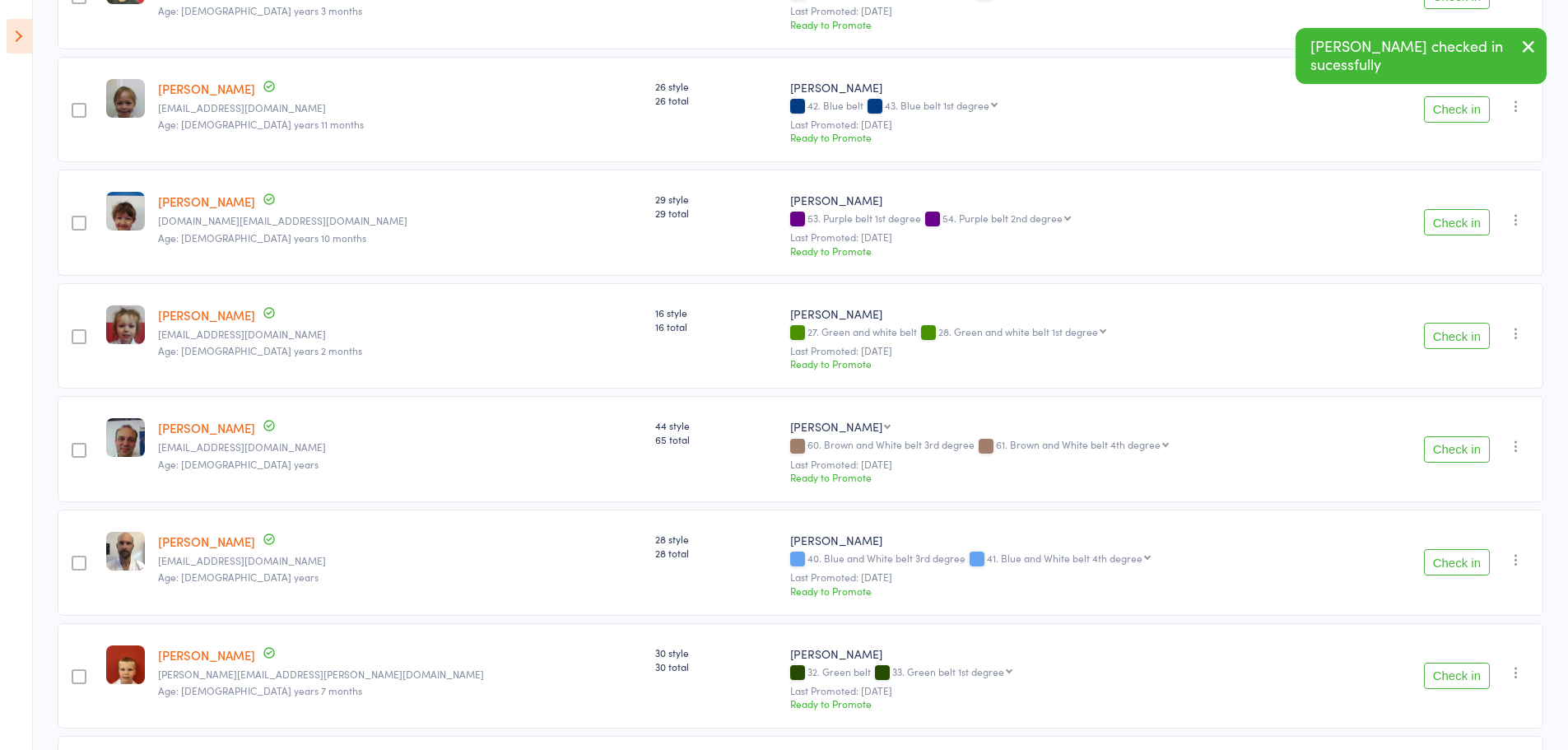
click at [1463, 224] on button "Check in" at bounding box center [1457, 222] width 66 height 26
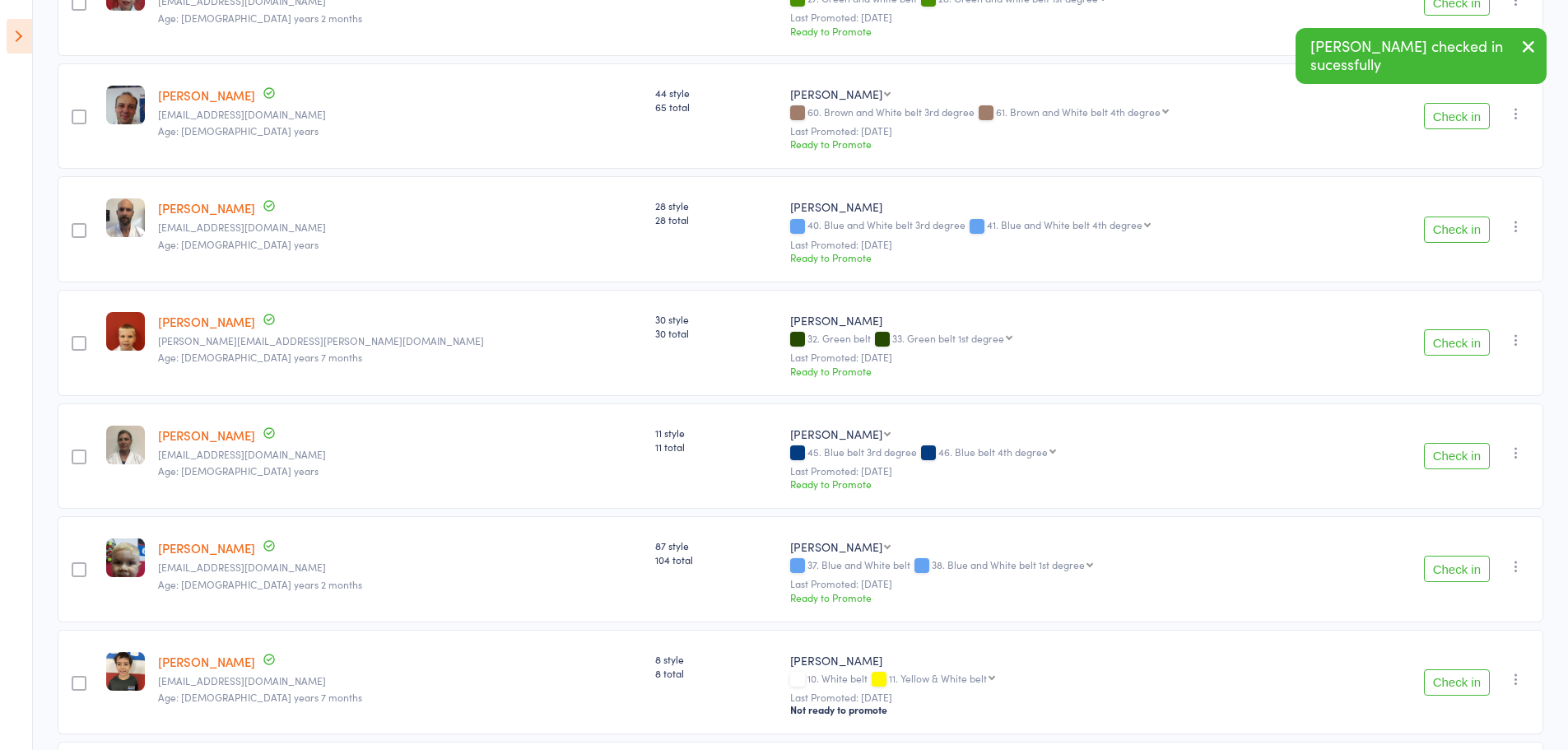
scroll to position [576, 0]
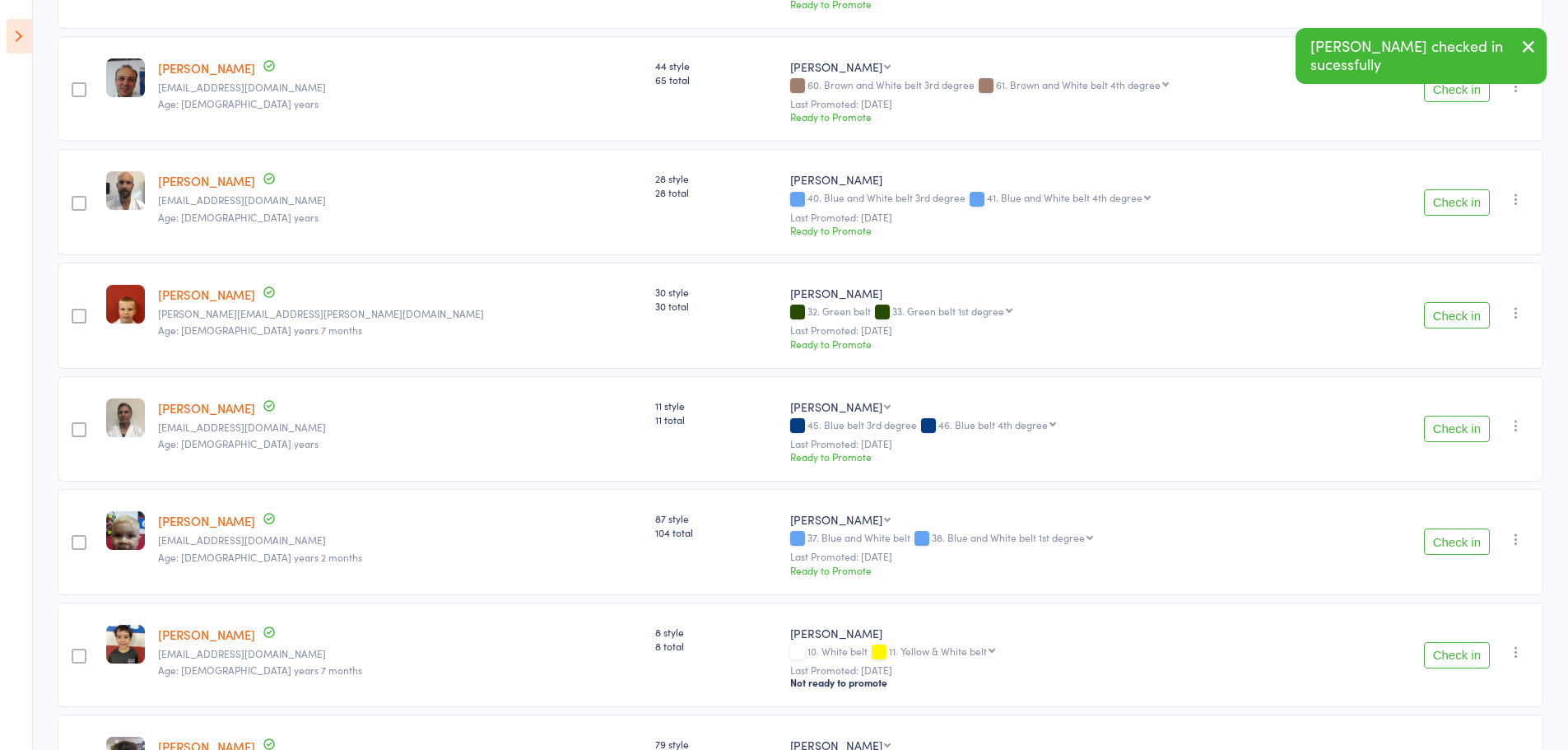
click at [1468, 208] on button "Check in" at bounding box center [1457, 203] width 66 height 26
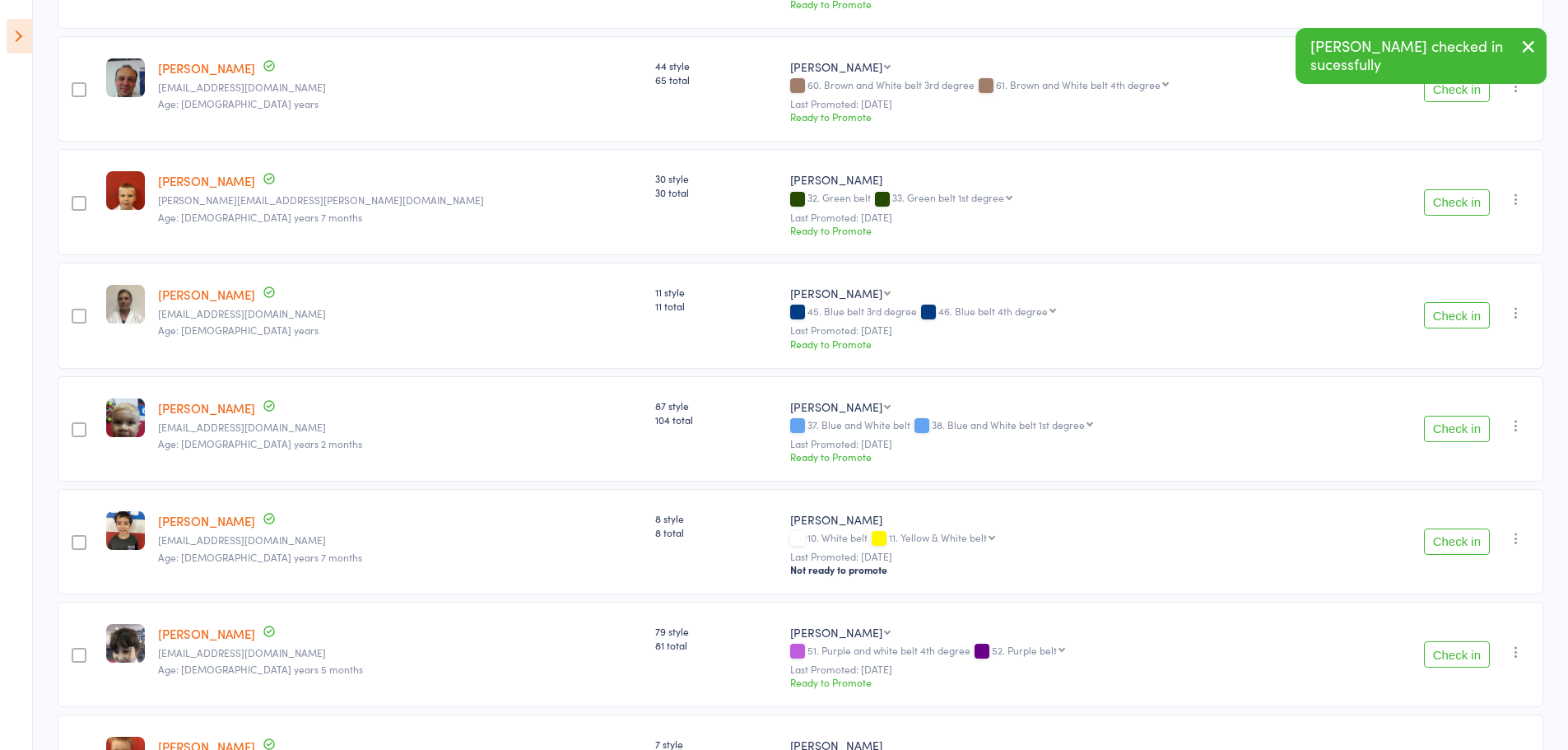
click at [1468, 209] on button "Check in" at bounding box center [1457, 203] width 66 height 26
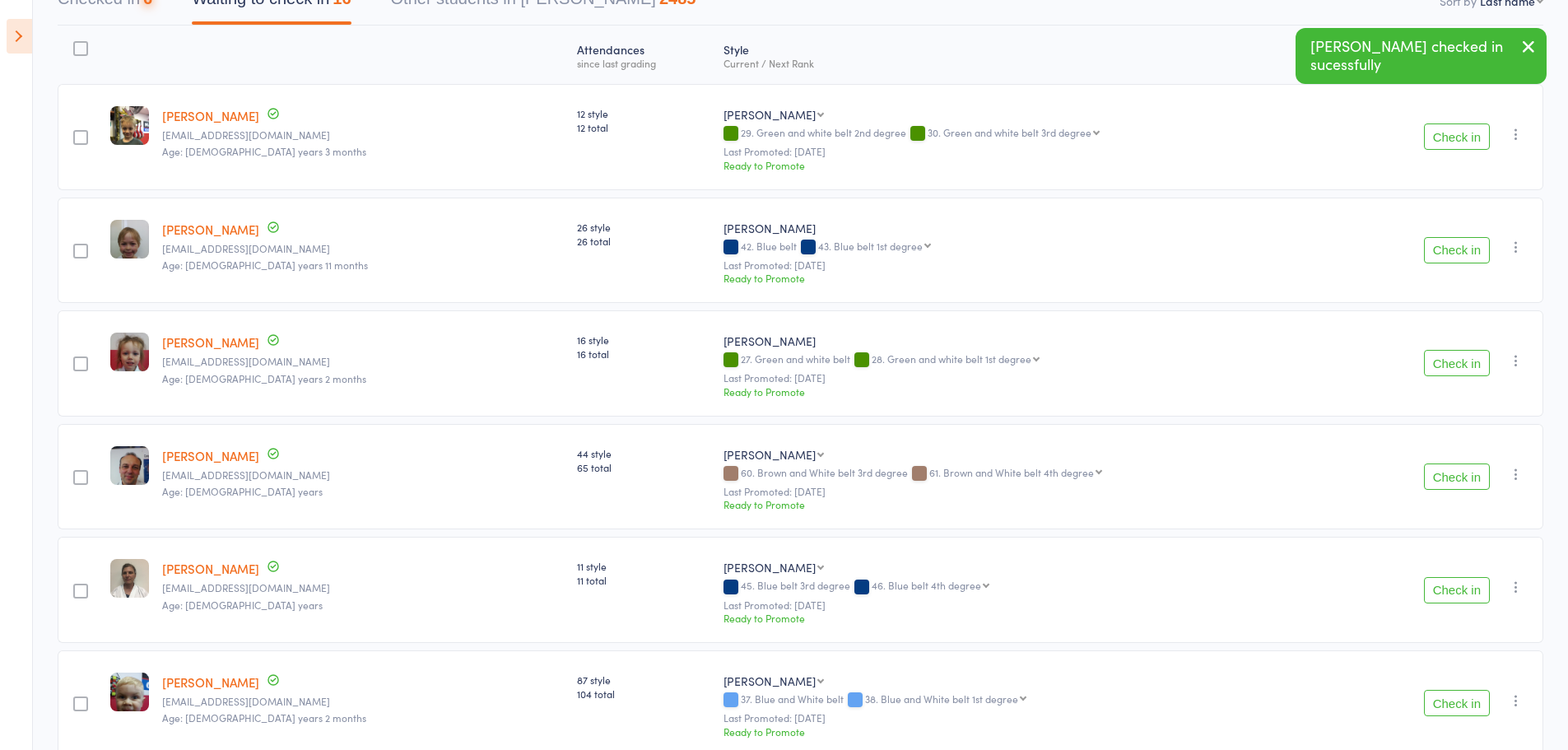
scroll to position [0, 0]
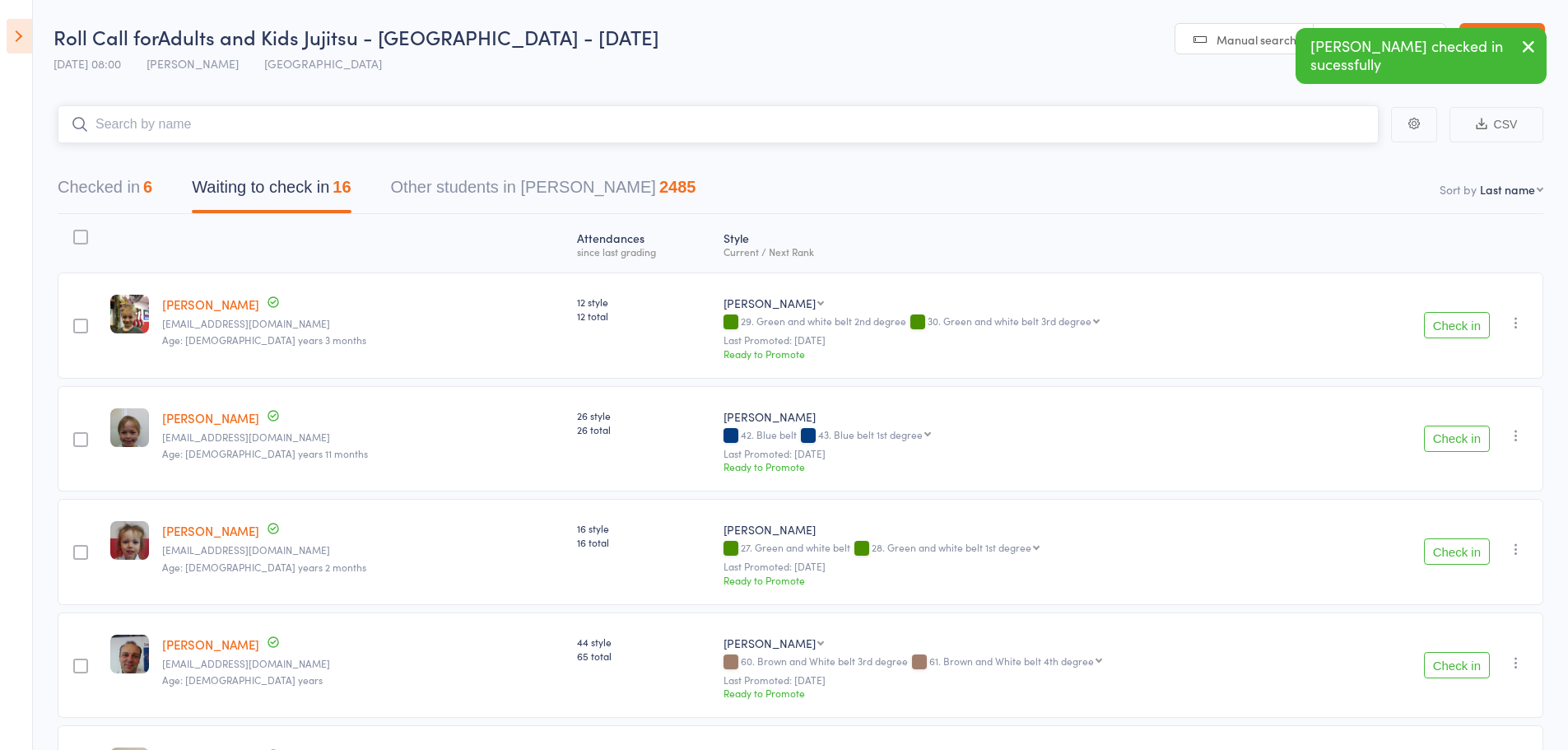
click at [240, 131] on input "search" at bounding box center [717, 125] width 1321 height 38
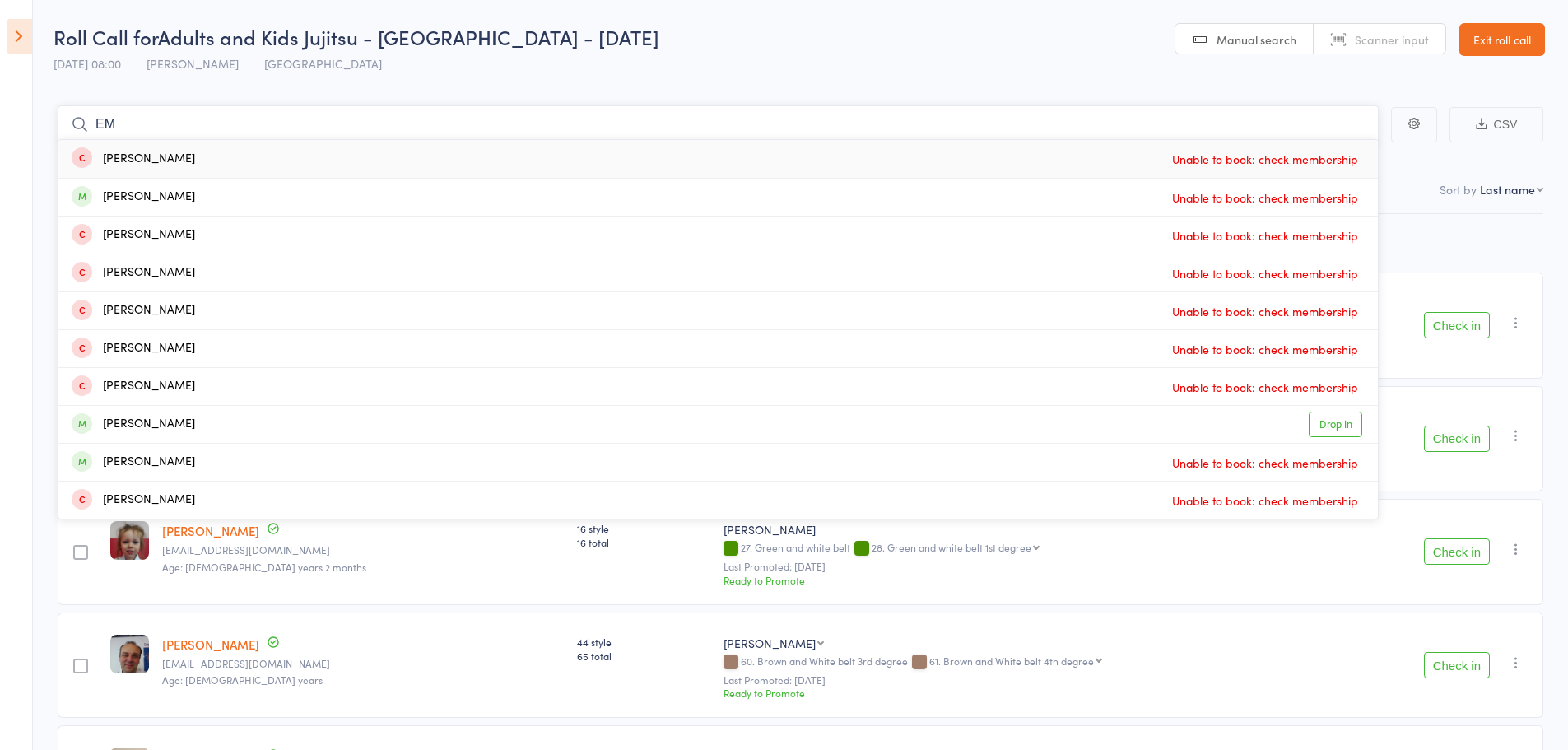
type input "E"
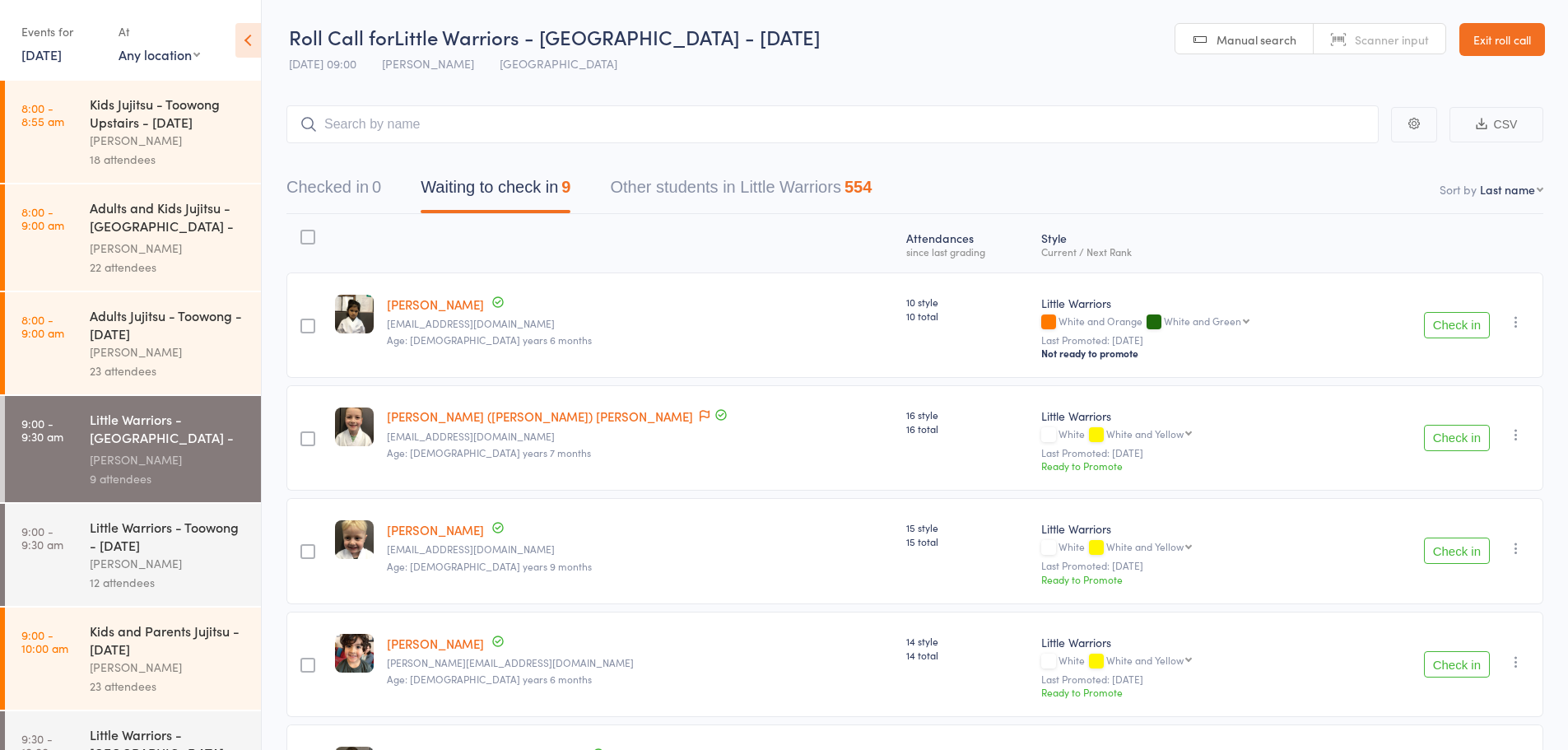
click at [246, 43] on icon at bounding box center [247, 40] width 25 height 35
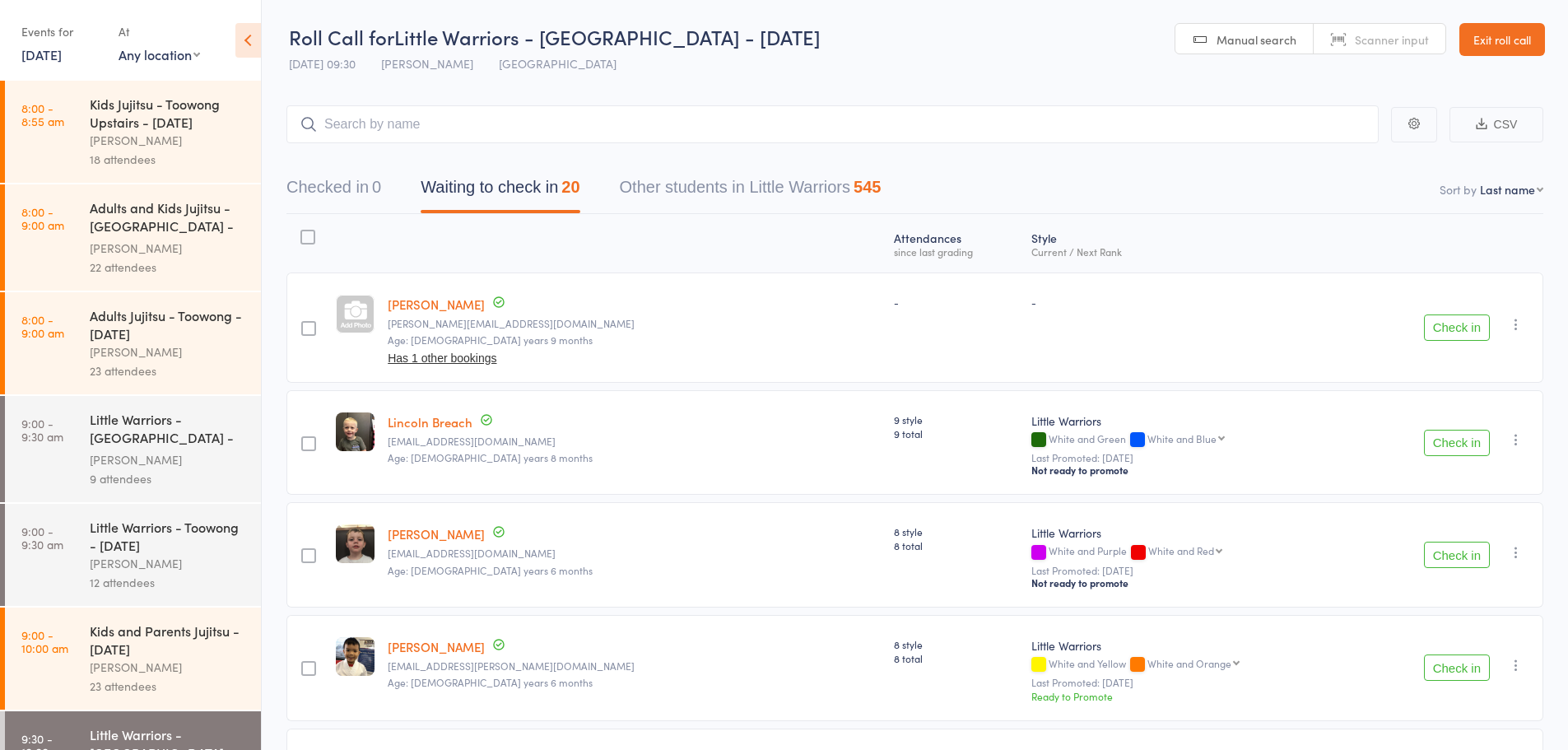
drag, startPoint x: 252, startPoint y: 40, endPoint x: 460, endPoint y: 30, distance: 208.2
click at [252, 40] on icon at bounding box center [247, 40] width 25 height 35
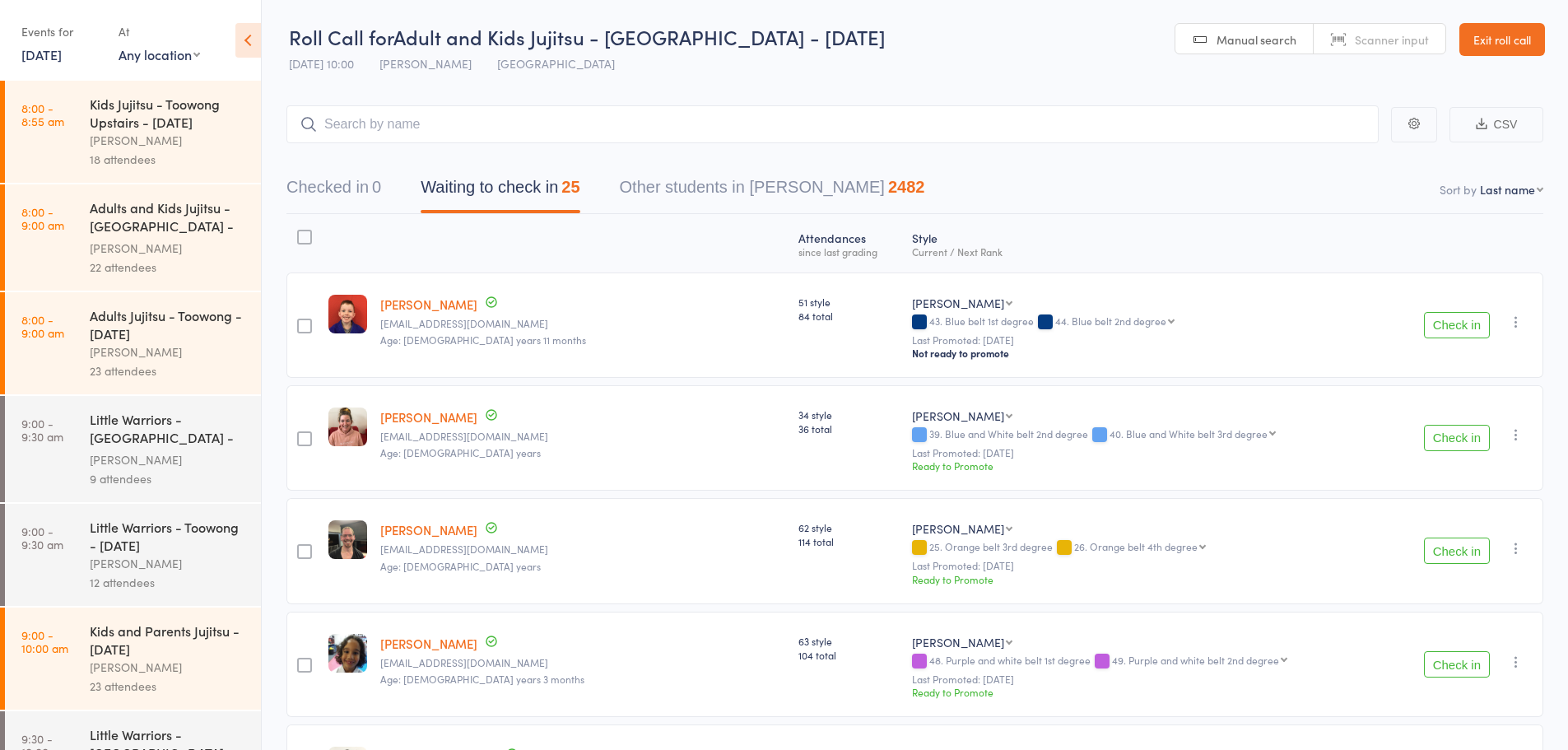
click at [249, 42] on icon at bounding box center [247, 40] width 25 height 35
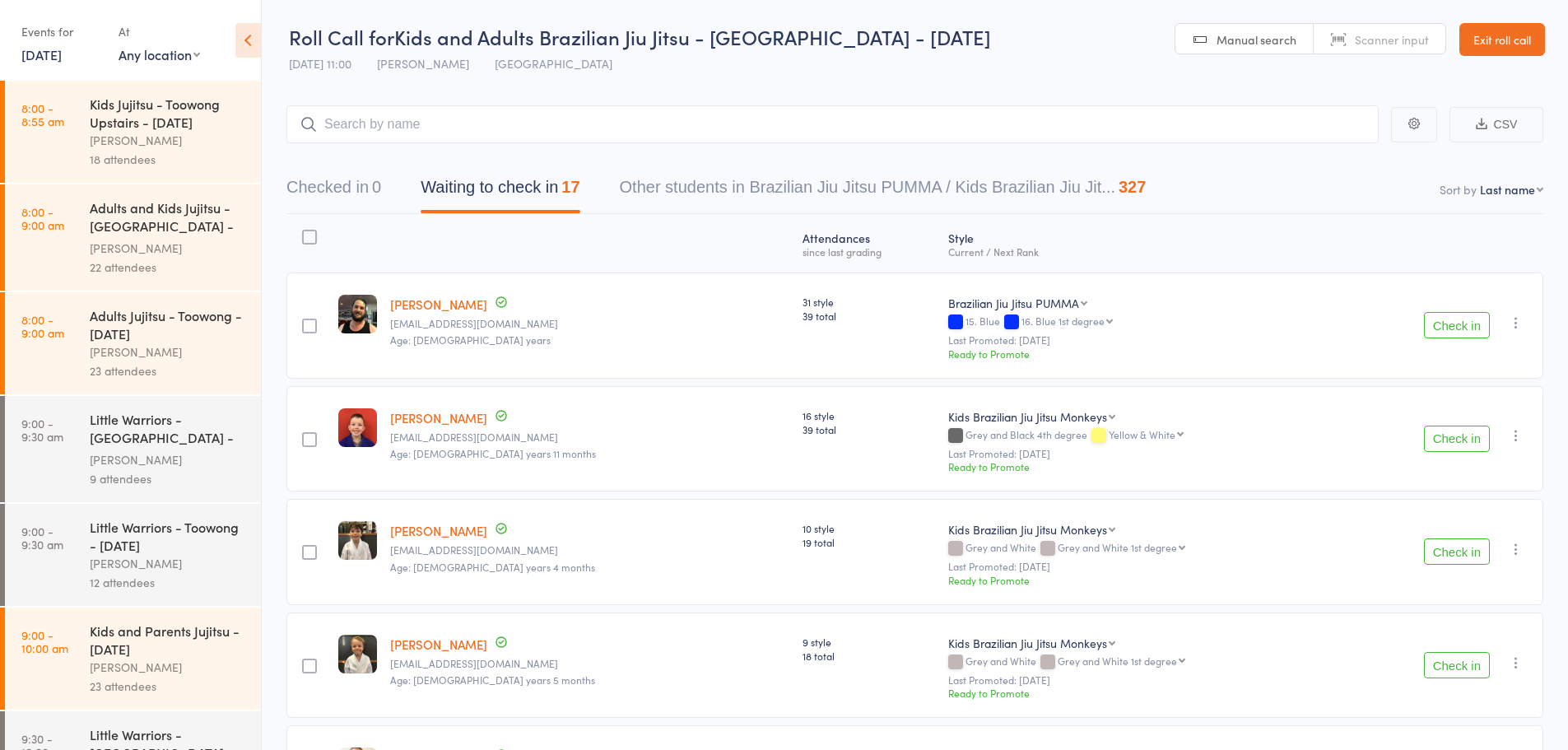
click at [252, 35] on icon at bounding box center [247, 40] width 25 height 35
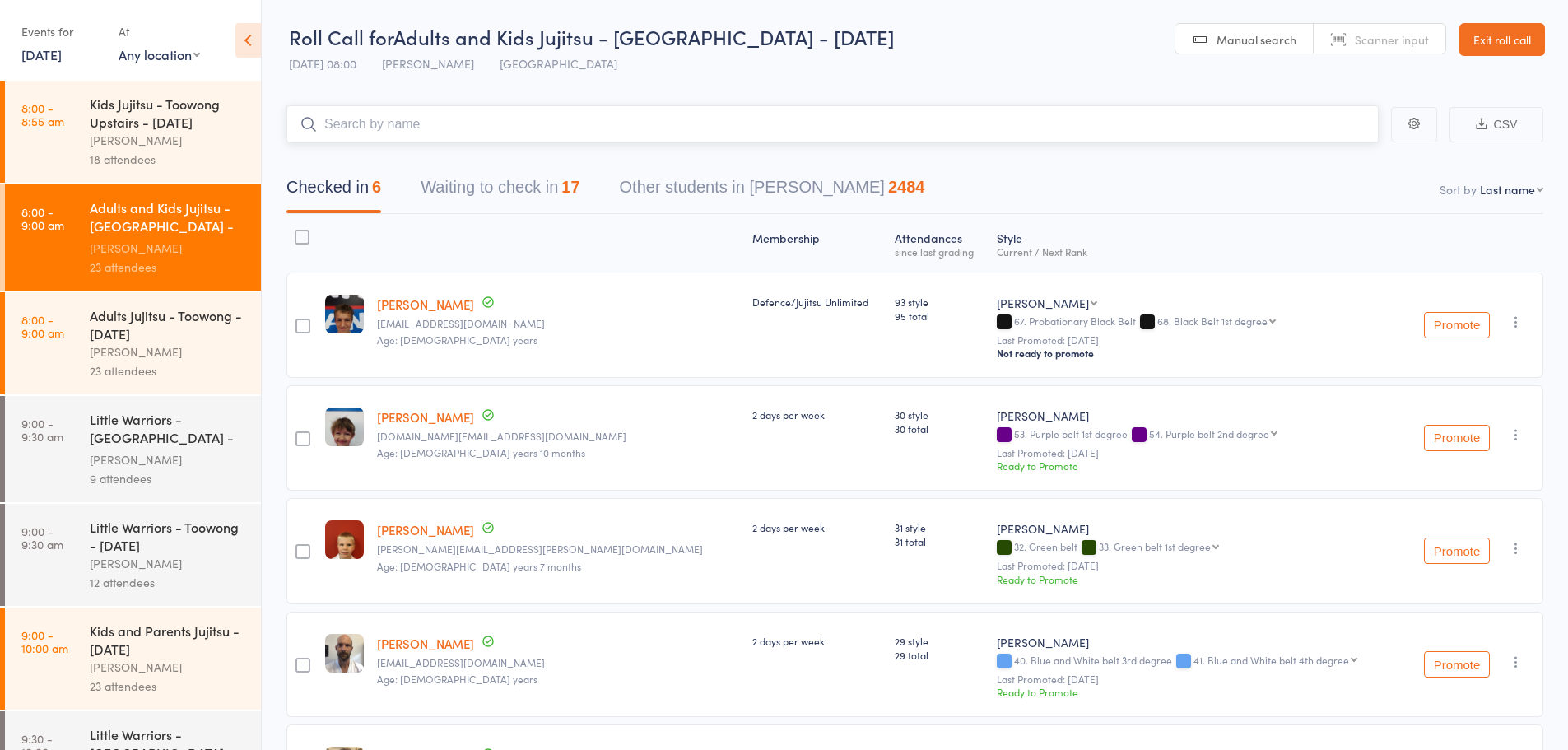
click at [509, 194] on button "Waiting to check in 17" at bounding box center [500, 192] width 159 height 43
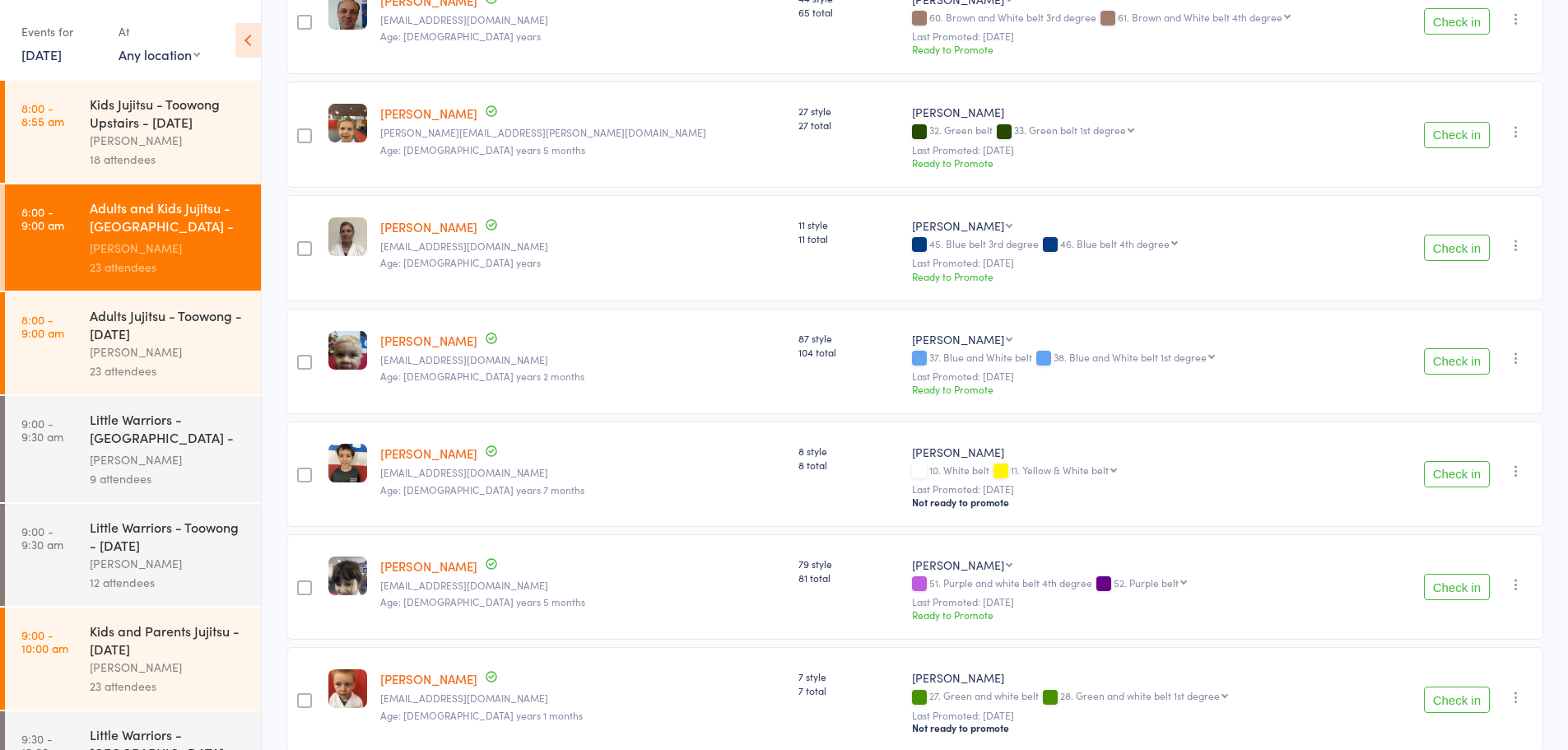
scroll to position [658, 0]
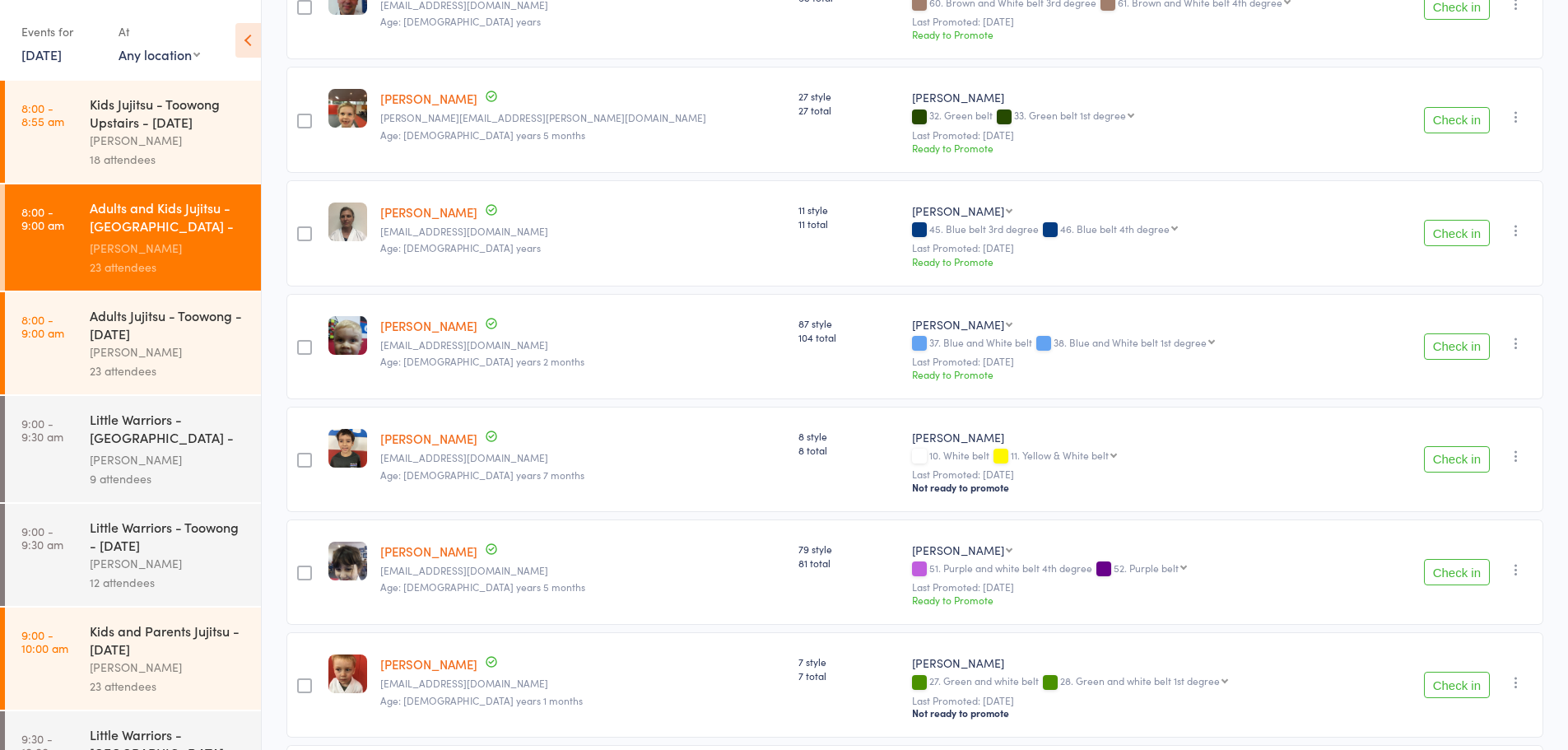
click at [1463, 124] on button "Check in" at bounding box center [1457, 120] width 66 height 26
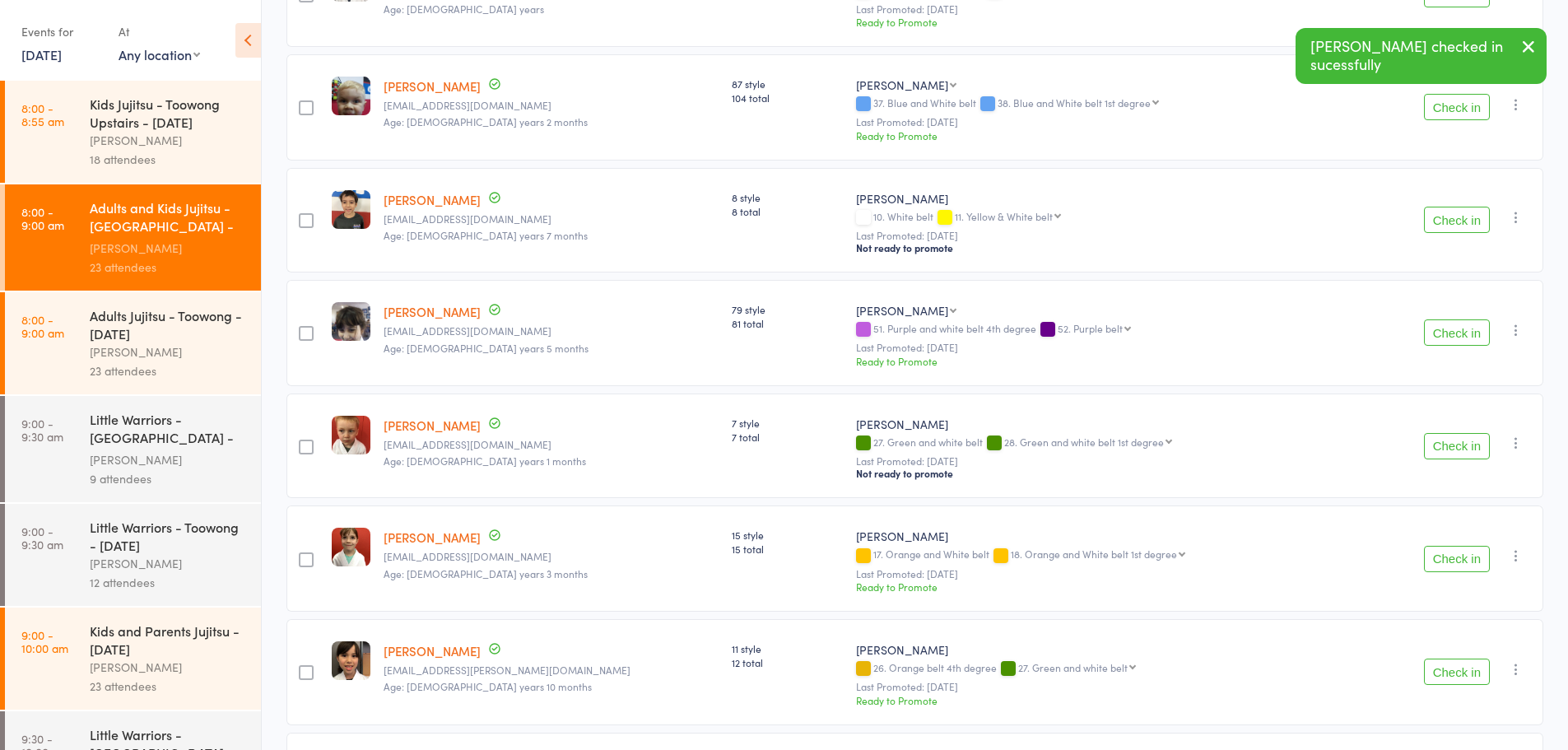
scroll to position [824, 0]
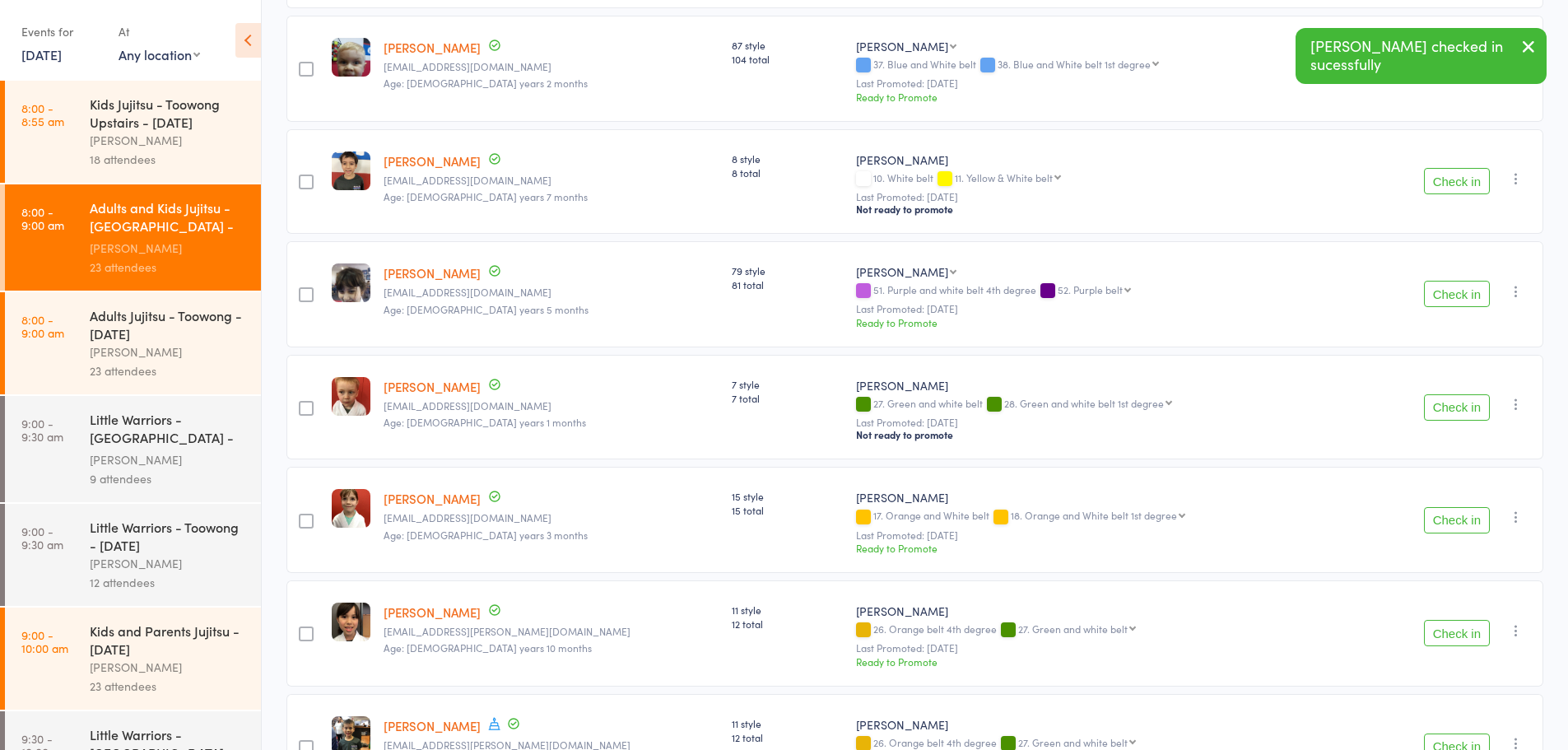
click at [1476, 292] on button "Check in" at bounding box center [1457, 294] width 66 height 26
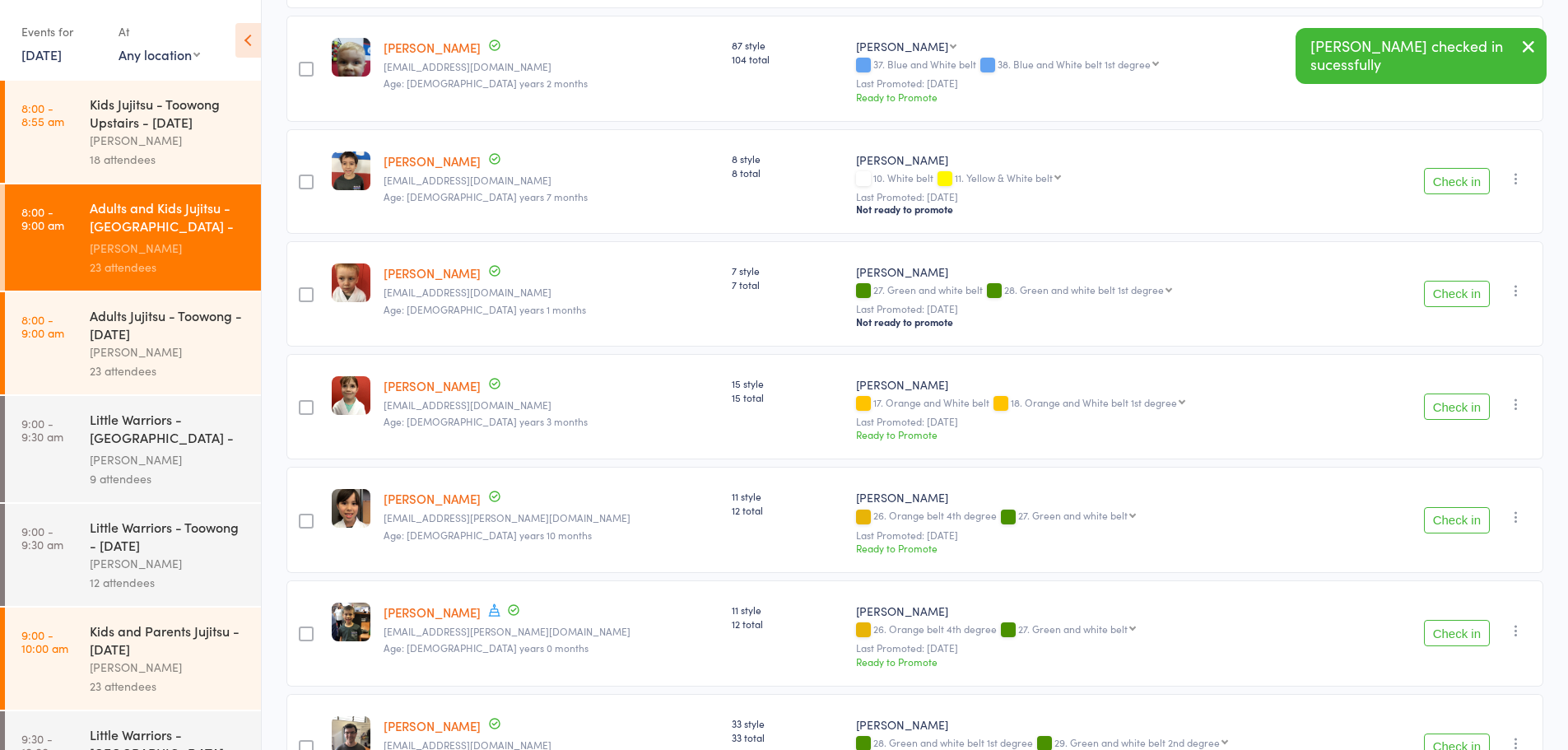
click at [1459, 296] on button "Check in" at bounding box center [1457, 294] width 66 height 26
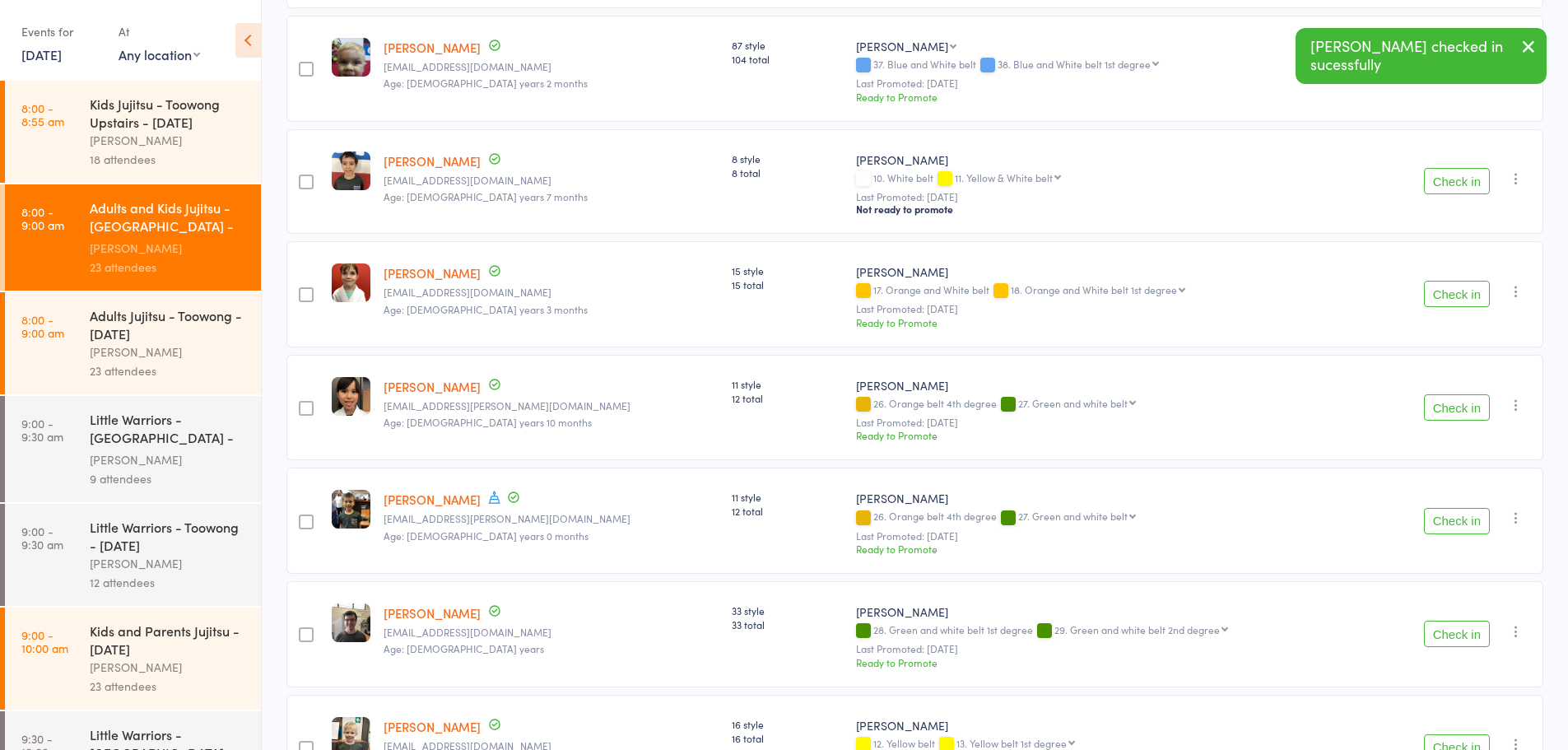
click at [1475, 411] on button "Check in" at bounding box center [1457, 408] width 66 height 26
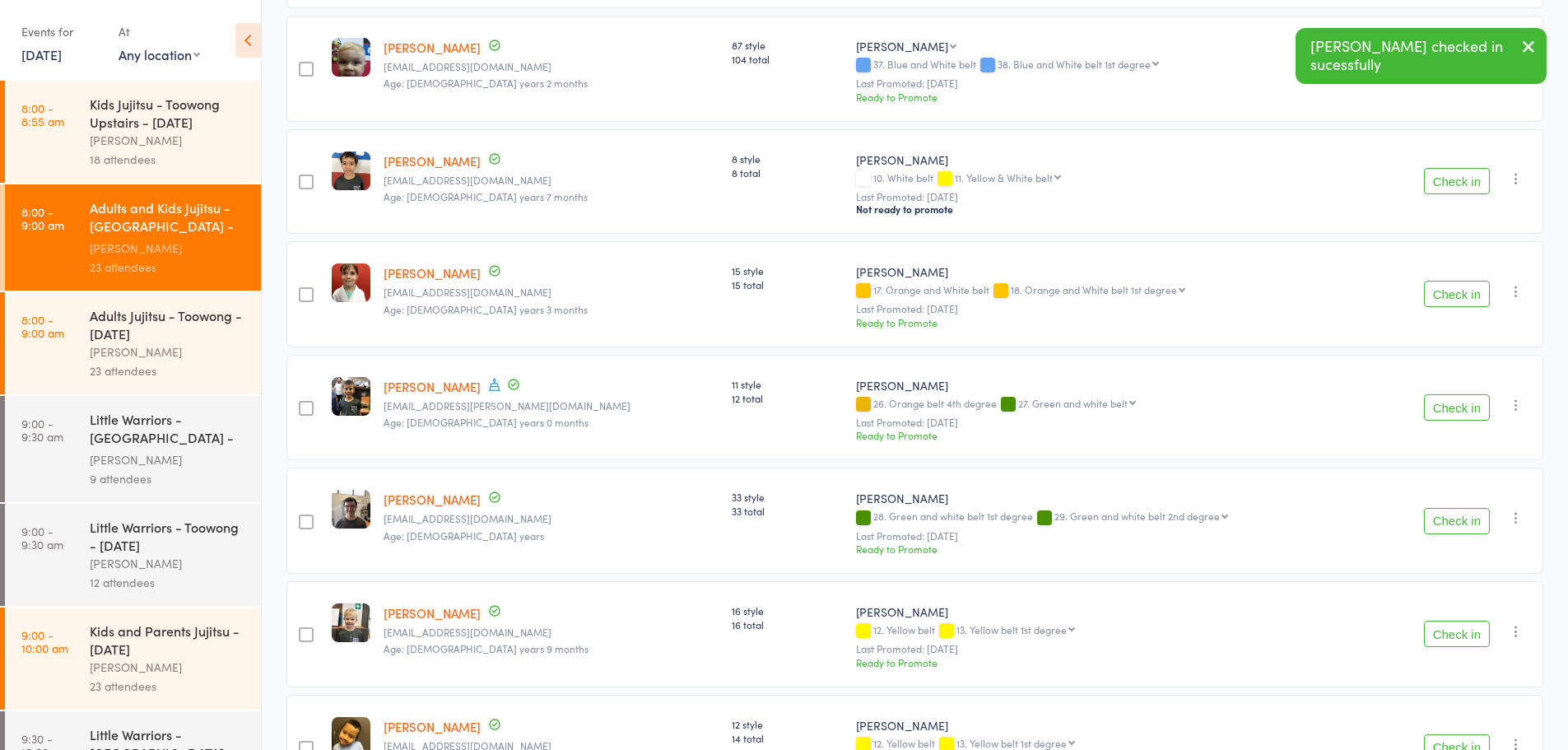
click at [1441, 407] on button "Check in" at bounding box center [1457, 408] width 66 height 26
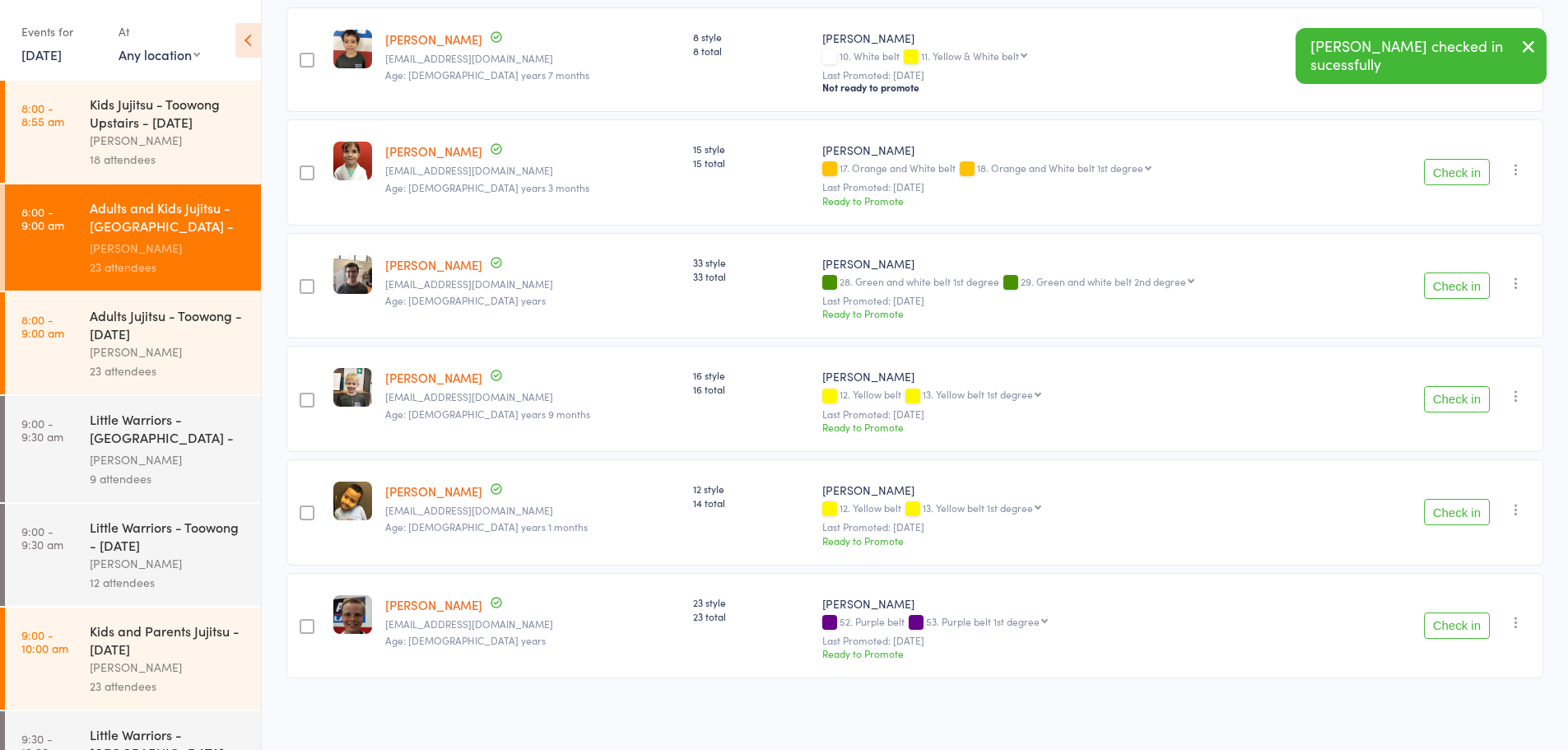
scroll to position [947, 0]
click at [1442, 397] on button "Check in" at bounding box center [1457, 398] width 66 height 26
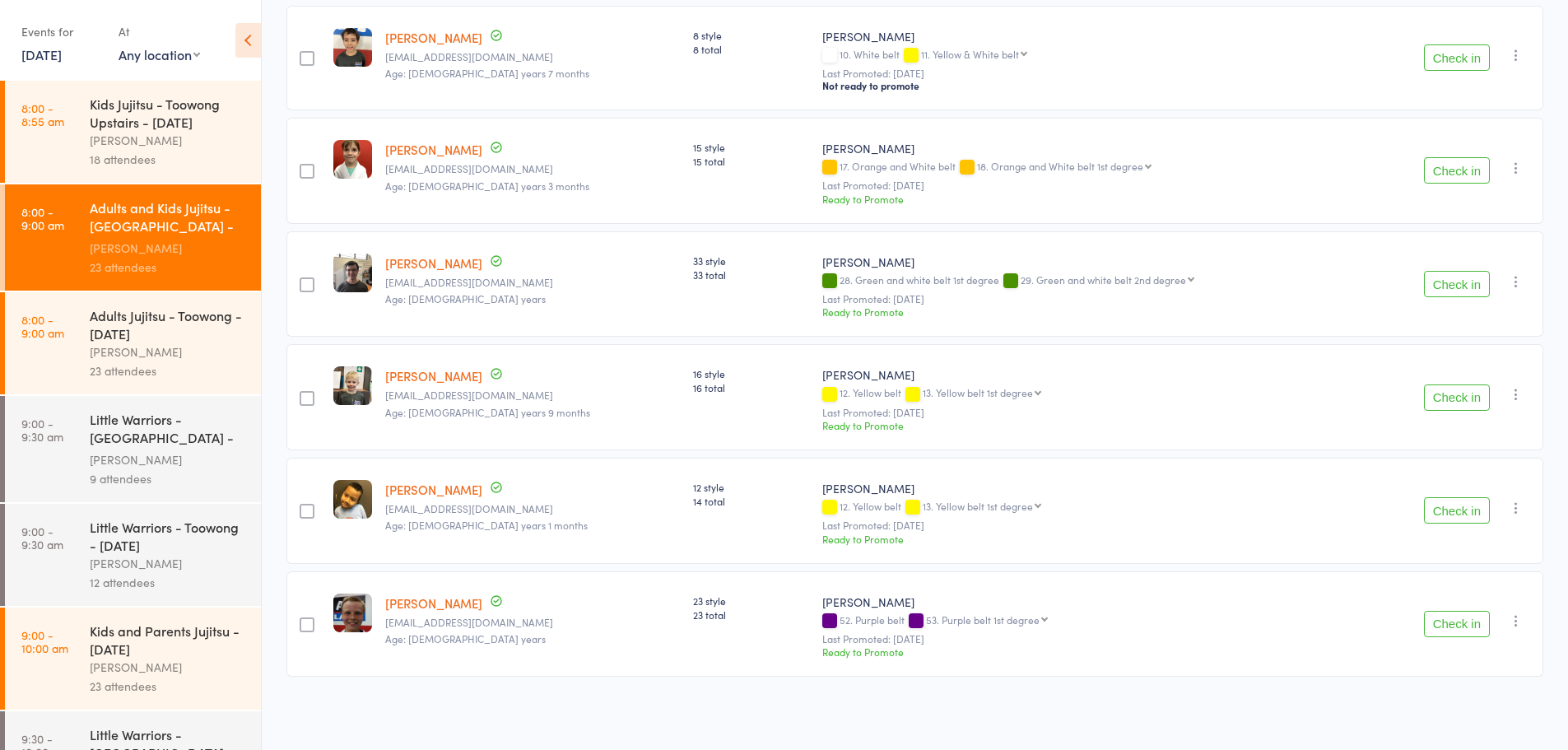
scroll to position [835, 0]
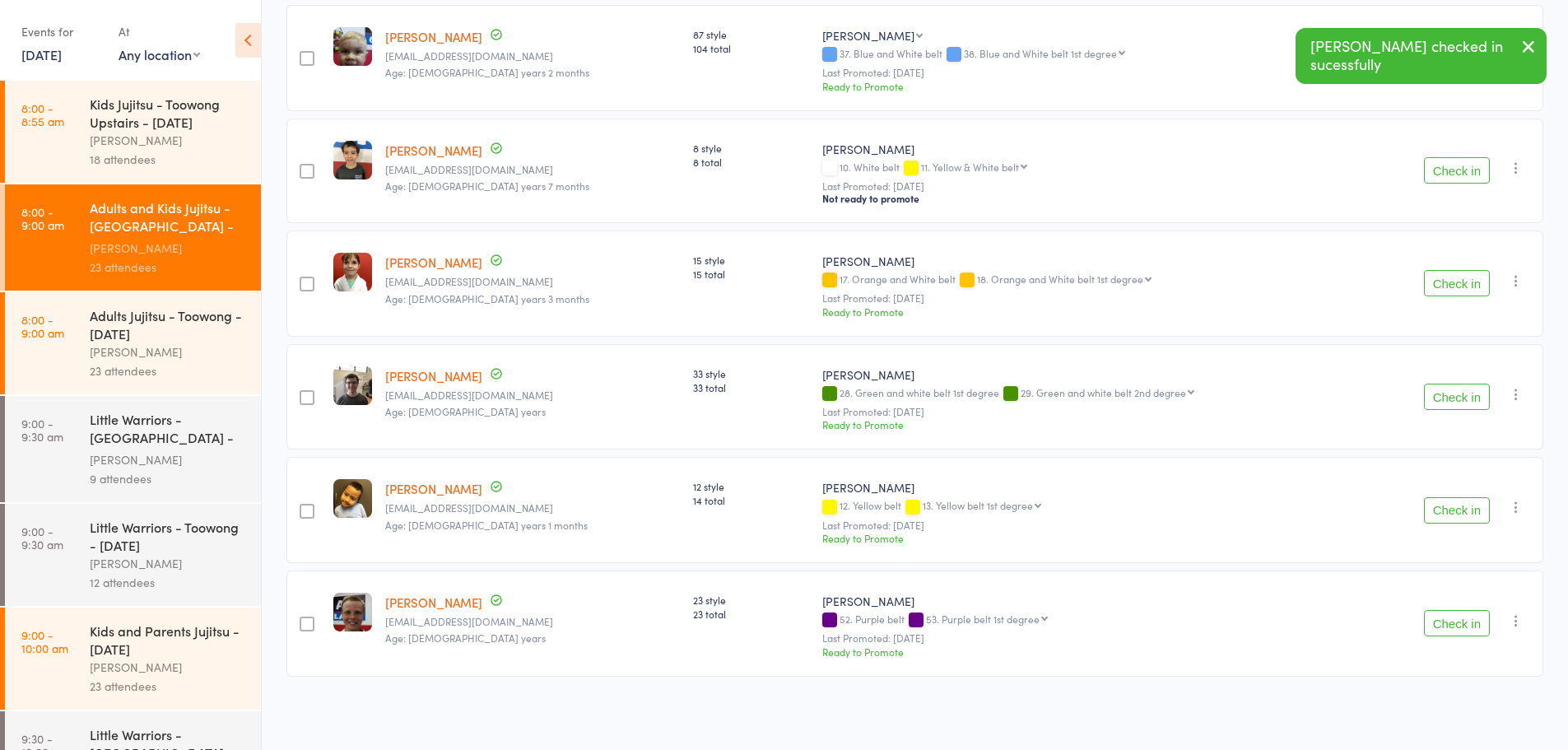
click at [1458, 628] on button "Check in" at bounding box center [1457, 623] width 66 height 26
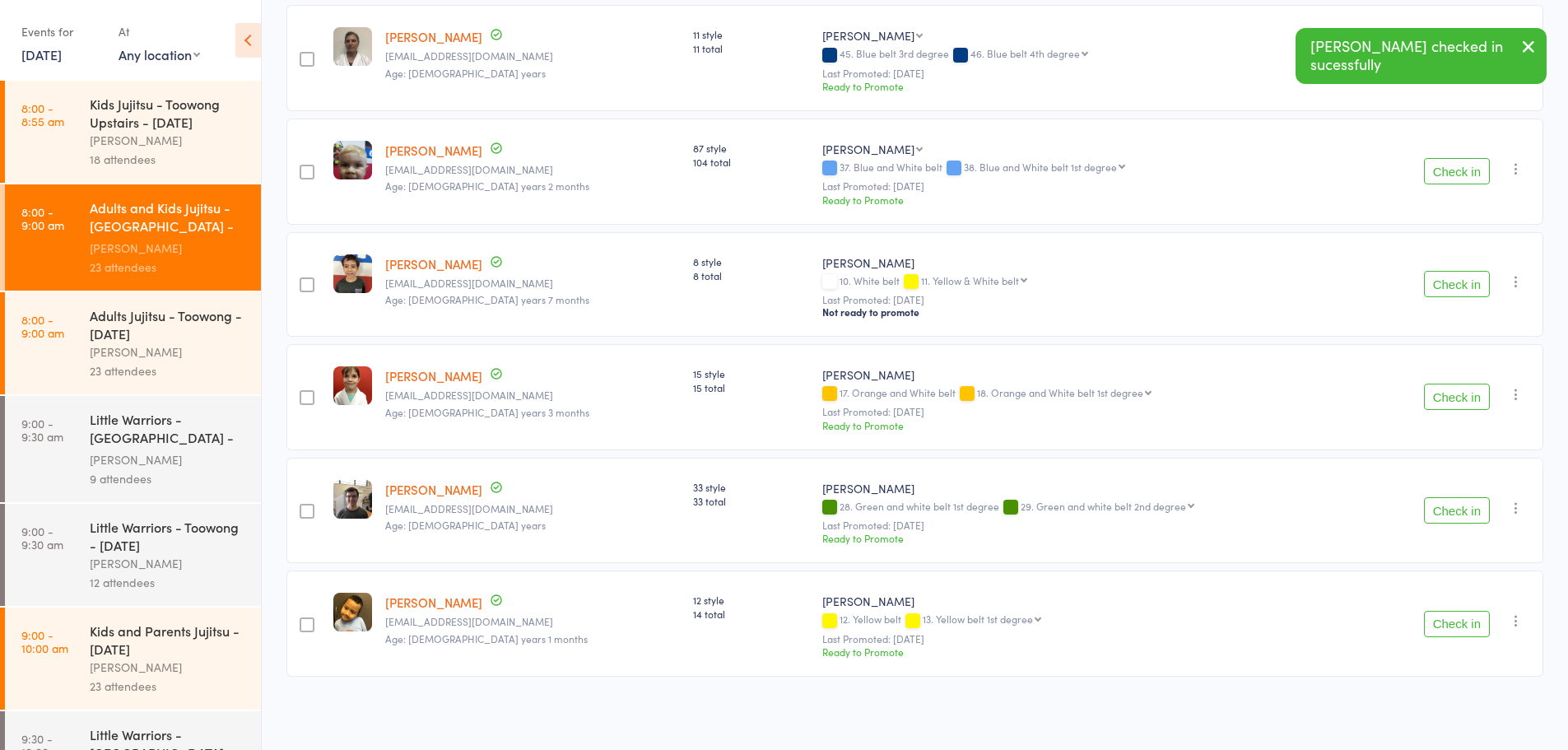
click at [1442, 285] on button "Check in" at bounding box center [1457, 284] width 66 height 26
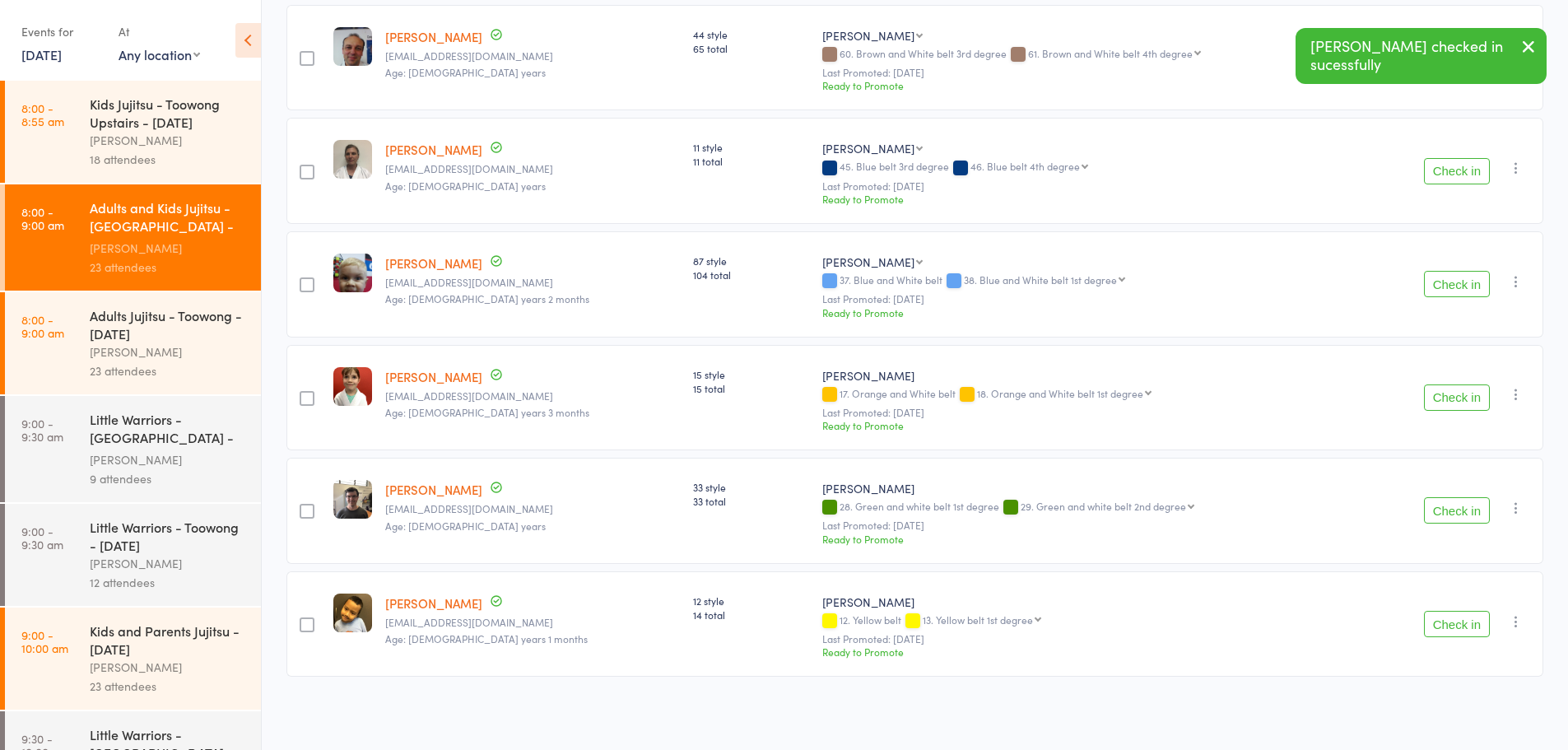
scroll to position [607, 0]
click at [1463, 284] on button "Check in" at bounding box center [1457, 284] width 66 height 26
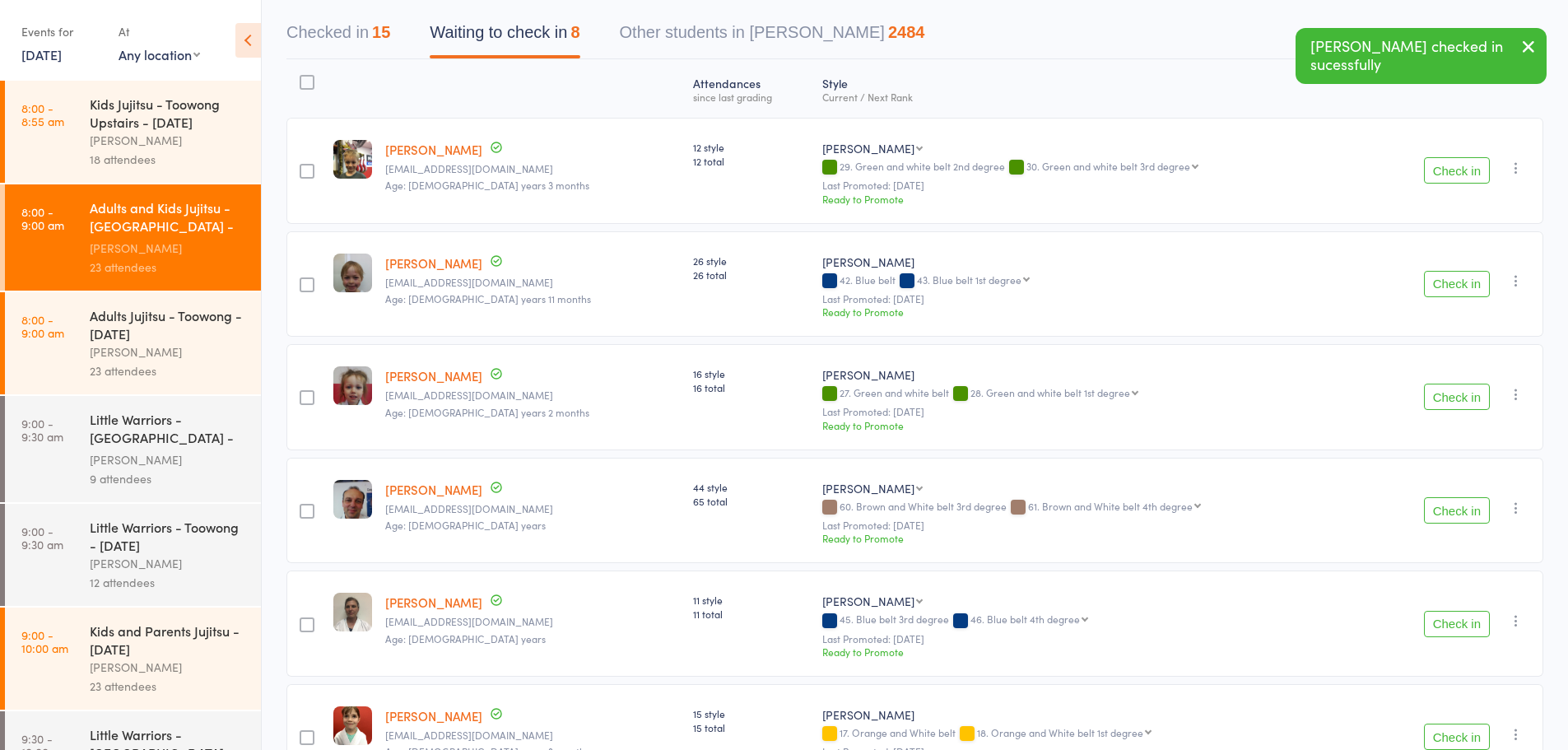
scroll to position [247, 0]
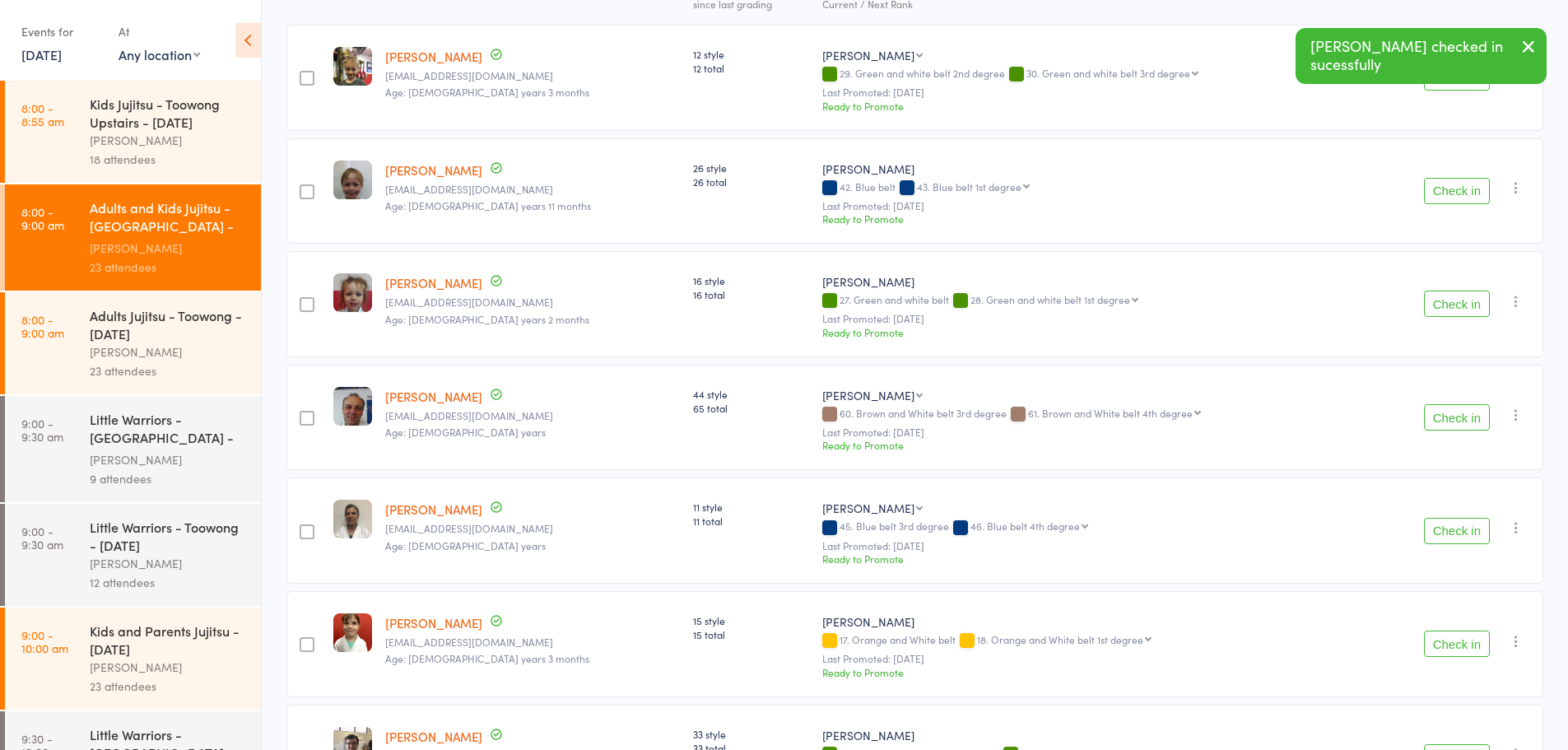
click at [1463, 305] on button "Check in" at bounding box center [1457, 304] width 66 height 26
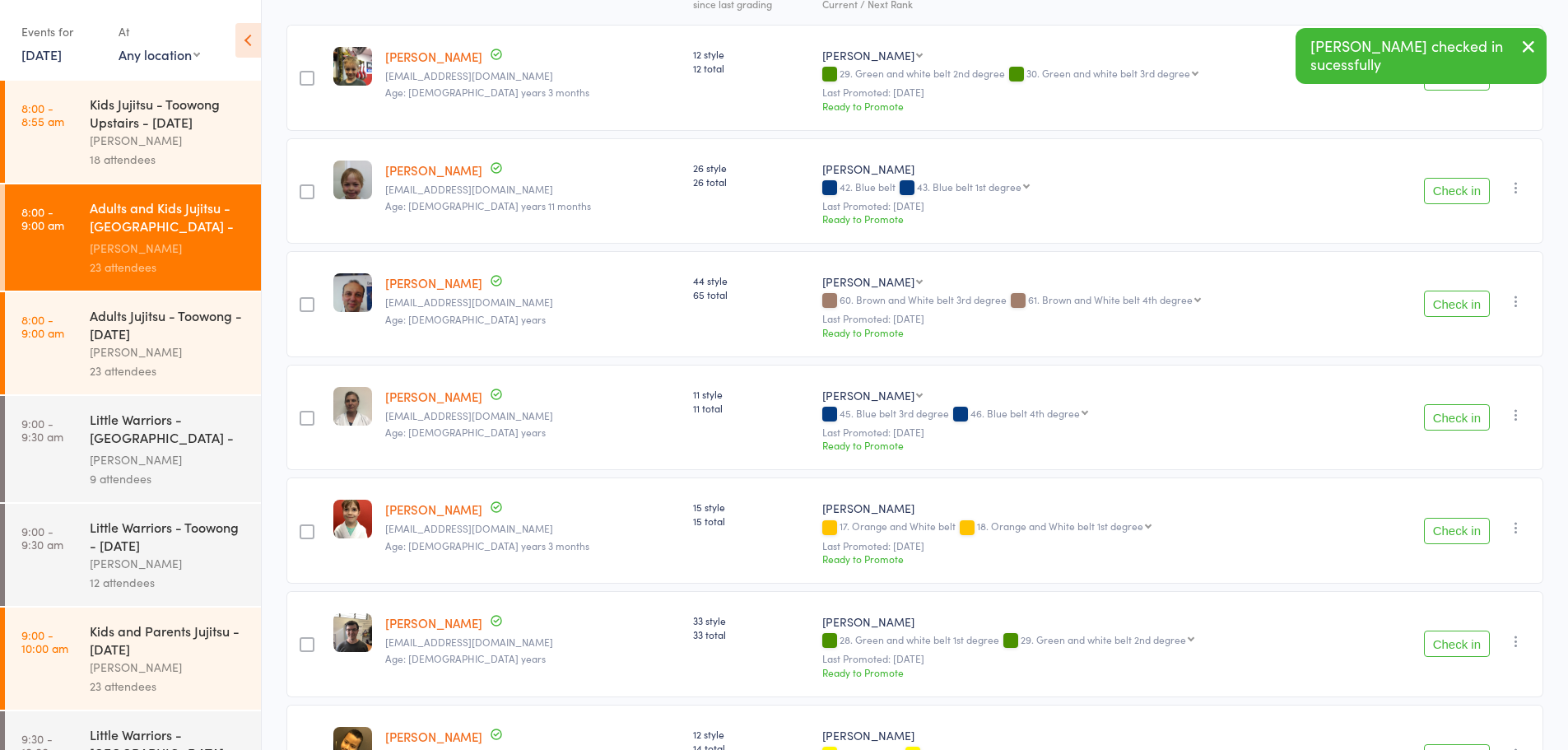
click at [1463, 305] on button "Check in" at bounding box center [1457, 304] width 66 height 26
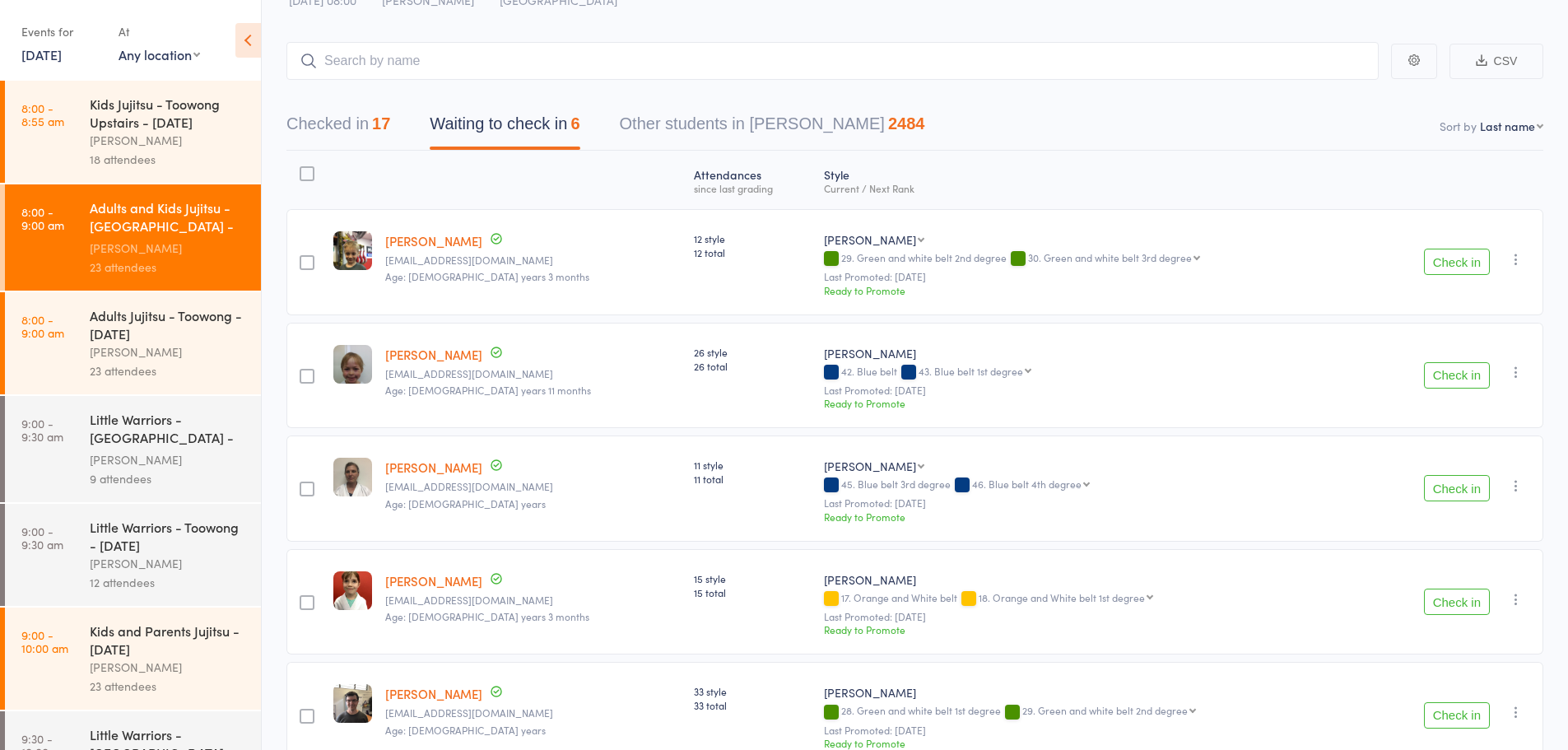
scroll to position [0, 0]
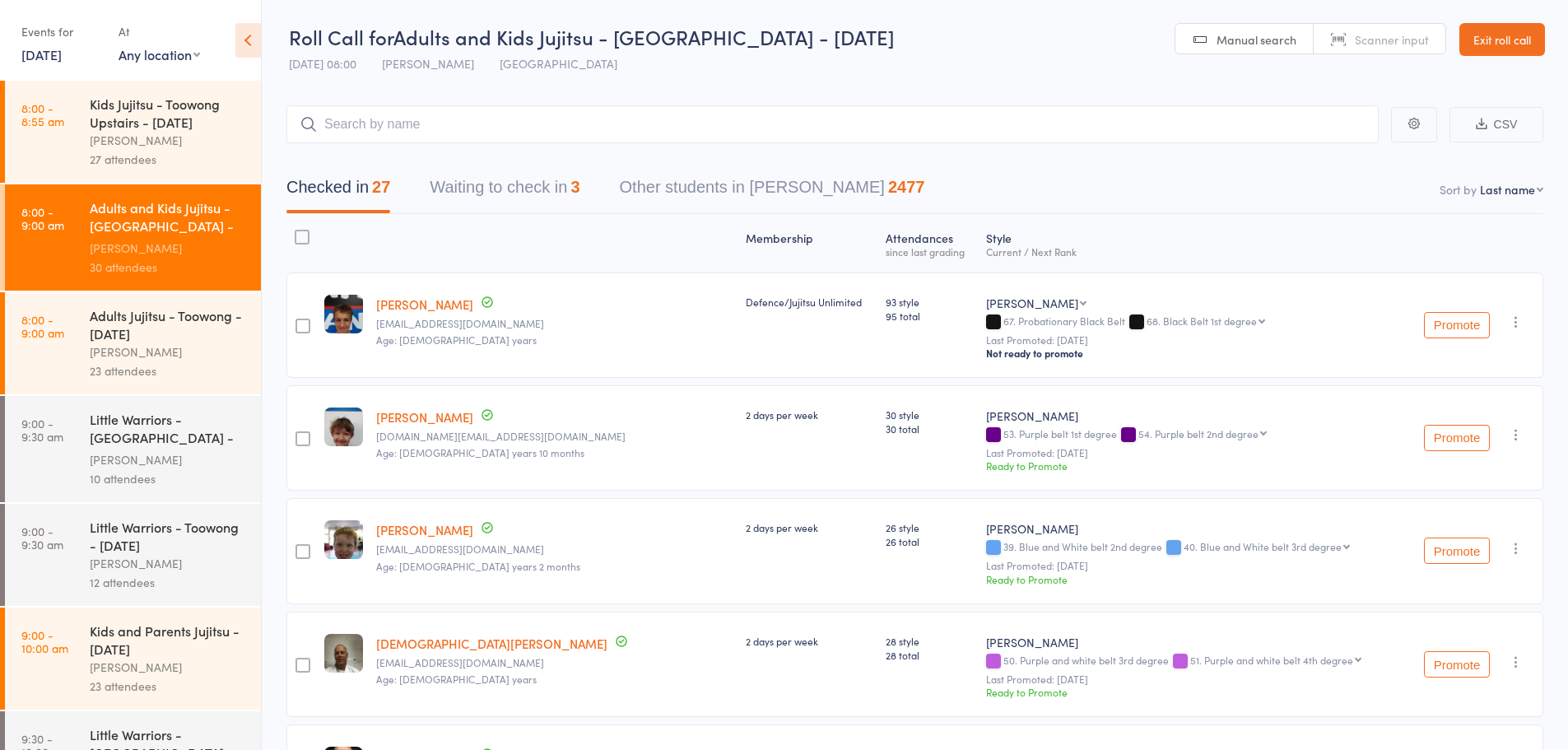
click at [253, 24] on icon at bounding box center [247, 40] width 25 height 35
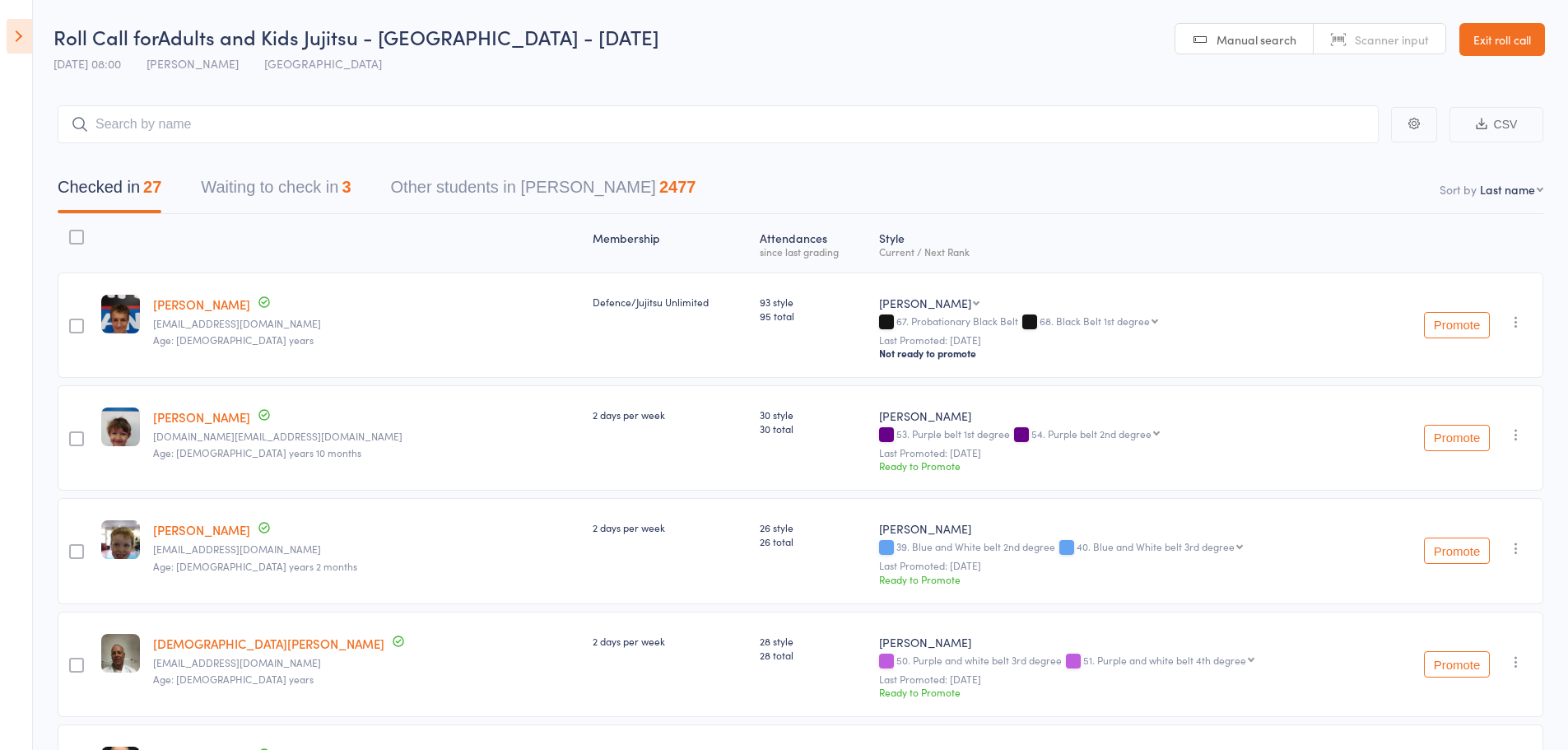
click at [308, 179] on button "Waiting to check in 3" at bounding box center [276, 192] width 150 height 43
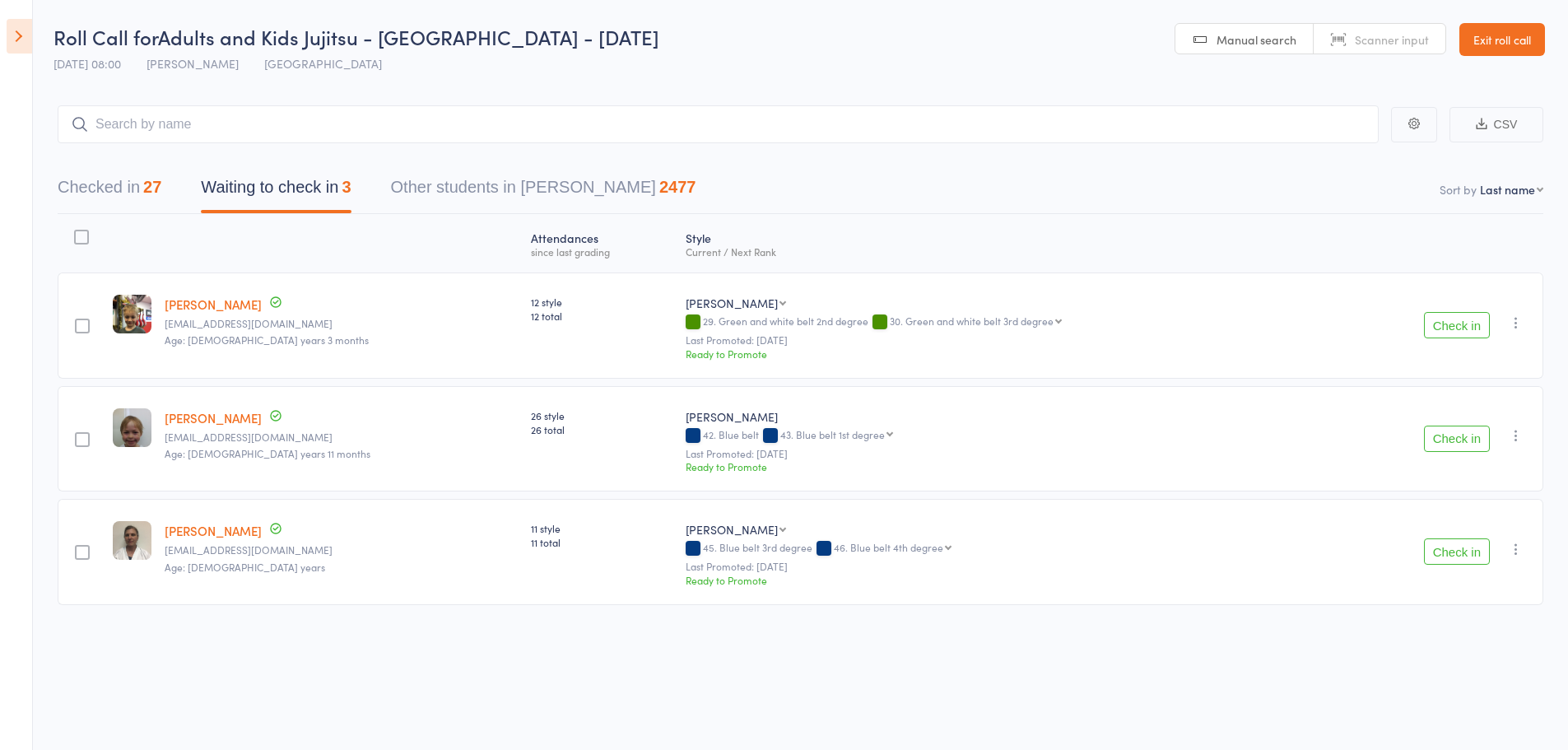
click at [1511, 325] on icon "button" at bounding box center [1515, 322] width 16 height 16
click at [1468, 510] on li "Mark absent" at bounding box center [1458, 510] width 136 height 23
click at [1512, 440] on icon "button" at bounding box center [1515, 435] width 16 height 16
click at [1457, 622] on li "Mark absent" at bounding box center [1458, 623] width 136 height 23
click at [1517, 553] on icon "button" at bounding box center [1515, 549] width 16 height 16
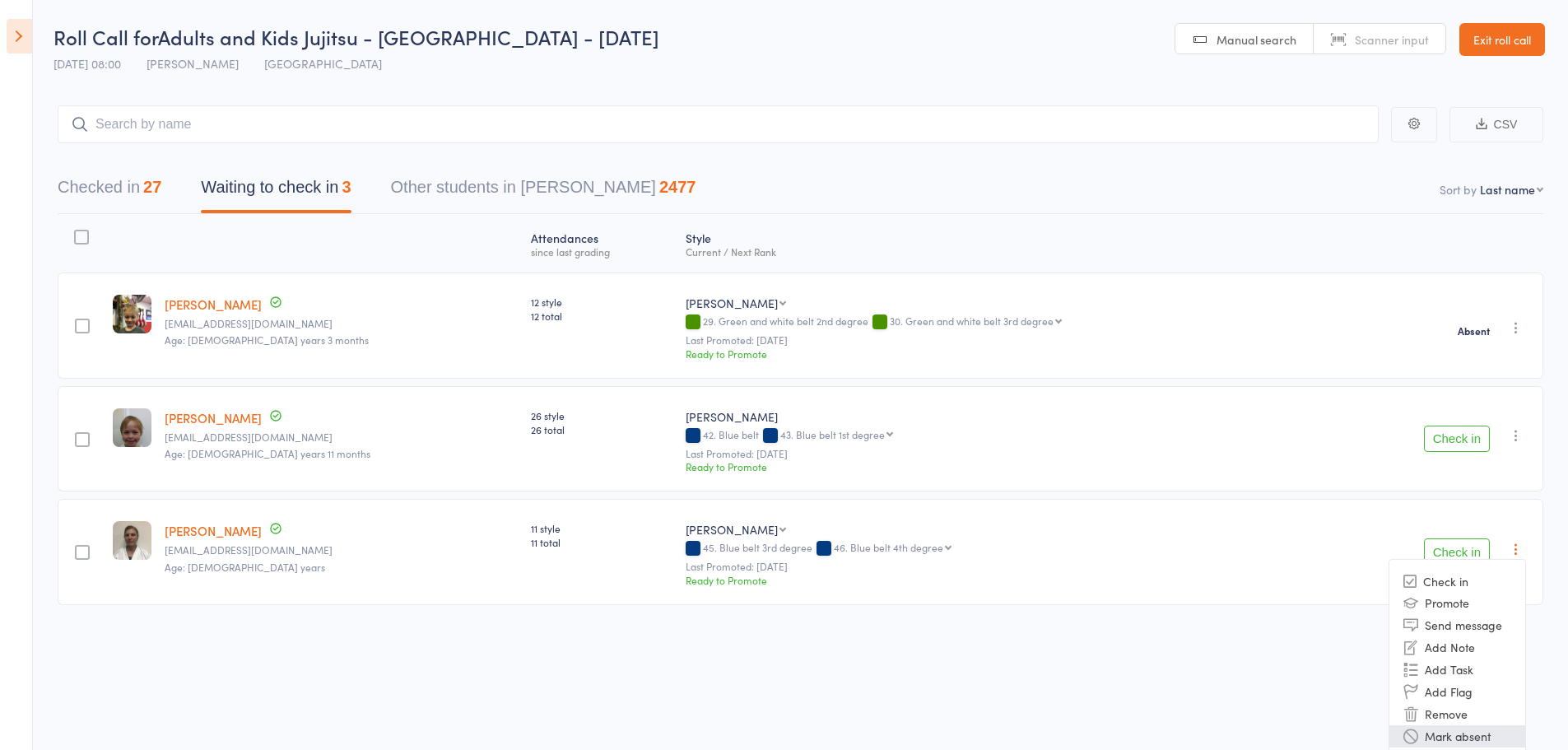
click at [1476, 739] on li "Mark absent" at bounding box center [1458, 737] width 136 height 23
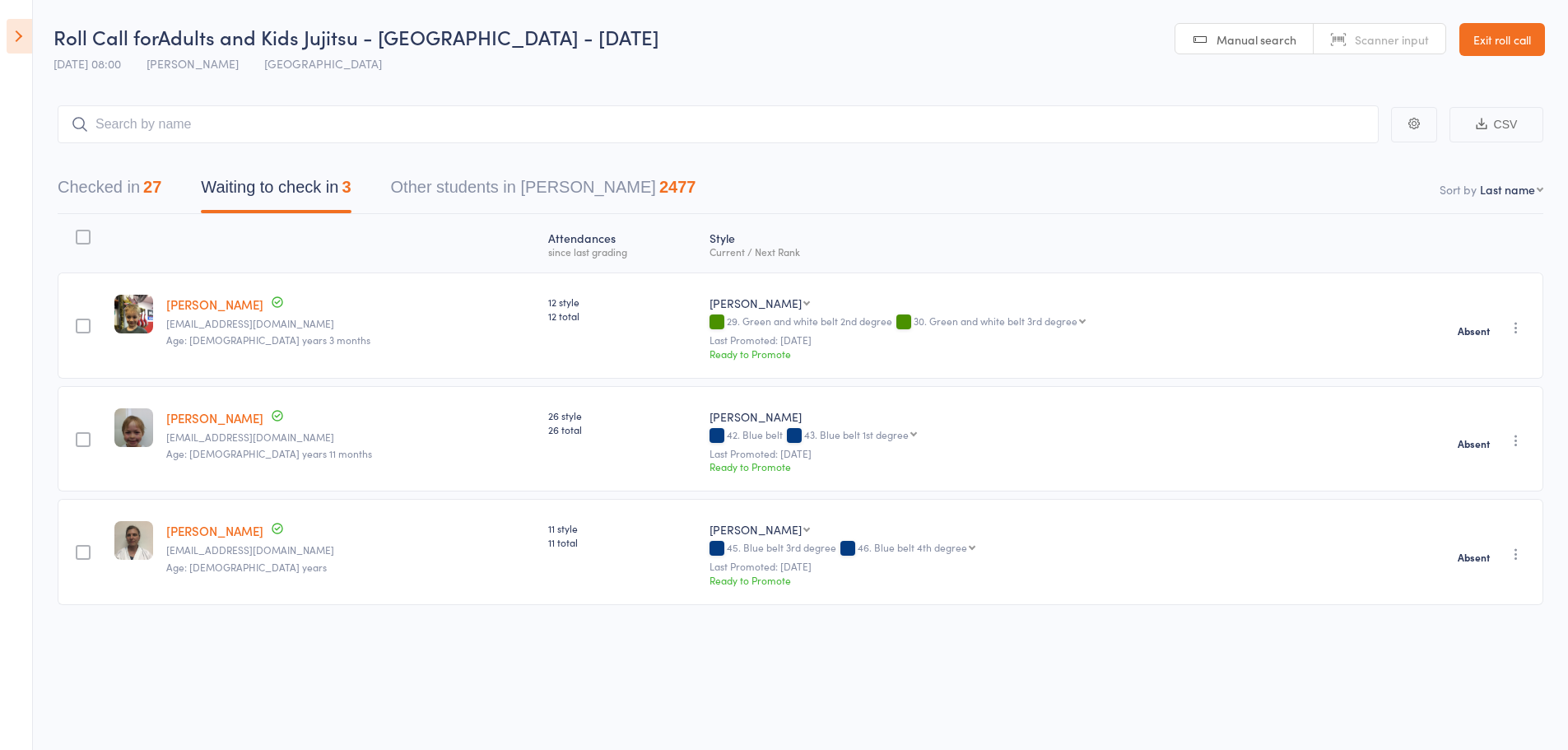
click at [128, 189] on button "Checked in 27" at bounding box center [110, 192] width 104 height 43
